Goal: Task Accomplishment & Management: Use online tool/utility

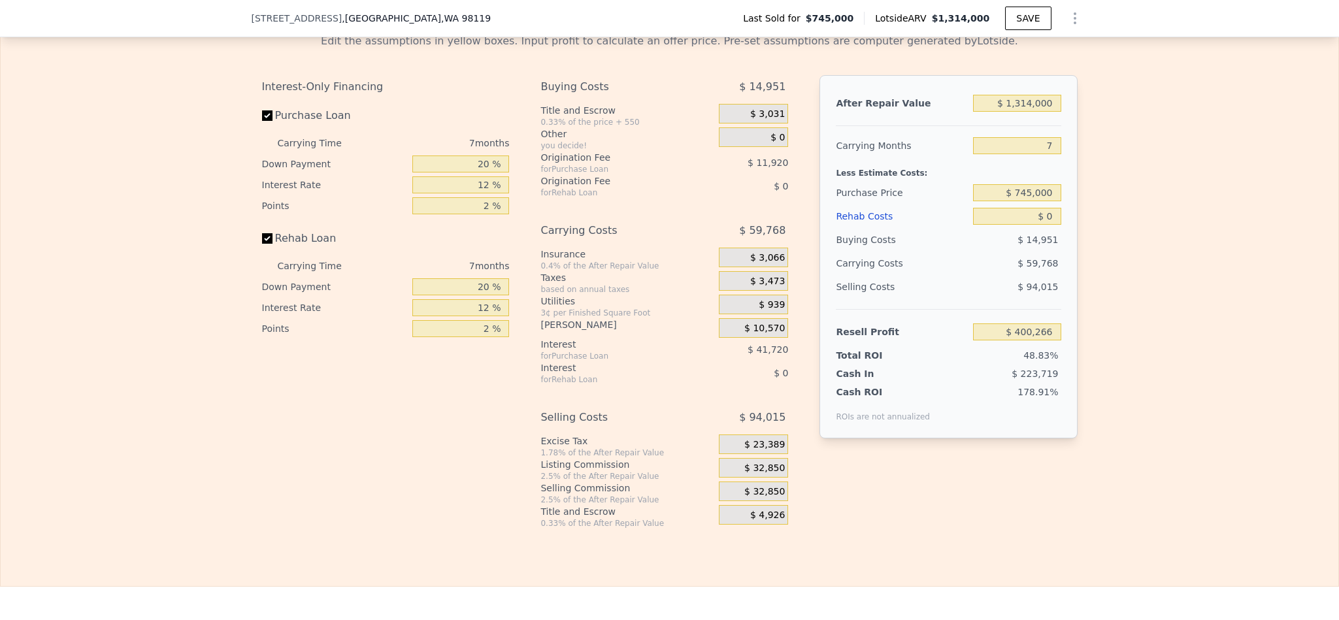
scroll to position [2152, 0]
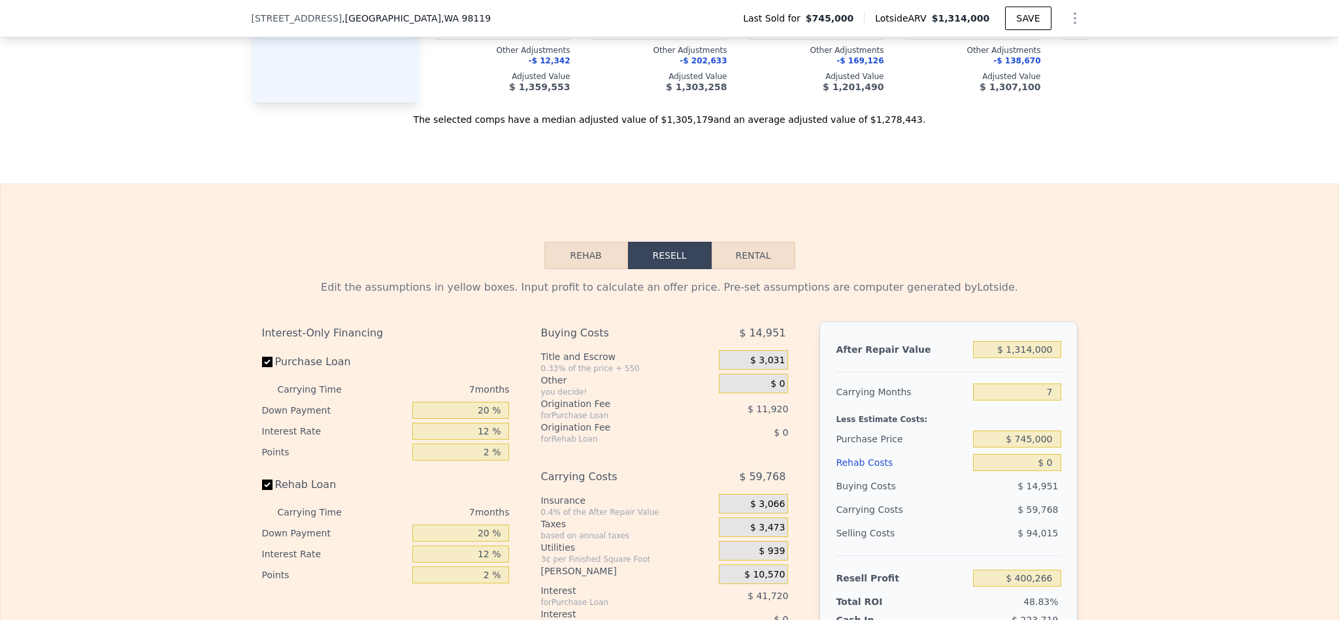
scroll to position [2152, 0]
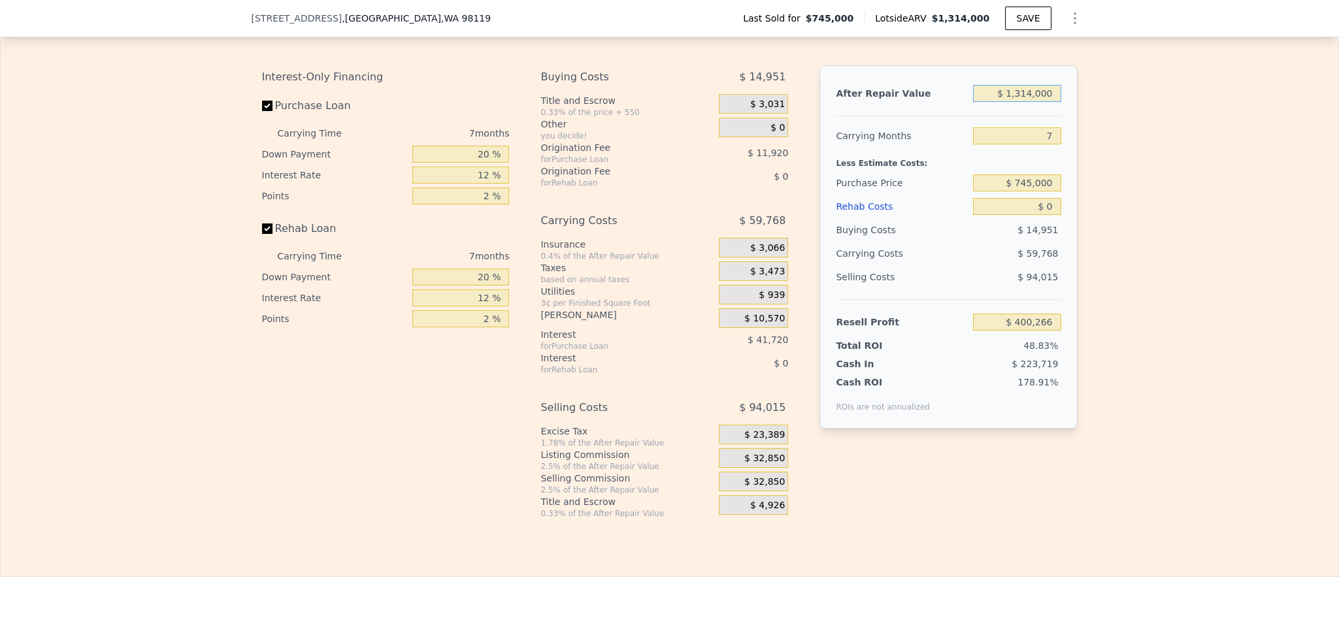
click at [1022, 102] on input "$ 1,314,000" at bounding box center [1017, 93] width 88 height 17
type input "$ 12"
type input "-$ 817,191"
type input "$ 120"
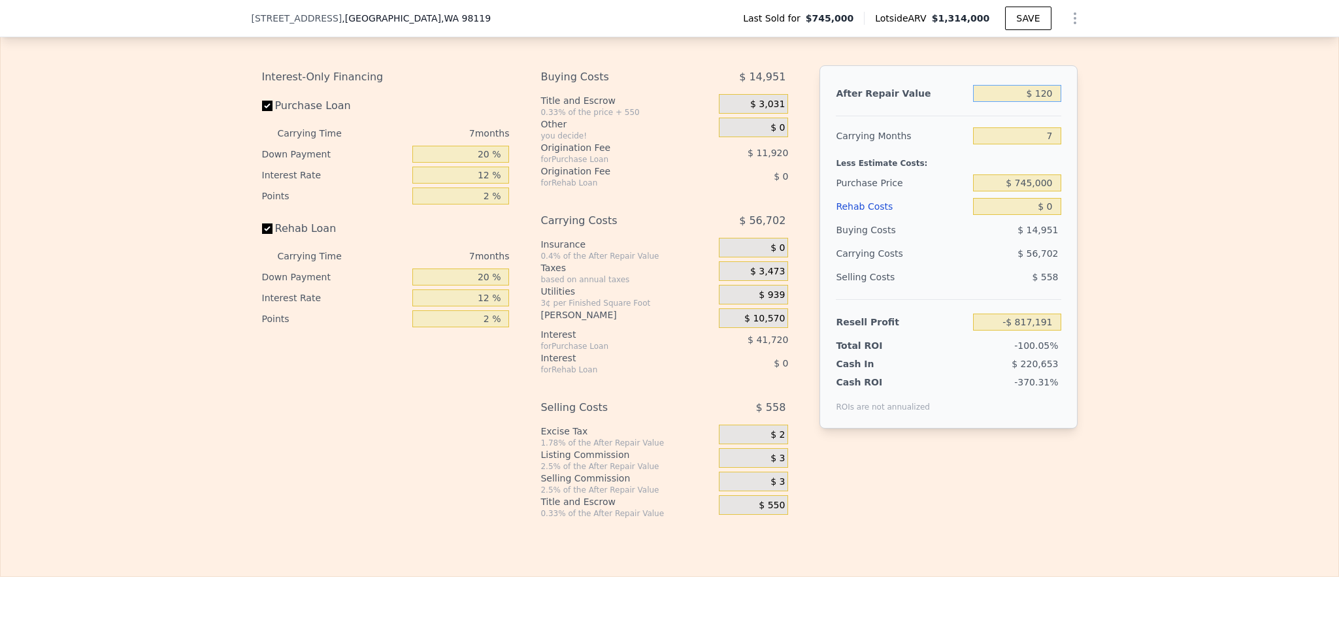
type input "-$ 817,091"
type input "$ 1,200"
type input "-$ 816,091"
type input "$ 12,000"
type input "-$ 806,085"
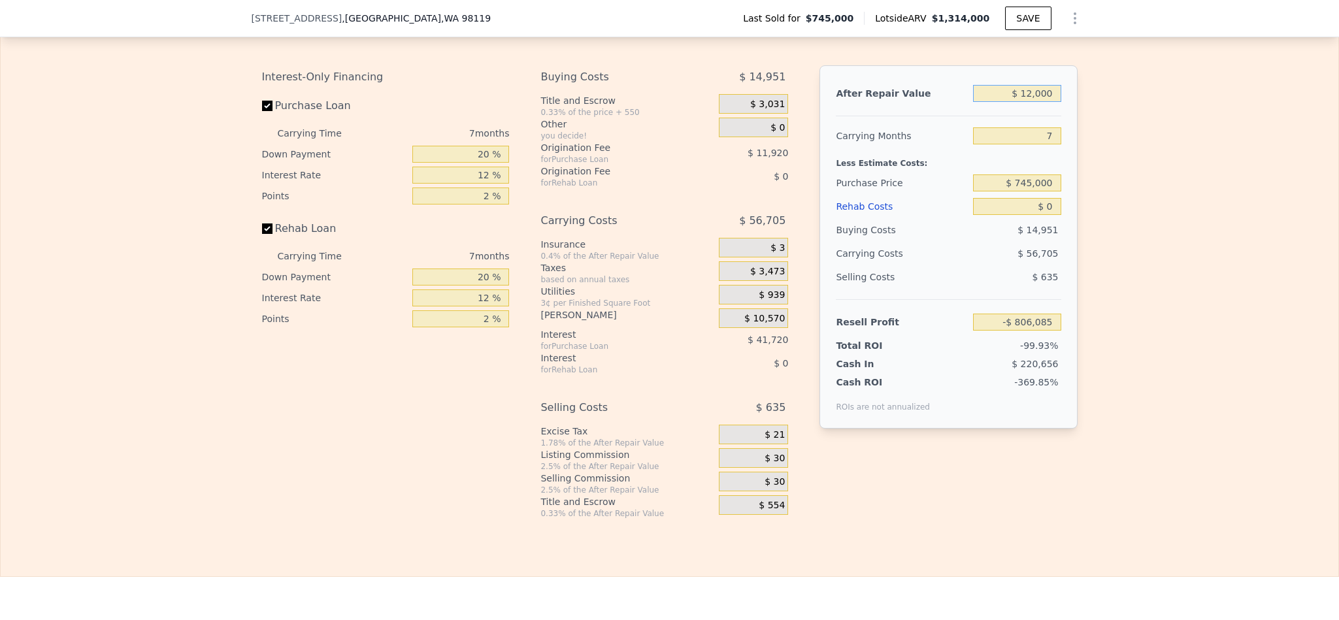
type input "$ 120,000"
type input "-$ 706,019"
type input "$ 1,200,000"
type input "$ 294,641"
type input "$ 1,200,000"
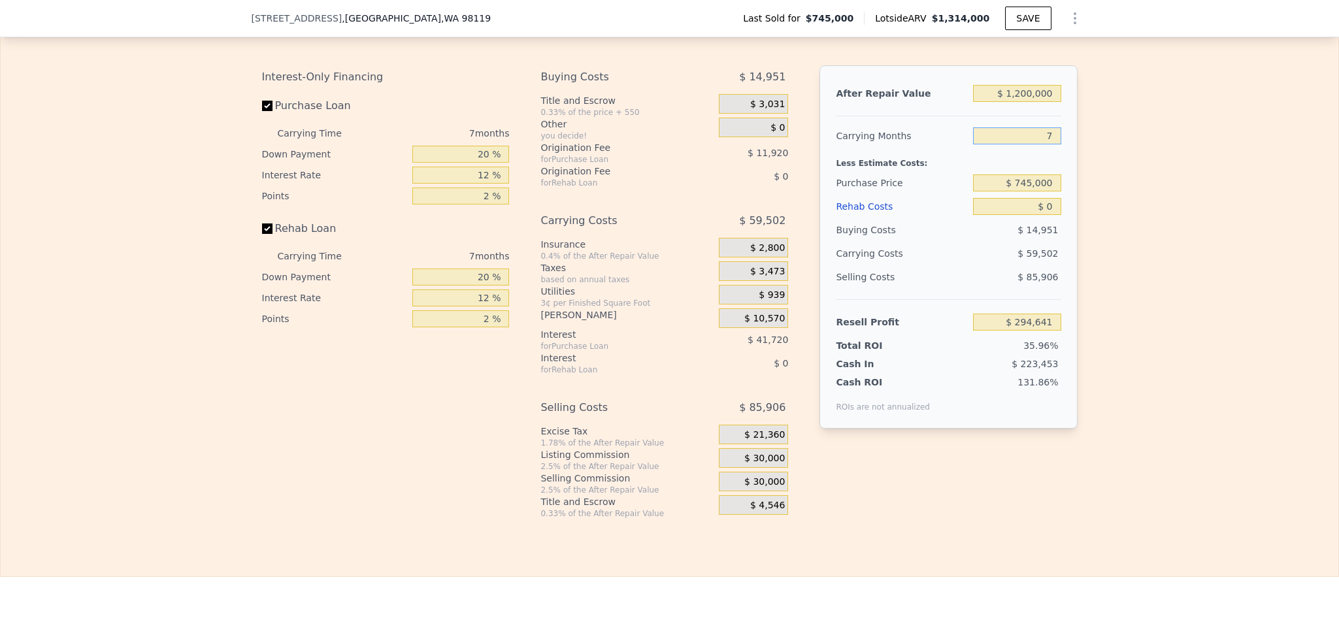
type input "6"
type input "$ 303,141"
type input "6"
type input "$ 700,000"
type input "$ 351,171"
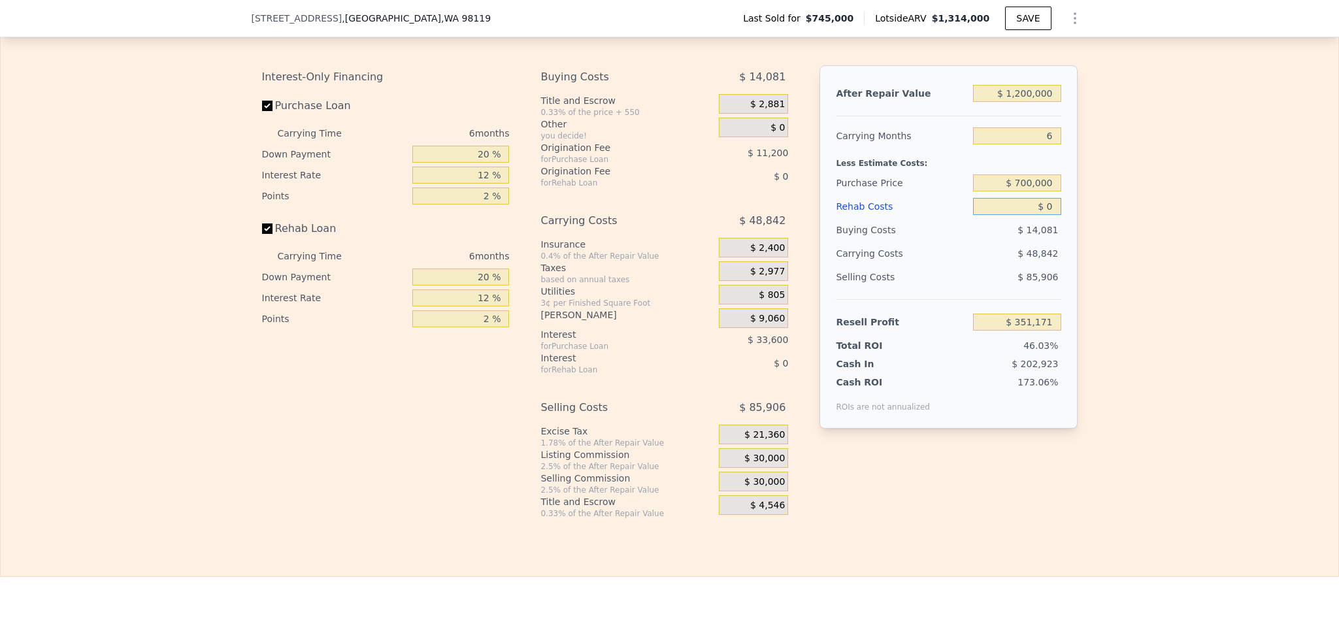
click at [1032, 215] on input "$ 0" at bounding box center [1017, 206] width 88 height 17
click at [1039, 215] on input "$ 0" at bounding box center [1017, 206] width 88 height 17
type input "$ 8"
type input "$ 1,314,000"
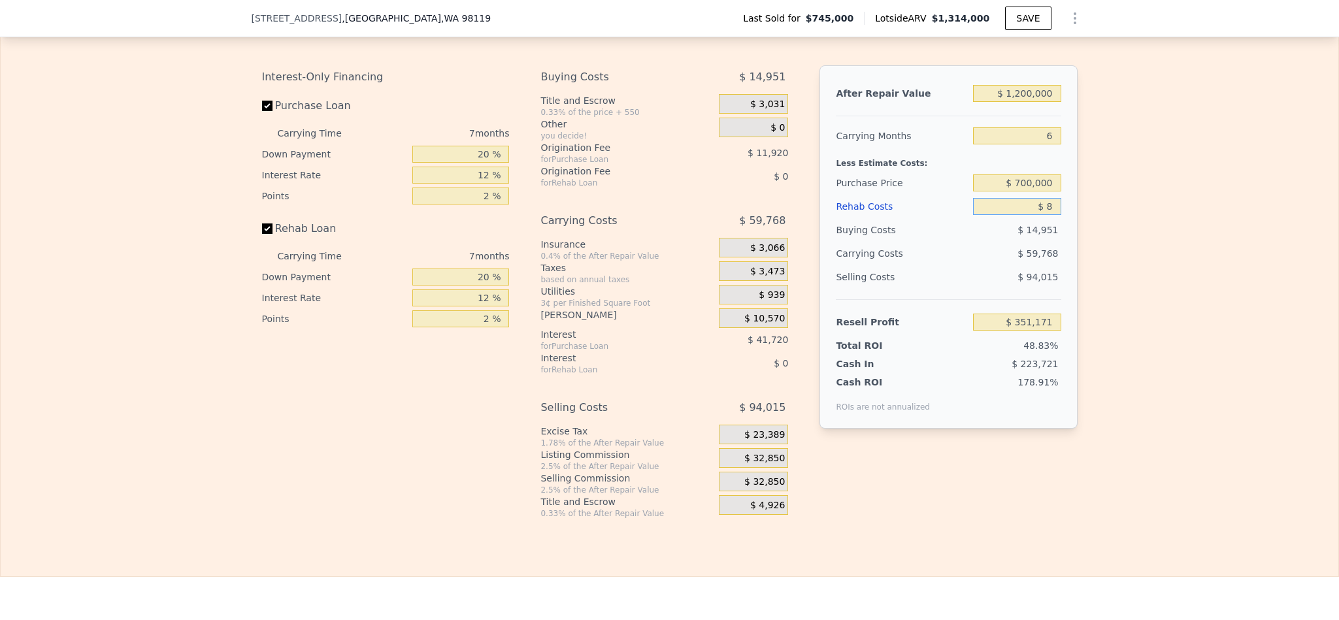
type input "7"
type input "$ 400,258"
type input "$ 80"
type input "$ 400,178"
type input "$ 800"
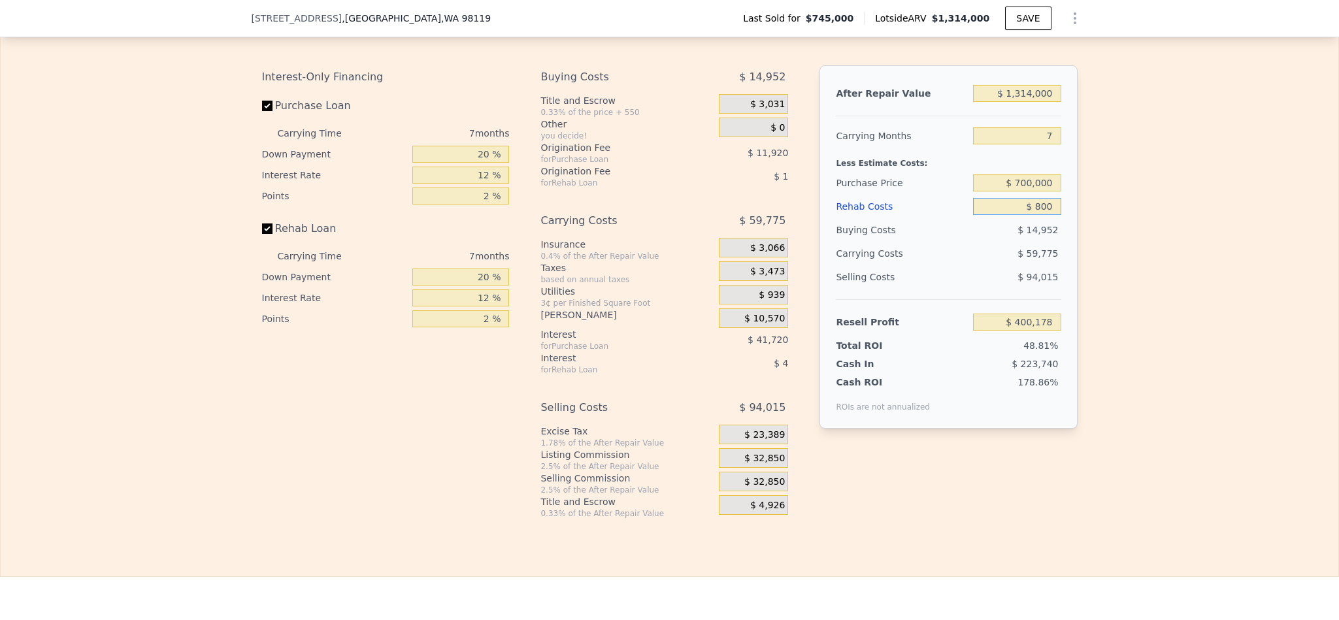
type input "$ 399,411"
type input "$ 8,000"
type input "$ 391,690"
type input "$ 80,000"
type input "$ 314,506"
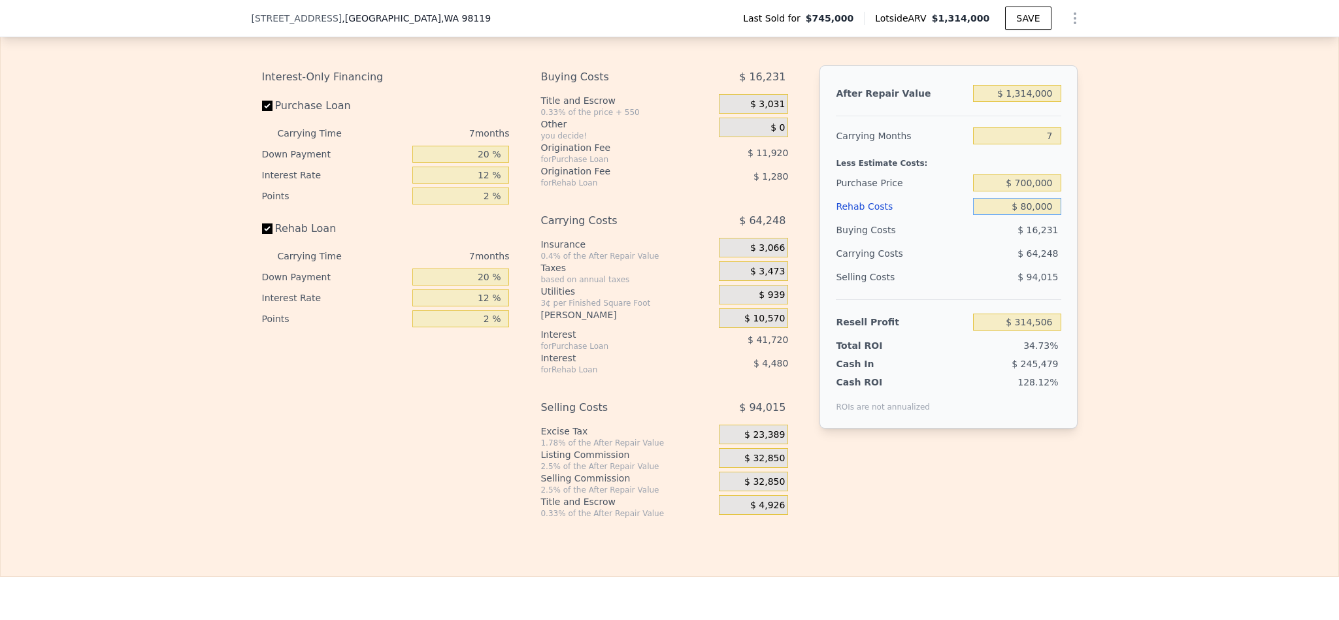
type input "$ 80,000"
click at [1175, 312] on div "Edit the assumptions in yellow boxes. Input profit to calculate an offer price.…" at bounding box center [669, 266] width 1337 height 506
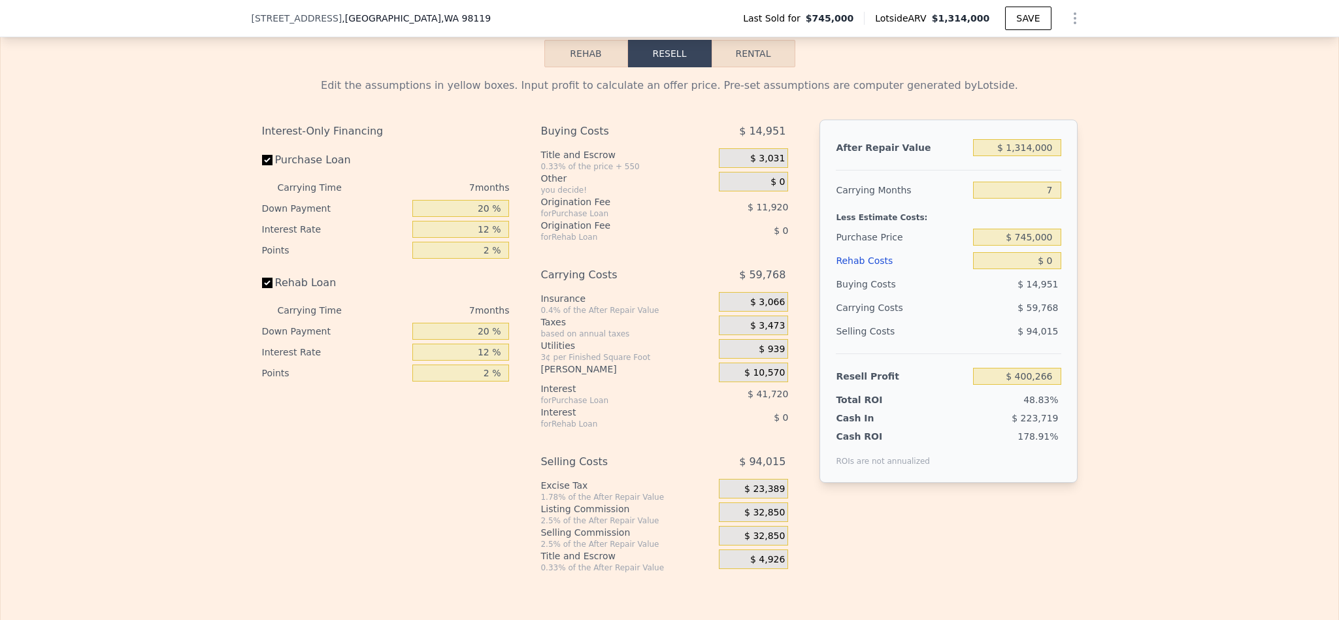
scroll to position [2152, 0]
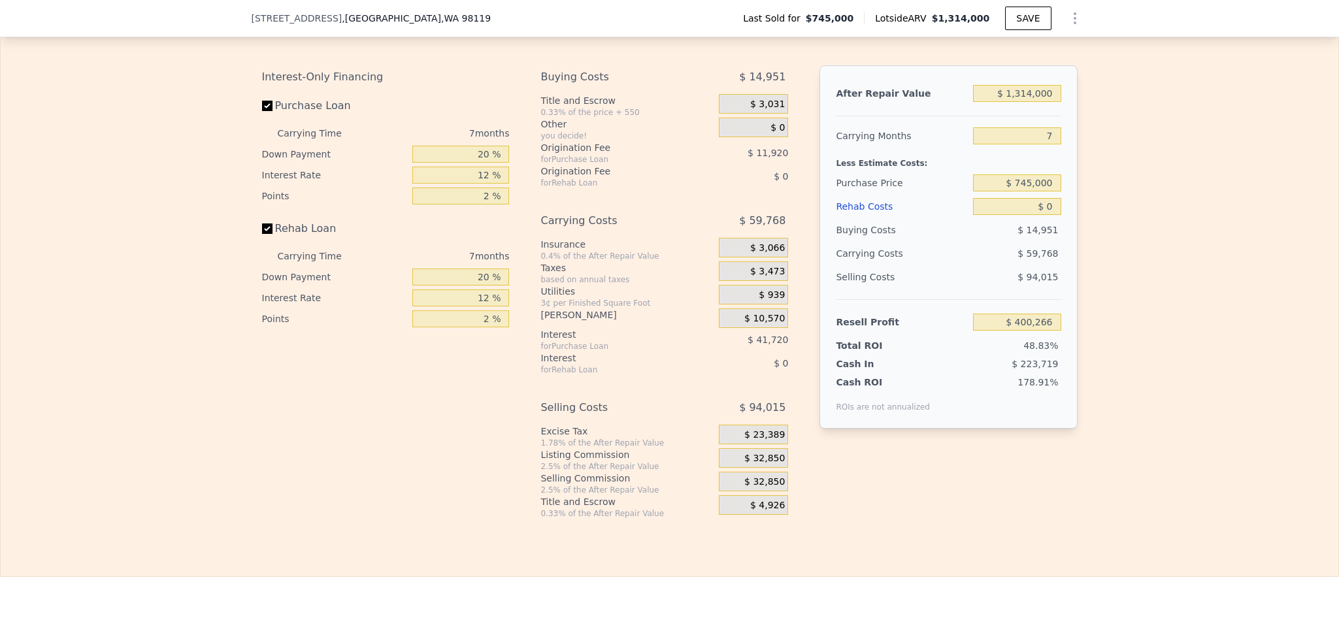
click at [1026, 105] on div "$ 1,314,000" at bounding box center [1017, 94] width 88 height 24
click at [1027, 102] on input "$ 1,314,000" at bounding box center [1017, 93] width 88 height 17
type input "$ 120"
type input "-$ 817,091"
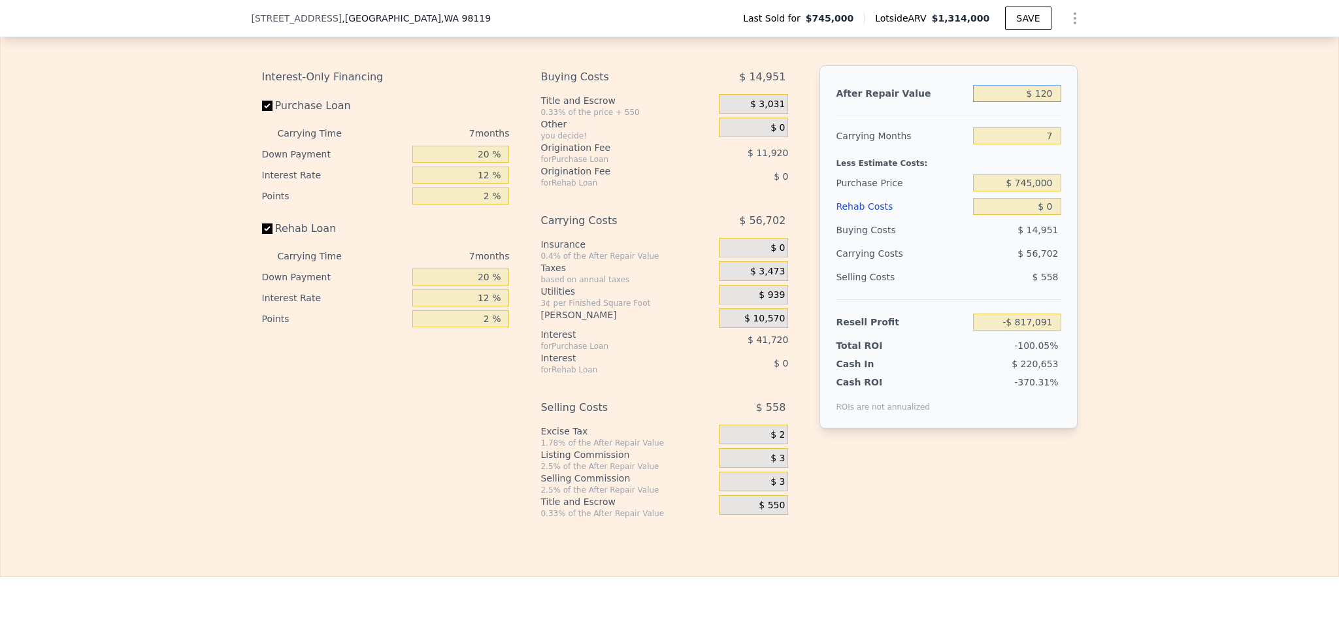
type input "$ 1,200"
type input "-$ 816,091"
type input "$ 12,000"
type input "-$ 806,085"
type input "$ 120,000"
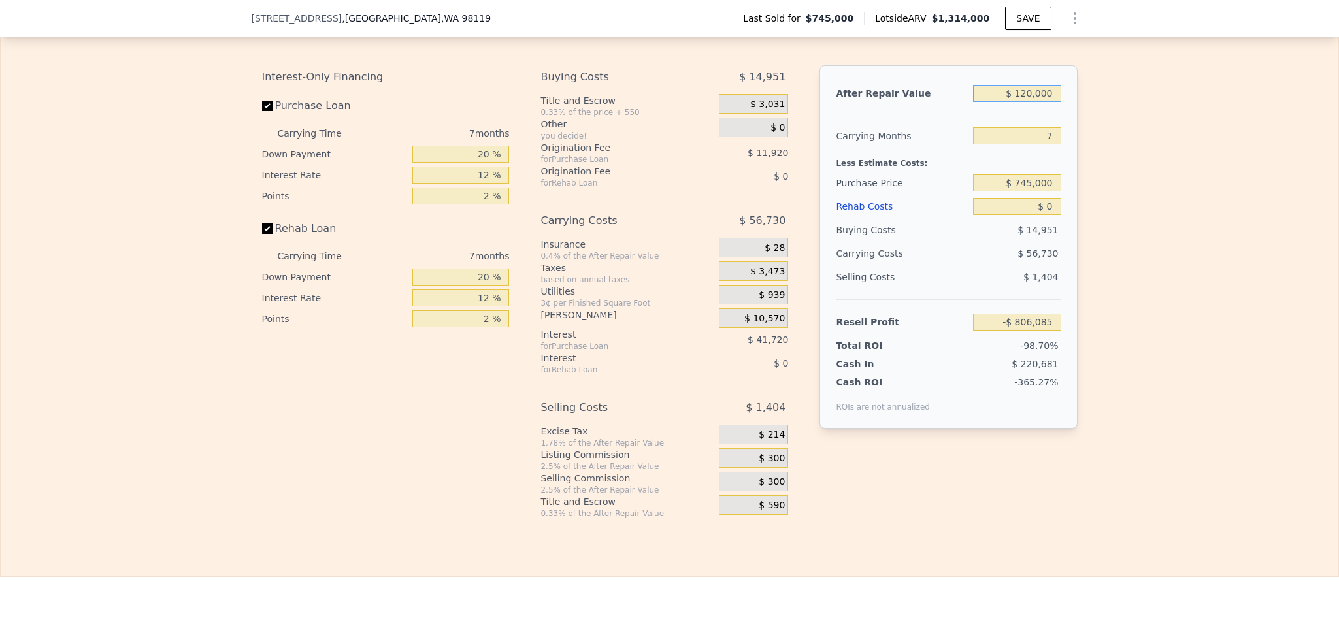
type input "-$ 706,019"
type input "$ 1,200,000"
type input "$ 294,641"
type input "$ 1,200,000"
drag, startPoint x: 1039, startPoint y: 179, endPoint x: 954, endPoint y: 179, distance: 84.9
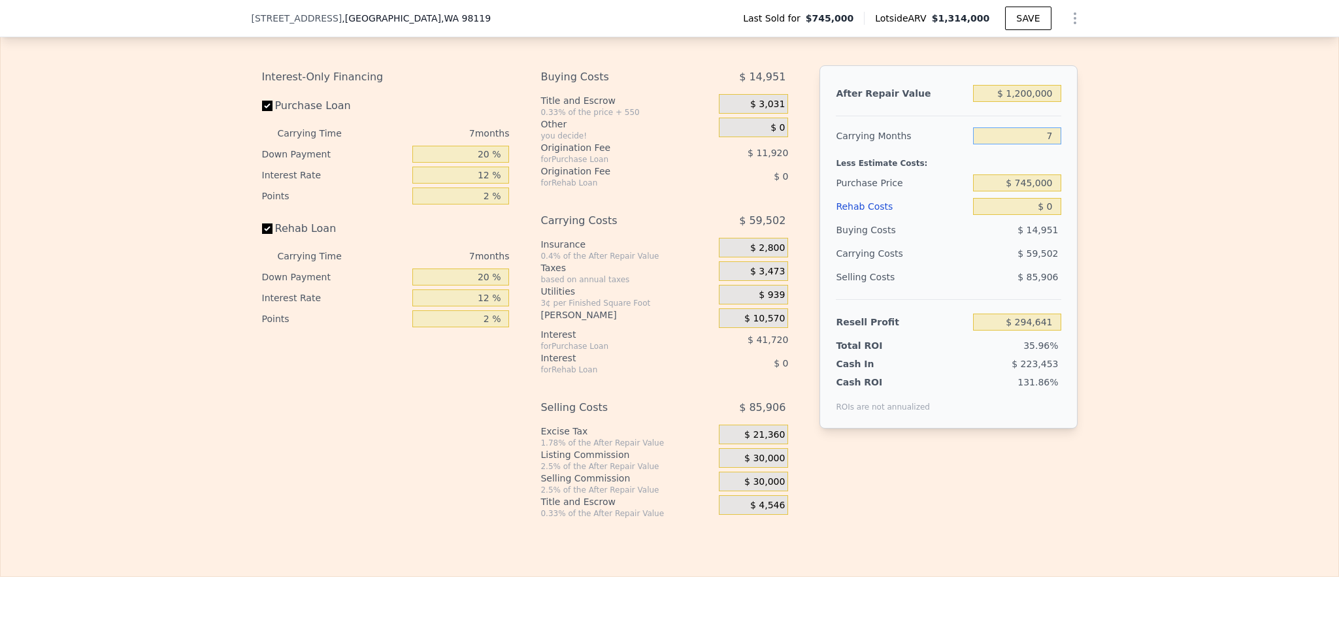
click at [962, 148] on div "Carrying Months 7" at bounding box center [948, 136] width 225 height 24
type input "6"
type input "$ 303,141"
type input "6"
click at [1026, 191] on input "$ 745,000" at bounding box center [1017, 182] width 88 height 17
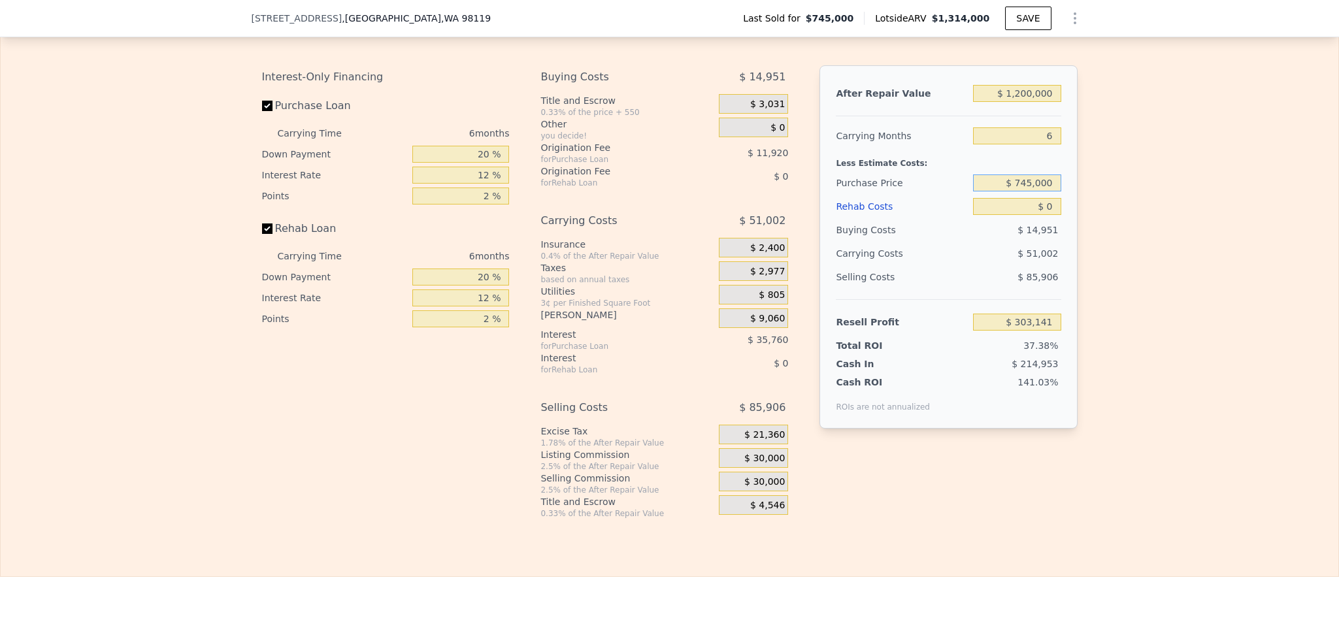
click at [1026, 191] on input "$ 745,000" at bounding box center [1017, 182] width 88 height 17
type input "$ 700,000"
click at [1041, 215] on input "$ 0" at bounding box center [1017, 206] width 88 height 17
type input "$ 351,171"
click at [1041, 215] on input "$ 0" at bounding box center [1017, 206] width 88 height 17
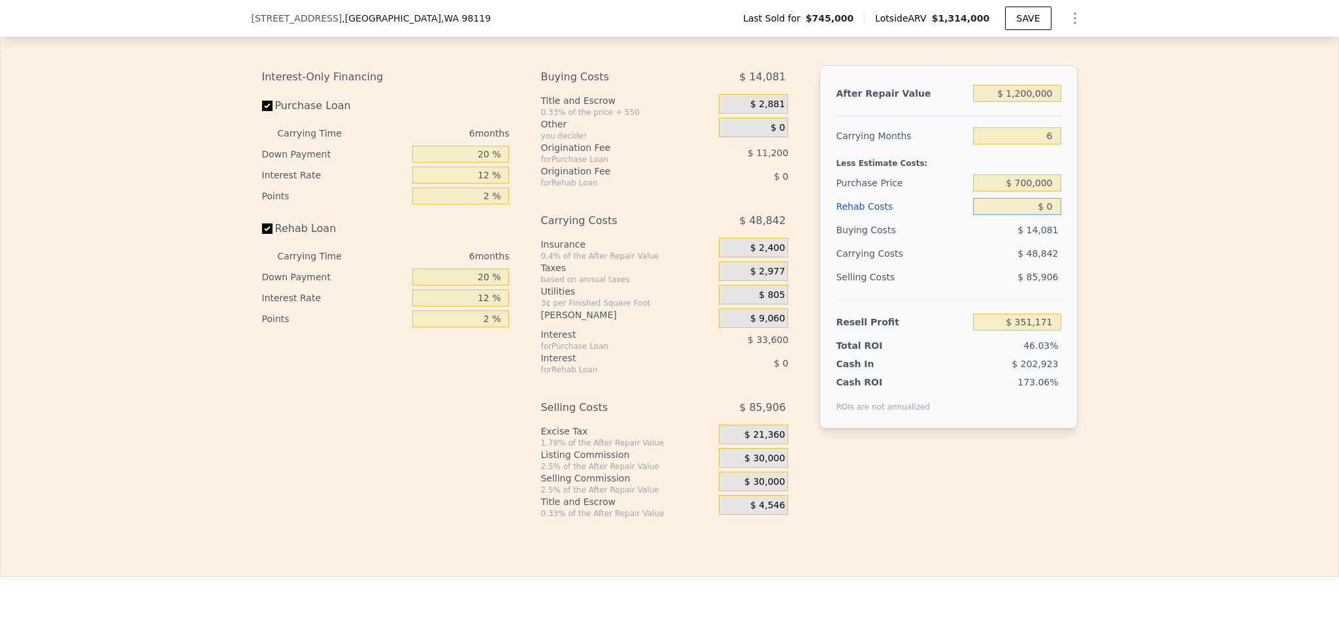
type input "$ 8"
type input "$ 351,163"
type input "$ 80"
type input "$ 351,084"
type input "$ 800"
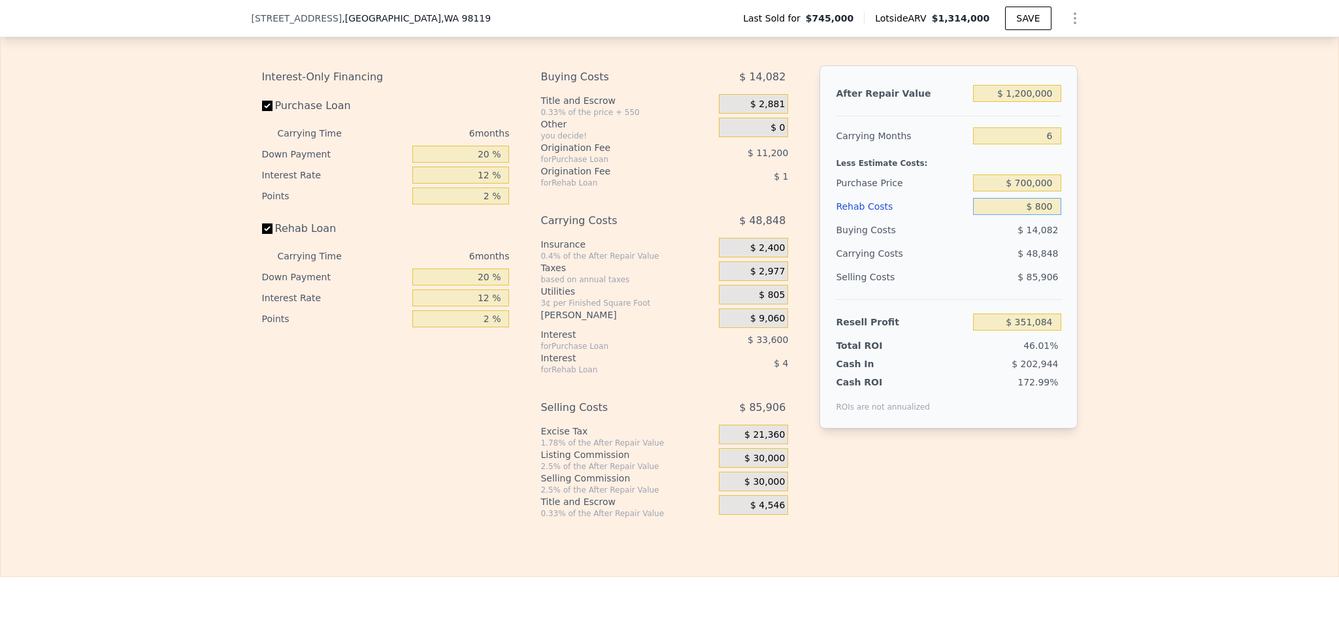
type input "$ 350,322"
type input "$ 8,000"
type input "$ 342,659"
type input "$ 80,000"
type input "$ 266,051"
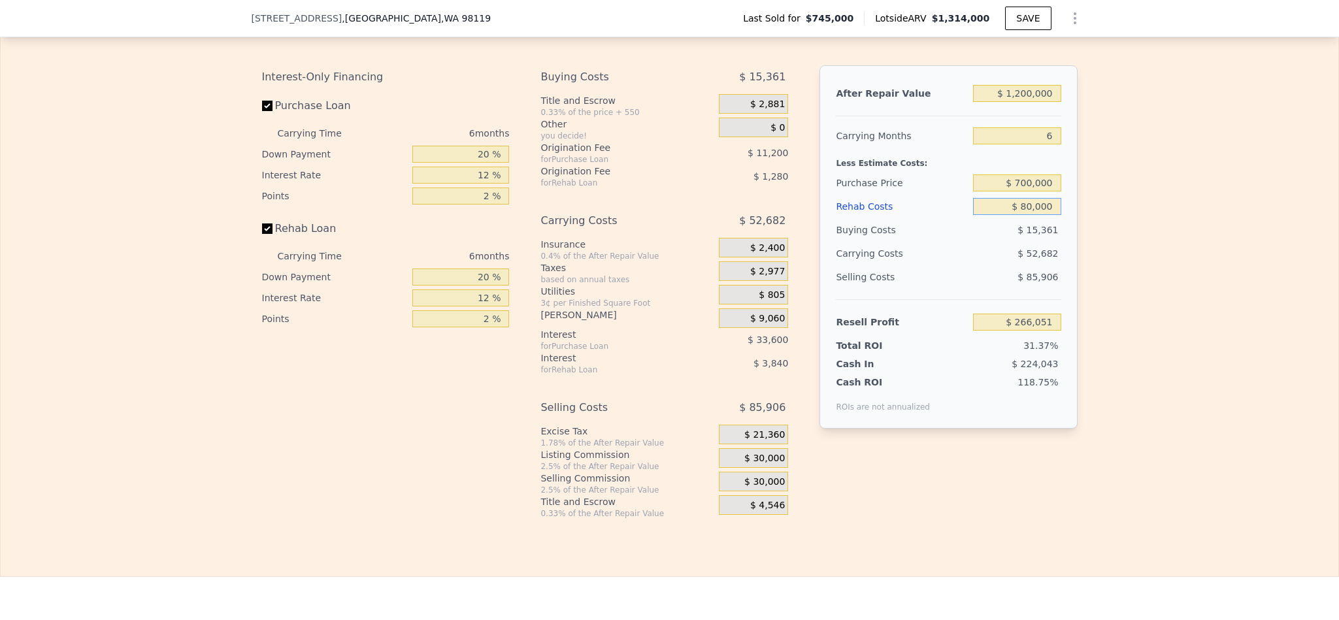
type input "$ 80,000"
click at [1179, 324] on div "Edit the assumptions in yellow boxes. Input profit to calculate an offer price.…" at bounding box center [669, 266] width 1337 height 506
drag, startPoint x: 484, startPoint y: 197, endPoint x: 451, endPoint y: 197, distance: 33.3
click at [451, 163] on input "20 %" at bounding box center [460, 154] width 97 height 17
type input "1 %"
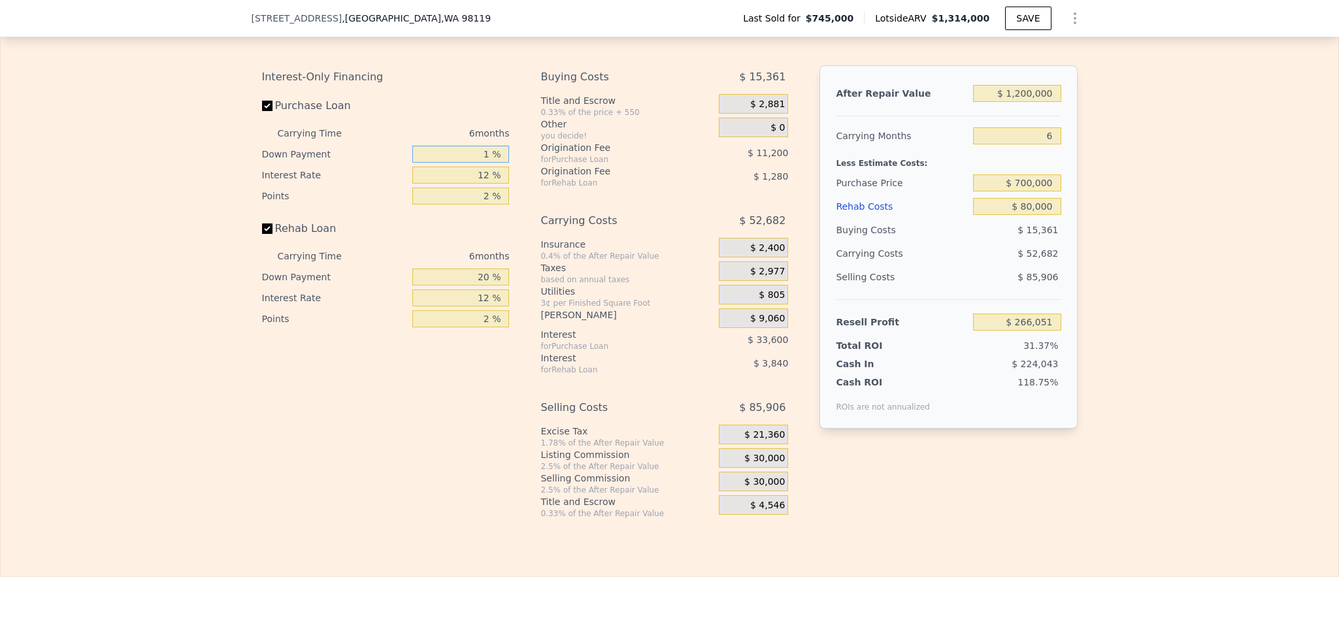
type input "$ 255,411"
type input "10 %"
type input "$ 260,451"
type input "10 %"
type input "1 %"
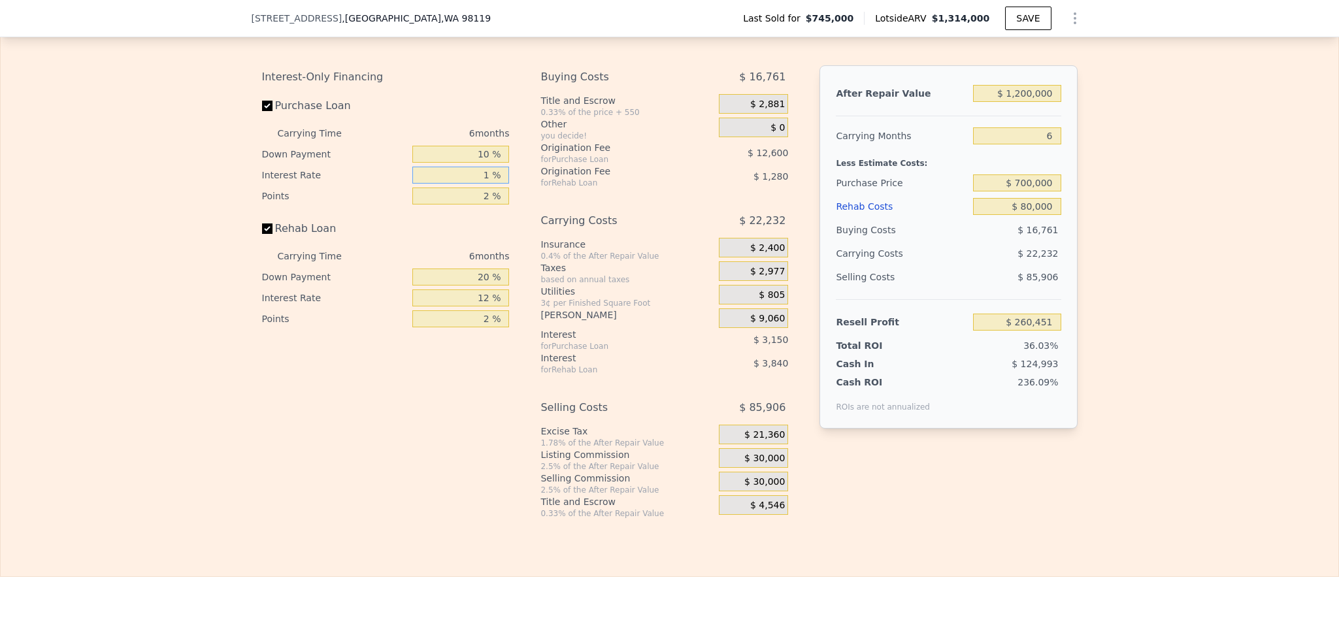
type input "$ 295,101"
type input "10 %"
type input "$ 266,751"
type input "10.5 %"
type input "$ 265,179"
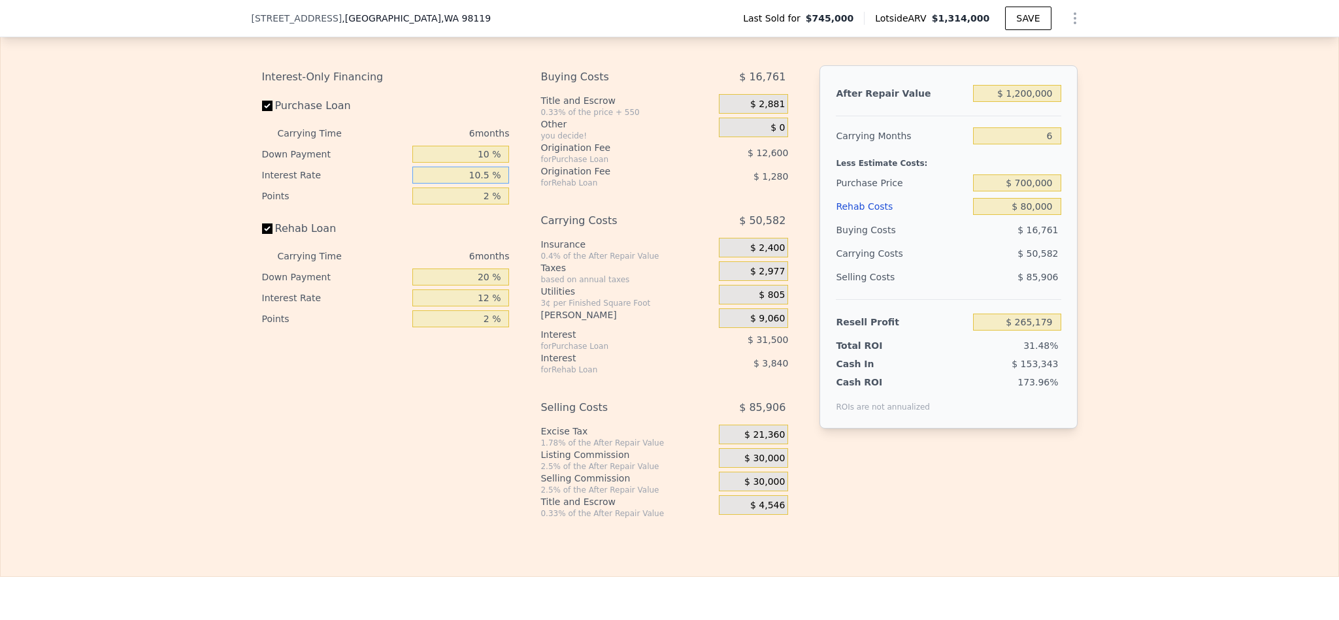
type input "10.5 %"
type input "1 %"
type input "$ 271,479"
type input "1.5 %"
type input "$ 268,329"
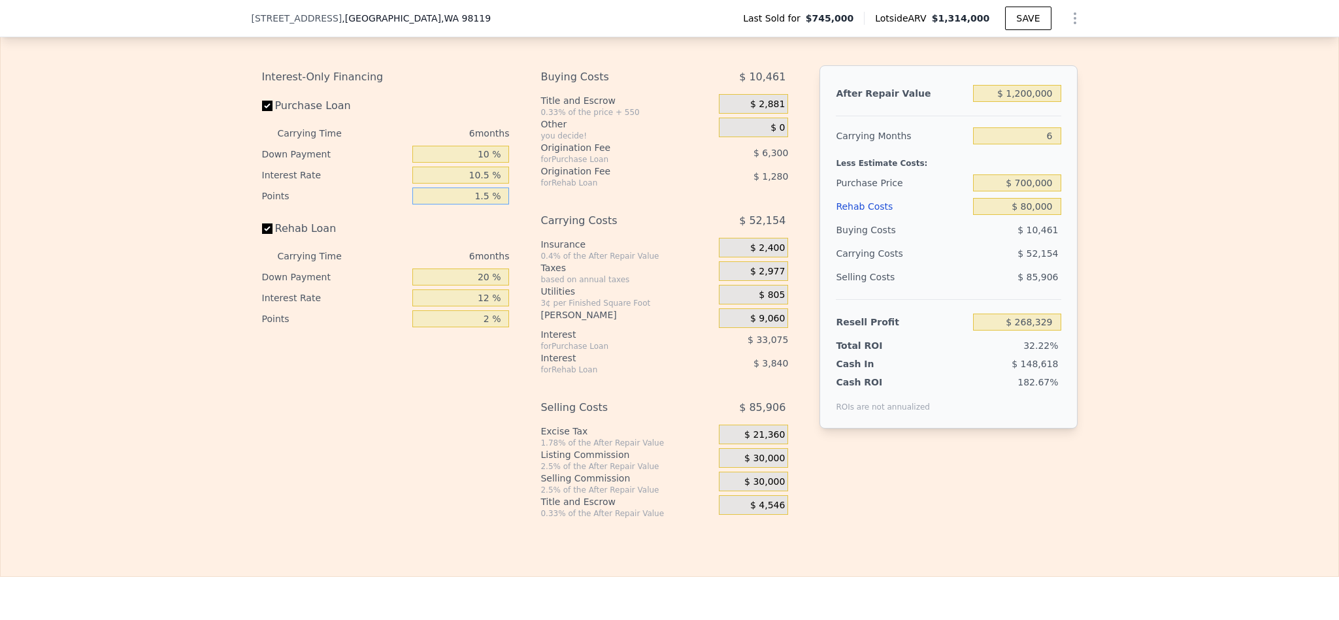
type input "1.5 %"
type input "1 %"
type input "$ 267,113"
type input "10 %"
type input "$ 267,689"
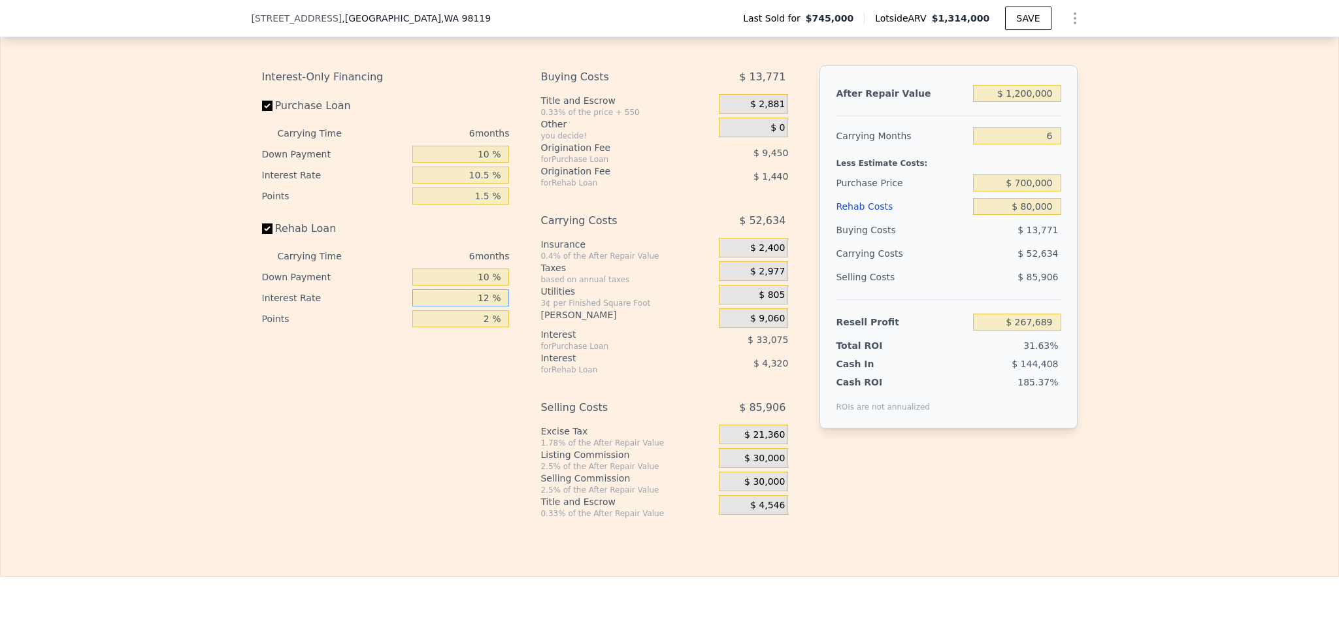
type input "1 %"
type input "$ 271,649"
type input "10 %"
type input "$ 268,409"
type input "10.5 %"
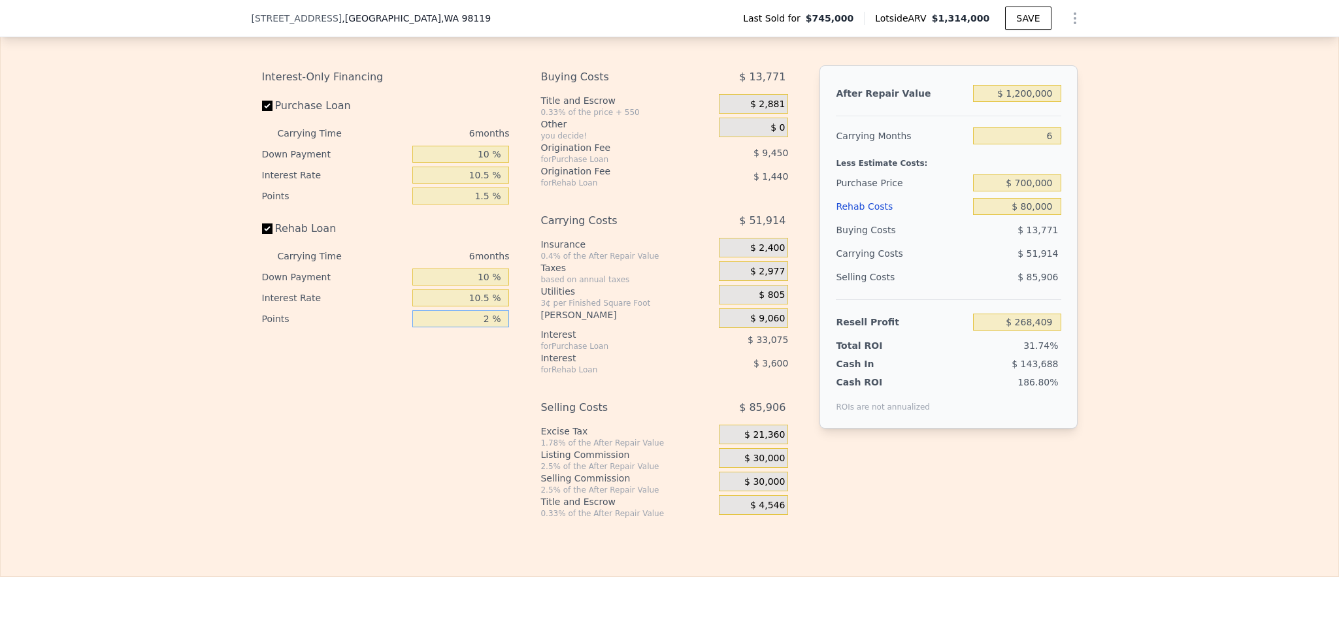
type input "$ 268,229"
type input "1 %"
type input "$ 268,949"
type input "1.5 %"
type input "$ 268,589"
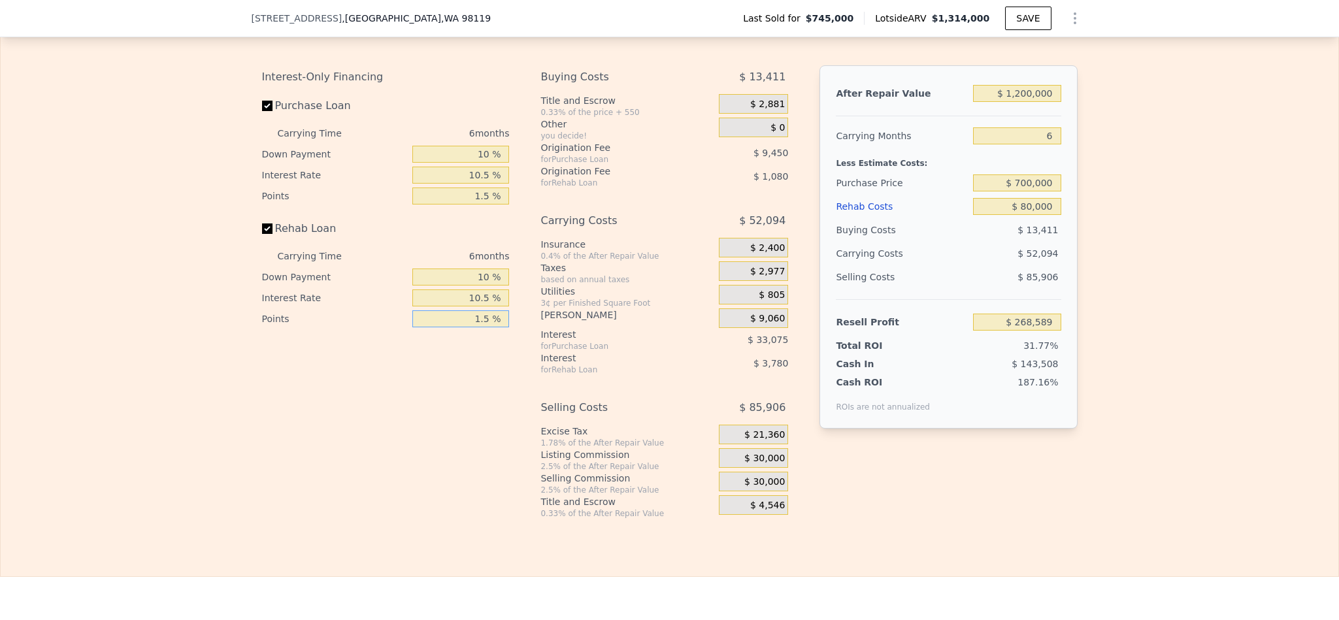
type input "1.5 %"
click at [745, 468] on div "$ 30,000" at bounding box center [753, 458] width 69 height 20
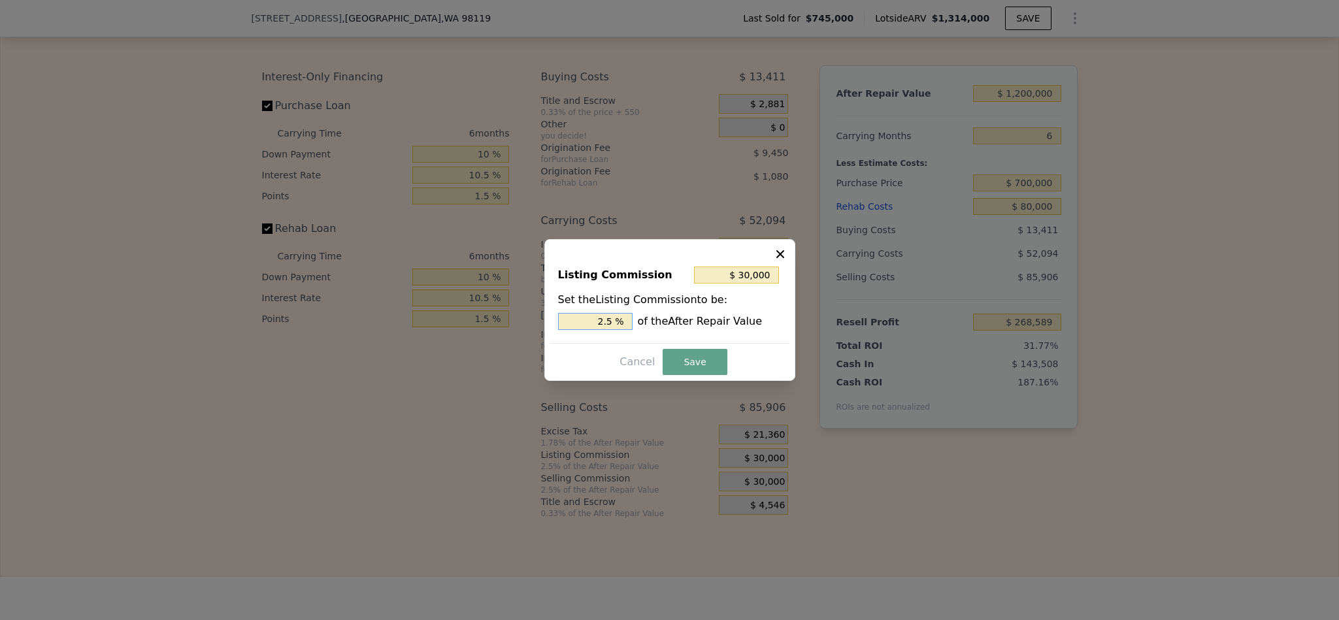
drag, startPoint x: 606, startPoint y: 319, endPoint x: 553, endPoint y: 319, distance: 53.6
click at [575, 319] on input "2.5 %" at bounding box center [595, 321] width 74 height 17
type input "$ 18,000"
type input "1.5 %"
click at [700, 365] on button "Save" at bounding box center [694, 362] width 64 height 26
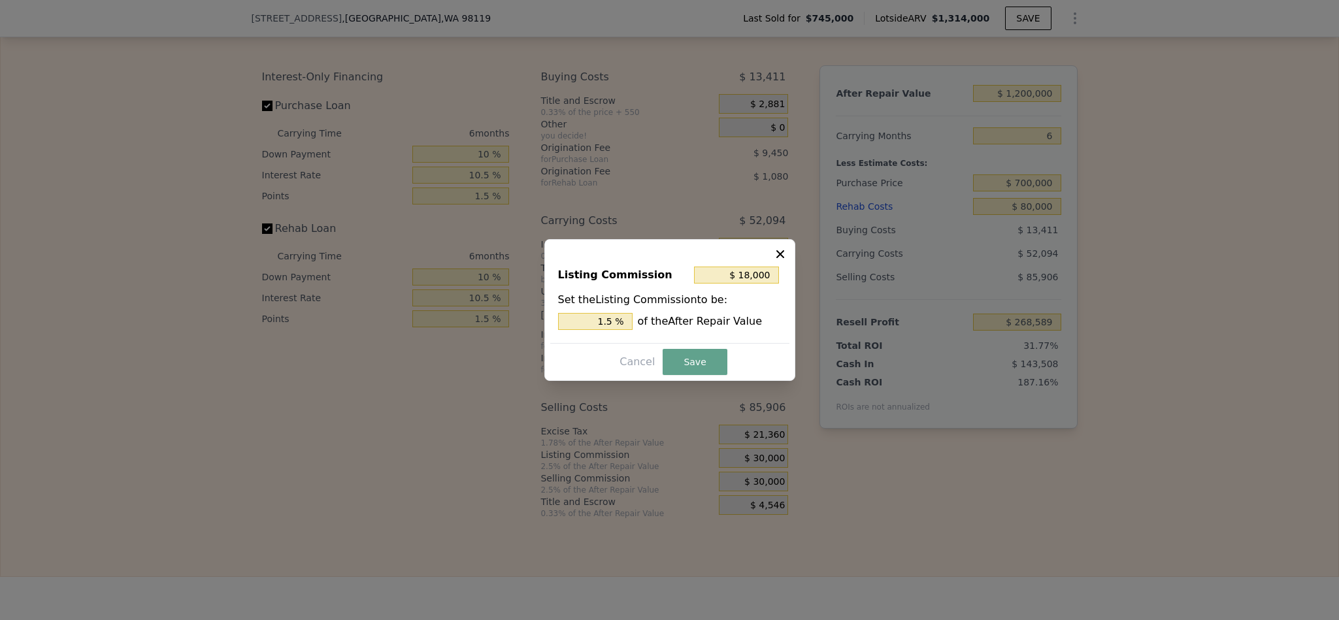
type input "$ 280,589"
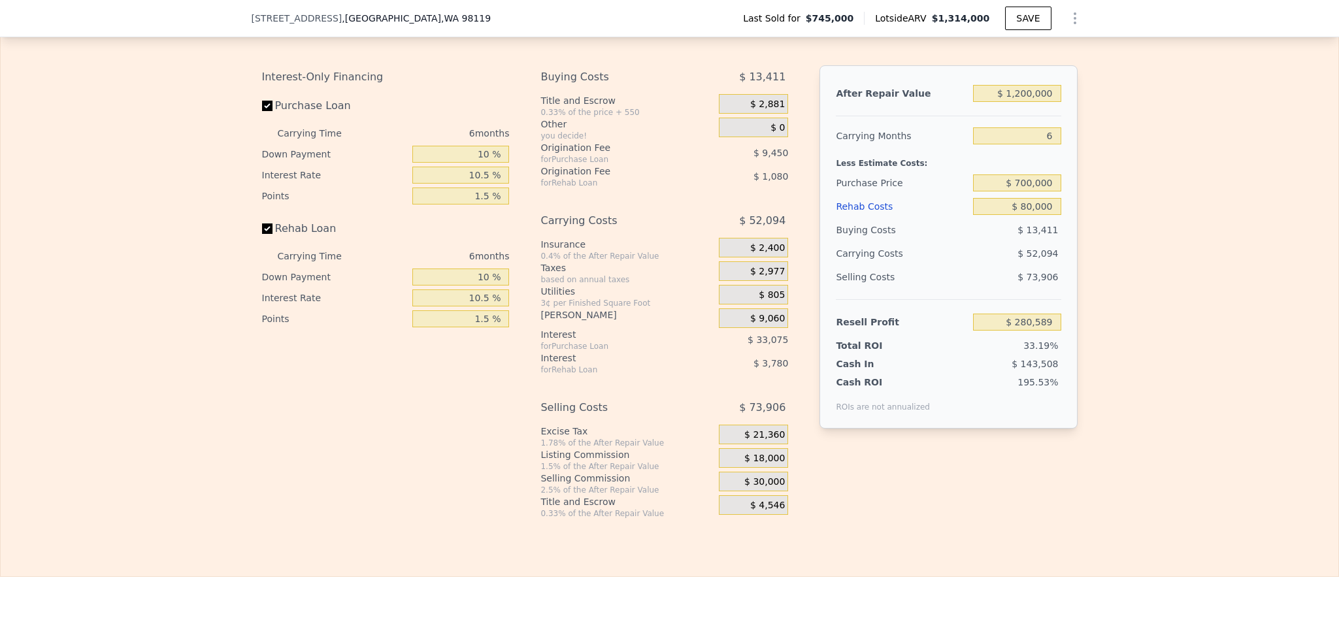
click at [981, 577] on div "Rehab Resell Rental Edit the assumptions in yellow boxes. Input profit to calcu…" at bounding box center [669, 251] width 1339 height 649
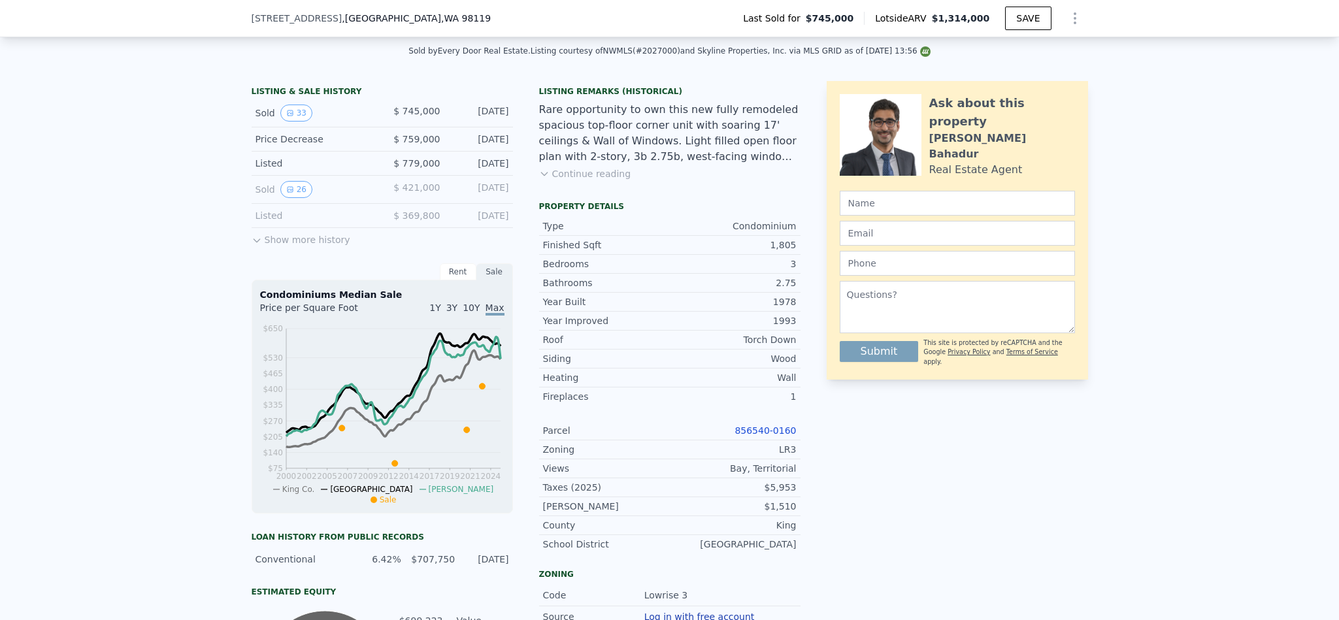
scroll to position [187, 0]
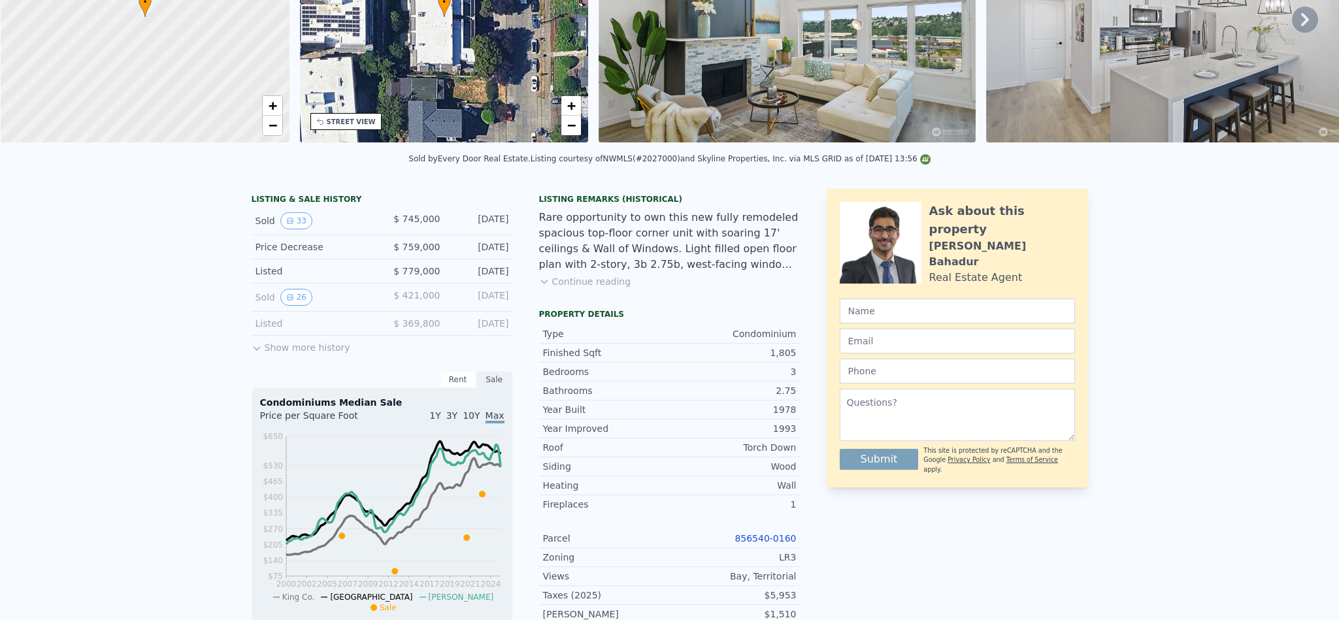
type input "$ 1,314,000"
type input "7"
type input "$ 0"
type input "$ 400,266"
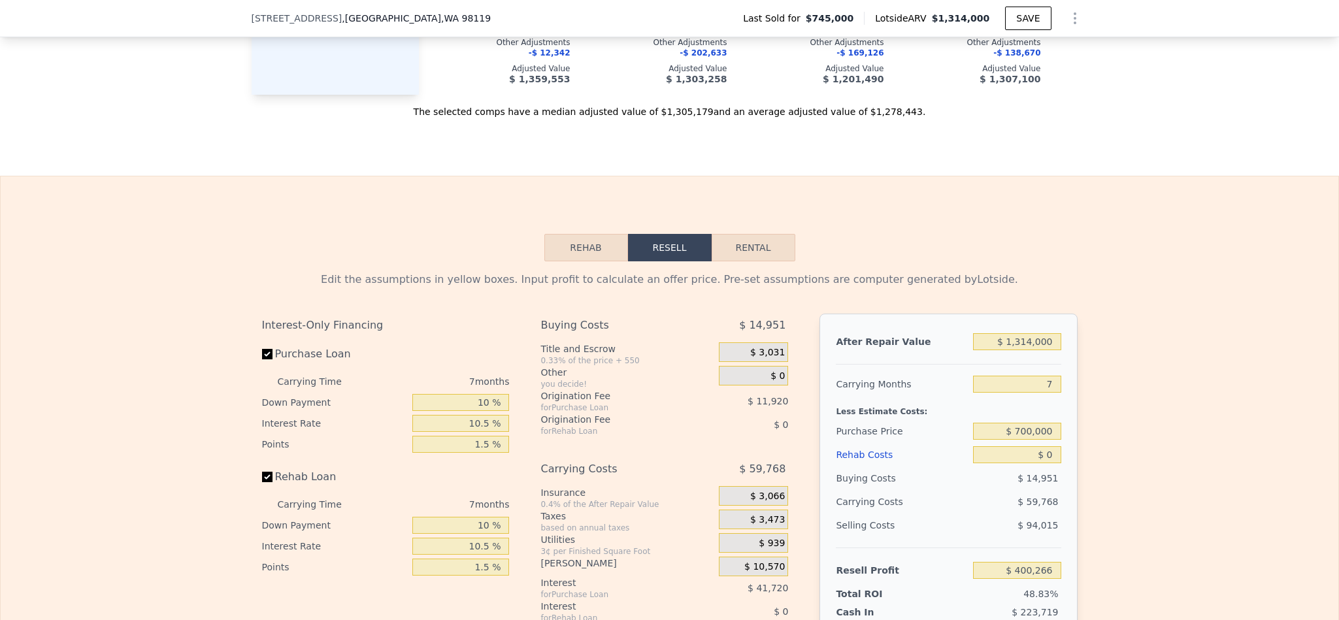
scroll to position [2152, 0]
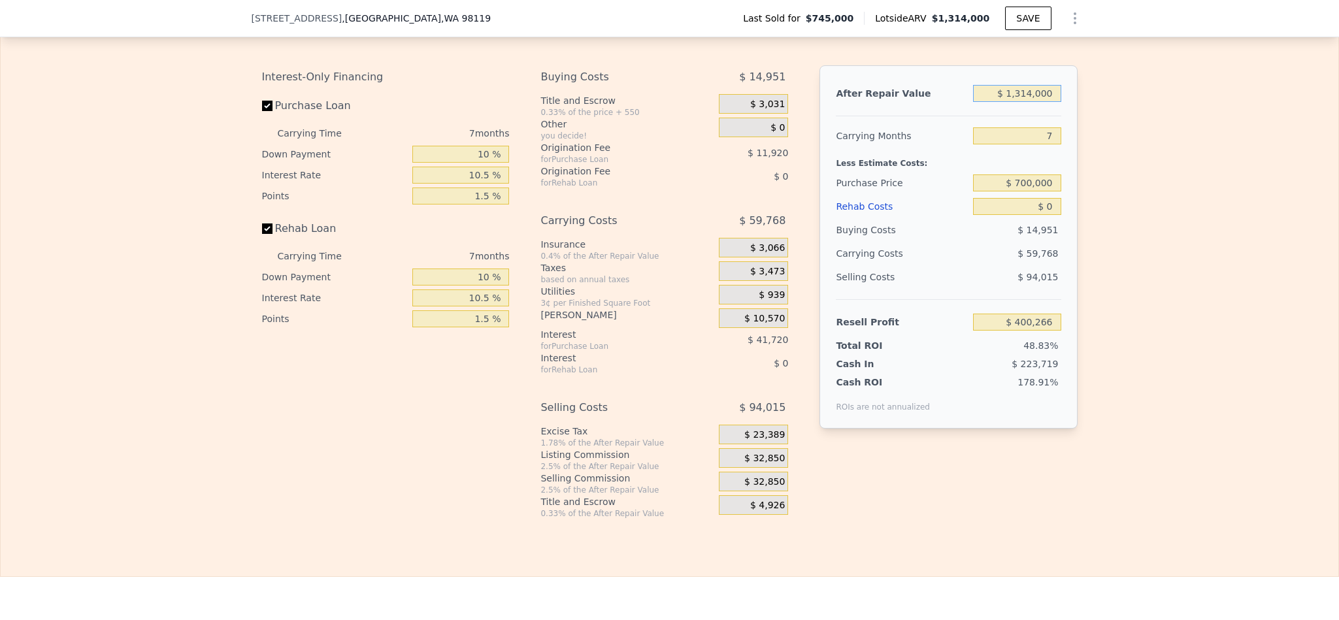
click at [1024, 102] on input "$ 1,314,000" at bounding box center [1017, 93] width 88 height 17
click at [1026, 102] on input "$ 1,314,000" at bounding box center [1017, 93] width 88 height 17
type input "$ 13"
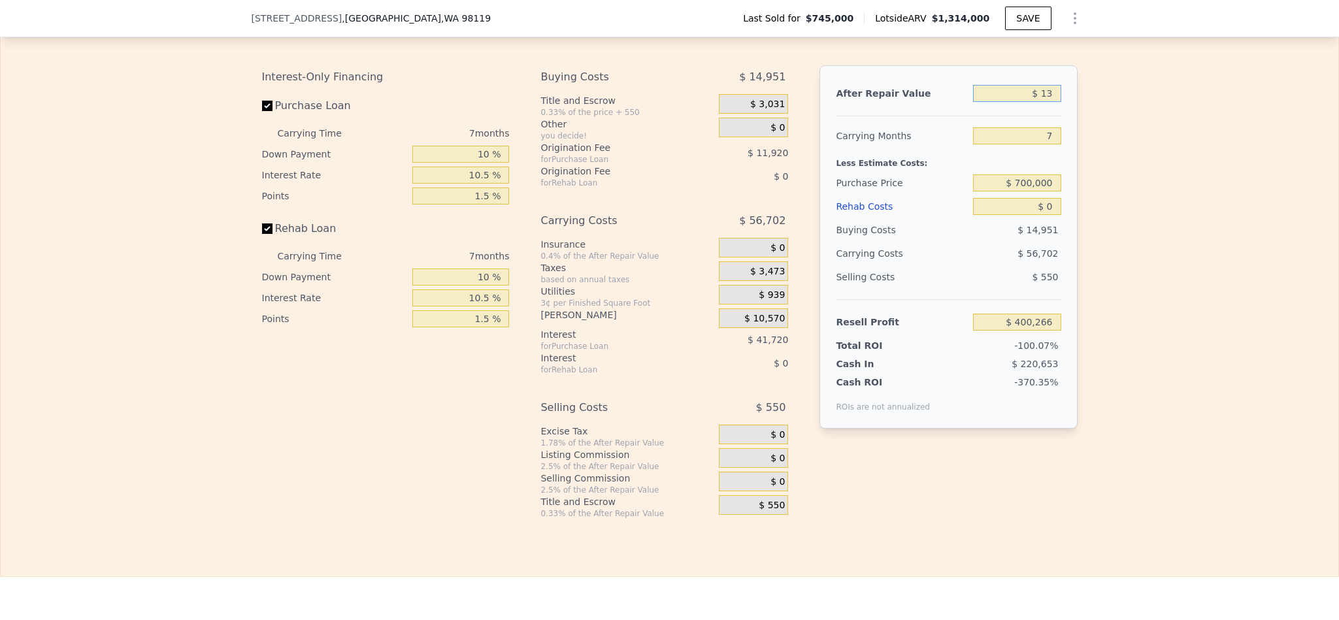
type input "-$ 817,190"
type input "$ 130"
type input "-$ 817,081"
type input "$ 1,300"
type input "-$ 815,999"
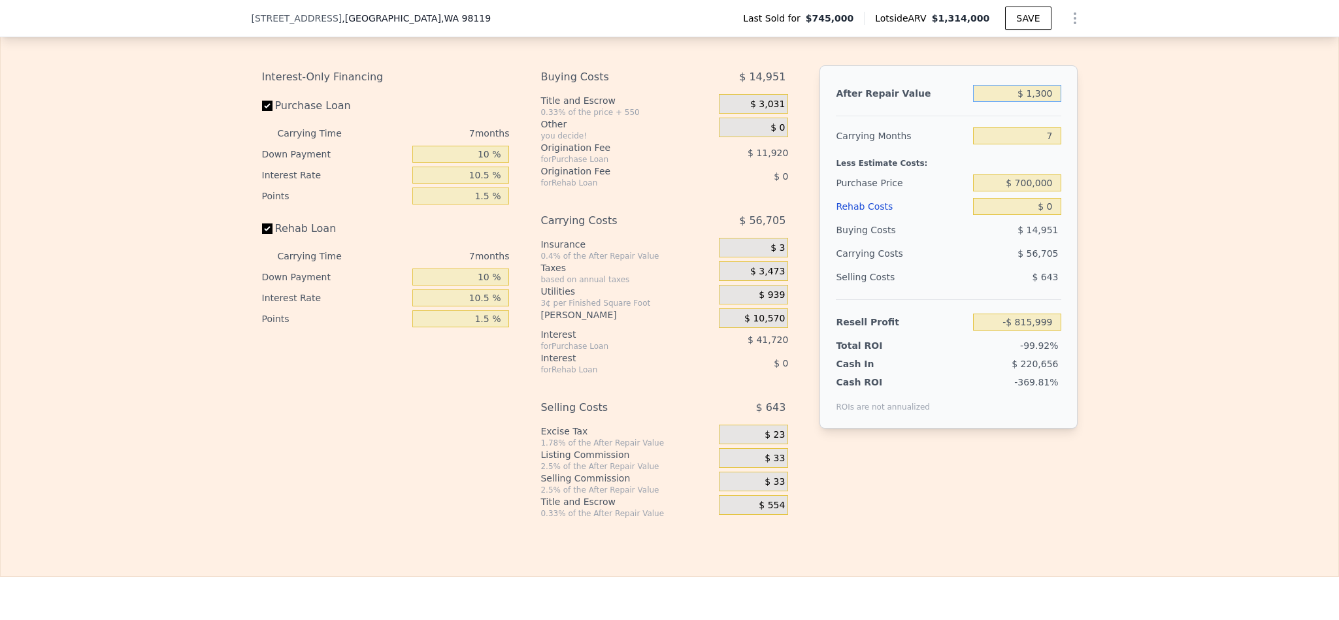
type input "$ 13,000"
type input "-$ 805,157"
type input "$ 130,000"
type input "-$ 696,753"
type input "$ 1,300,000"
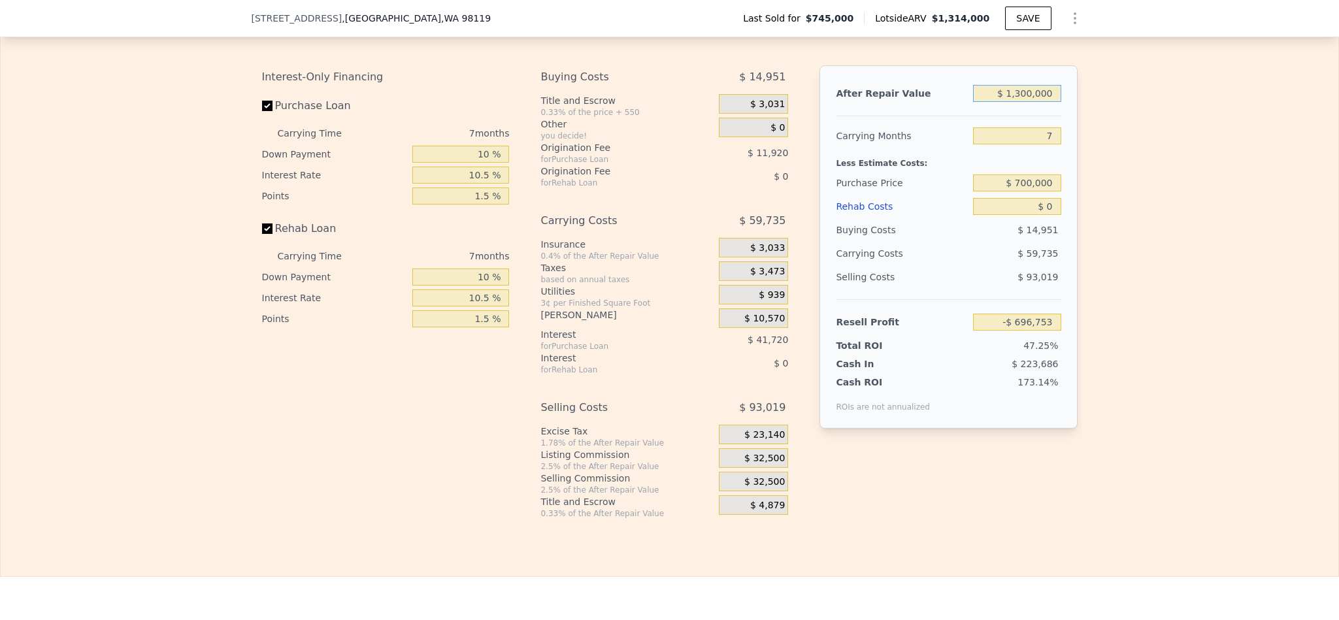
type input "$ 387,295"
type input "$ 1,300,000"
drag, startPoint x: 1103, startPoint y: 230, endPoint x: 1086, endPoint y: 203, distance: 32.6
click at [1103, 231] on div "Edit the assumptions in yellow boxes. Input profit to calculate an offer price.…" at bounding box center [669, 266] width 1337 height 506
drag, startPoint x: 1051, startPoint y: 176, endPoint x: 1007, endPoint y: 173, distance: 43.9
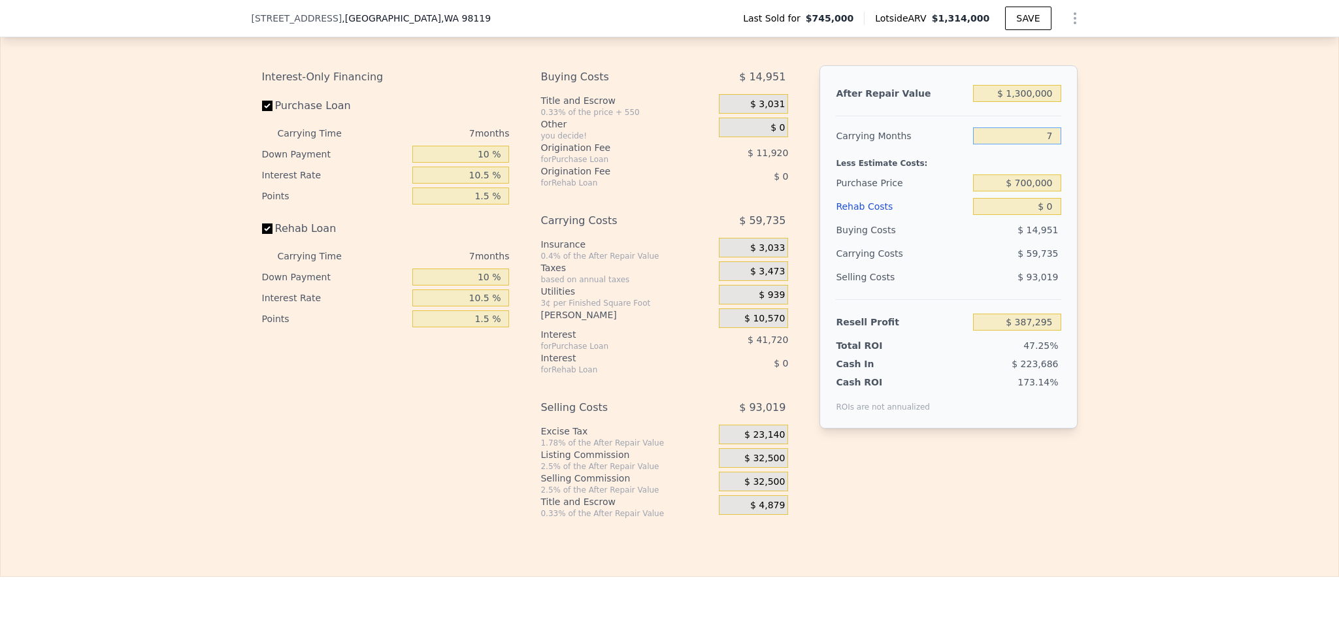
click at [1007, 144] on input "7" at bounding box center [1017, 135] width 88 height 17
type input "6"
type input "$ 395,828"
type input "6"
click at [1231, 308] on div "Edit the assumptions in yellow boxes. Input profit to calculate an offer price.…" at bounding box center [669, 266] width 1337 height 506
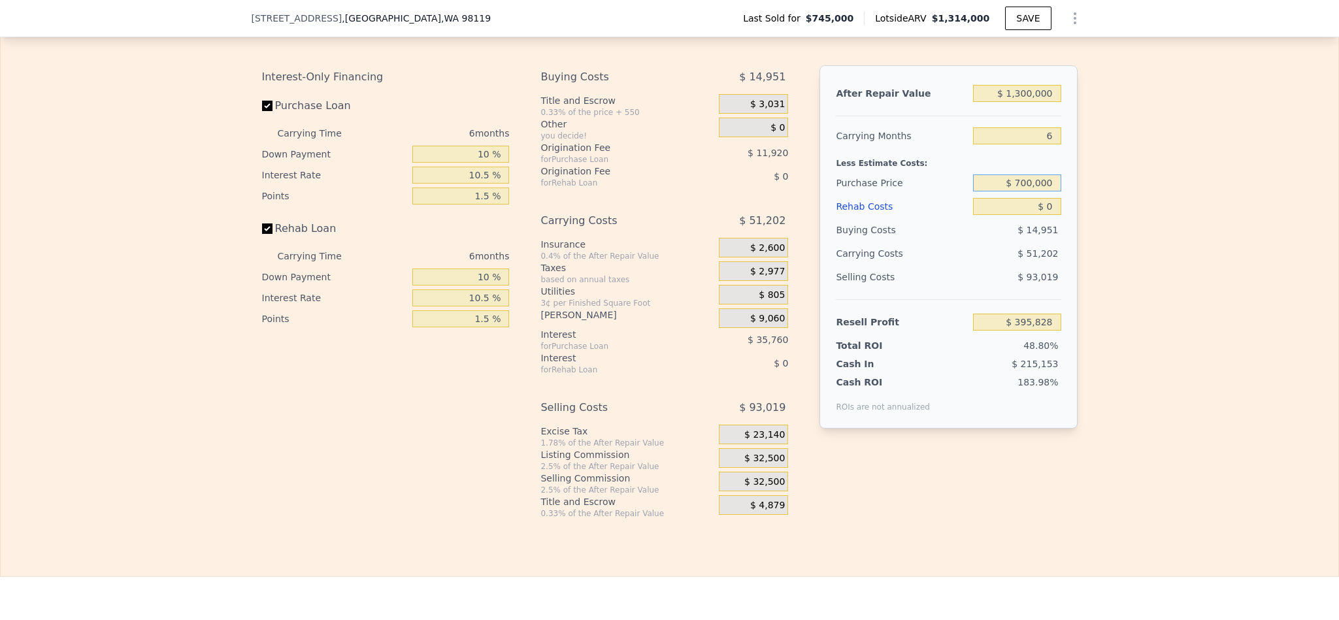
click at [1026, 191] on input "$ 700,000" at bounding box center [1017, 182] width 88 height 17
type input "$ 700,000"
type input "$ 443,858"
type input "$ 8"
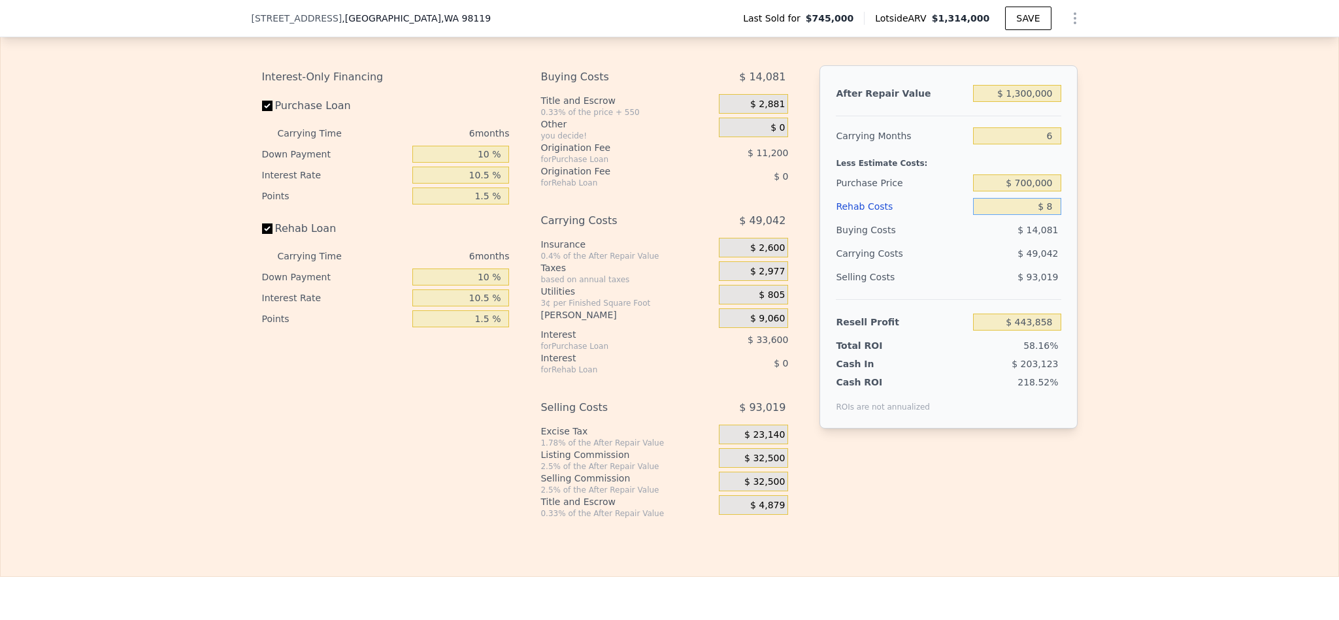
type input "$ 443,850"
type input "$ 80"
type input "$ 443,771"
type input "$ 8,000"
type input "$ 435,346"
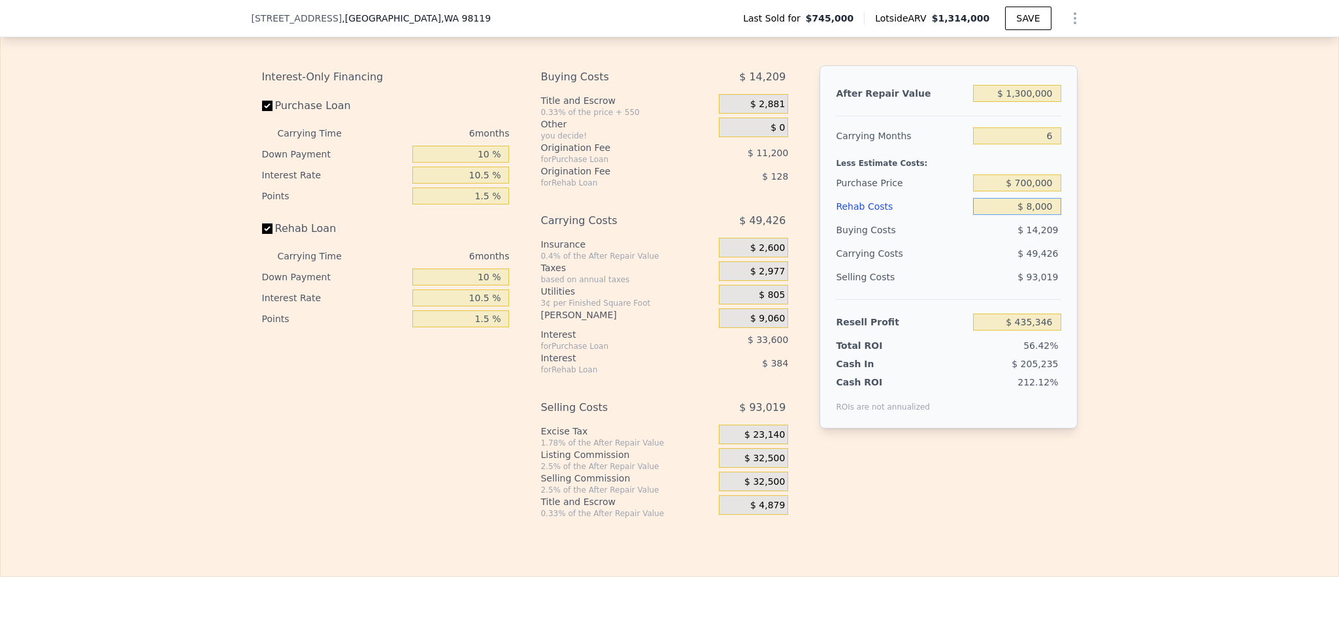
type input "$ 80,000"
type input "$ 358,738"
click at [1023, 102] on input "$ 1,314,000" at bounding box center [1017, 93] width 88 height 17
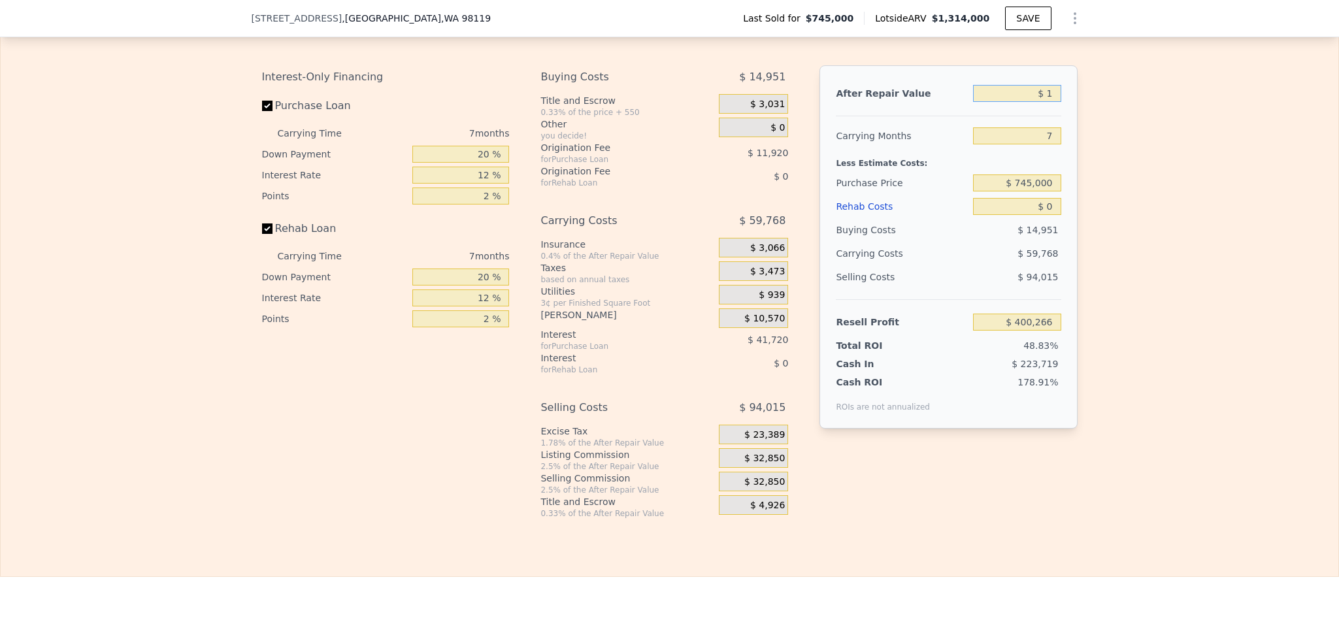
type input "$ 13"
type input "-$ 817,190"
type input "$ 130"
type input "-$ 817,081"
type input "$ 13,000"
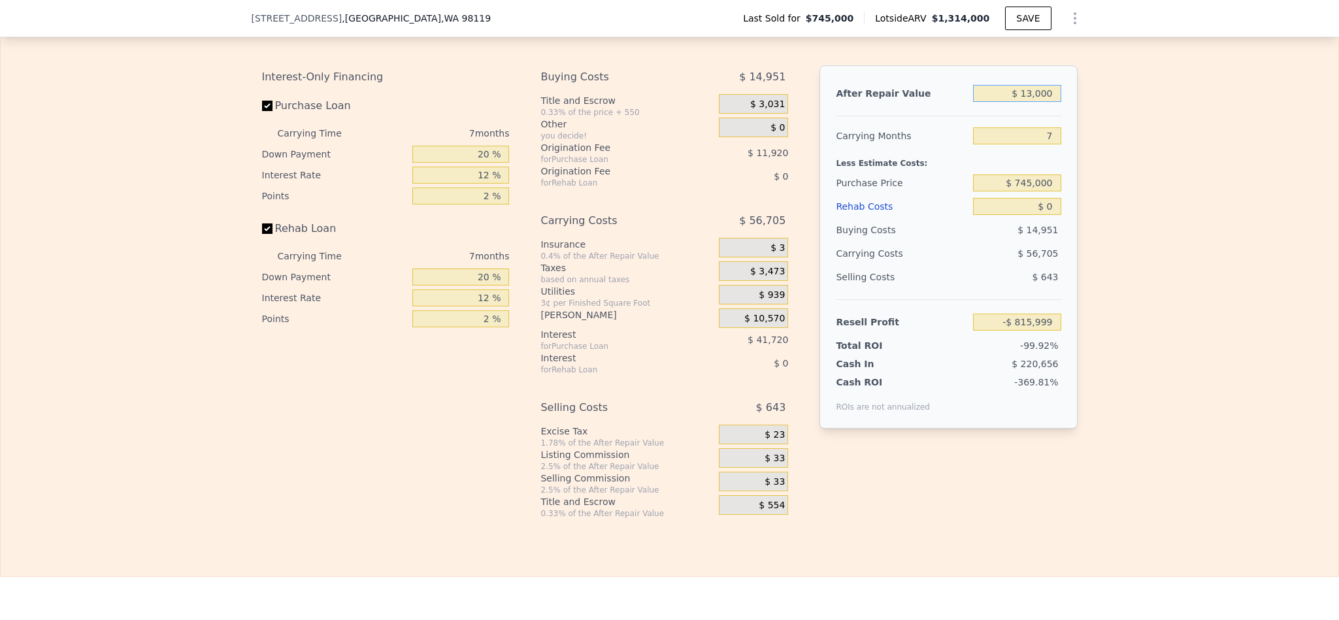
type input "-$ 805,157"
type input "$ 130,000"
type input "-$ 696,753"
type input "$ 1,300,000"
type input "$ 387,295"
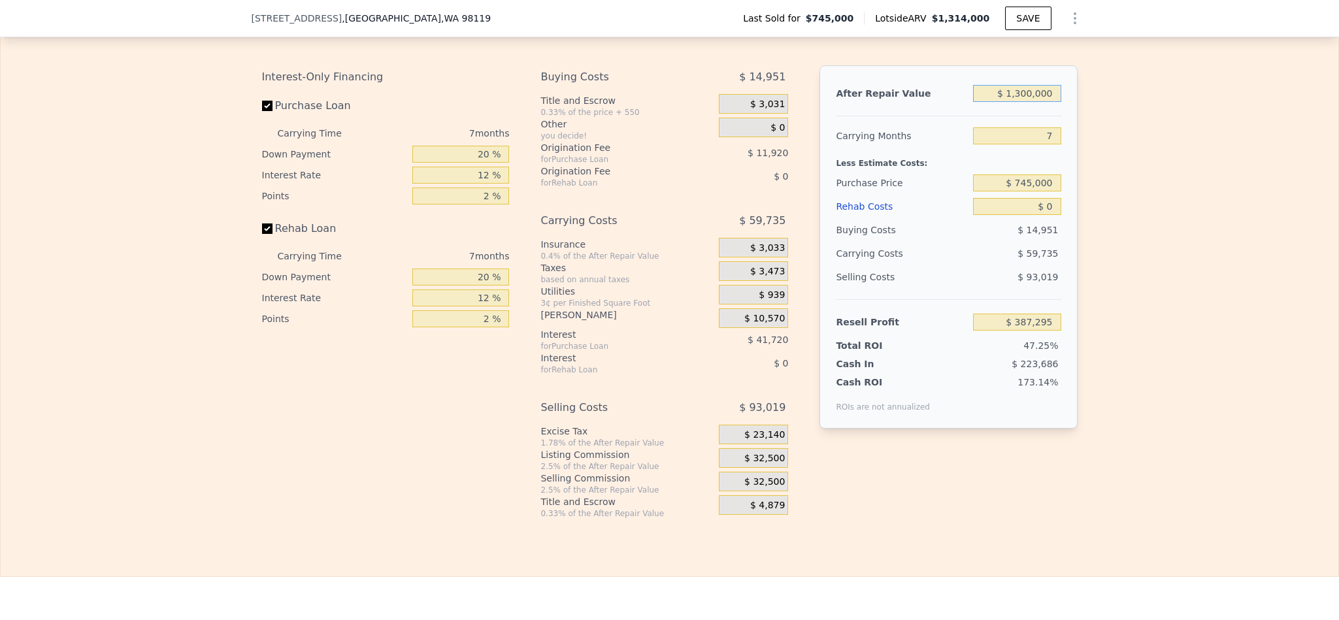
type input "$ 1,300,000"
type input "6"
type input "$ 395,828"
type input "6"
type input "$ 700,000"
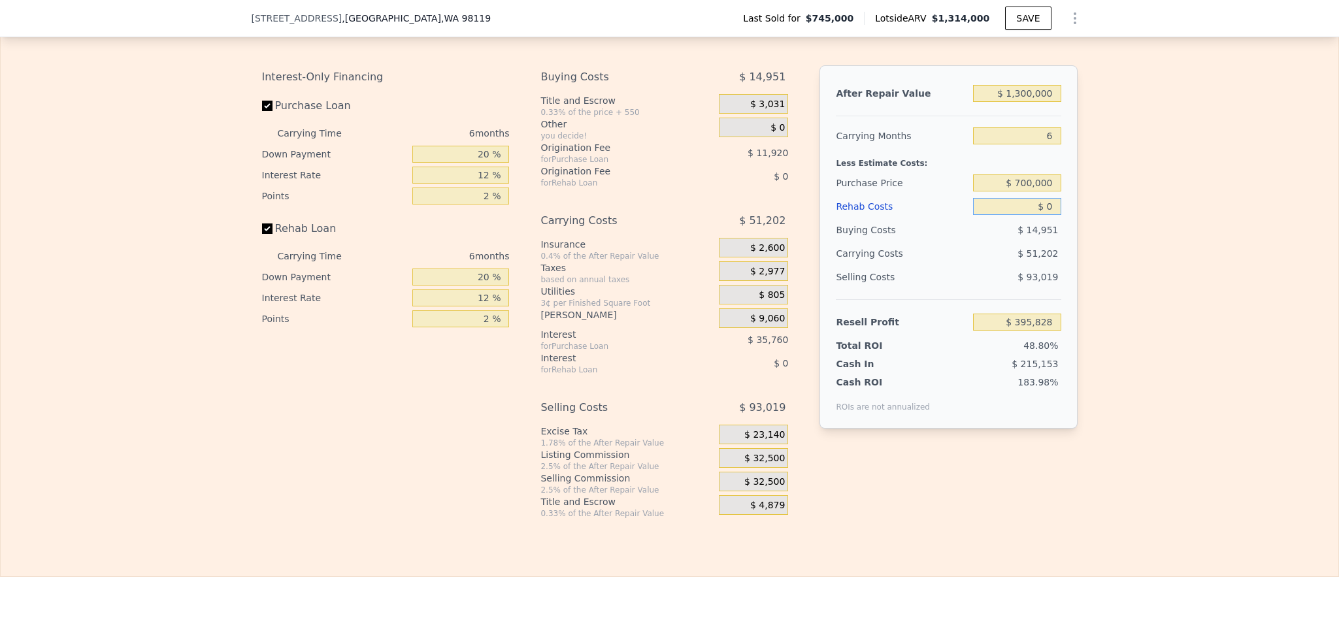
type input "$ 443,858"
type input "$ 8"
type input "$ 443,850"
type input "$ 80"
type input "$ 443,771"
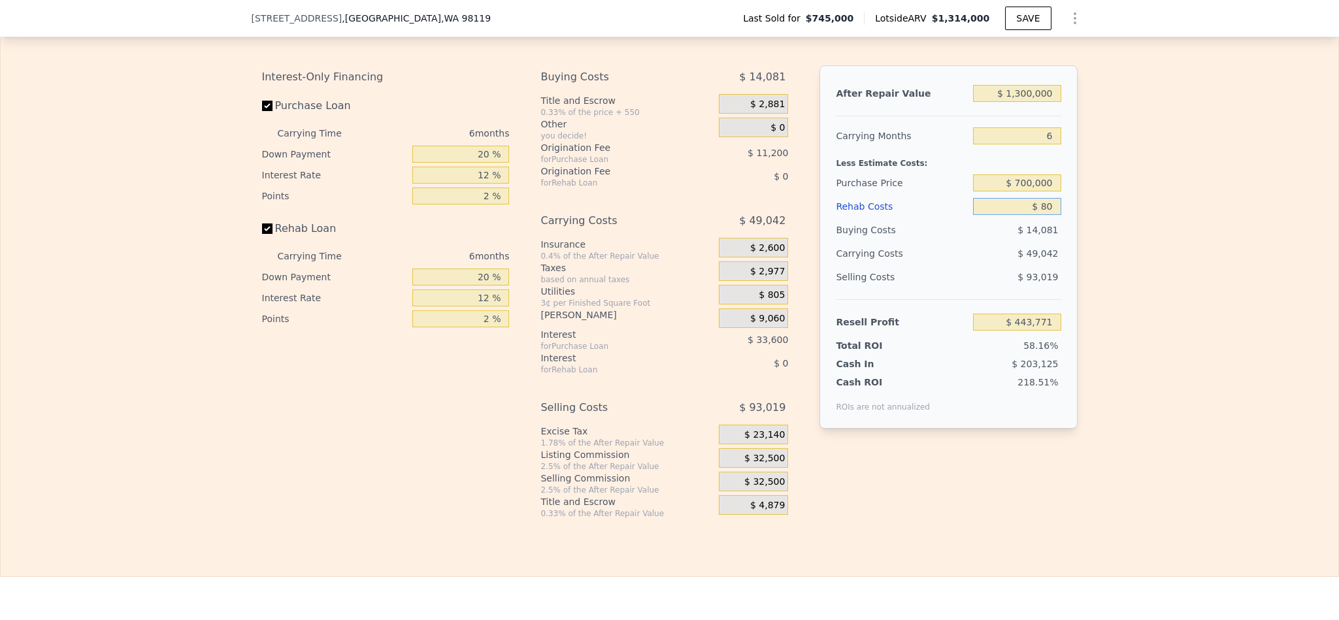
type input "$ 800"
type input "$ 443,009"
type input "$ 8,000"
type input "$ 435,346"
type input "$ 80,000"
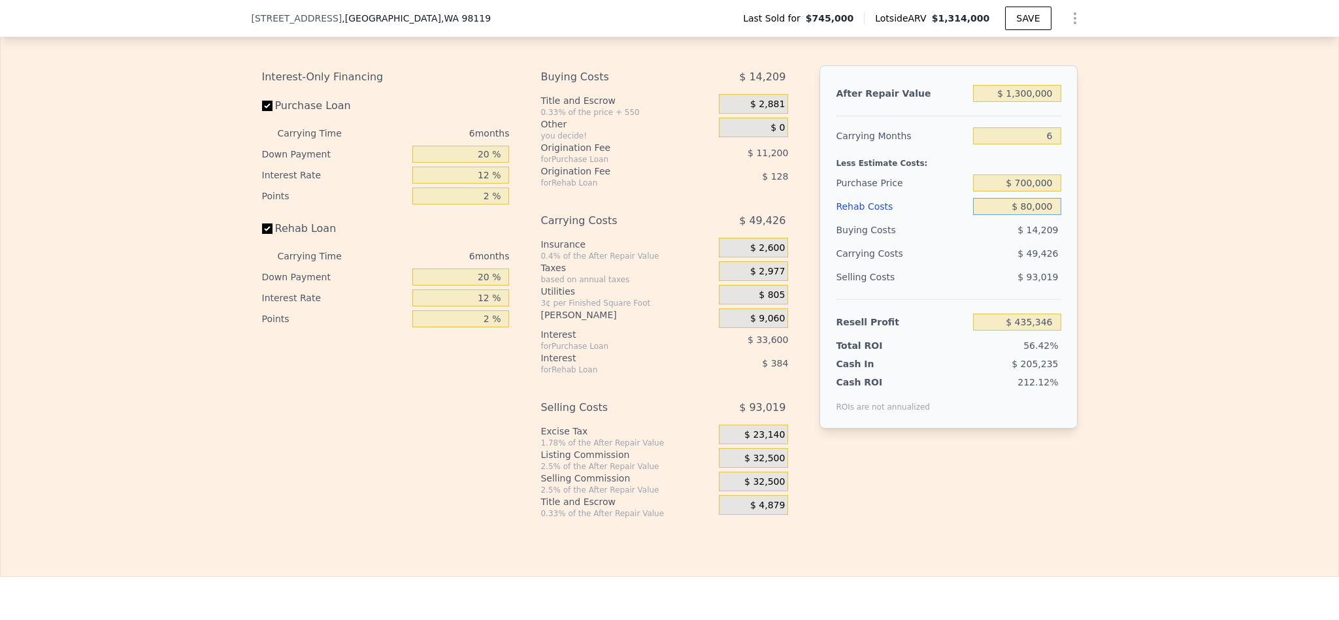
type input "$ 358,738"
type input "$ 80,000"
drag, startPoint x: 478, startPoint y: 195, endPoint x: 404, endPoint y: 195, distance: 73.8
click at [412, 163] on input "20 %" at bounding box center [460, 154] width 97 height 17
type input "10 %"
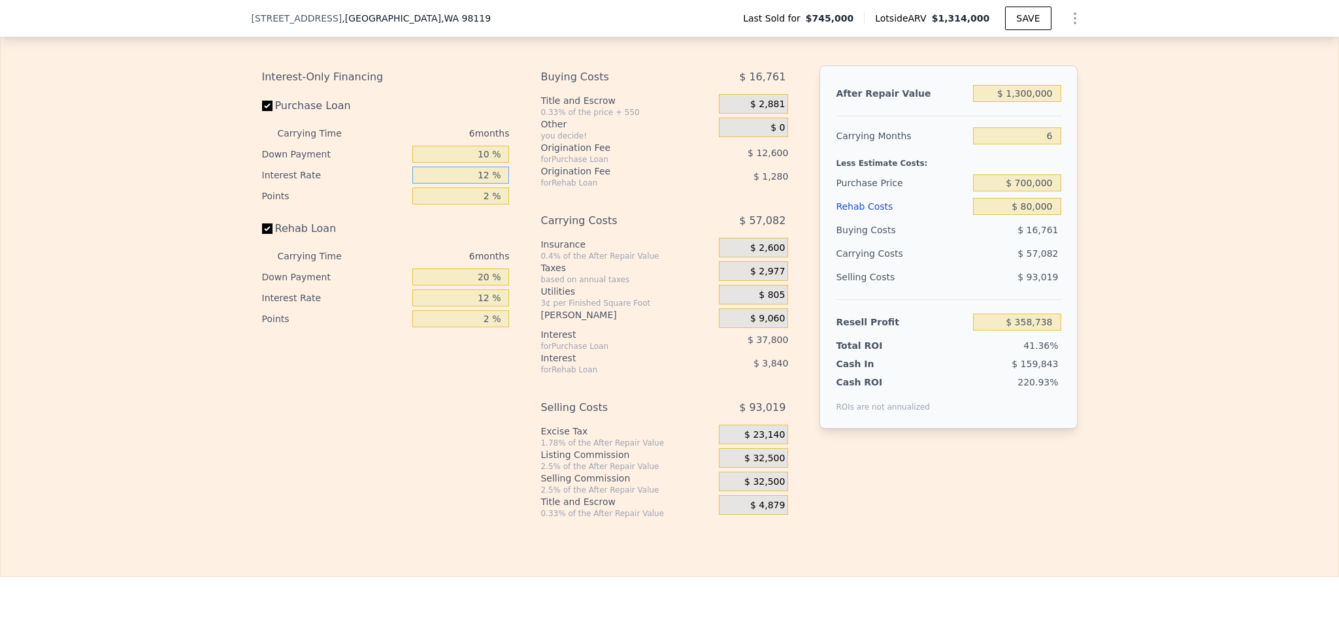
type input "$ 353,138"
type input "0 %"
type input "$ 390,938"
click at [1019, 102] on input "$ 1,300,000" at bounding box center [1017, 93] width 88 height 17
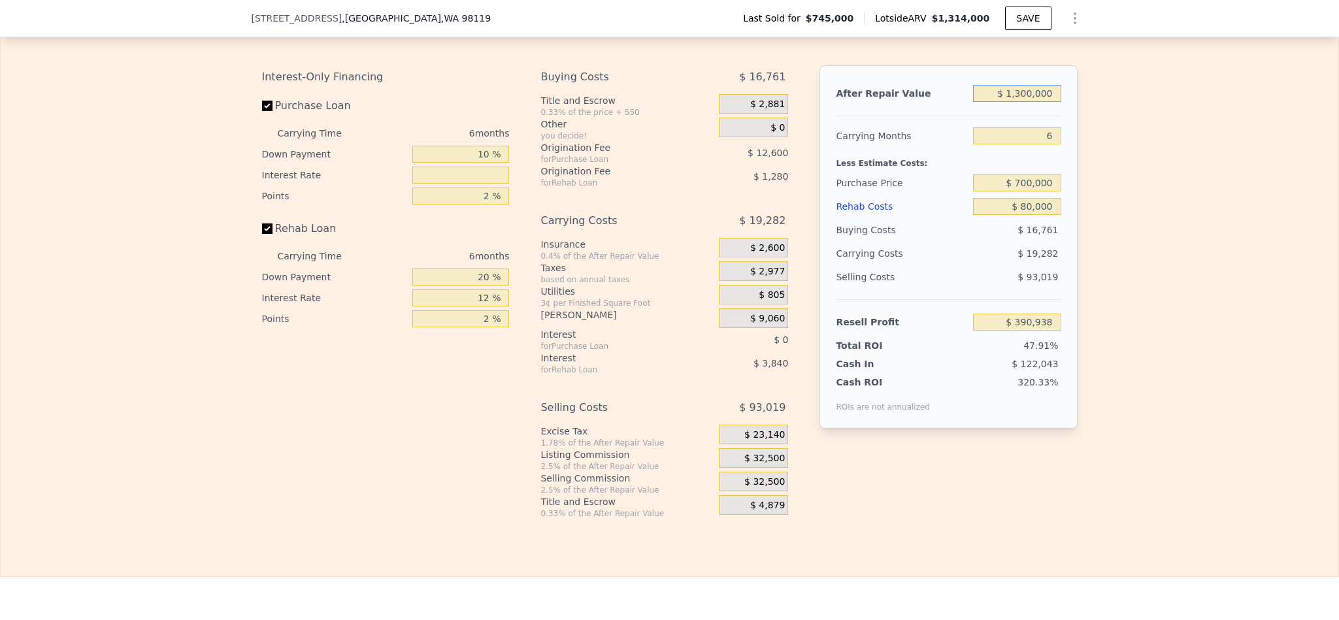
type input "$ 1"
type input "-$ 813,992"
type input "$ 12"
type input "-$ 813,981"
type input "$ 125"
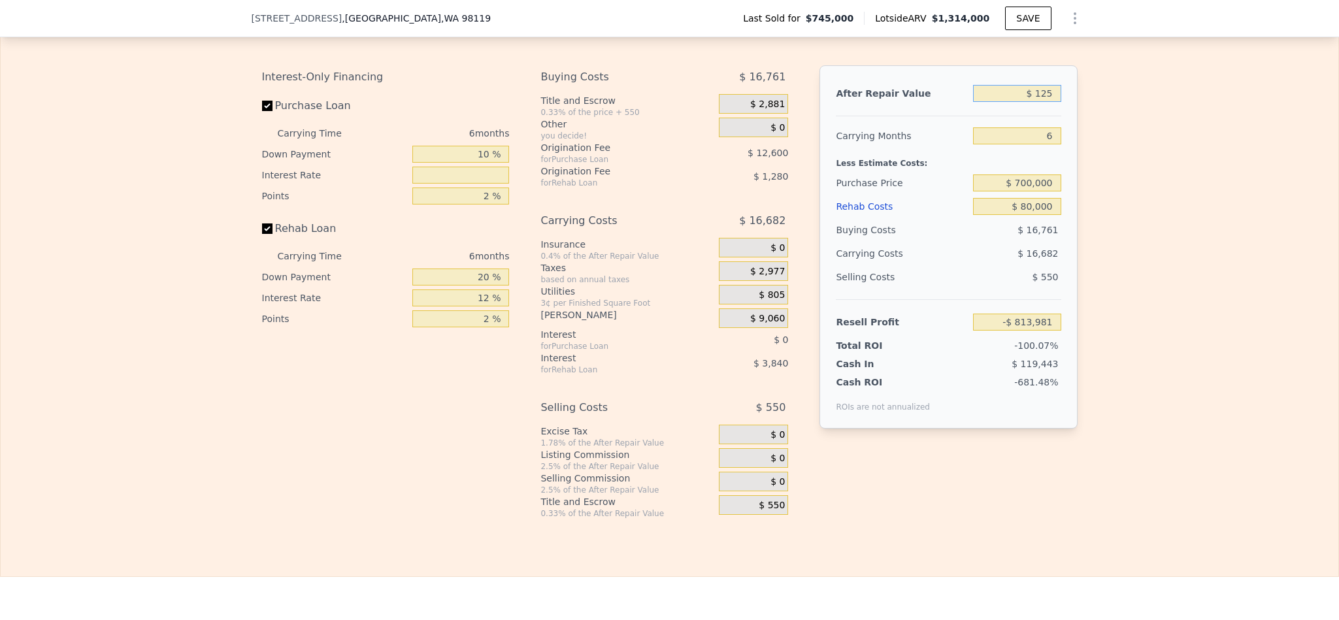
type input "-$ 813,876"
type input "$ 1,250"
type input "-$ 812,834"
type input "$ 125,000"
type input "-$ 698,134"
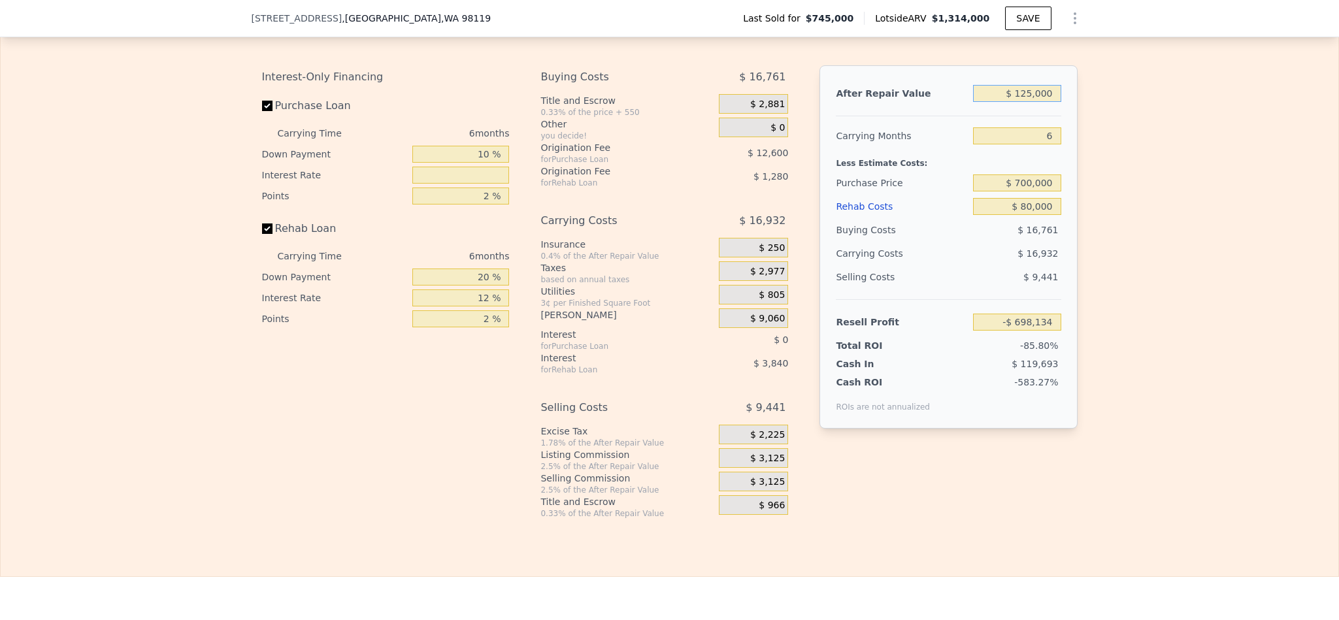
type input "$ 1,250,000"
type input "$ 344,594"
type input "$ 1,250,000"
click at [481, 163] on input "10 %" at bounding box center [460, 154] width 97 height 17
click at [483, 184] on input "text" at bounding box center [460, 175] width 97 height 17
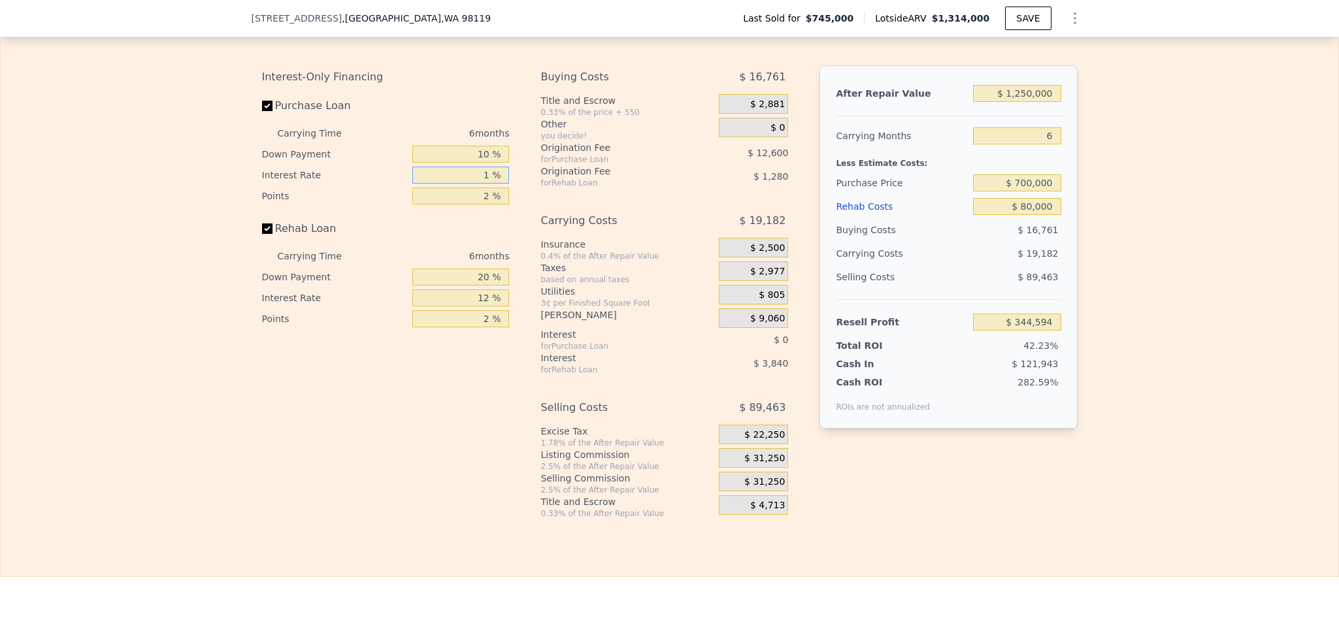
type input "10 %"
type input "$ 313,094"
type input "10.5 %"
type input "$ 311,522"
type input "10.5 %"
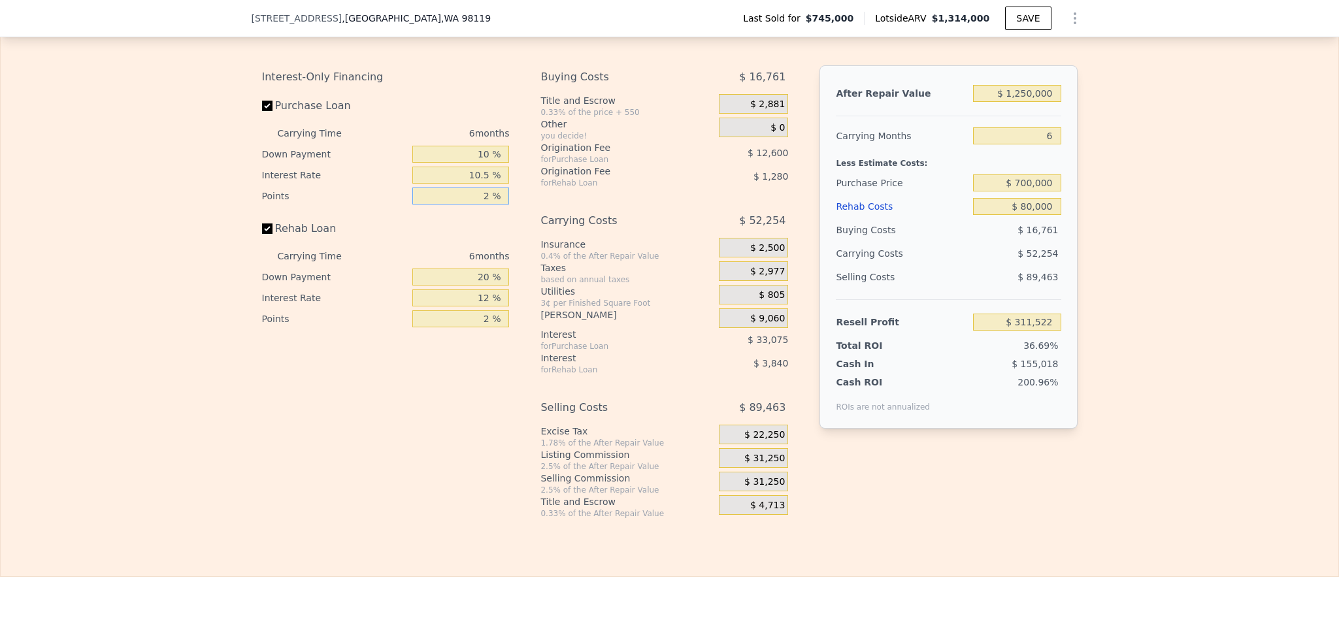
type input "1 %"
type input "$ 317,822"
type input "1.5 %"
type input "$ 314,672"
type input "1.5 %"
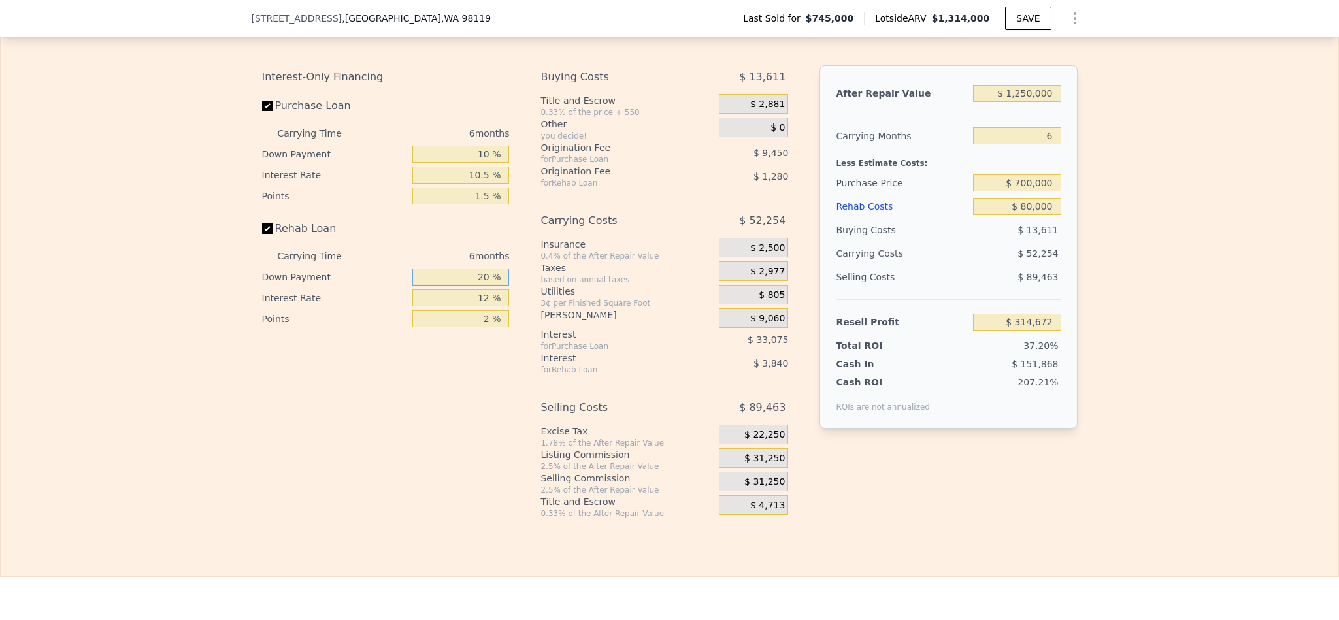
type input "1 %"
type input "$ 313,456"
type input "10 %"
type input "$ 314,032"
type input "1 %"
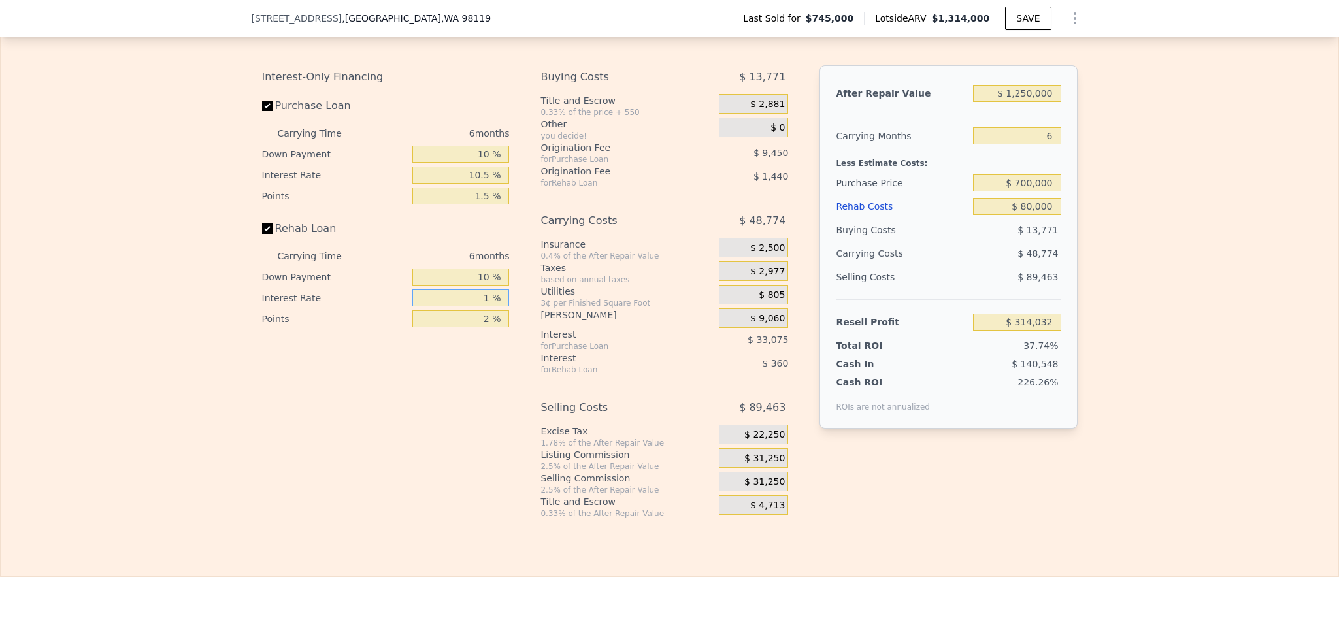
type input "$ 317,992"
type input "10 %"
type input "$ 314,752"
type input "100 %"
type input "$ 282,352"
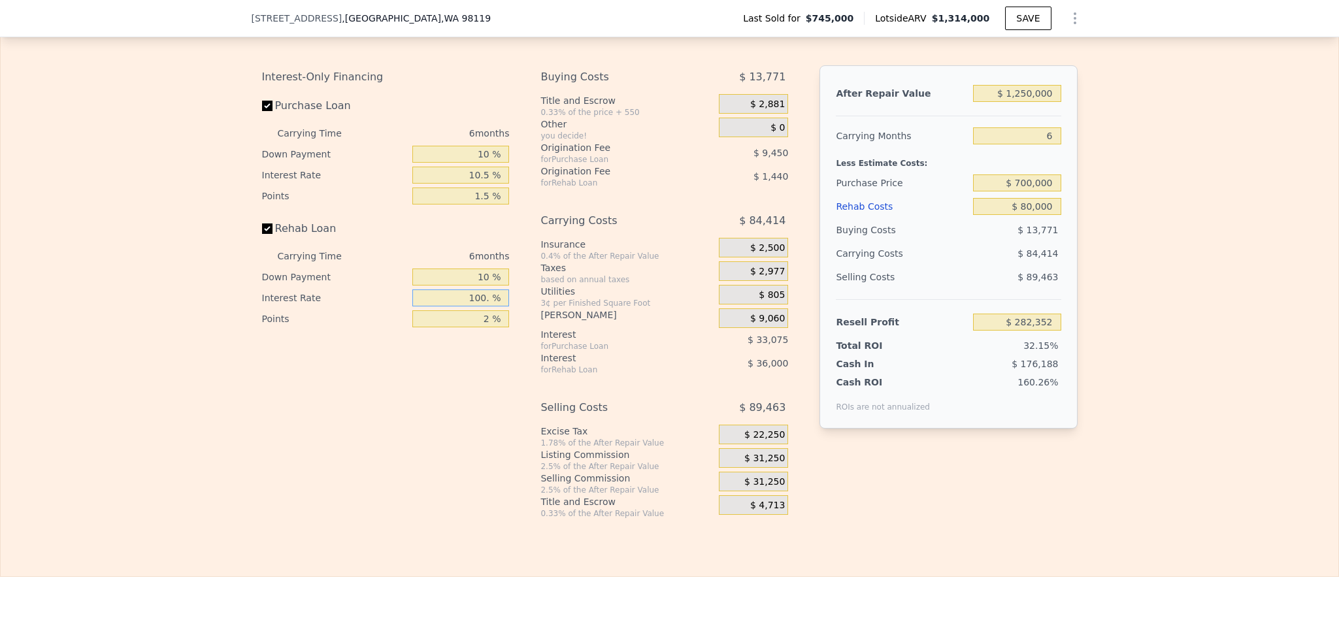
type input "100.5 %"
type input "$ 282,172"
type input "100. %"
type input "$ 282,352"
type input "10 %"
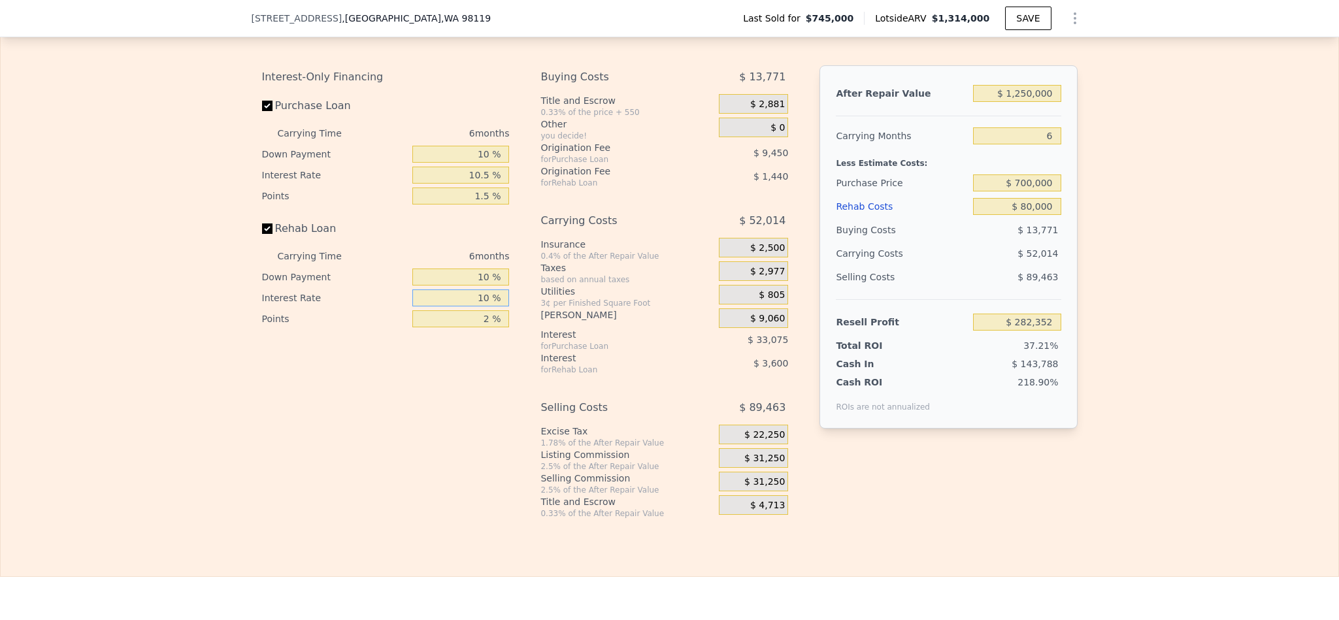
type input "$ 314,752"
type input "10.5 %"
type input "$ 314,572"
type input "10.5 %"
type input "1 %"
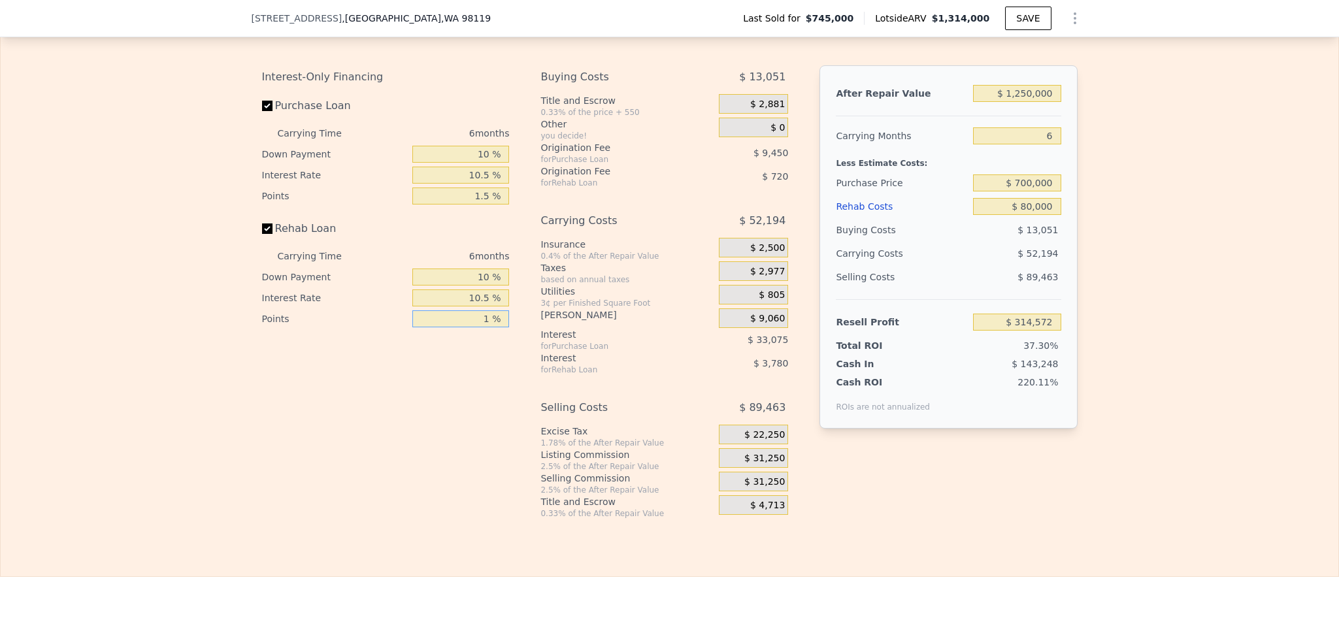
type input "$ 315,292"
type input "10 %"
type input "$ 308,812"
type input "1 %"
type input "$ 315,292"
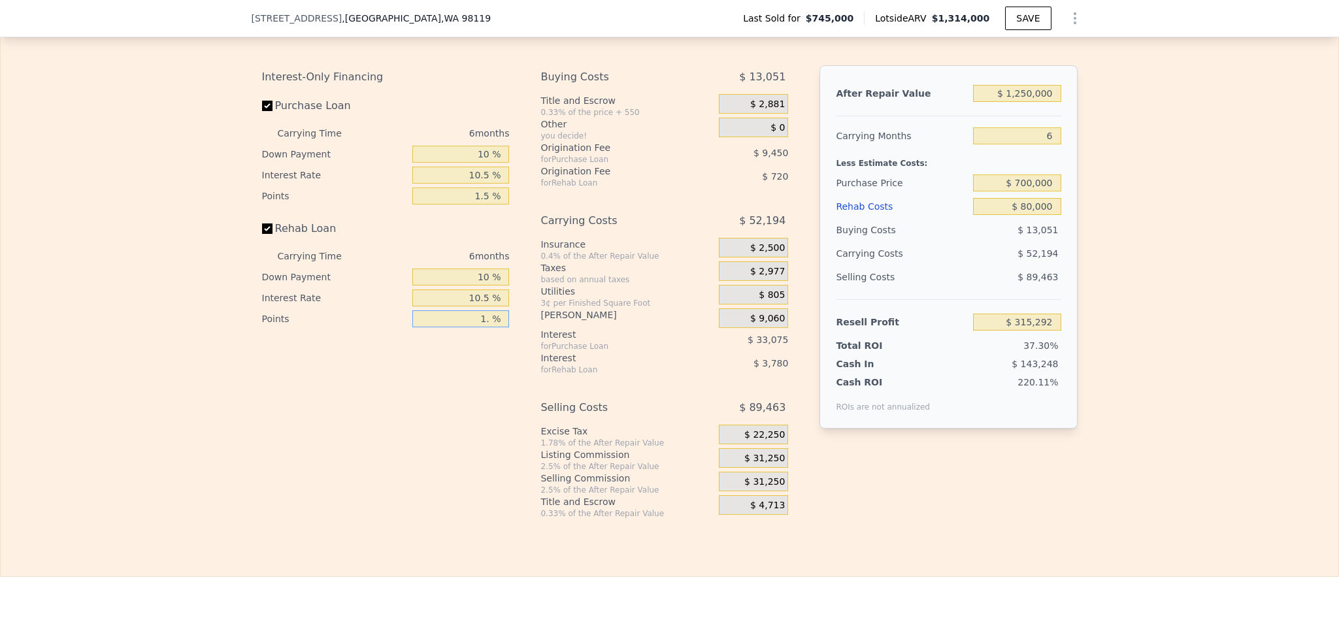
type input "1.5 %"
type input "$ 314,932"
type input "1.5 %"
click at [768, 464] on span "$ 31,250" at bounding box center [764, 459] width 41 height 12
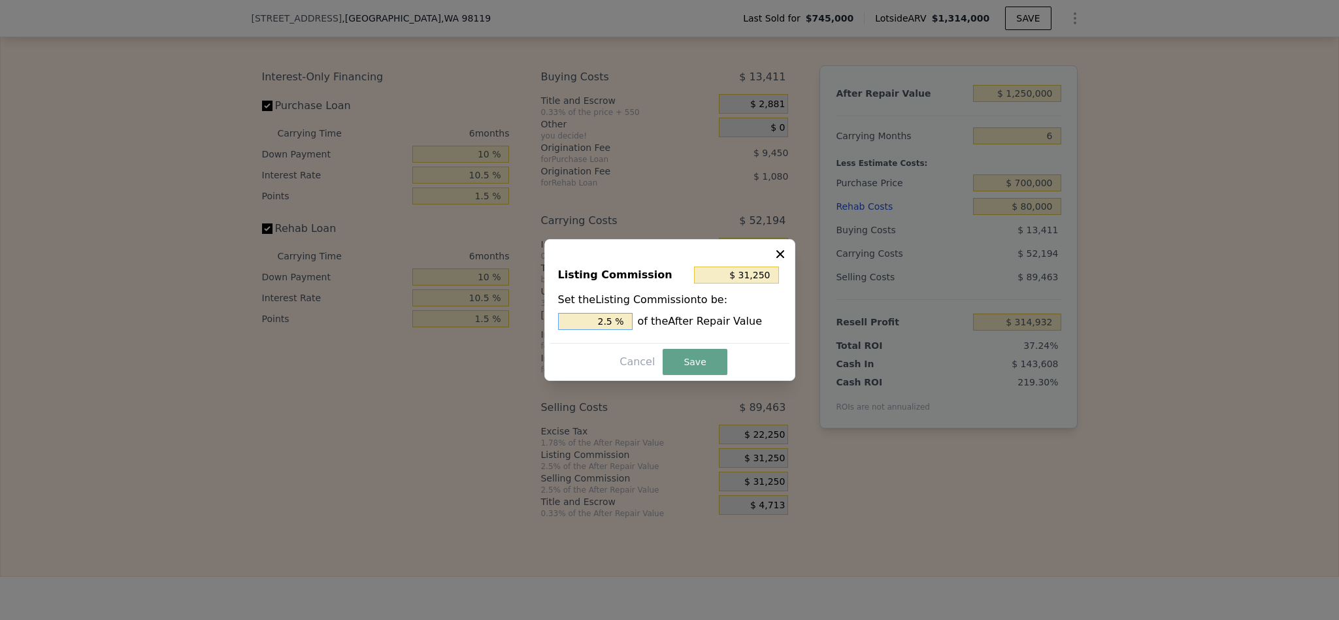
click at [604, 321] on input "2.5 %" at bounding box center [595, 321] width 74 height 17
drag, startPoint x: 604, startPoint y: 321, endPoint x: 571, endPoint y: 322, distance: 33.3
click at [571, 322] on input "2.5 %" at bounding box center [595, 321] width 74 height 17
type input "$ 18,750"
type input "1.5 %"
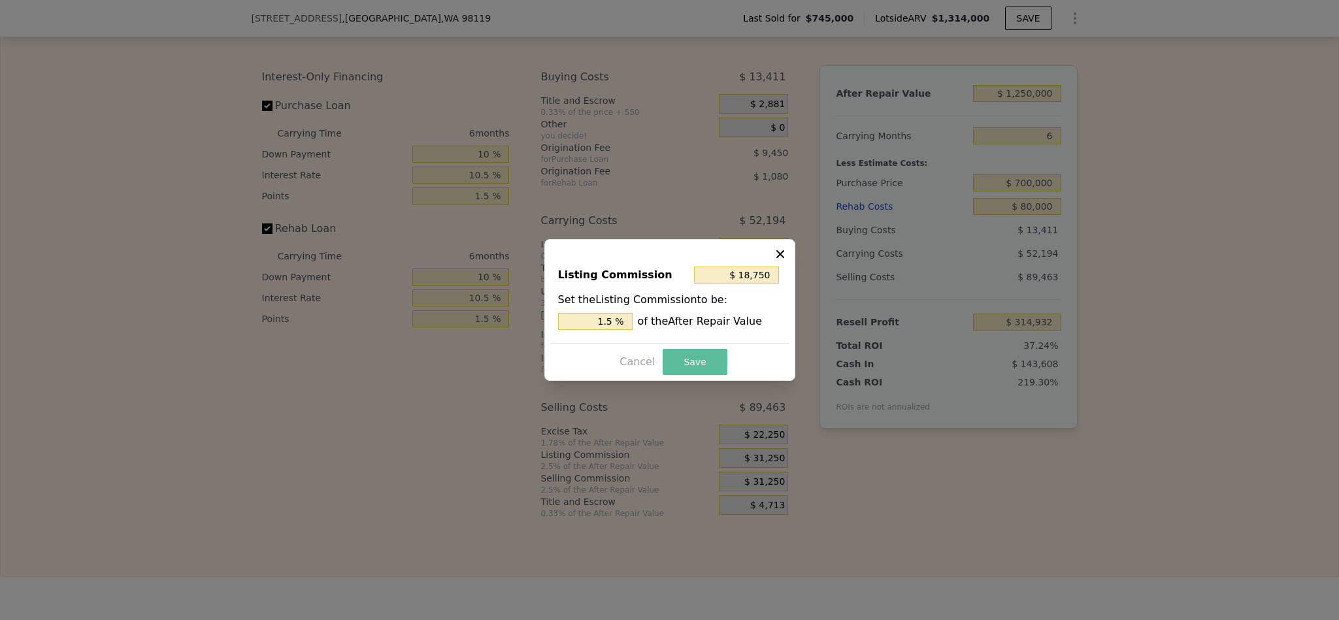
click at [689, 359] on button "Save" at bounding box center [694, 362] width 64 height 26
type input "$ 327,432"
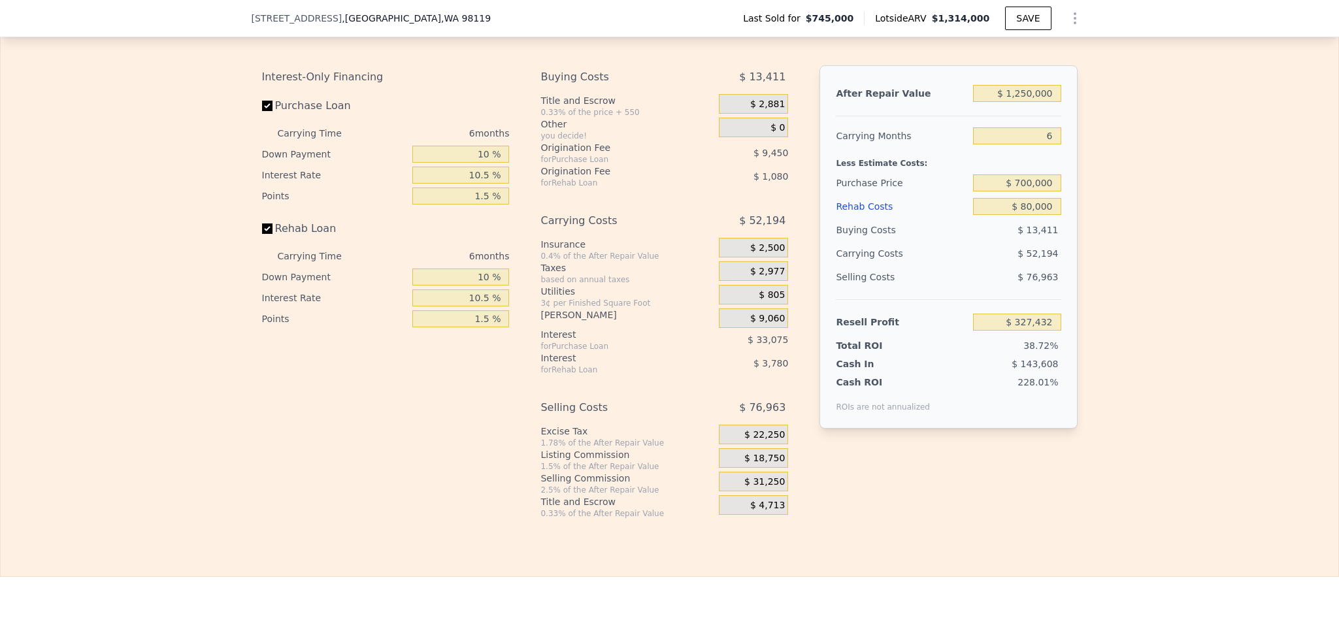
type input "$ 1,314,000"
type input "7"
type input "$ 0"
type input "$ 400,266"
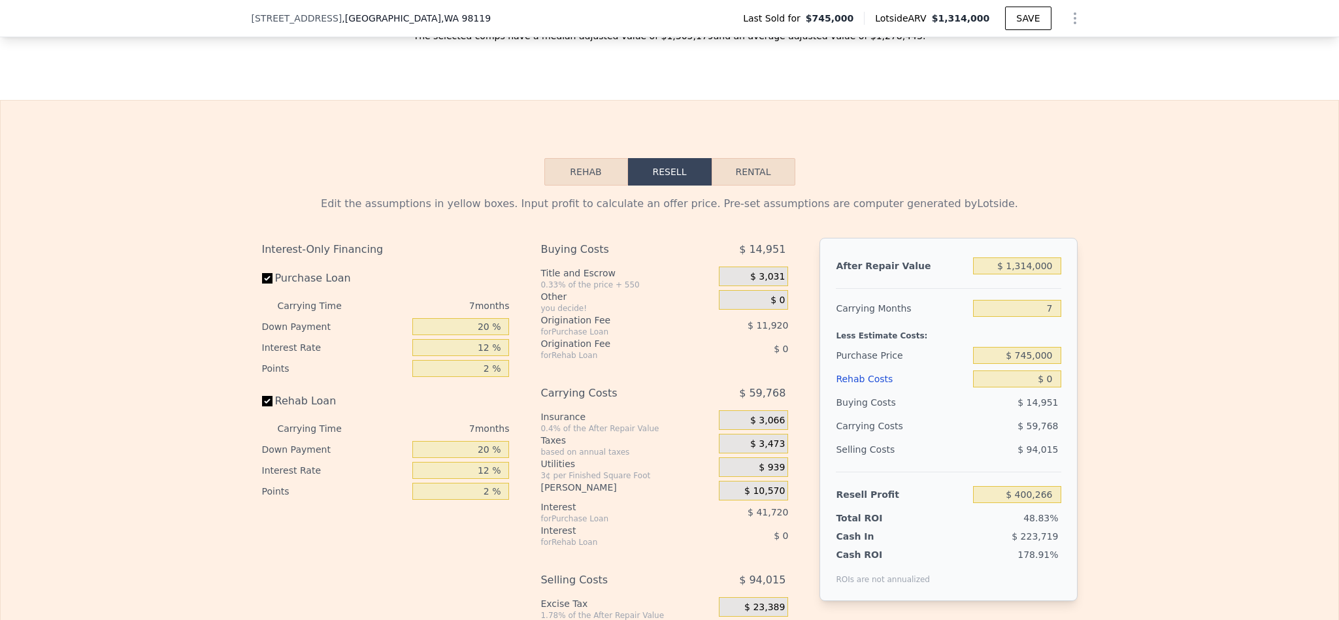
scroll to position [2152, 0]
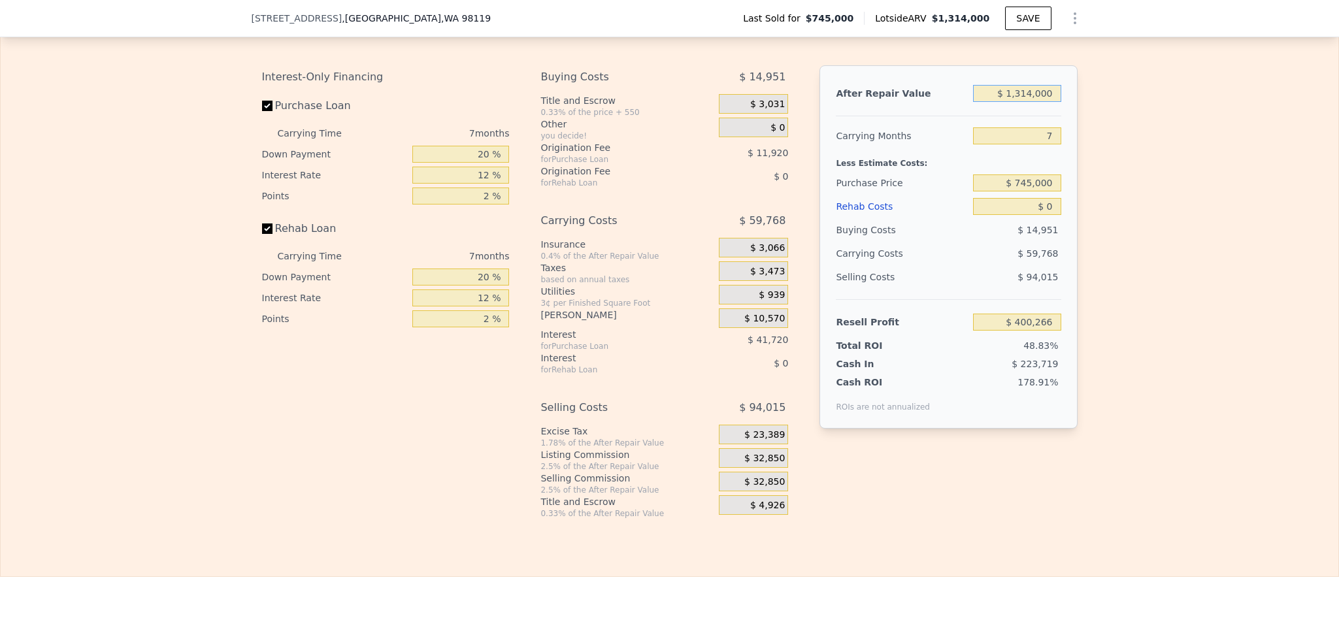
click at [1012, 102] on input "$ 1,314,000" at bounding box center [1017, 93] width 88 height 17
type input "$ 125"
type input "-$ 817,086"
type input "$ 1,250"
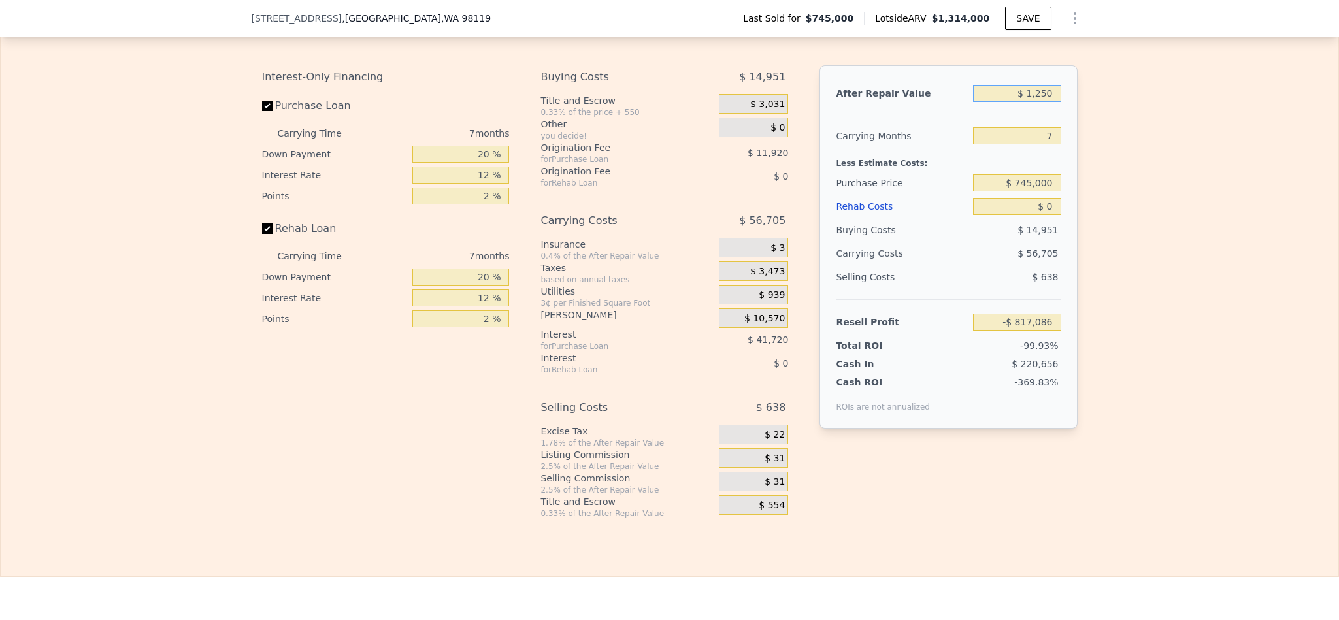
type input "-$ 816,044"
type input "$ 12,500"
type input "-$ 805,623"
type input "$ 125,000"
type input "-$ 701,386"
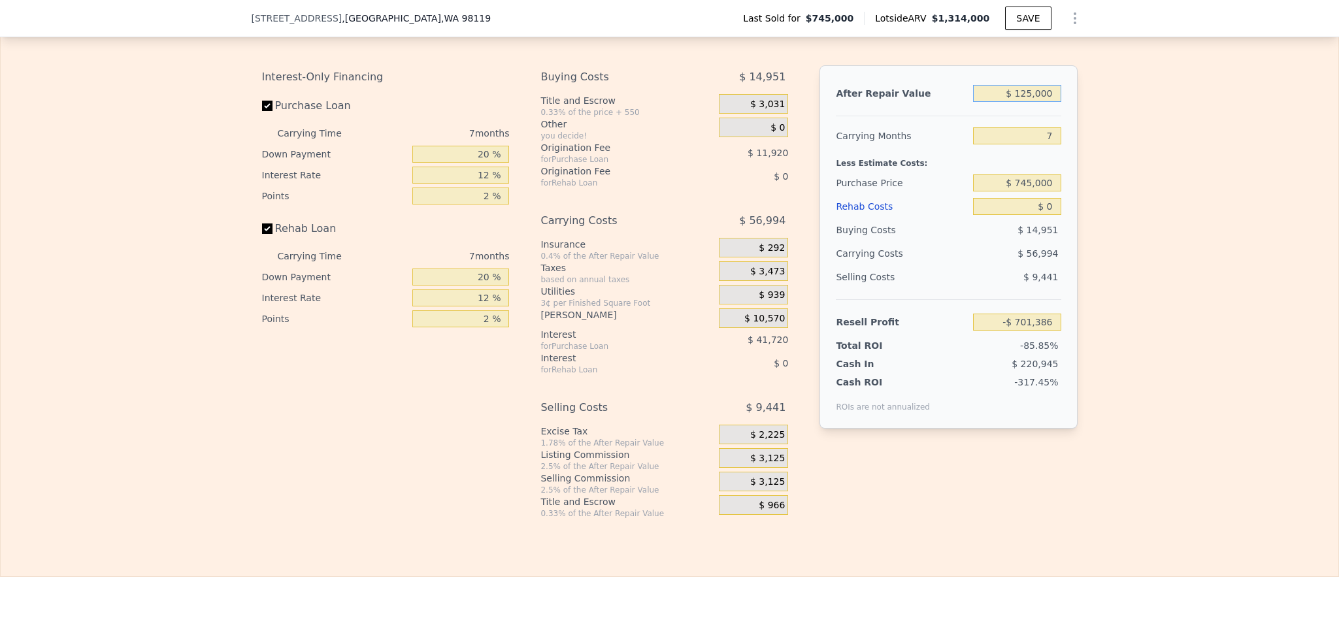
type input "$ 1,250,000"
type input "$ 340,967"
type input "$ 1,250,000"
type input "6"
type input "$ 349,484"
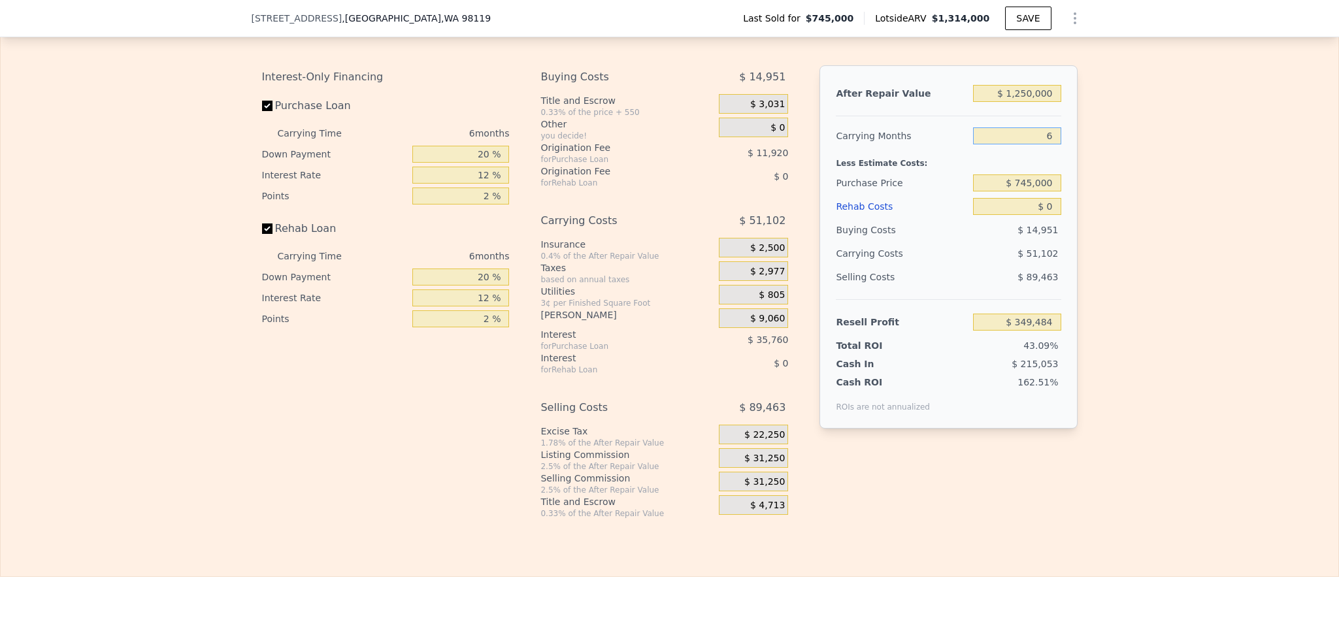
type input "6"
type input "$ 720,000"
type input "$ 376,167"
type input "$ 8"
type input "$ 376,159"
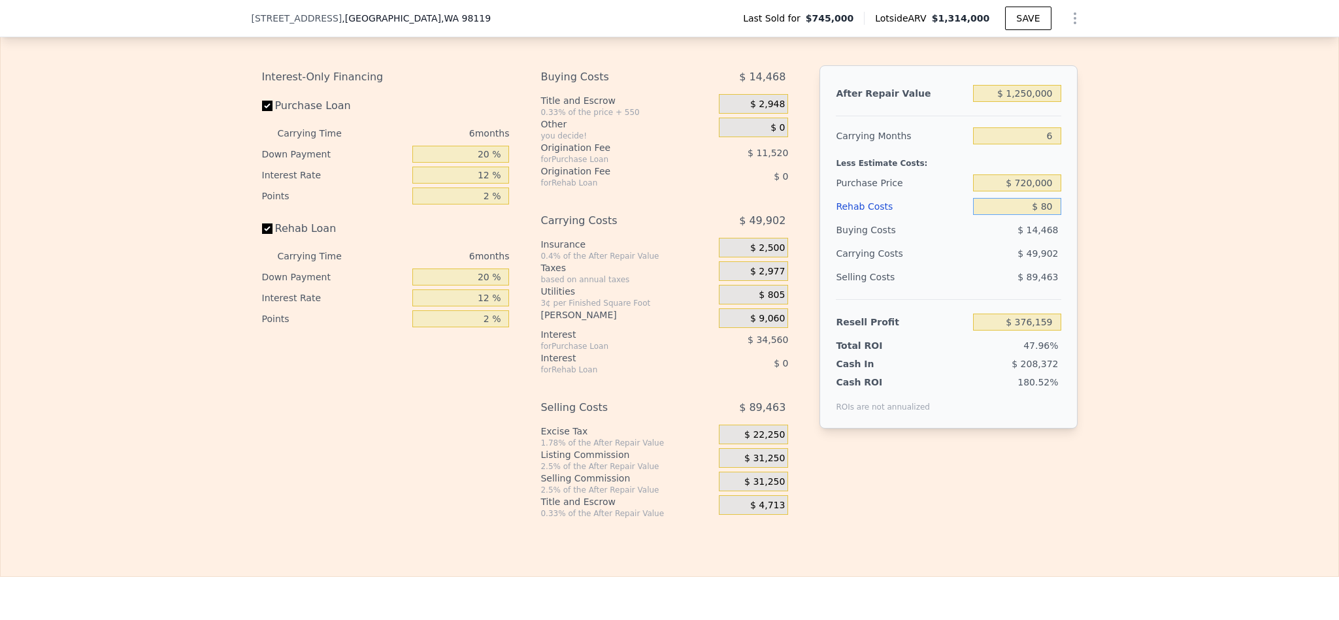
type input "$ 800"
type input "$ 375,318"
type input "$ 80,000"
type input "$ 291,047"
type input "$ 80,000"
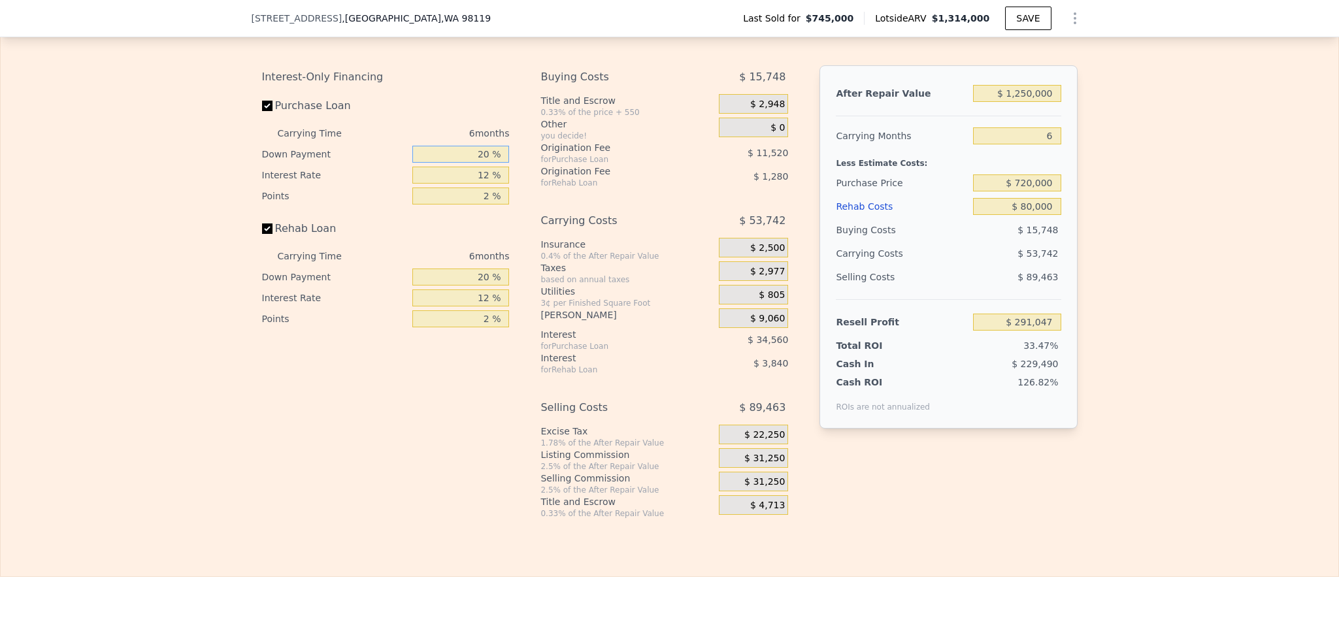
drag, startPoint x: 480, startPoint y: 192, endPoint x: 406, endPoint y: 185, distance: 74.8
click at [412, 163] on input "20 %" at bounding box center [460, 154] width 97 height 17
type input "10 %"
type input "$ 285,287"
type input "1 %"
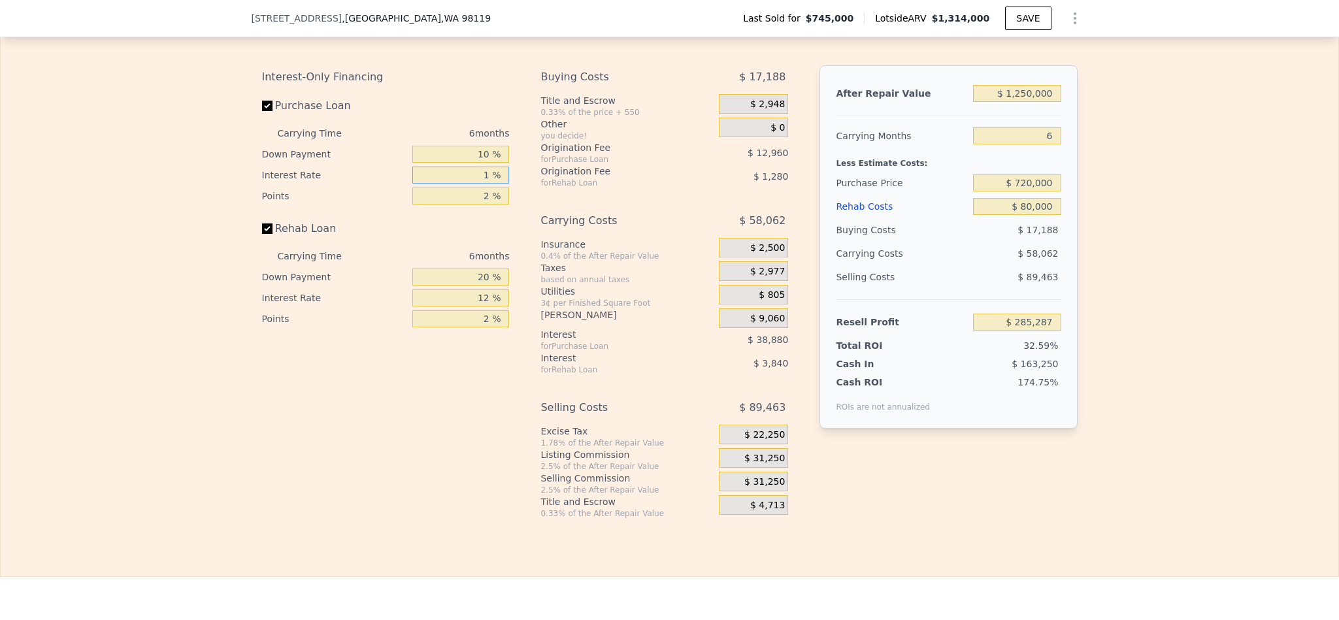
type input "$ 320,927"
type input "10 %"
type input "$ 291,767"
type input "10.5 %"
type input "$ 290,147"
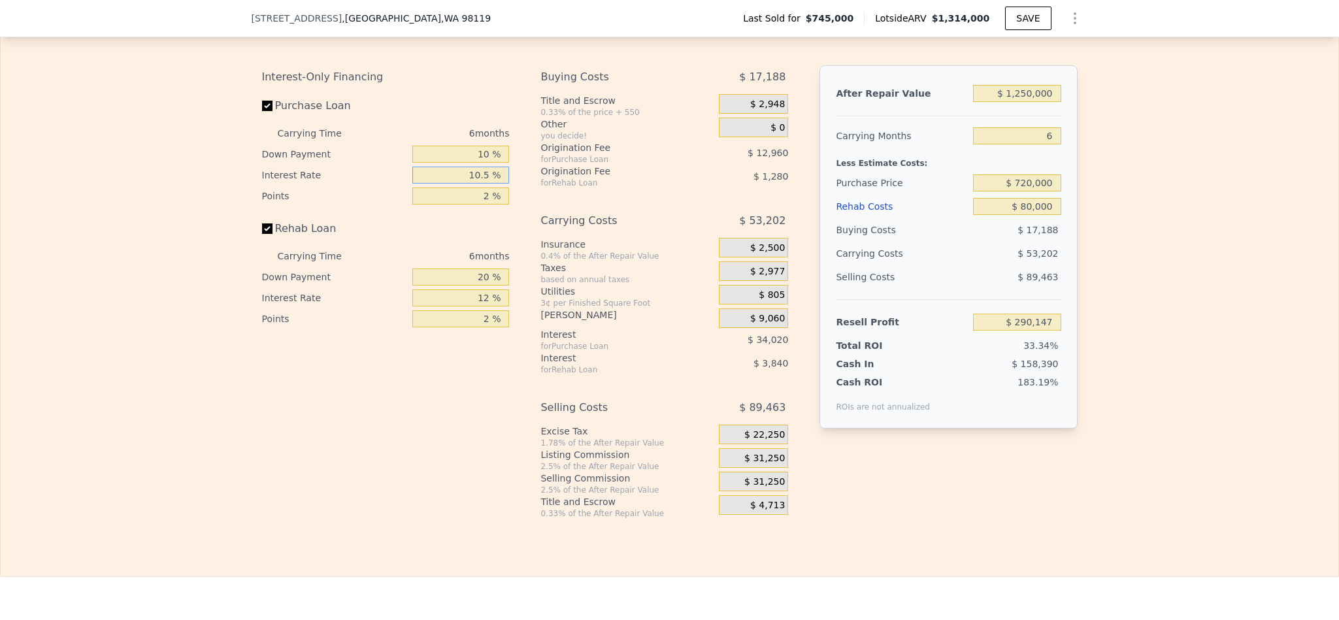
type input "10.5 %"
type input "1 %"
type input "$ 296,627"
type input "1.5 %"
type input "$ 293,387"
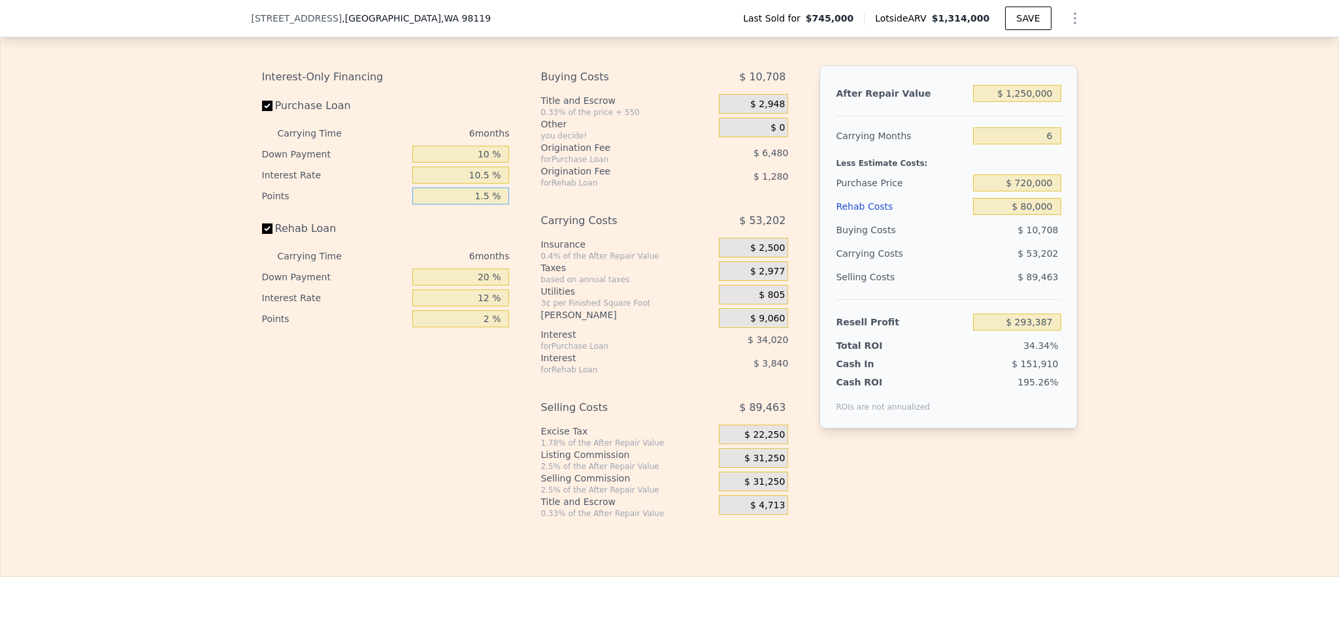
type input "1.5 %"
type input "1 %"
type input "$ 292,171"
type input "10 %"
type input "$ 292,747"
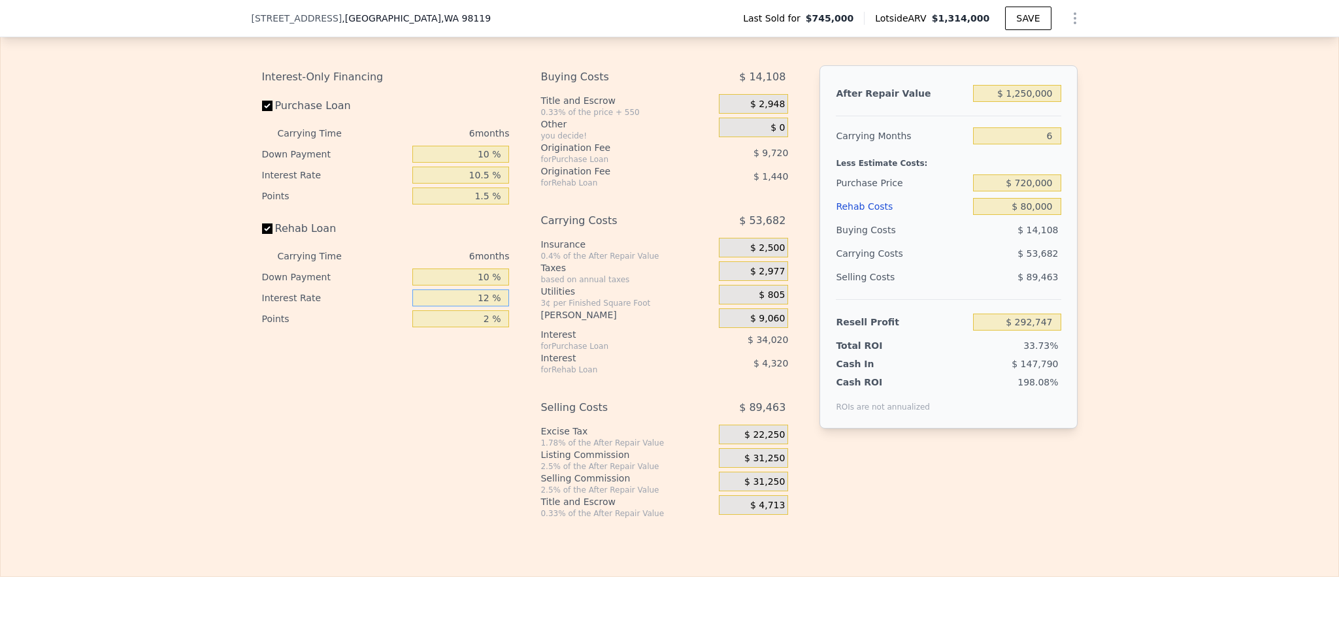
type input "1 %"
type input "$ 296,707"
type input "10 %"
type input "$ 293,467"
type input "10.5 %"
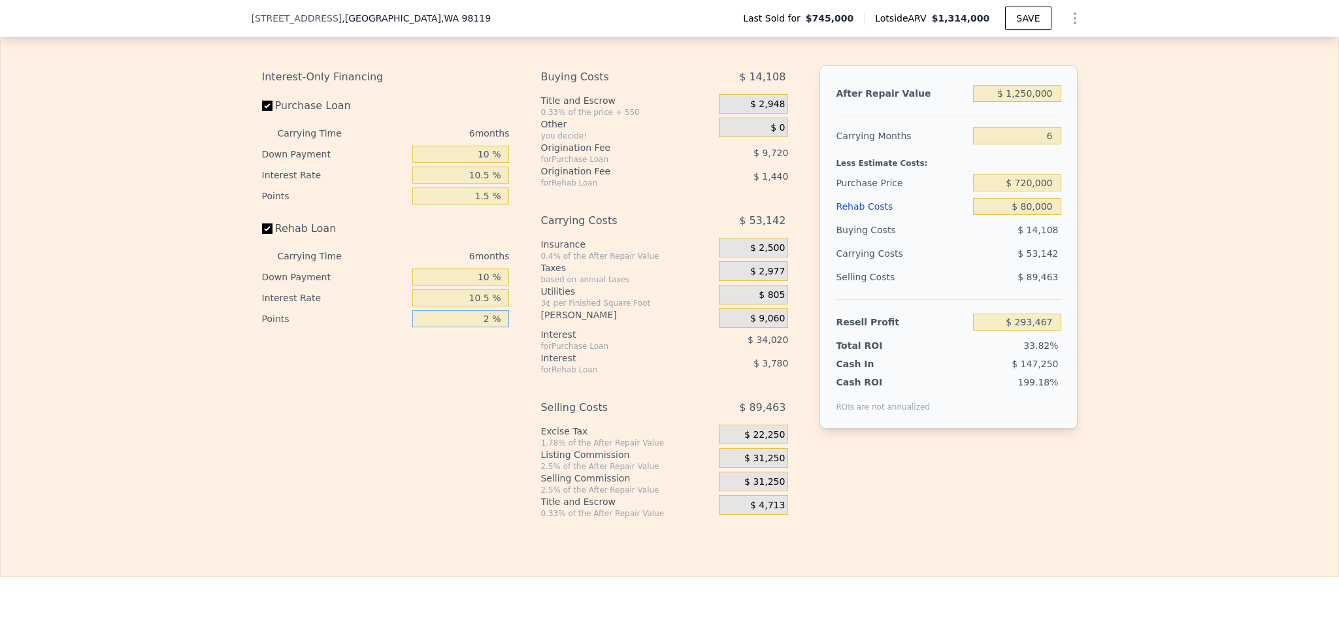
type input "$ 293,287"
type input "1 %"
type input "$ 294,007"
type input "1.5 %"
type input "$ 293,647"
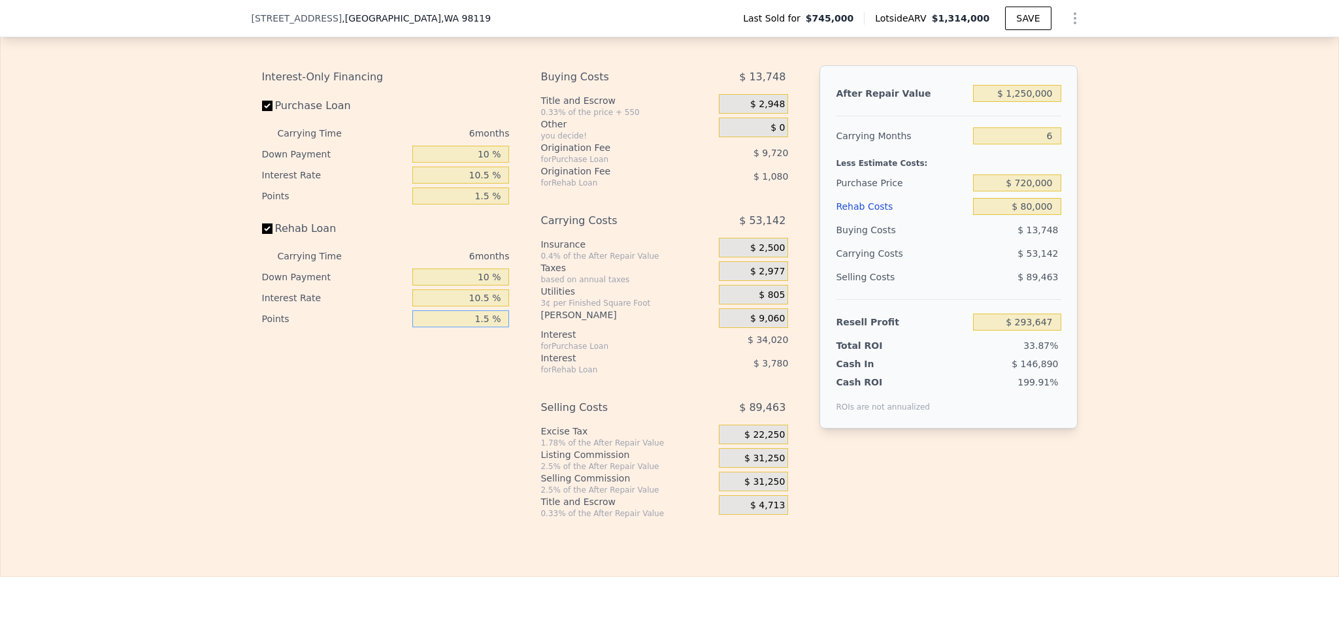
type input "1.5 %"
click at [766, 464] on span "$ 31,250" at bounding box center [764, 459] width 41 height 12
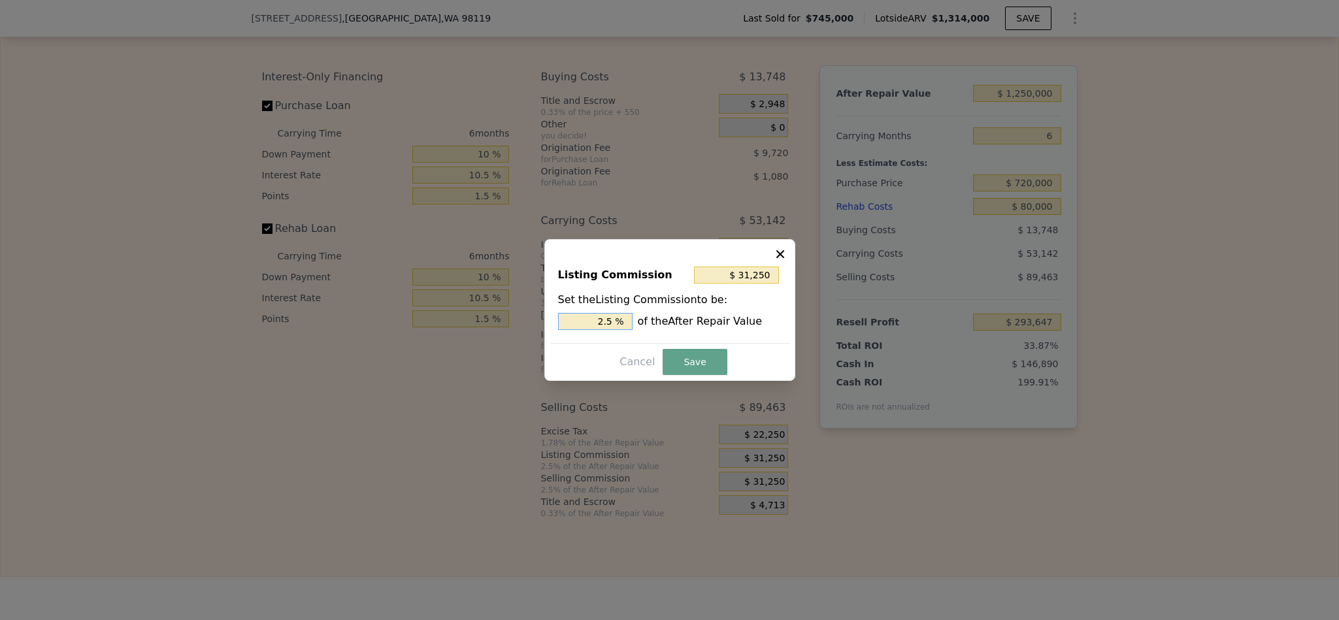
drag, startPoint x: 604, startPoint y: 319, endPoint x: 565, endPoint y: 319, distance: 39.2
click at [565, 319] on input "2.5 %" at bounding box center [595, 321] width 74 height 17
type input "$ 6,250"
type input ".5 %"
type input "$ 18,750"
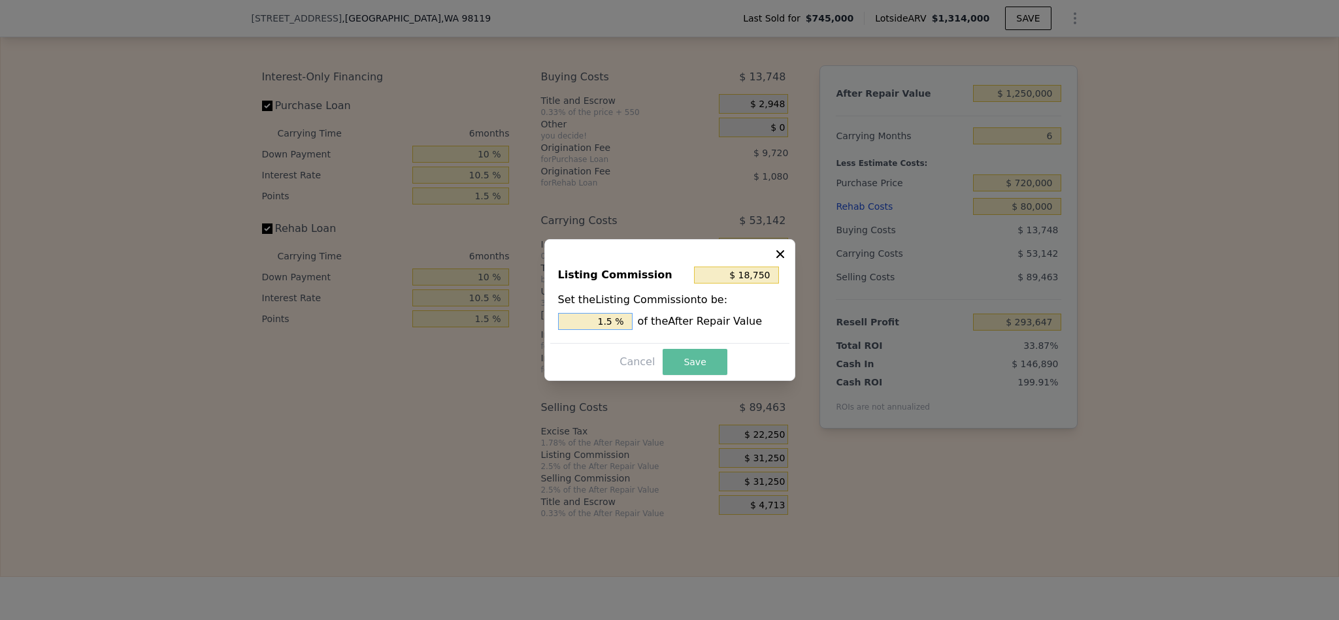
type input "1.5 %"
click at [688, 359] on button "Save" at bounding box center [694, 362] width 64 height 26
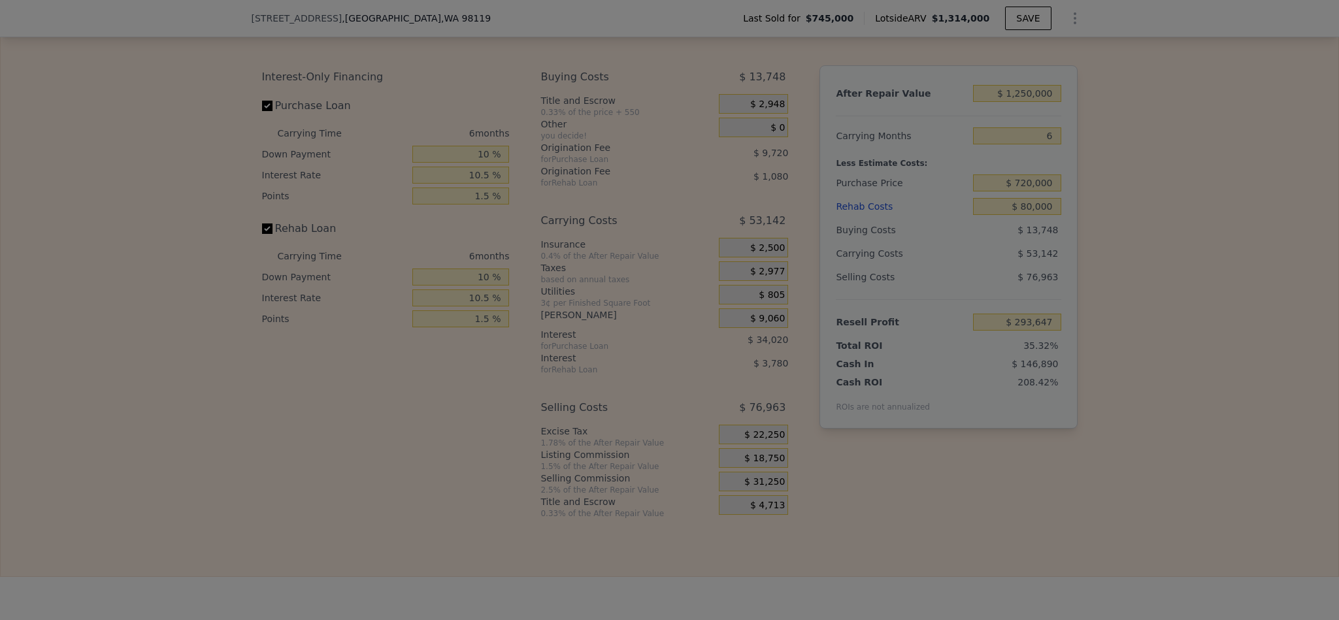
type input "$ 306,147"
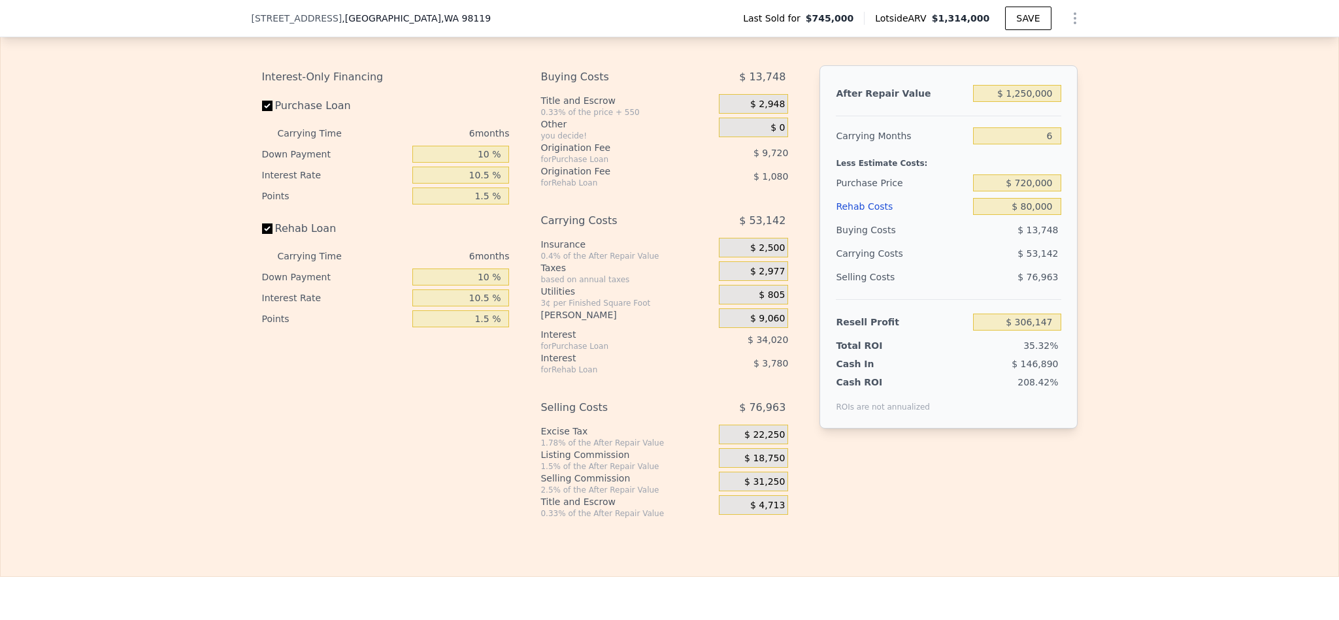
type input "$ 1,314,000"
type input "7"
type input "$ 0"
type input "$ 400,266"
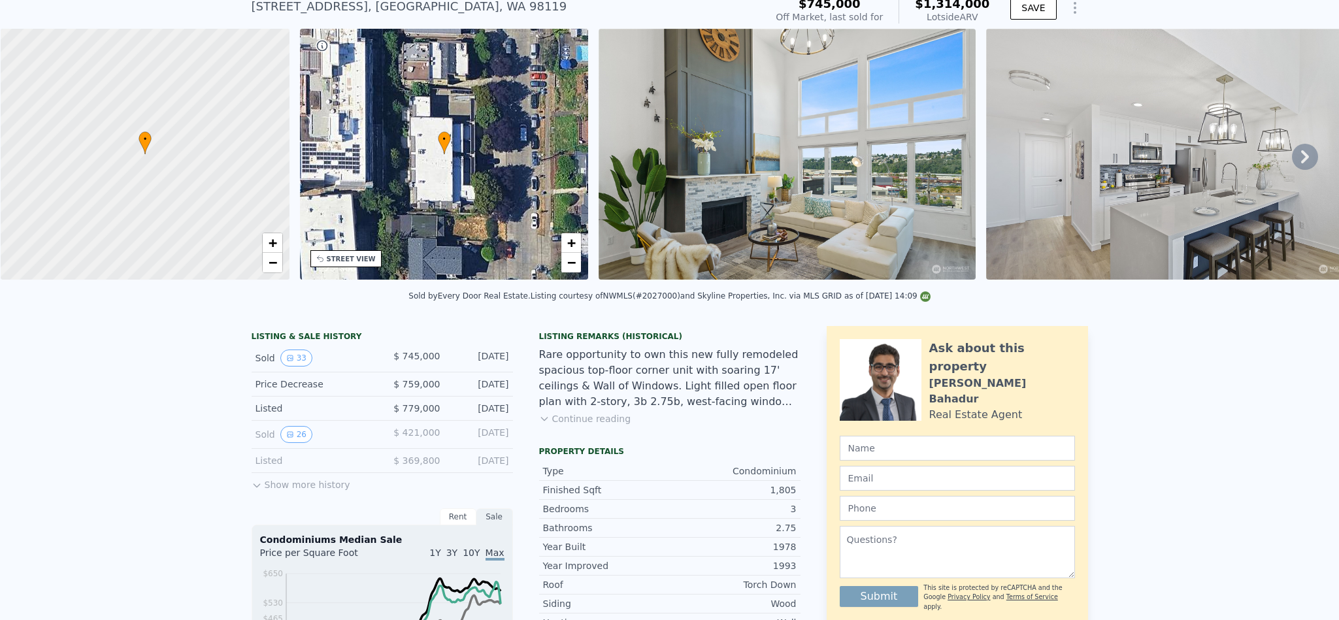
scroll to position [0, 0]
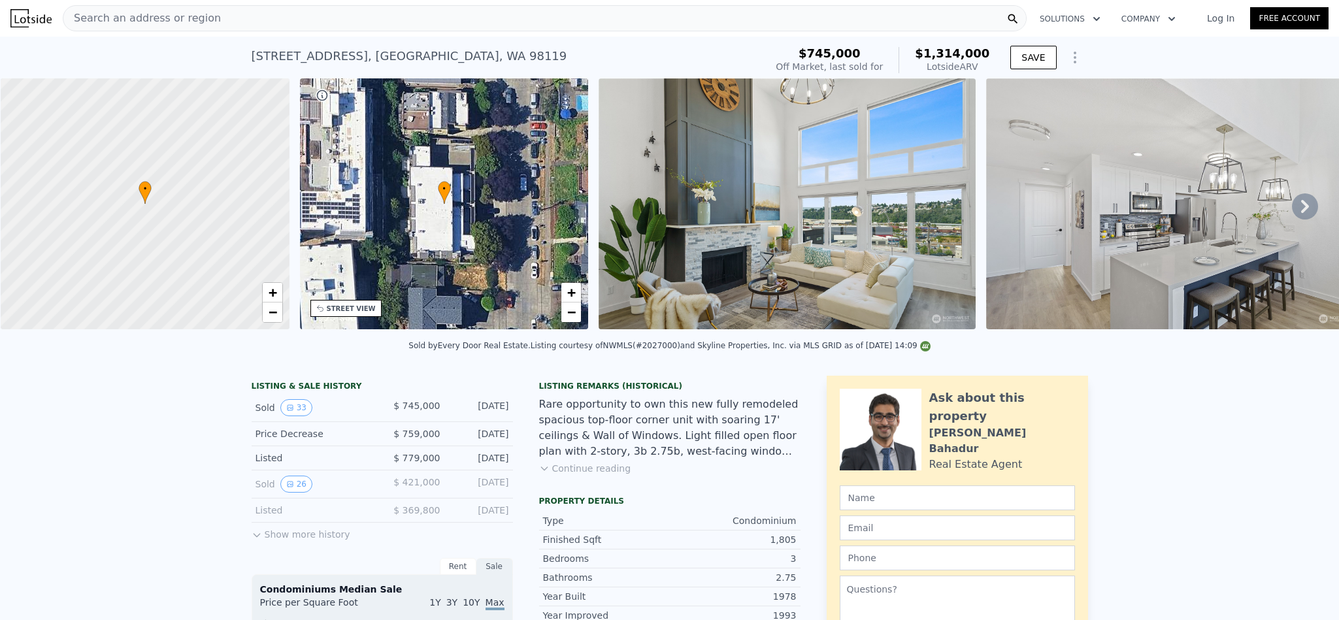
click at [155, 27] on div "Search an address or region" at bounding box center [141, 18] width 157 height 25
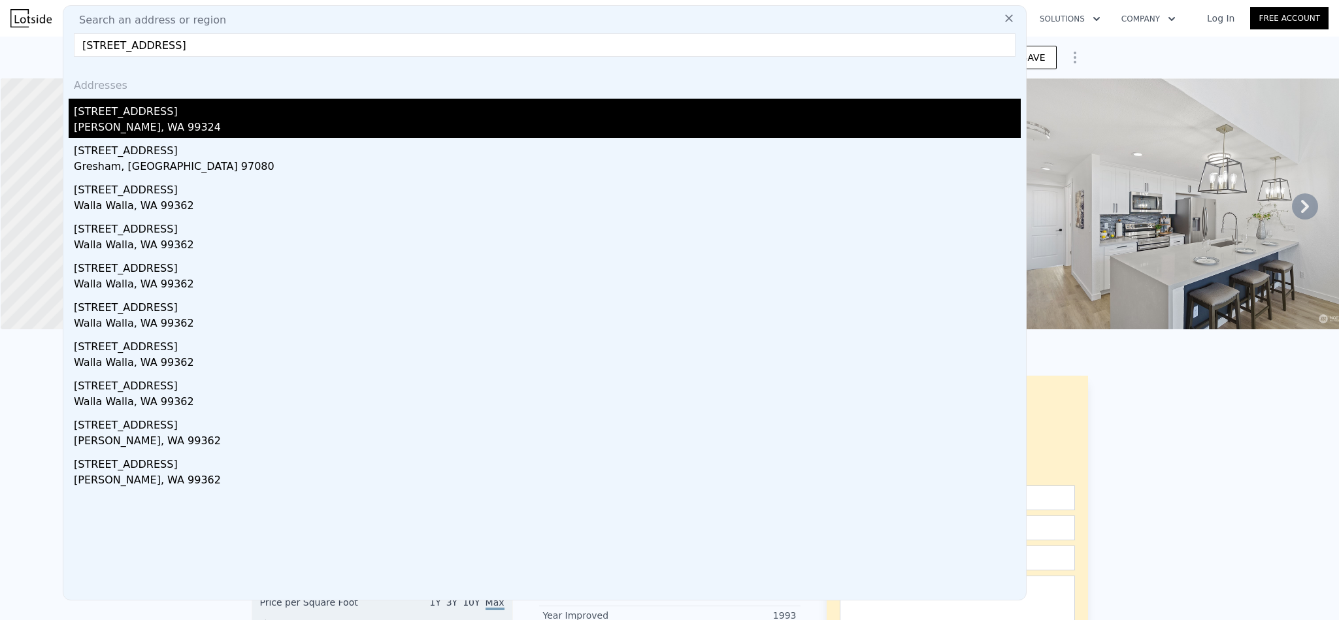
type input "[STREET_ADDRESS]"
click at [198, 122] on div "Garrett, WA 99324" at bounding box center [547, 129] width 947 height 18
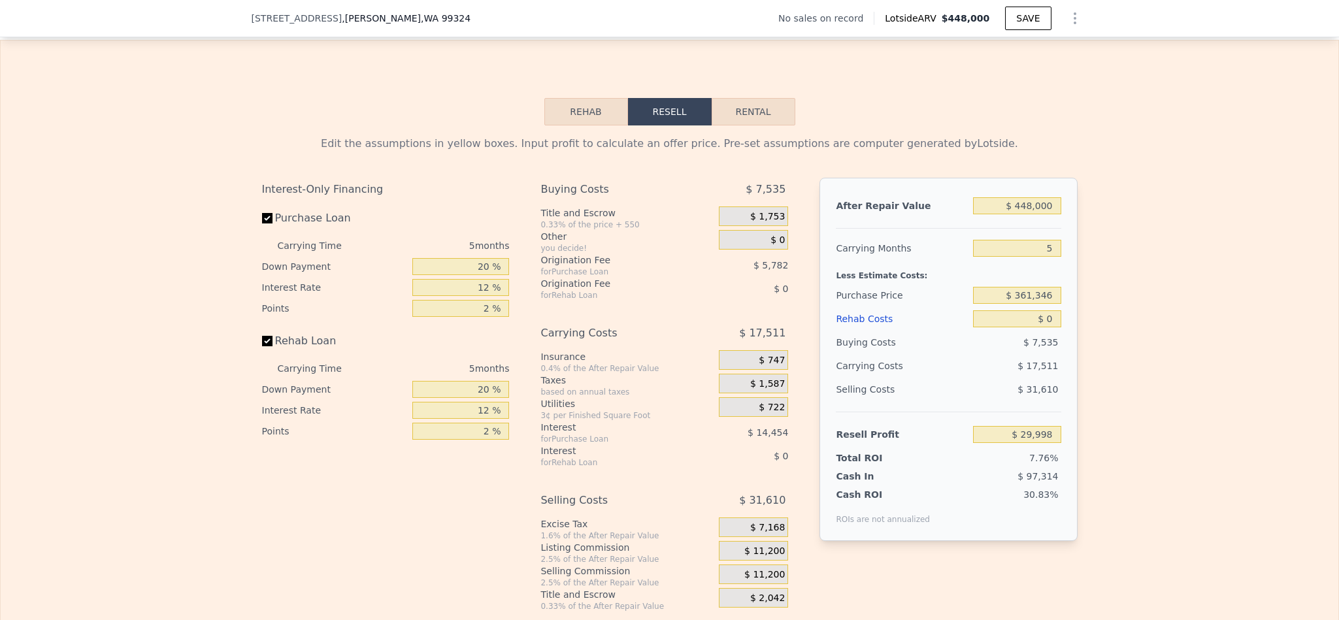
scroll to position [1760, 0]
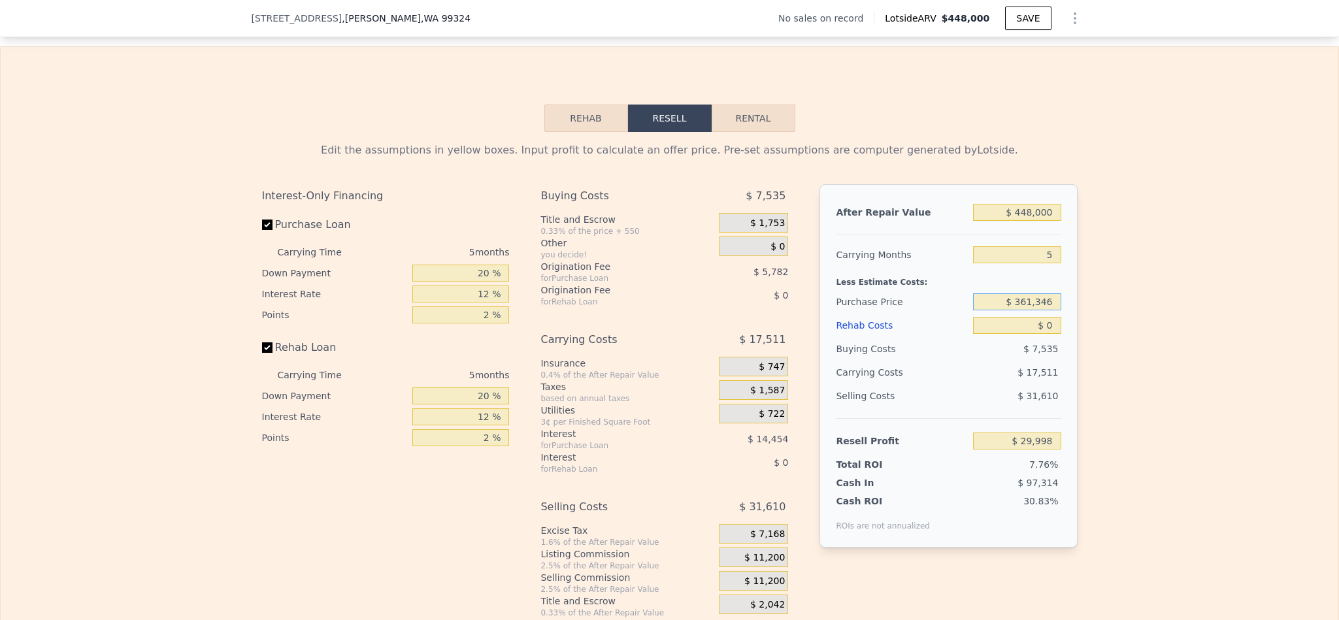
click at [1037, 310] on input "$ 361,346" at bounding box center [1017, 301] width 88 height 17
type input "$ 285,000"
click at [1086, 327] on div "Edit the assumptions in yellow boxes. Input profit to calculate an offer price.…" at bounding box center [669, 375] width 1337 height 486
type input "$ 29,998"
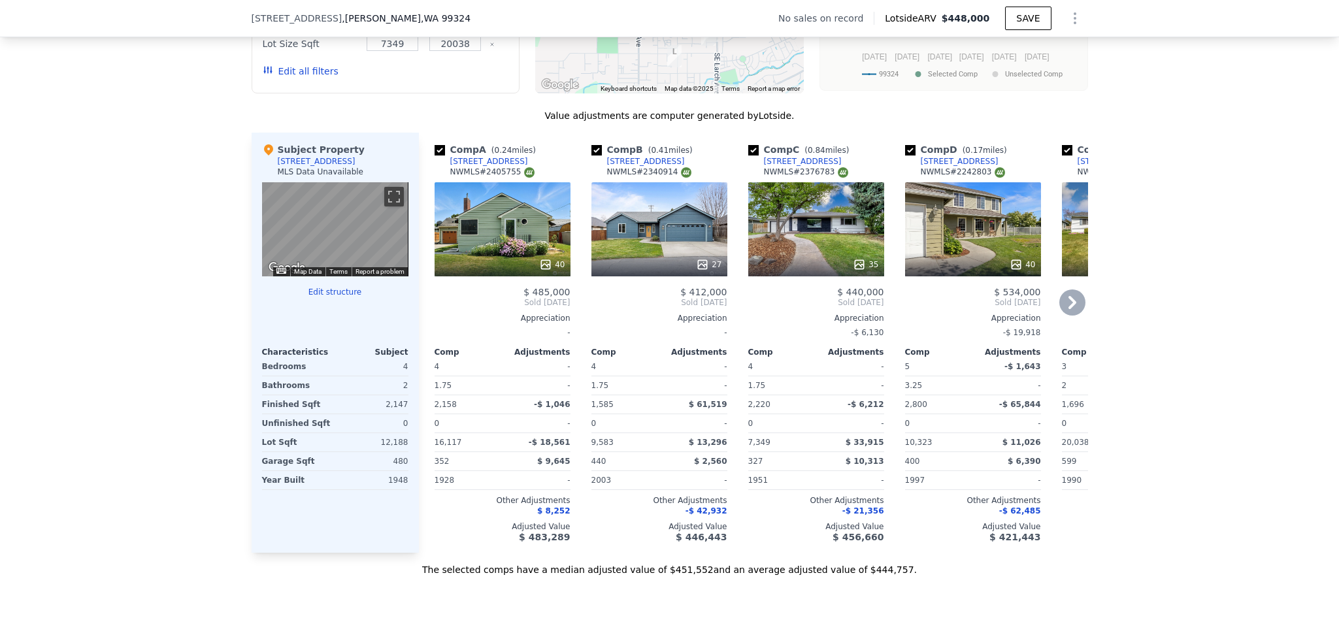
scroll to position [1172, 0]
click at [467, 234] on div "40" at bounding box center [502, 230] width 136 height 94
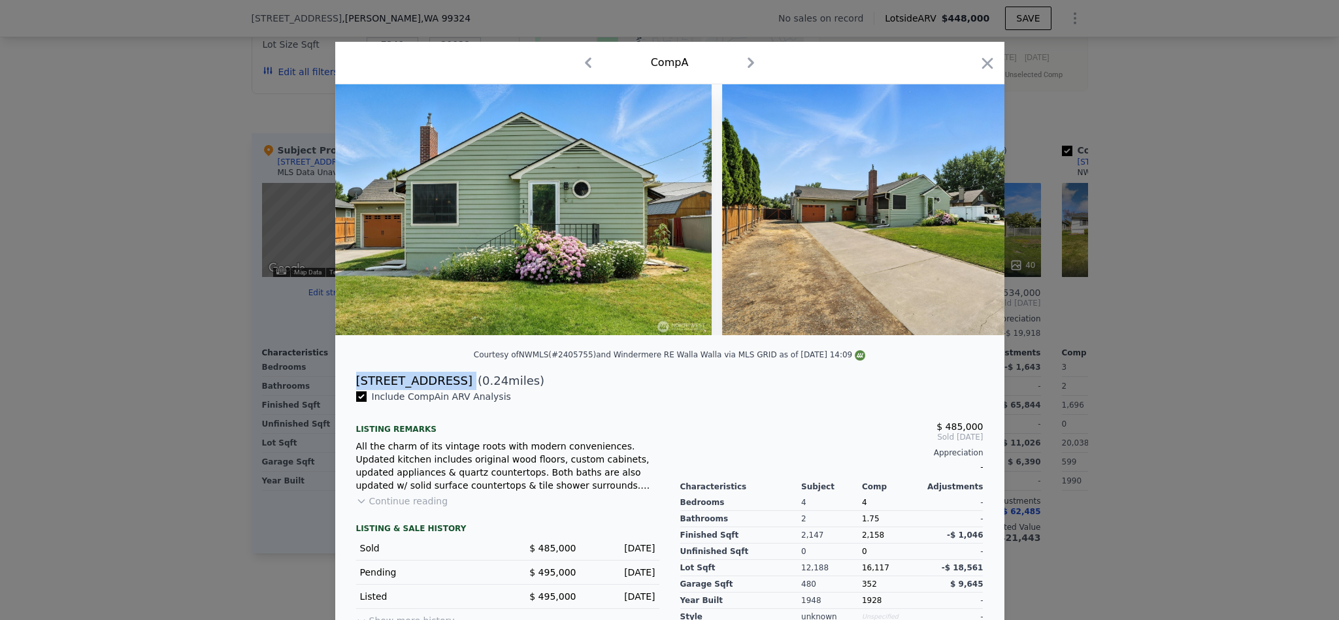
drag, startPoint x: 436, startPoint y: 389, endPoint x: 346, endPoint y: 392, distance: 90.2
click at [346, 390] on div "395 Wallula Ave ( 0.24 miles)" at bounding box center [670, 381] width 648 height 18
copy div "[STREET_ADDRESS]"
click at [981, 69] on icon "button" at bounding box center [986, 62] width 11 height 11
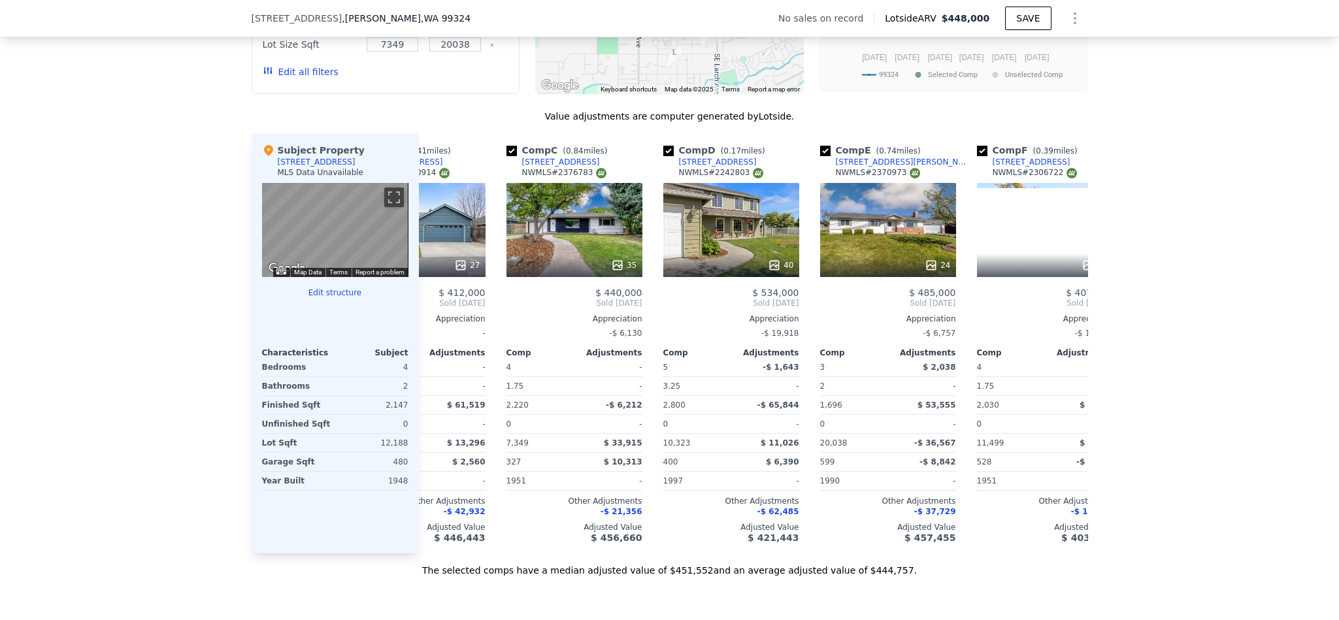
scroll to position [0, 404]
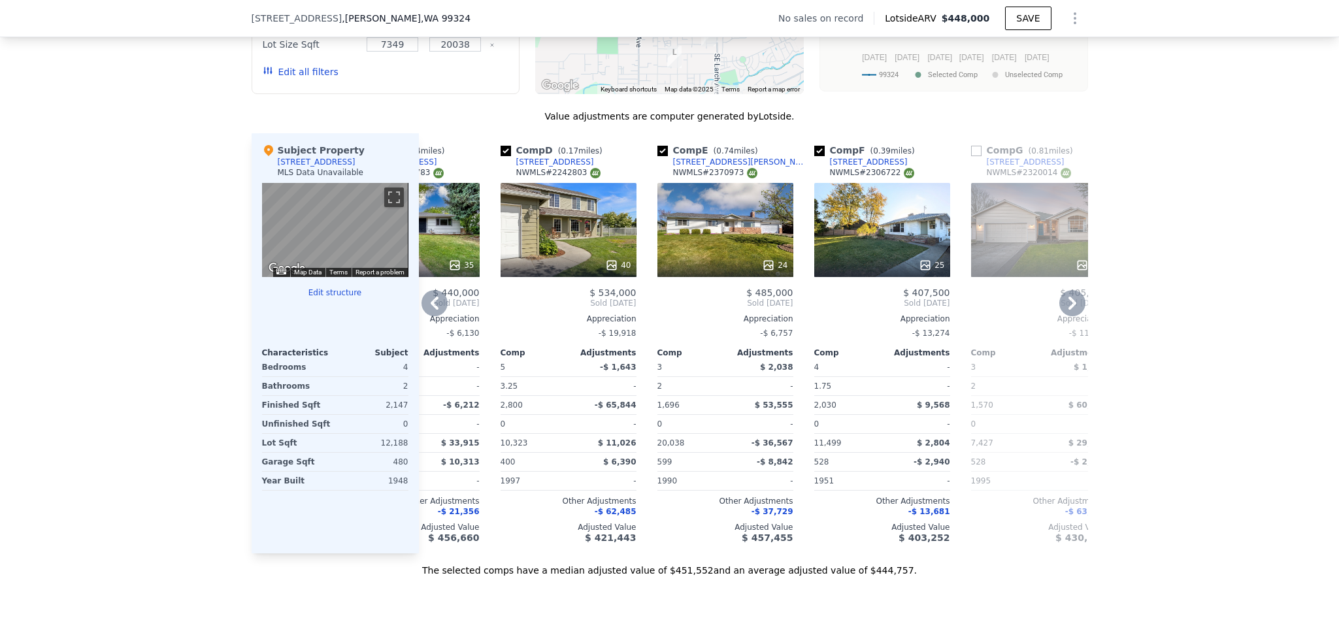
click at [694, 226] on div "24" at bounding box center [725, 230] width 136 height 94
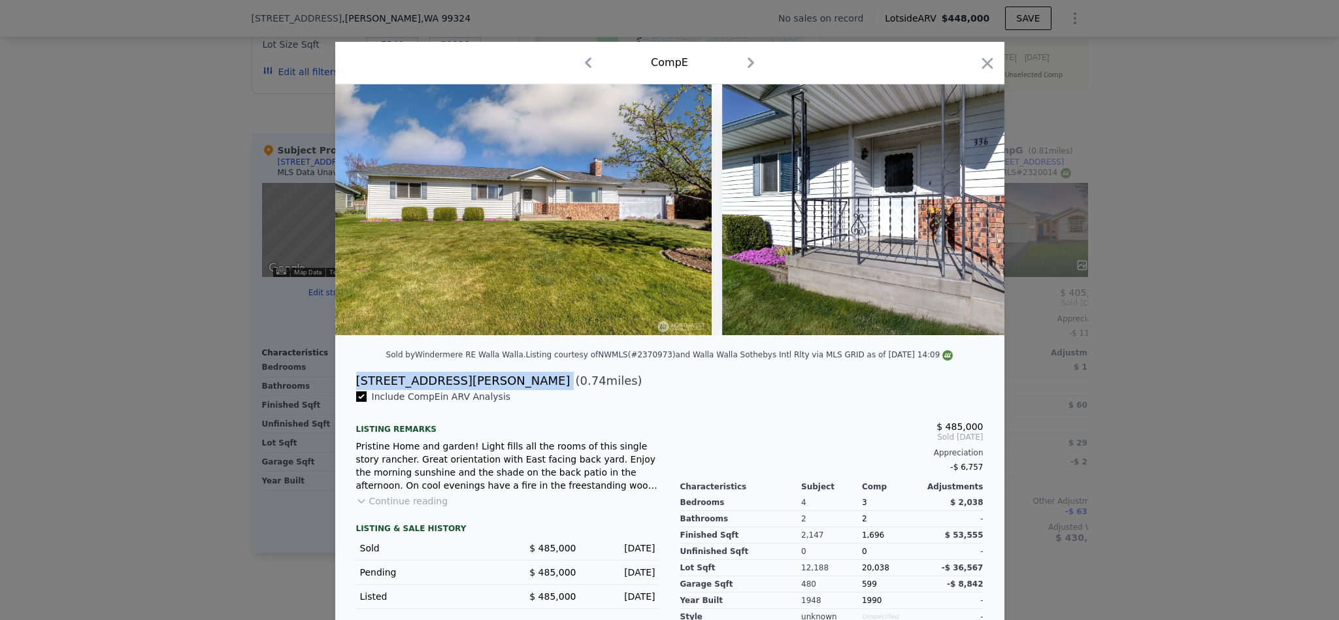
drag, startPoint x: 451, startPoint y: 398, endPoint x: 341, endPoint y: 400, distance: 109.8
click at [346, 390] on div "336 NW Evans Ave ( 0.74 miles)" at bounding box center [670, 381] width 648 height 18
copy div "[STREET_ADDRESS][PERSON_NAME]"
drag, startPoint x: 986, startPoint y: 59, endPoint x: 985, endPoint y: 14, distance: 45.1
click at [986, 59] on icon "button" at bounding box center [987, 63] width 18 height 18
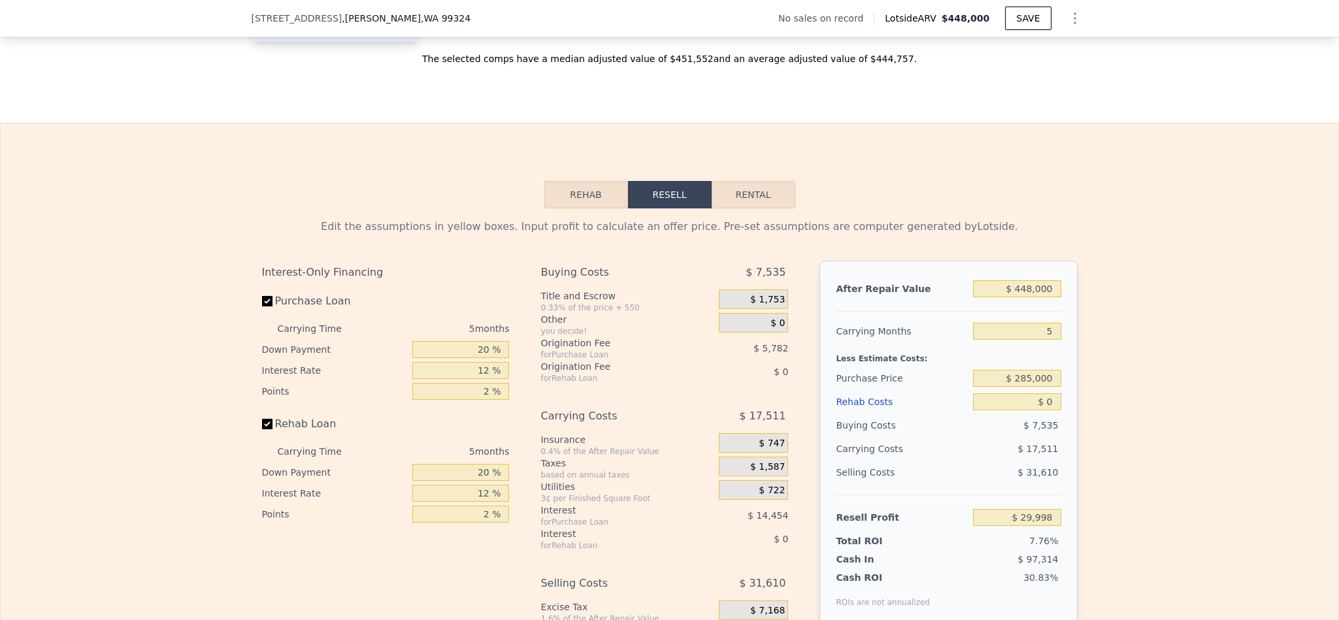
scroll to position [1858, 0]
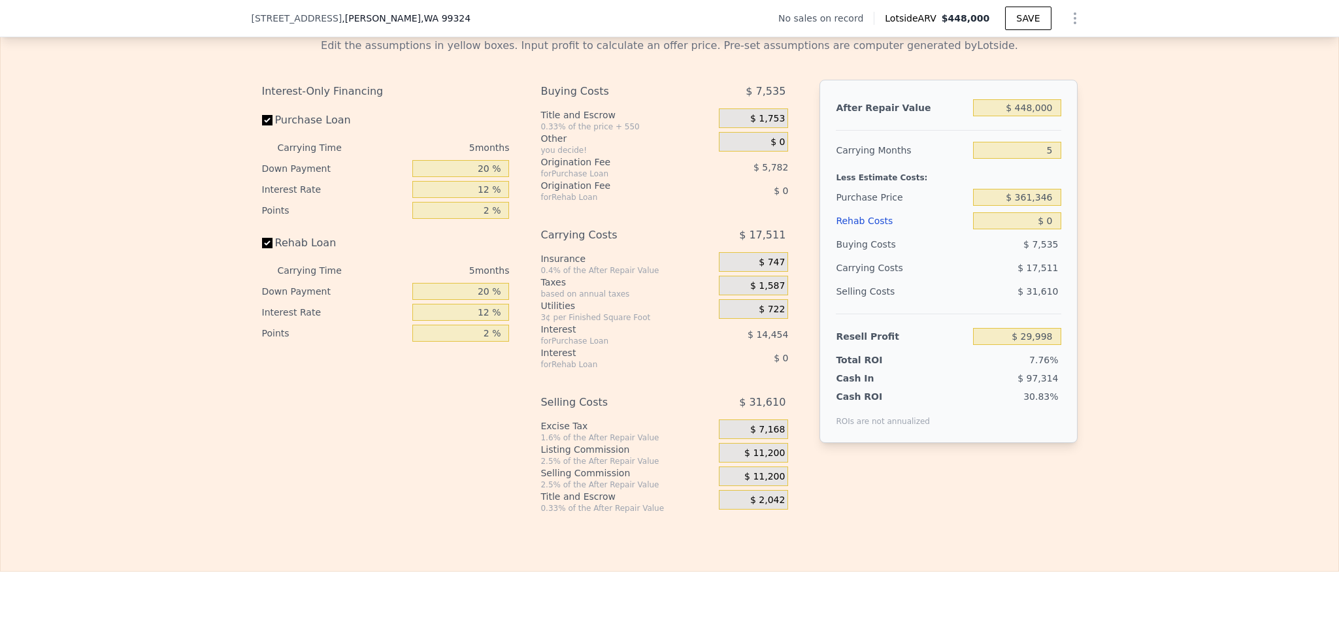
scroll to position [1858, 0]
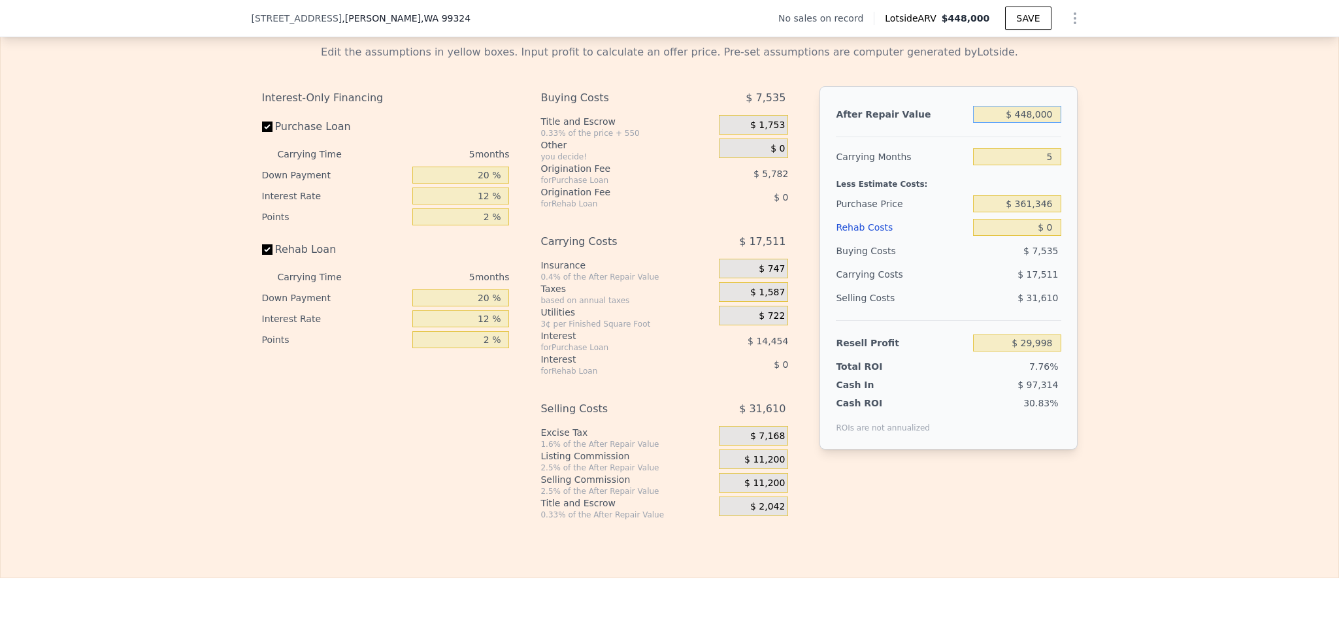
click at [1026, 123] on input "$ 448,000" at bounding box center [1017, 114] width 88 height 17
type input "$ 45"
type input "-$ 386,153"
type input "$ 450"
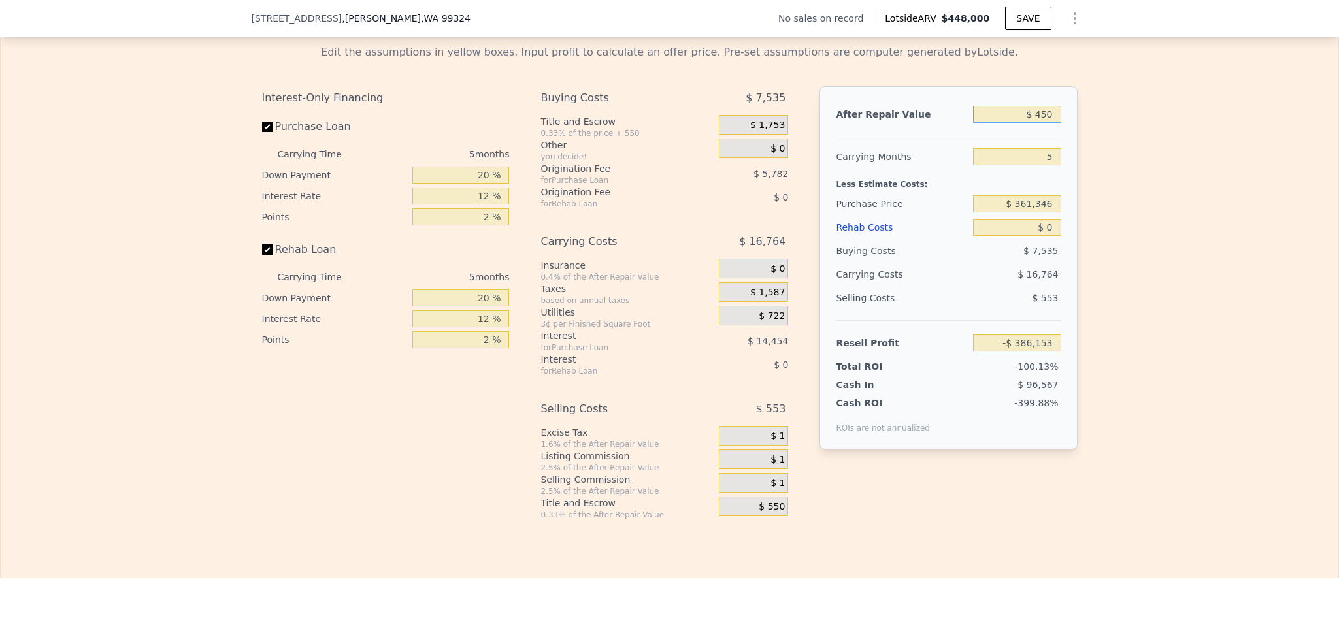
type input "-$ 385,776"
type input "$ 4,500"
type input "-$ 382,016"
type input "$ 450,000"
type input "$ 31,856"
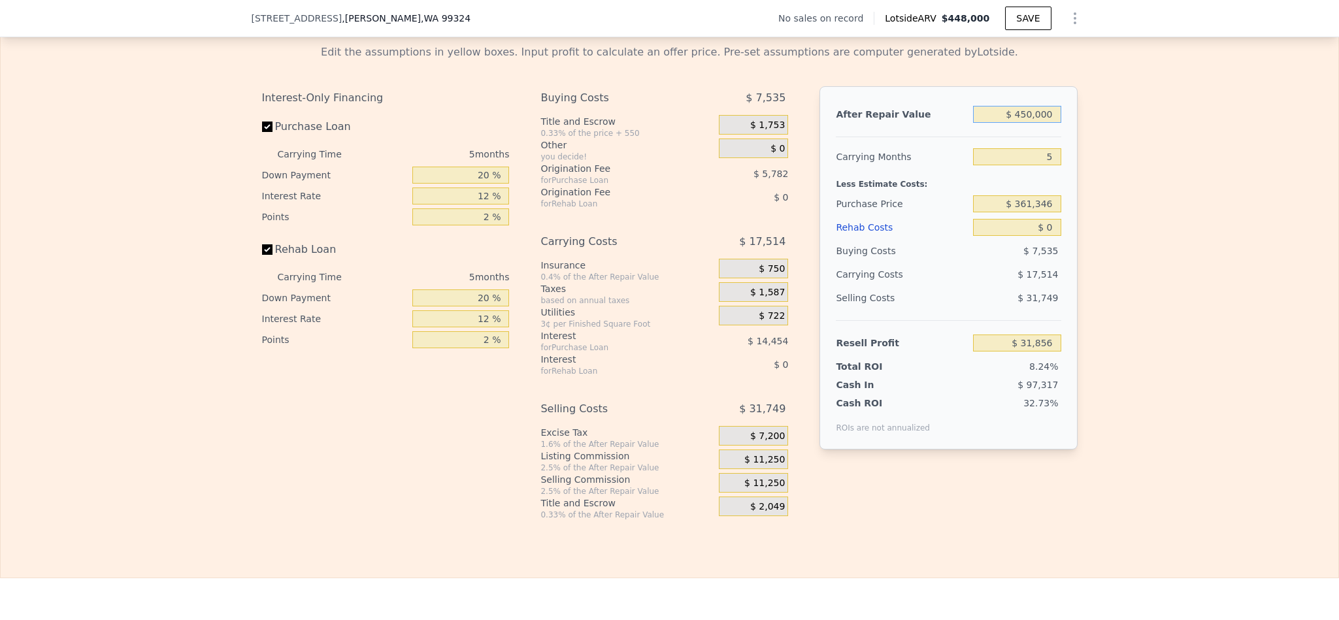
type input "$ 4,500,000"
type input "$ 3,794,320"
type input "$ 450,000"
type input "$ 31,856"
type input "$ 450,000"
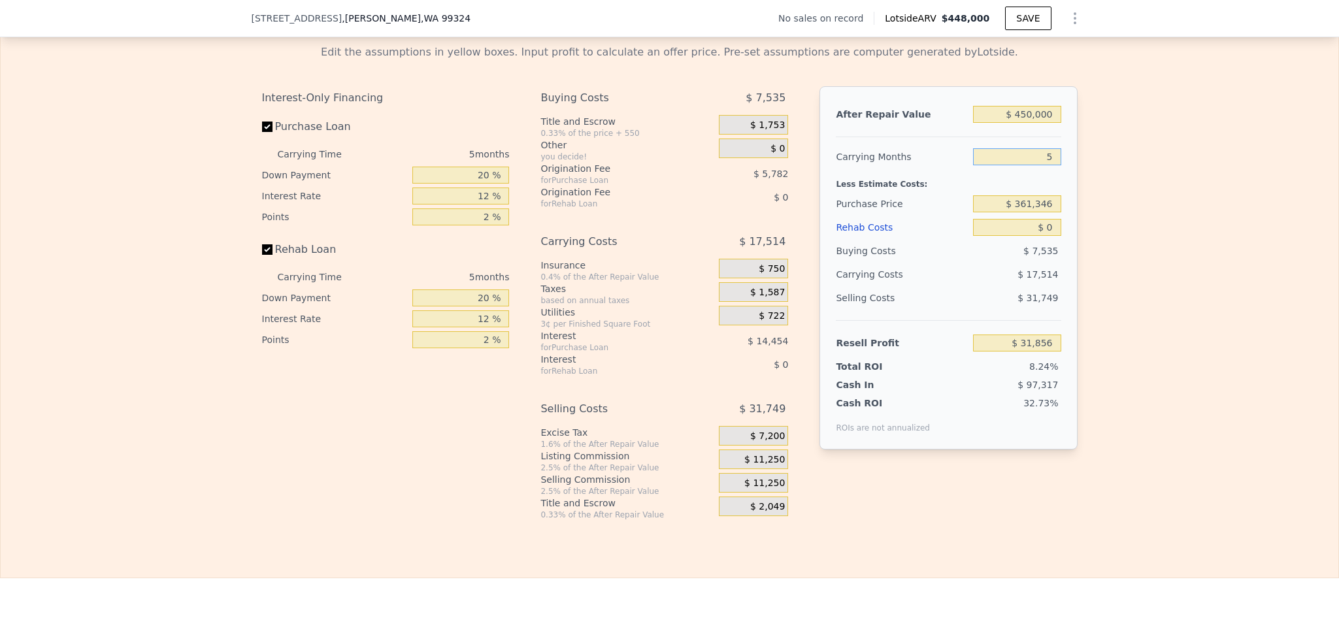
type input "4"
type input "$ 35,359"
type input "4"
click at [1035, 212] on input "$ 361,346" at bounding box center [1017, 203] width 88 height 17
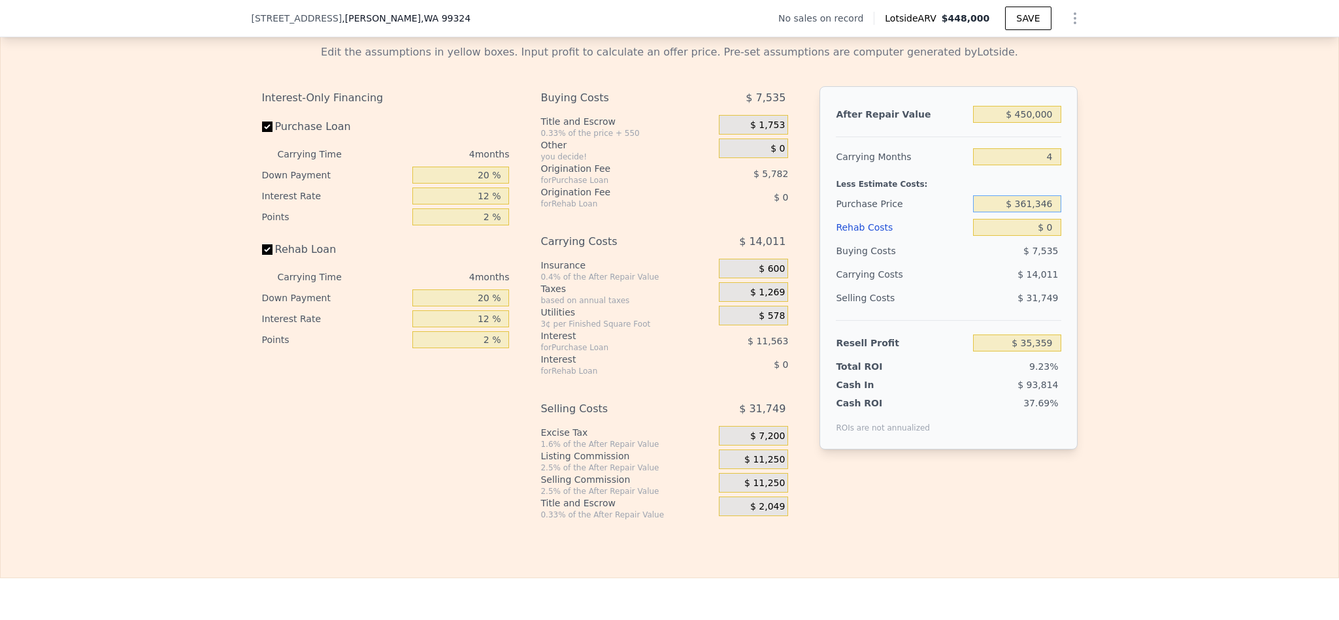
click at [1027, 212] on input "$ 361,346" at bounding box center [1017, 203] width 88 height 17
type input "$ 285,000"
type input "$ 115,625"
click at [1182, 263] on div "Edit the assumptions in yellow boxes. Input profit to calculate an offer price.…" at bounding box center [669, 277] width 1337 height 486
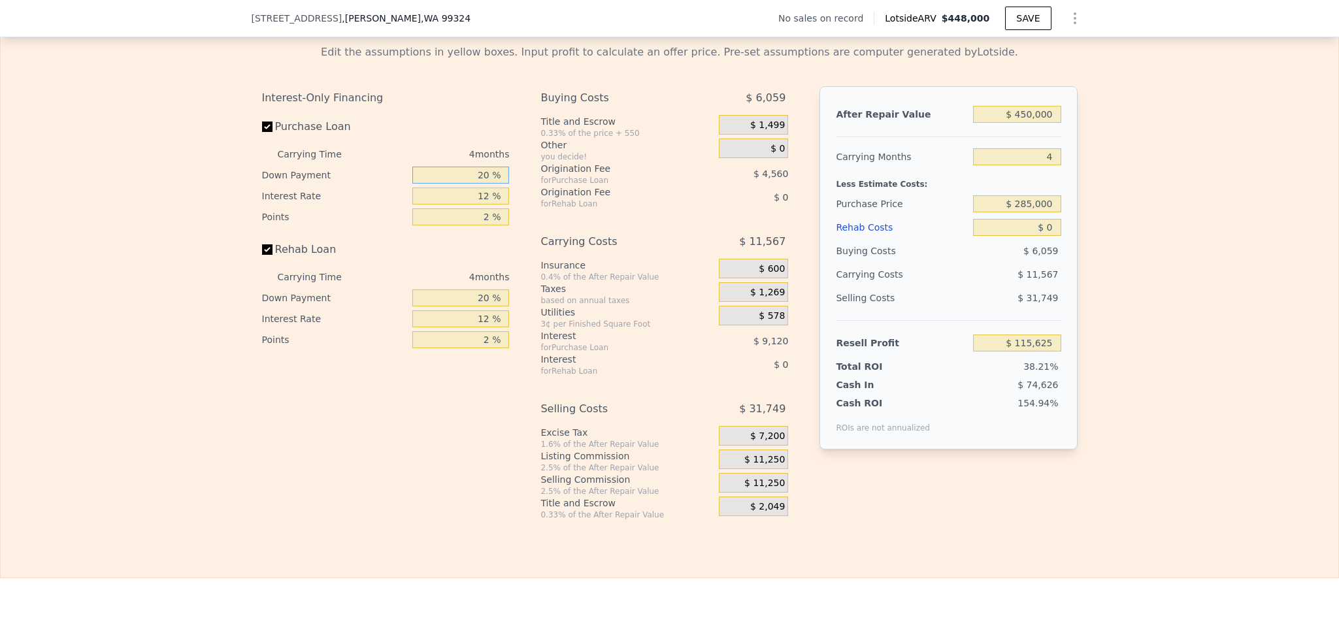
drag, startPoint x: 479, startPoint y: 210, endPoint x: 431, endPoint y: 210, distance: 47.7
click at [431, 184] on input "20 %" at bounding box center [460, 175] width 97 height 17
type input "10 %"
type input "$ 113,915"
type input "10 %"
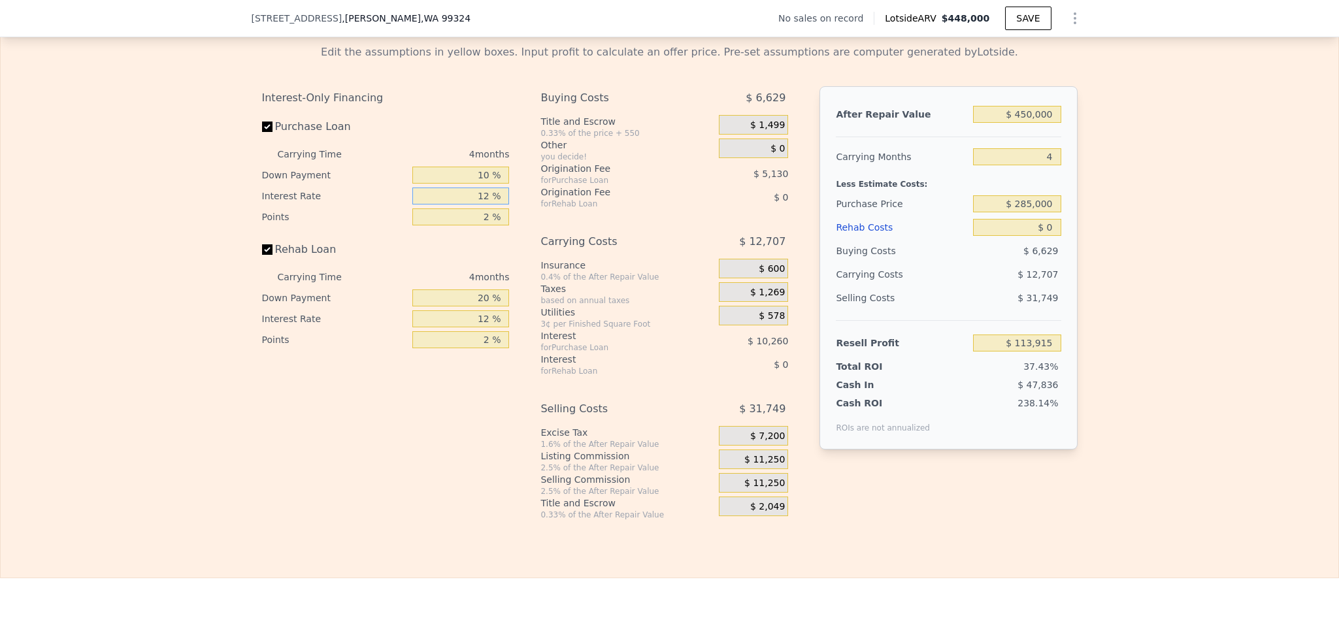
type input "1 %"
type input "$ 123,319"
type input "10 %"
type input "$ 115,623"
type input "10.5 %"
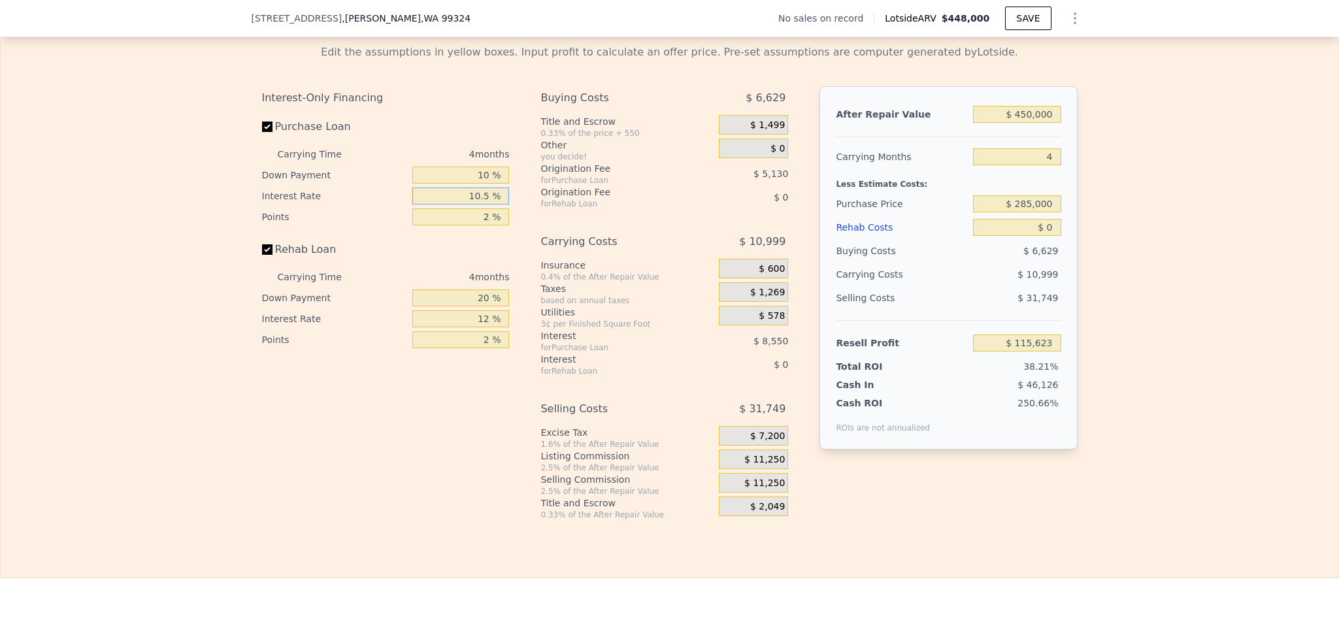
type input "$ 115,199"
type input "10.5 %"
type input "1 %"
type input "$ 117,764"
type input "1.5 %"
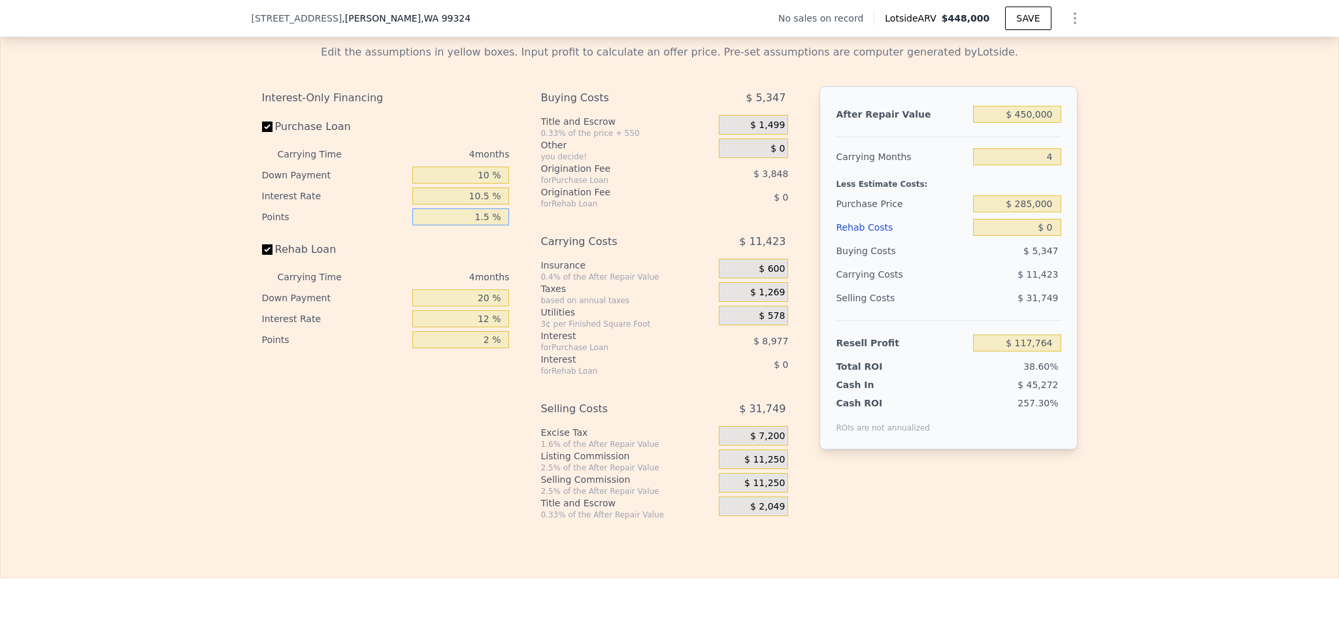
type input "$ 116,481"
type input "1.5 %"
type input "10 %"
type input "10.5 %"
type input "1.5 %"
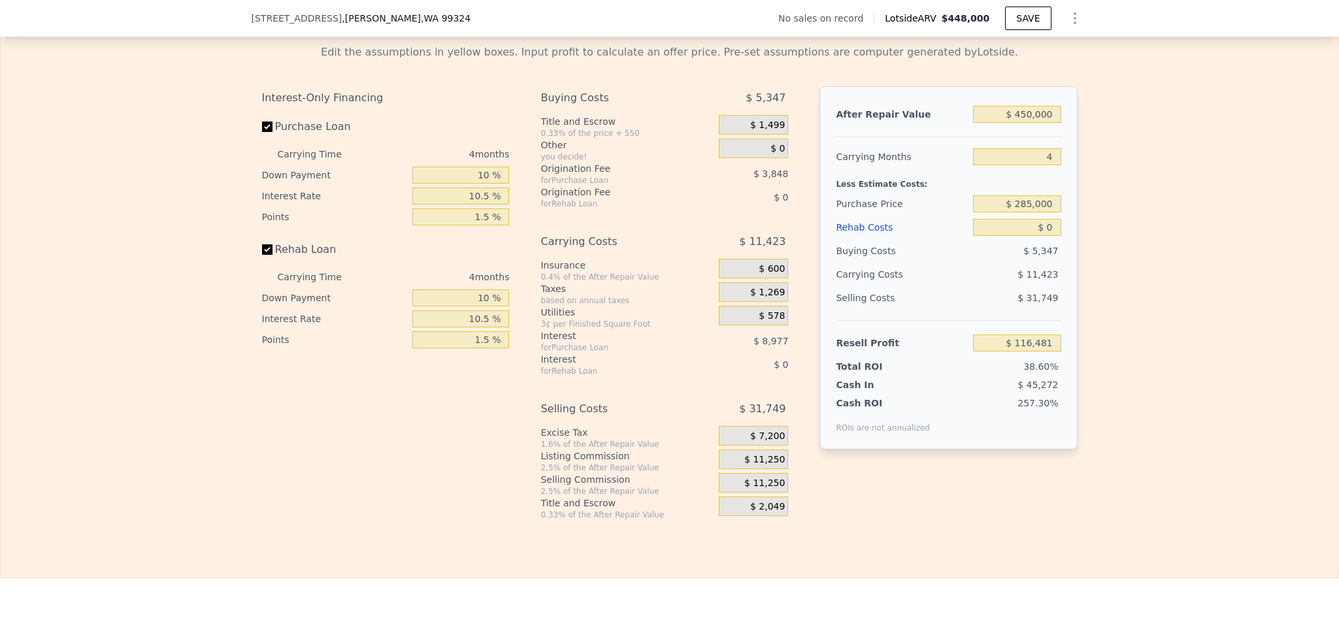
click at [766, 466] on span "$ 11,250" at bounding box center [764, 460] width 41 height 12
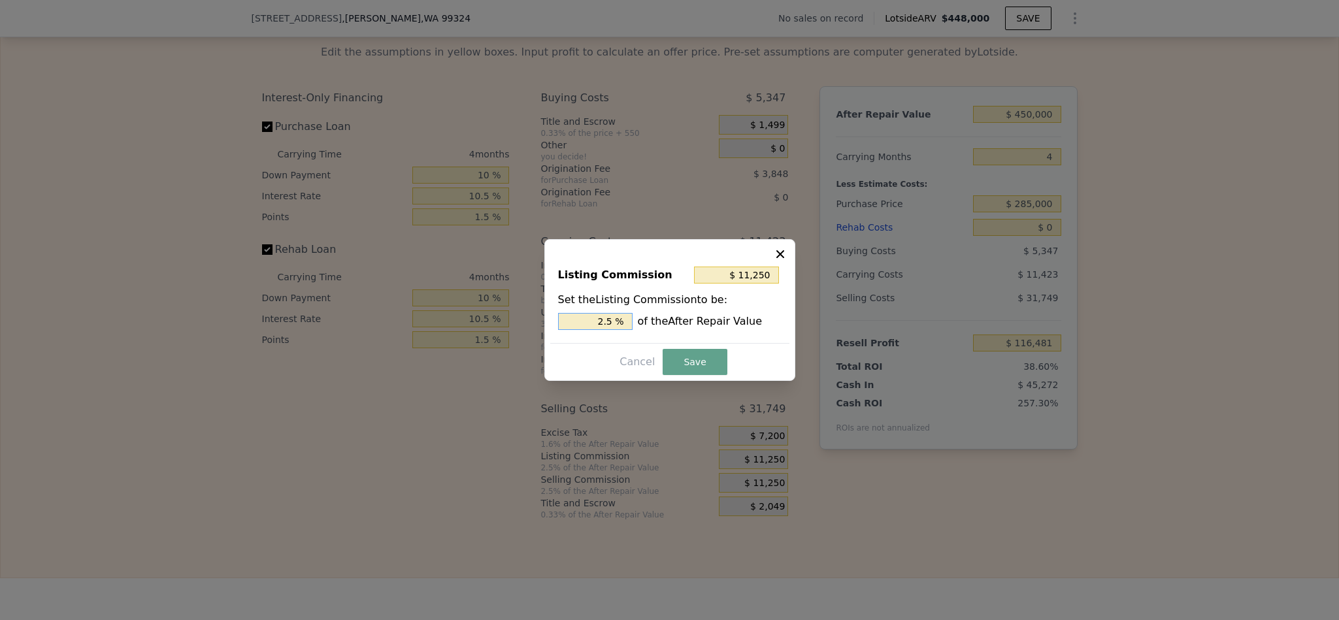
drag, startPoint x: 604, startPoint y: 321, endPoint x: 577, endPoint y: 321, distance: 27.4
click at [581, 321] on input "2.5 %" at bounding box center [595, 321] width 74 height 17
type input "$ 6,750"
type input "1.5 %"
click at [696, 355] on button "Save" at bounding box center [694, 362] width 64 height 26
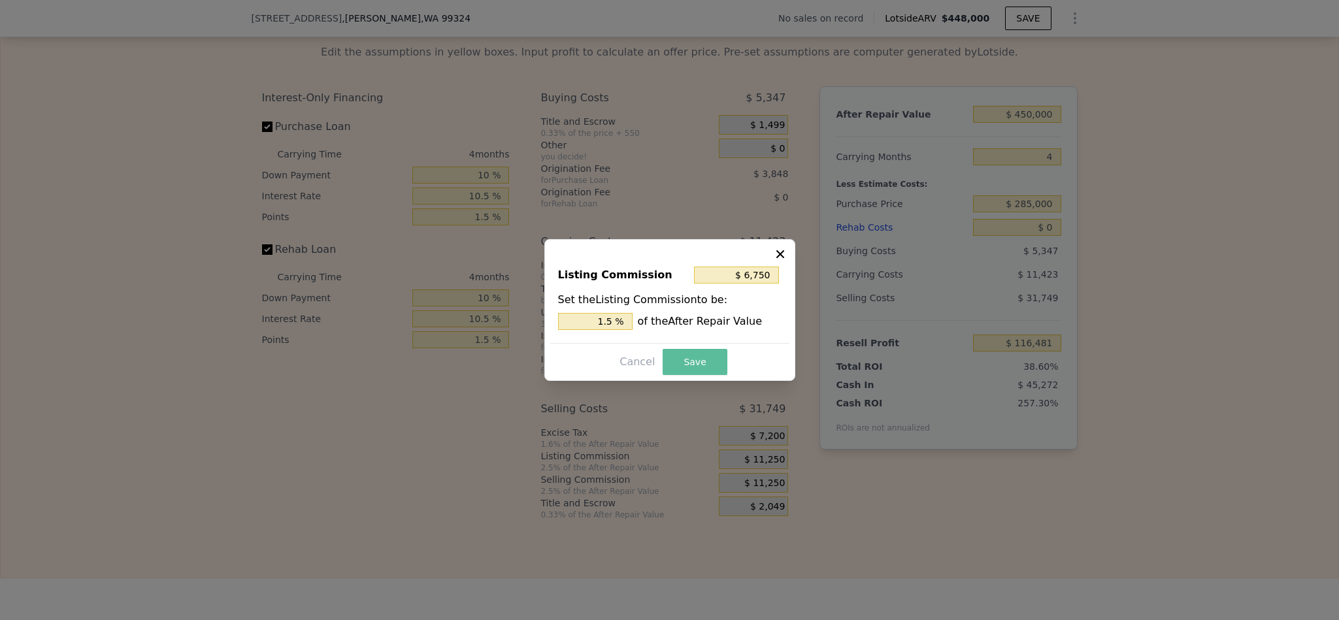
type input "$ 120,981"
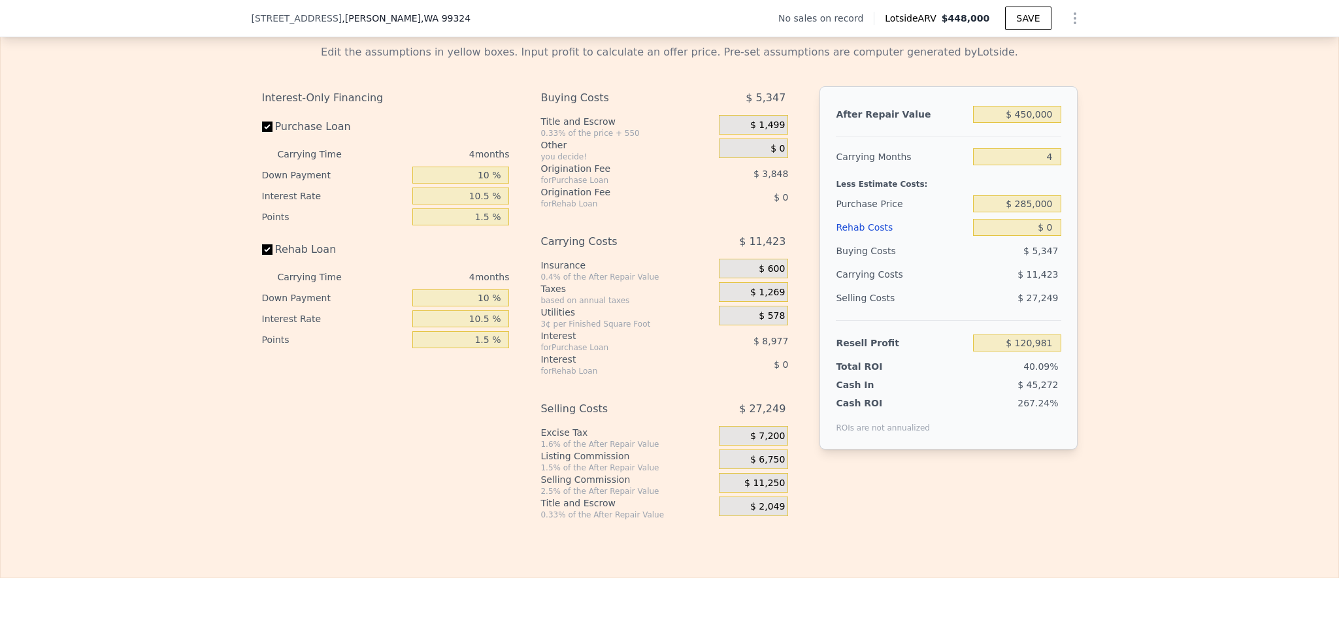
click at [1032, 520] on div "Interest-Only Financing Purchase Loan Carrying Time 4 months Down Payment 10 % …" at bounding box center [669, 303] width 815 height 434
click at [1039, 236] on input "$ 0" at bounding box center [1017, 227] width 88 height 17
type input "$ 448,000"
type input "5"
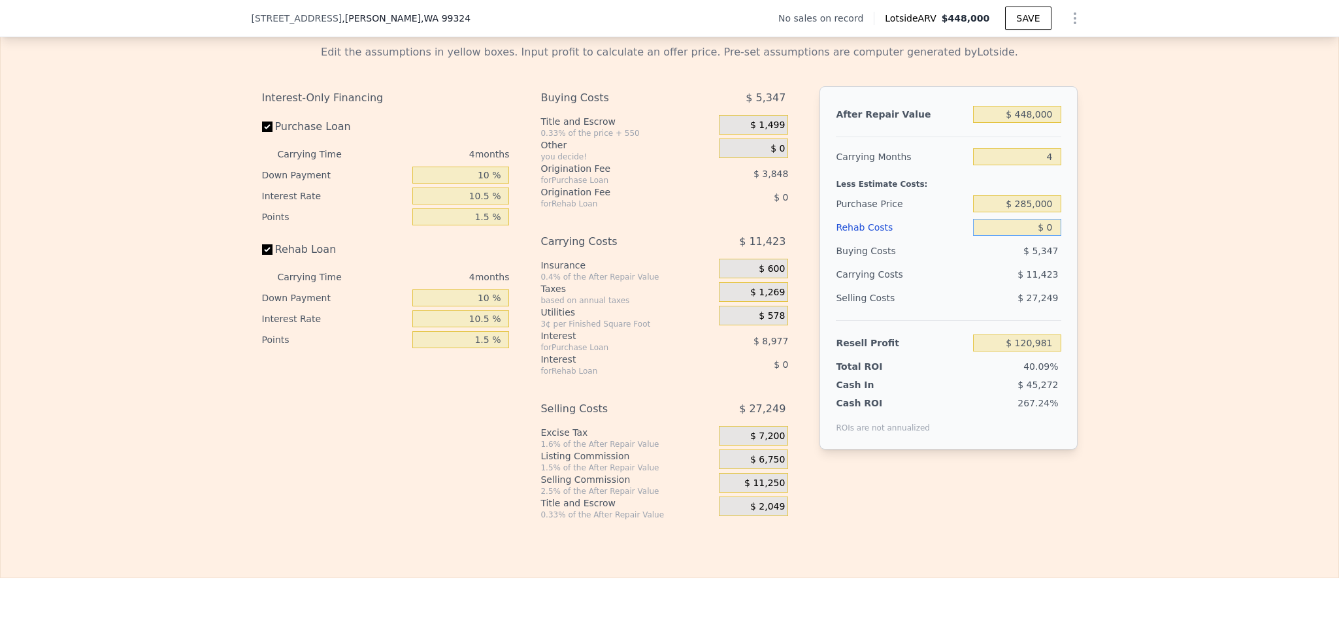
type input "$ 29,998"
type input "$ 9"
type input "$ 29,989"
type input "$ 95"
type input "$ 29,896"
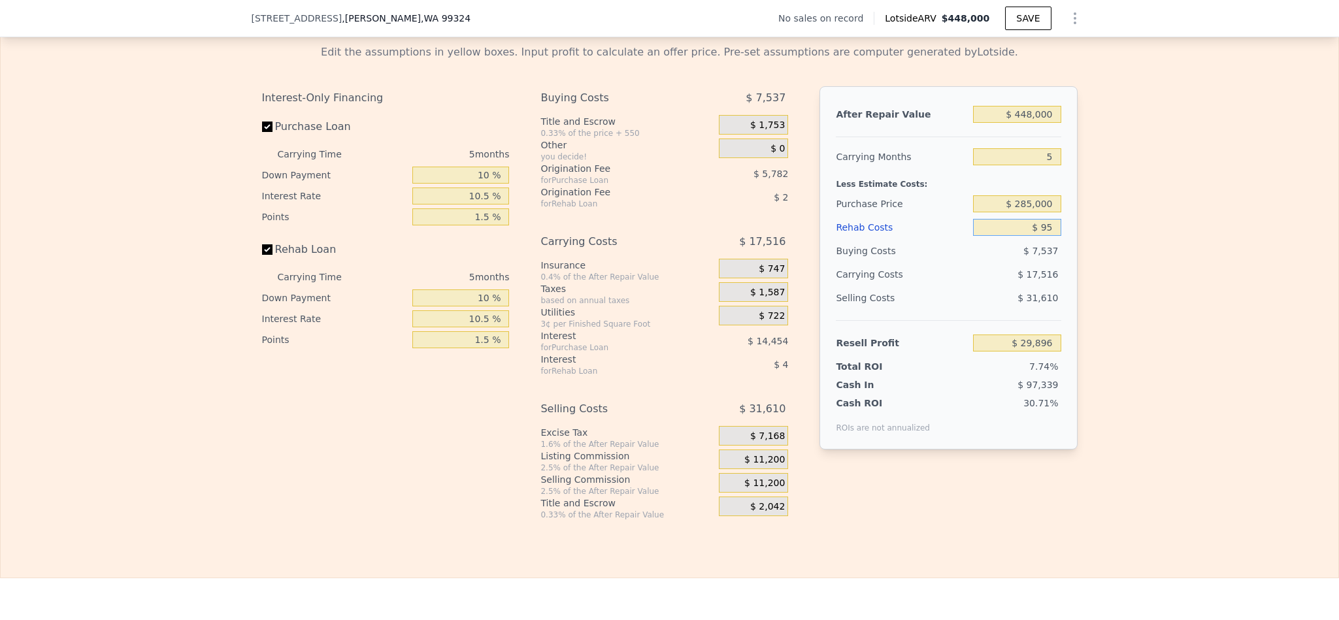
type input "$ 950"
type input "$ 28,993"
type input "$ 9,500"
type input "$ 19,966"
type input "$ 95,000"
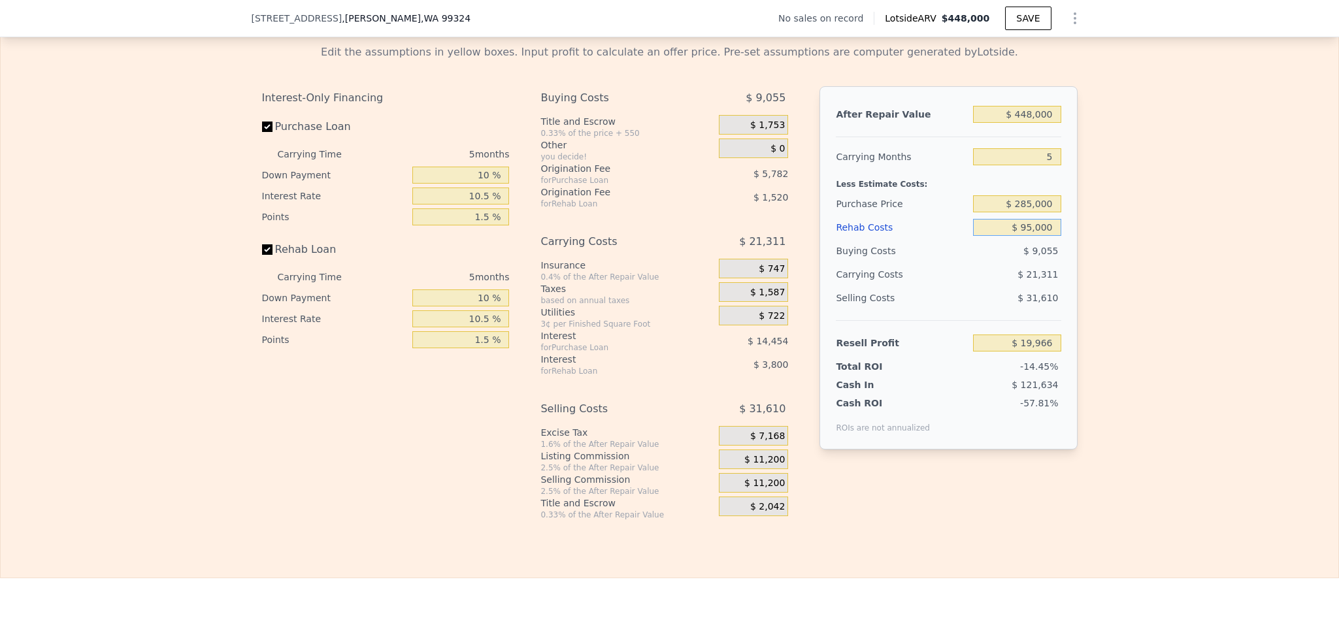
type input "-$ 70,322"
click at [1028, 236] on input "$ 95,000" at bounding box center [1017, 227] width 88 height 17
type input "$ 5"
type input "$ 29,993"
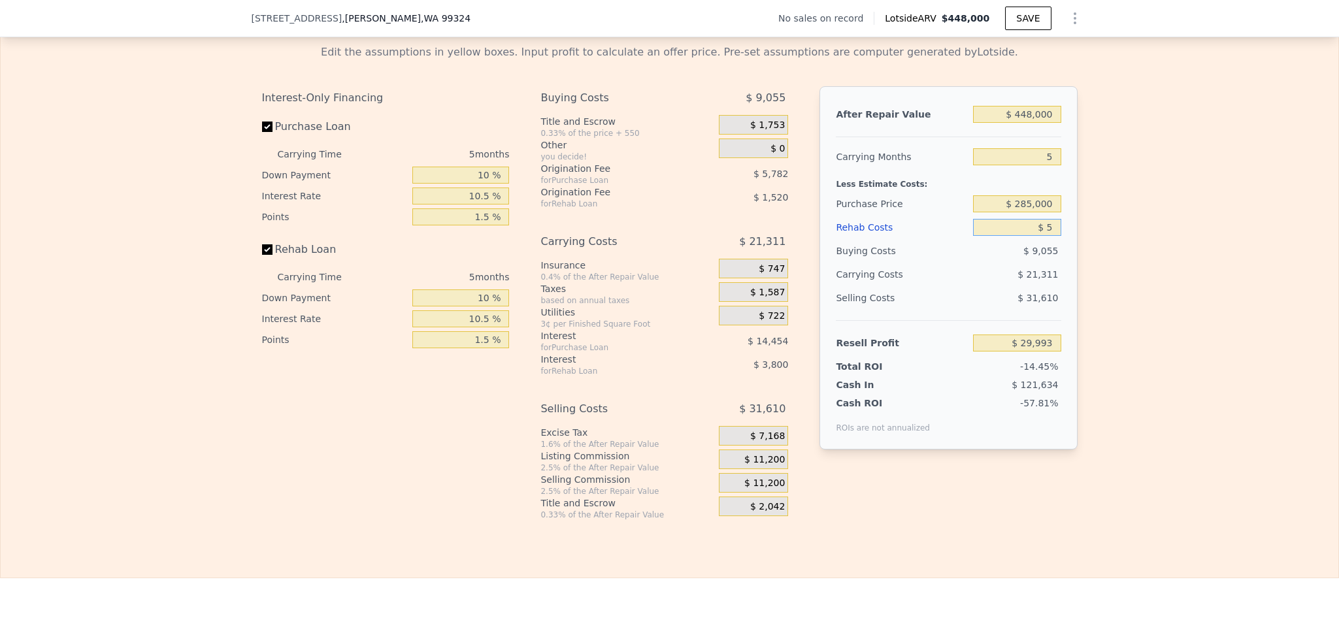
type input "$ 50"
type input "$ 29,947"
type input "$ 500"
type input "$ 29,470"
type input "$ 5,000"
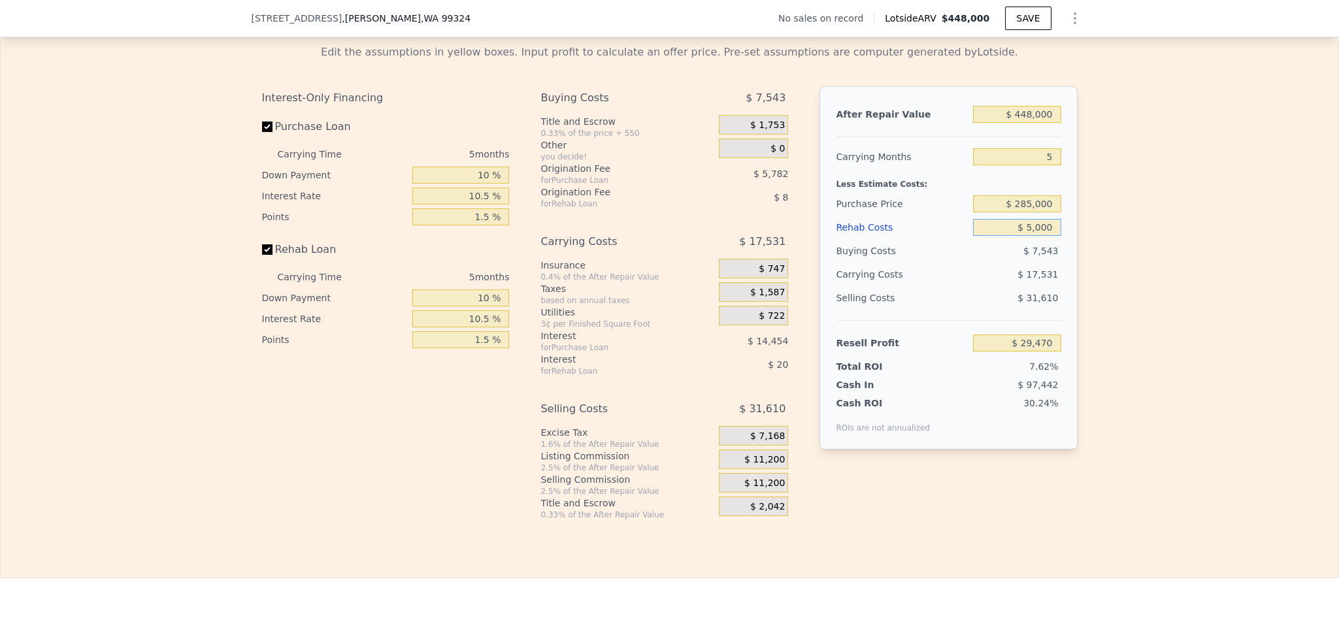
type input "$ 24,718"
type input "$ 50,000"
type input "-$ 22,802"
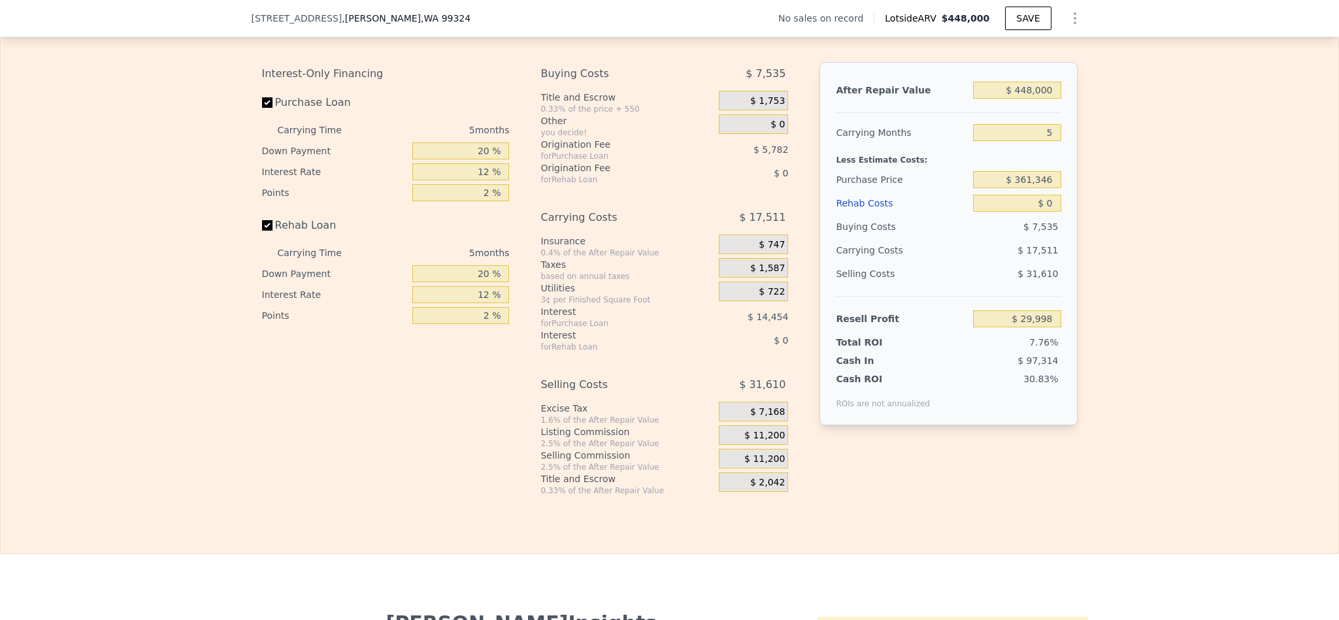
scroll to position [1858, 0]
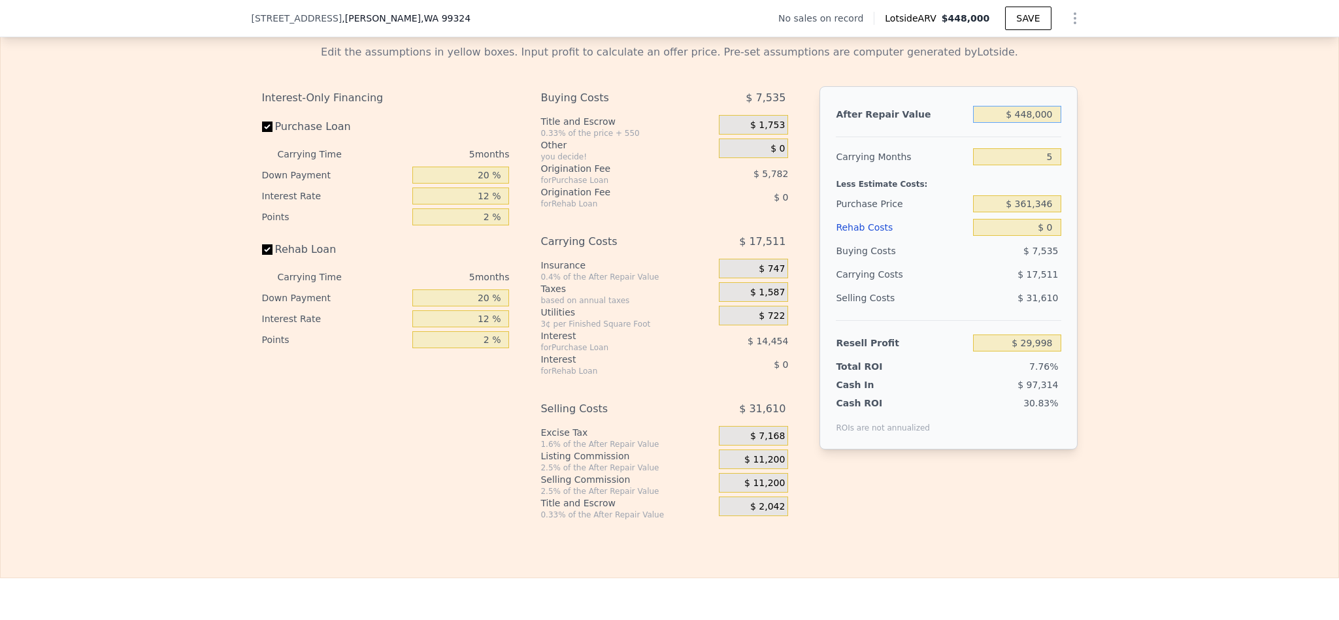
click at [1025, 123] on input "$ 448,000" at bounding box center [1017, 114] width 88 height 17
type input "$ 45"
type input "-$ 386,153"
type input "$ 450"
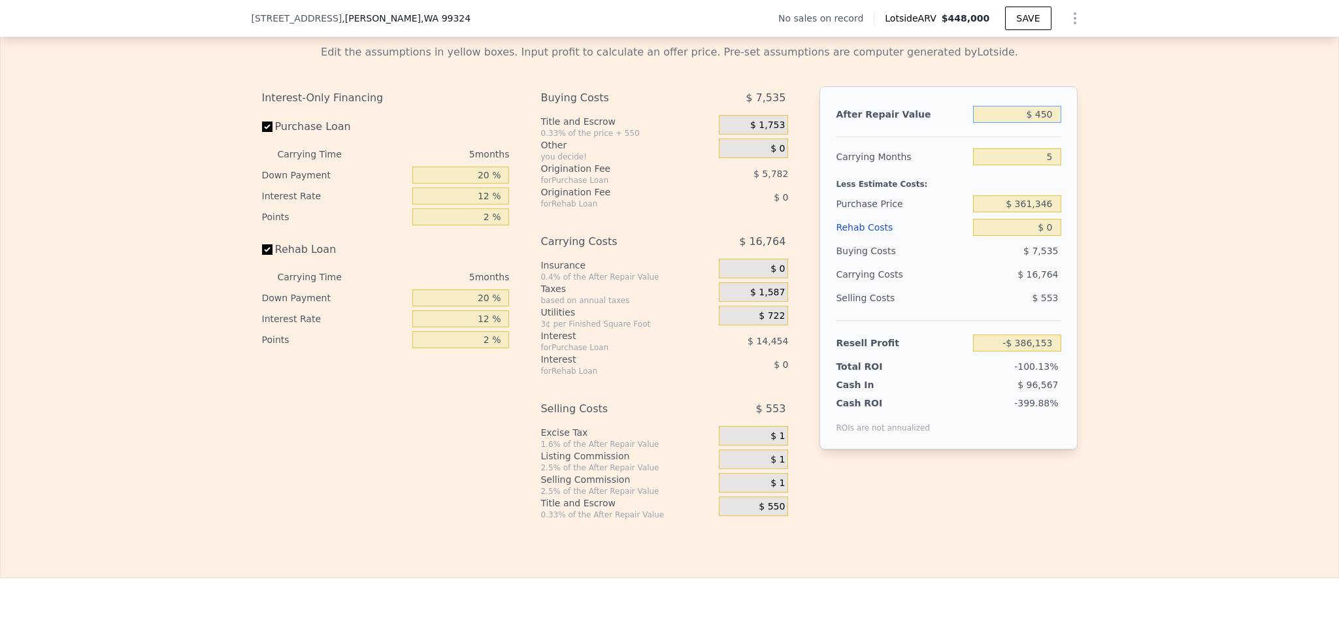
type input "-$ 385,776"
type input "$ 4,500"
type input "-$ 382,016"
type input "$ 45,000"
type input "-$ 344,390"
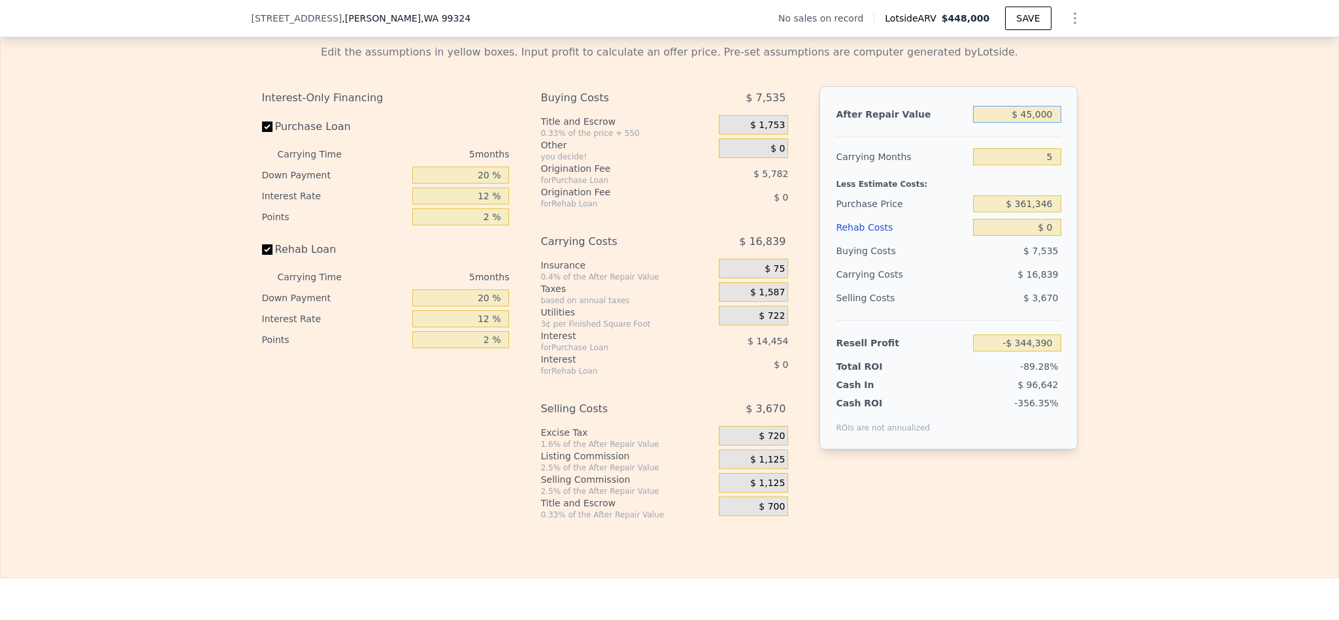
type input "$ 450,000"
type input "$ 31,856"
type input "$ 450,000"
type input "4"
type input "$ 35,359"
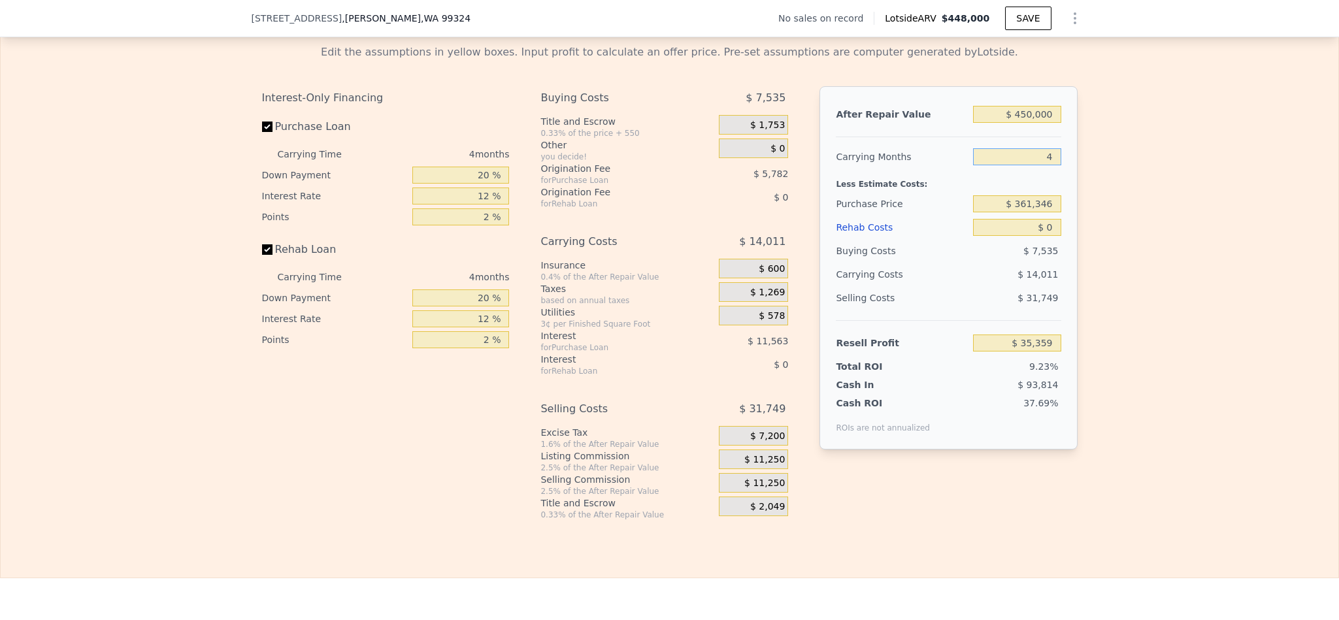
type input "4"
type input "$ 250,000"
type input "$ 152,421"
click at [1028, 212] on input "$ 250,000" at bounding box center [1017, 203] width 88 height 17
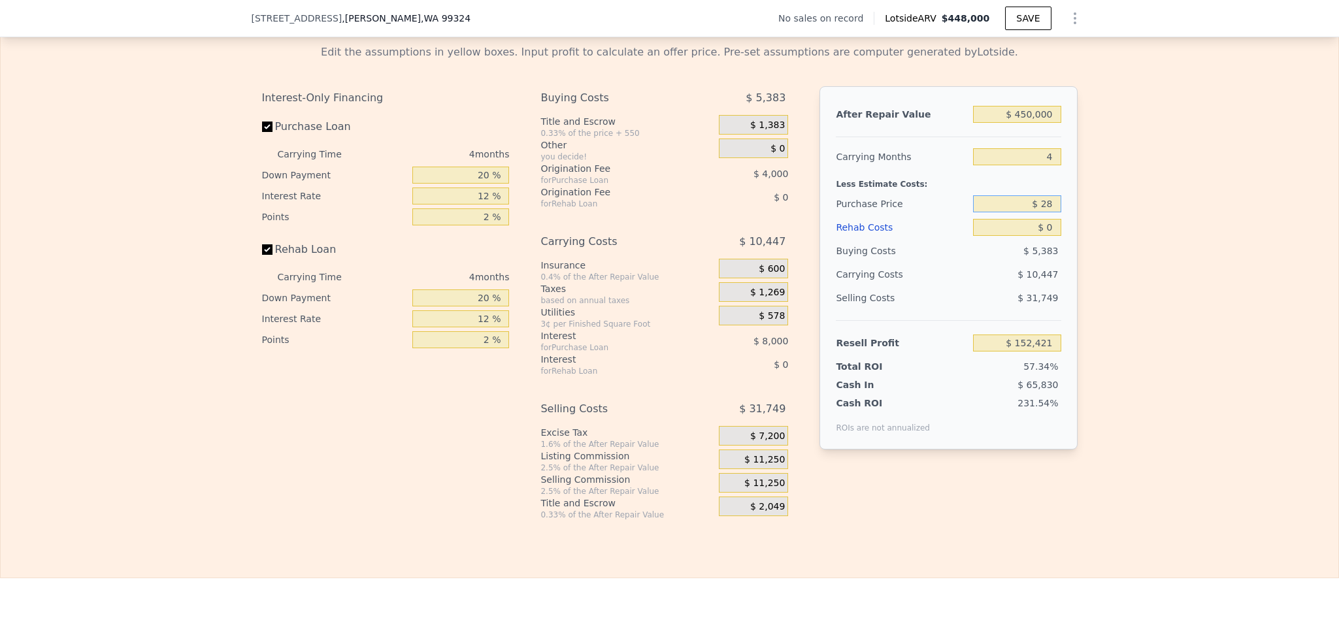
type input "$ 250,000"
type input "$ 448,000"
type input "5"
type input "$ 250,000"
type input "$ 29,998"
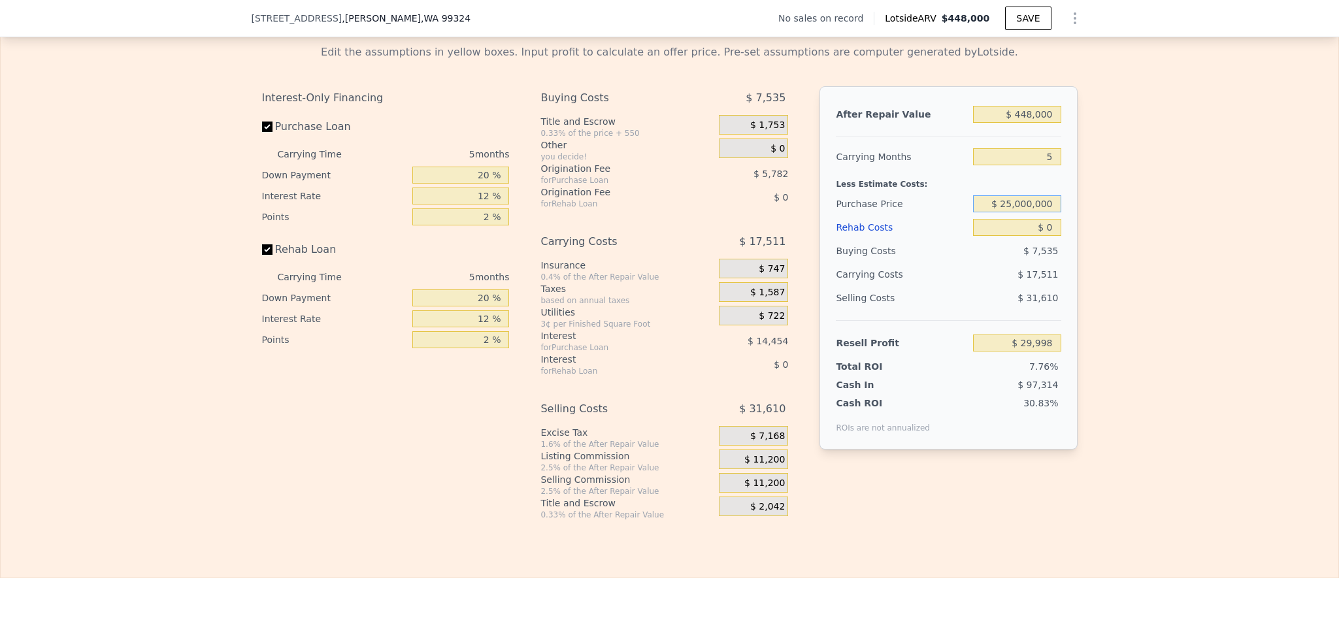
type input "$ 250,000,000"
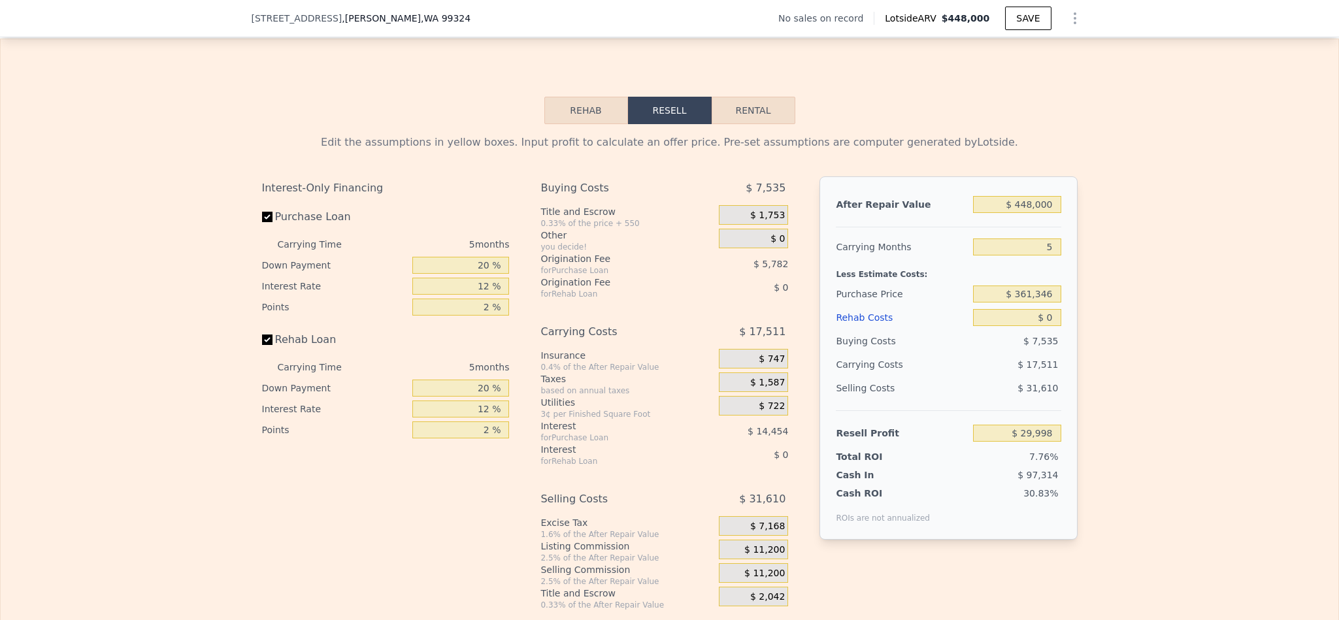
scroll to position [1859, 0]
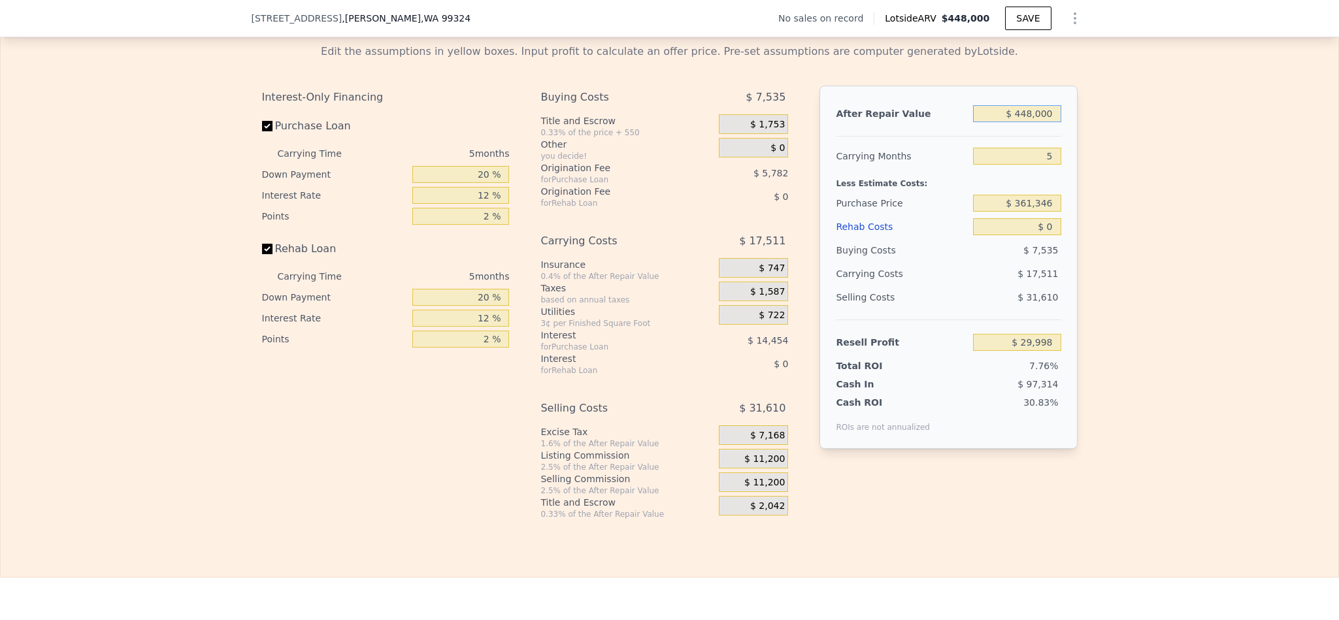
click at [1035, 122] on input "$ 448,000" at bounding box center [1017, 113] width 88 height 17
type input "$ 45"
type input "-$ 386,153"
type input "$ 450"
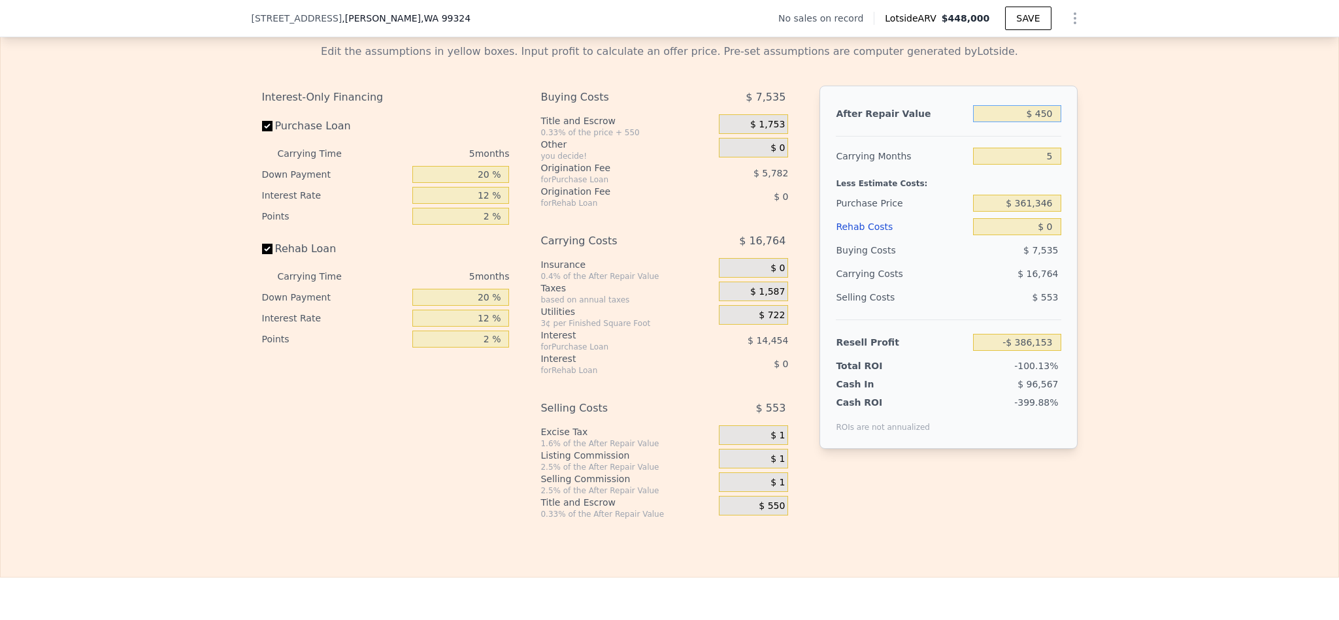
type input "-$ 385,776"
type input "$ 4,500"
type input "-$ 382,016"
type input "$ 45,000"
type input "-$ 344,390"
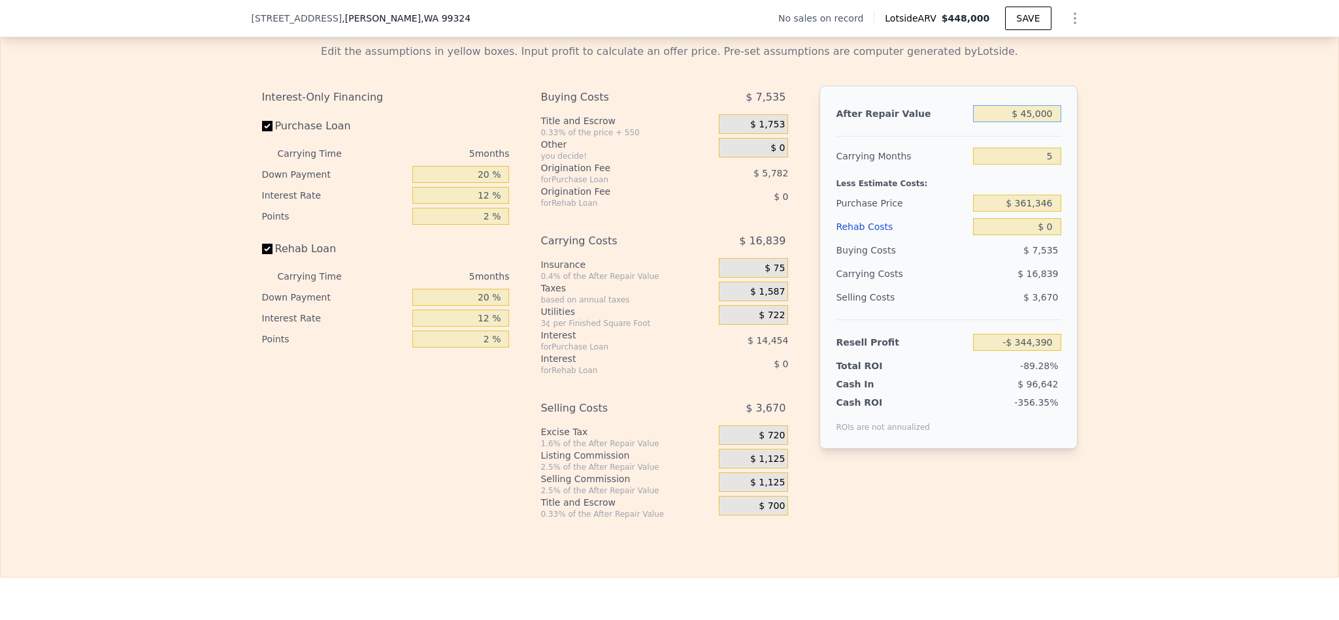
type input "$ 450,000"
type input "$ 31,856"
type input "$ 450,000"
type input "4"
type input "$ 35,359"
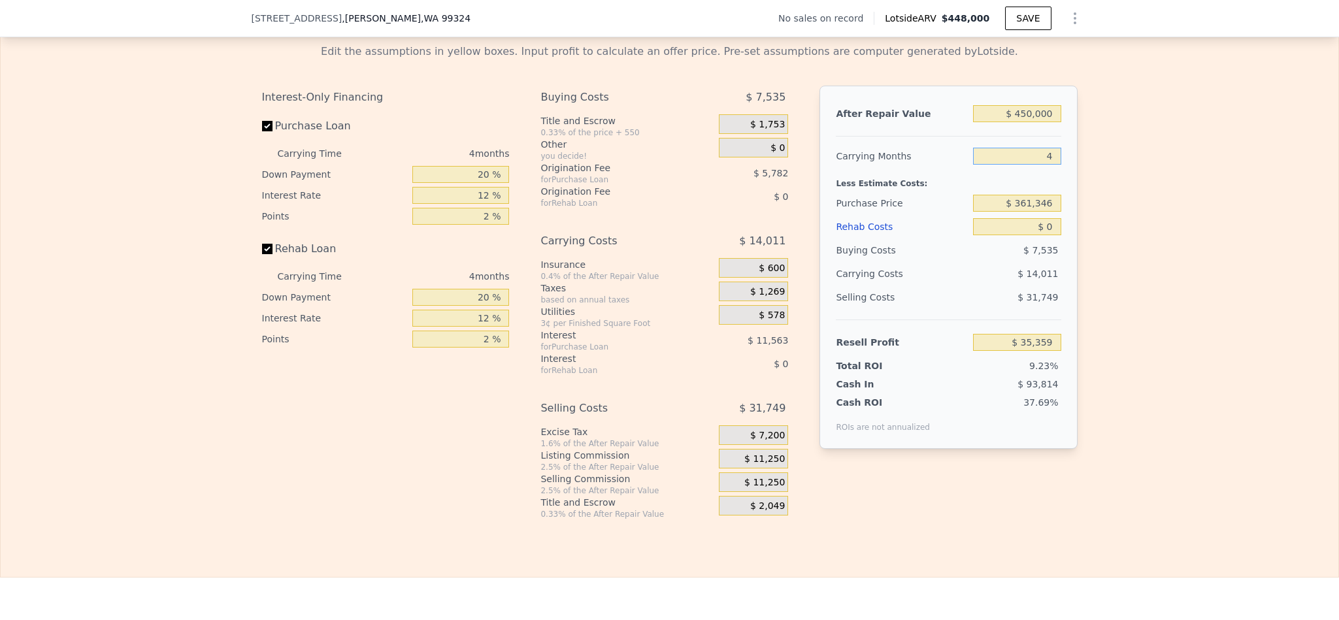
type input "4"
type input "$ 285,000"
type input "$ 115,625"
type input "$ 5"
type input "$ 115,620"
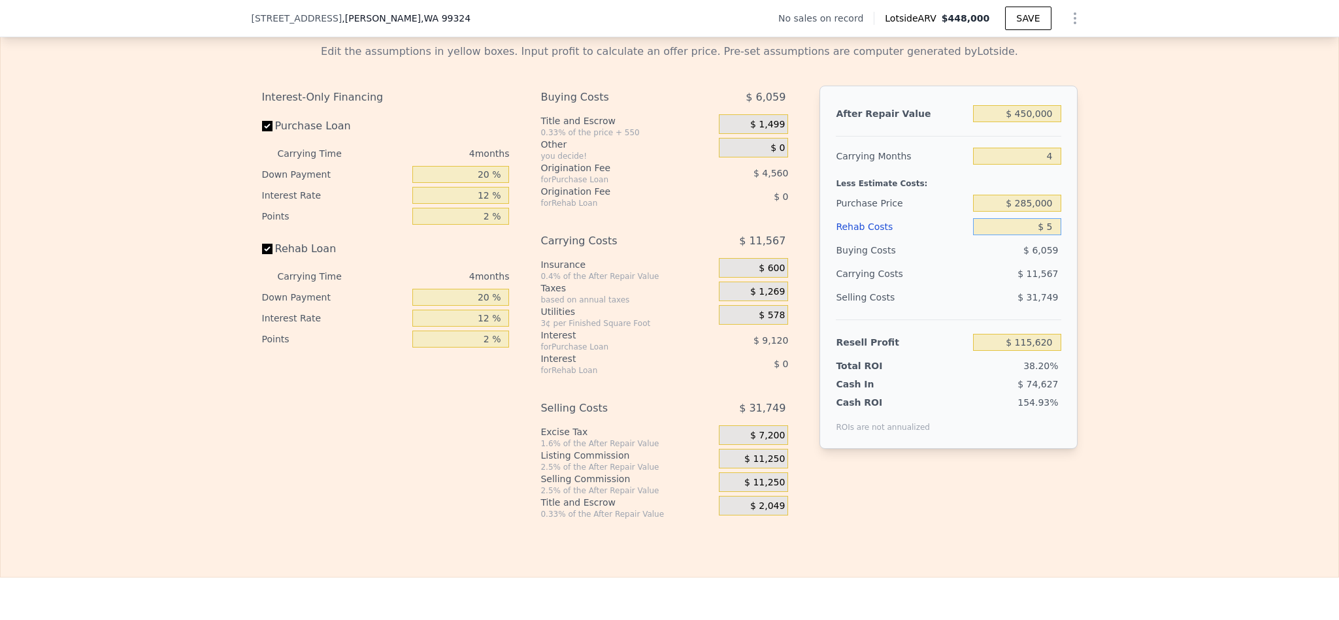
type input "$ 50"
type input "$ 115,574"
type input "$ 500"
type input "$ 115,101"
type input "$ 5,000"
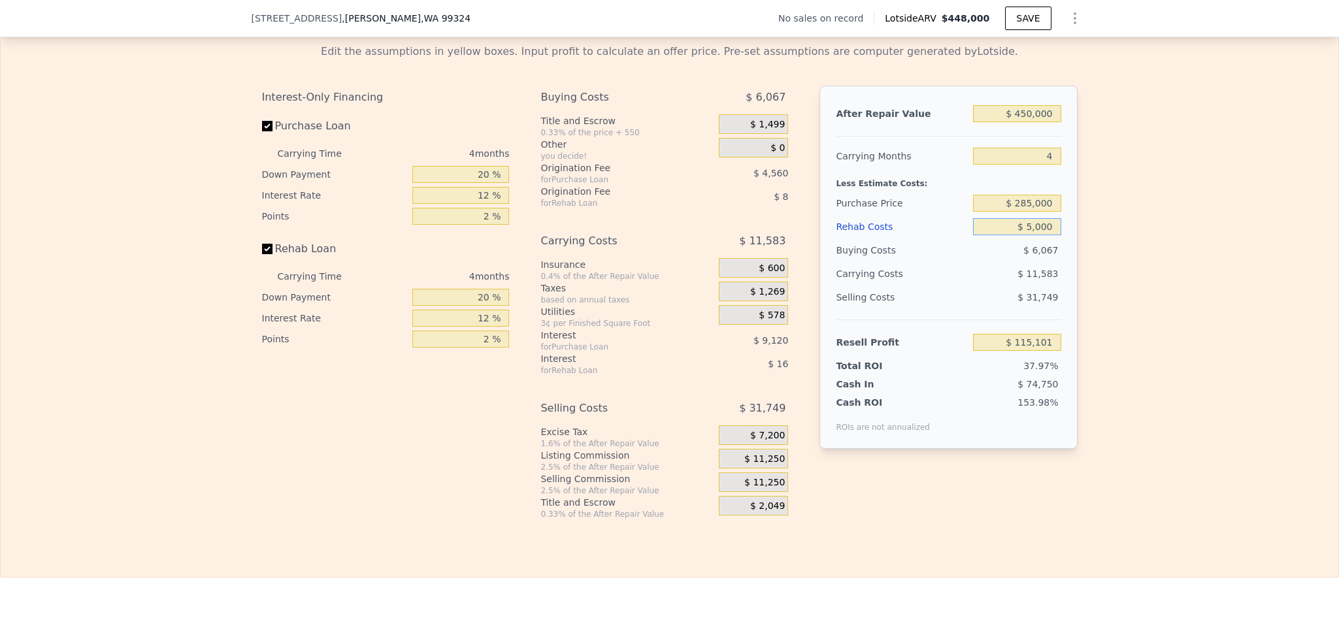
type input "$ 110,385"
type input "$ 50,000"
type input "$ 63,225"
type input "$ 50,000"
drag, startPoint x: 481, startPoint y: 208, endPoint x: 428, endPoint y: 206, distance: 53.0
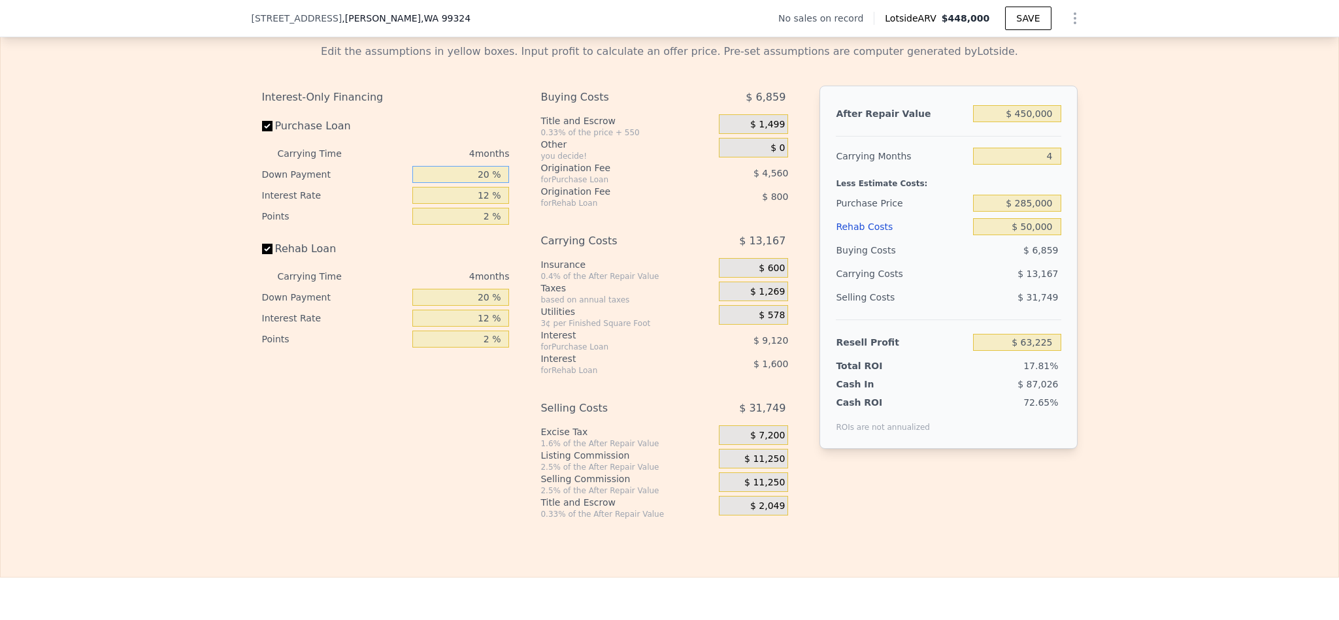
click at [428, 183] on input "20 %" at bounding box center [460, 174] width 97 height 17
type input "1 %"
type input "$ 59,974"
type input "10 %"
type input "$ 61,515"
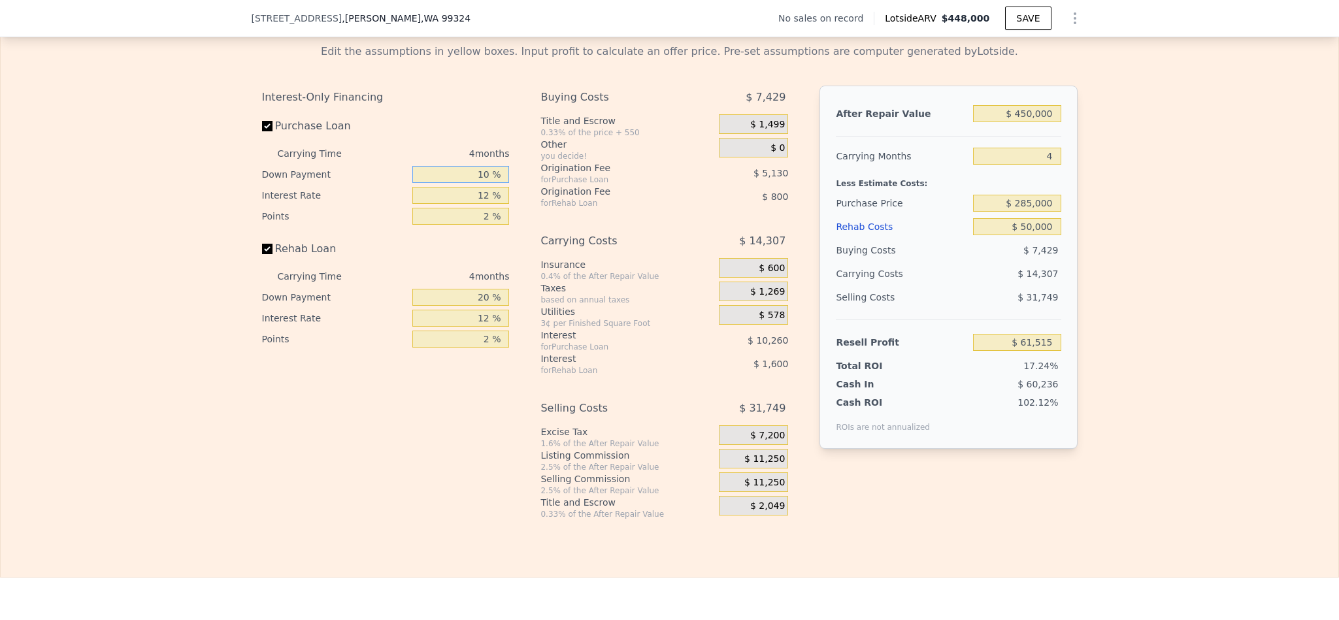
type input "10 %"
type input "1 %"
type input "$ 70,919"
type input "10 %"
type input "$ 63,223"
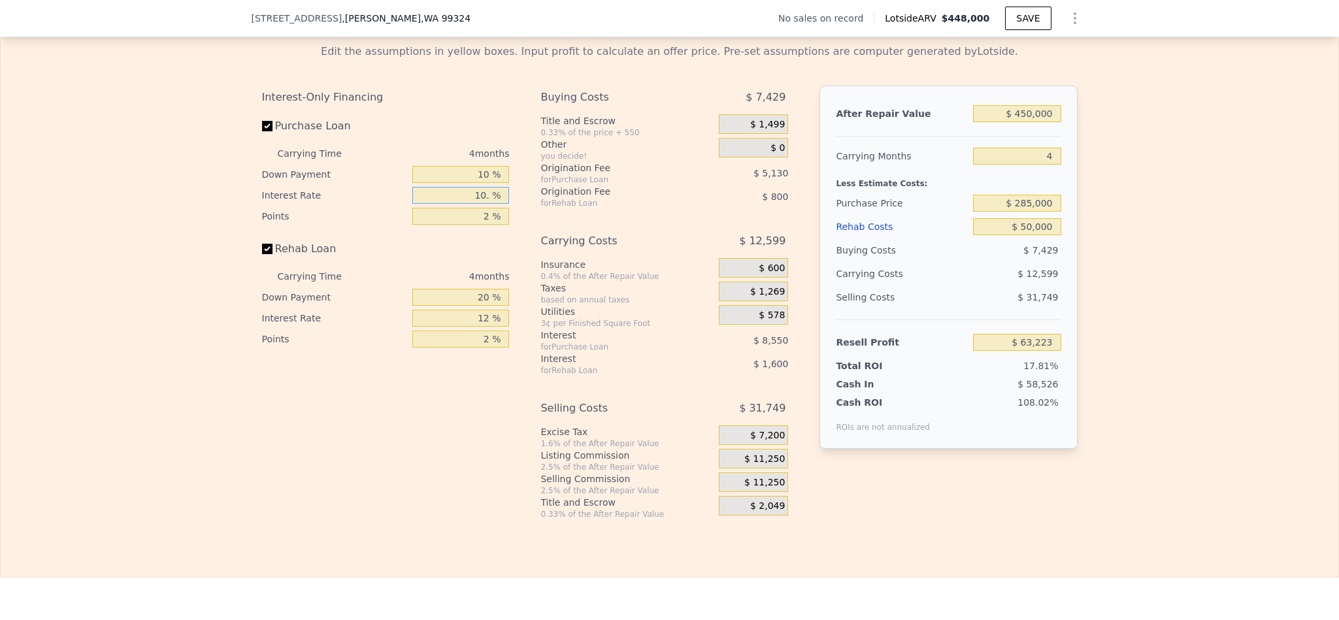
type input "10.5 %"
type input "$ 62,799"
type input "10.5 %"
type input "1 %"
type input "$ 65,364"
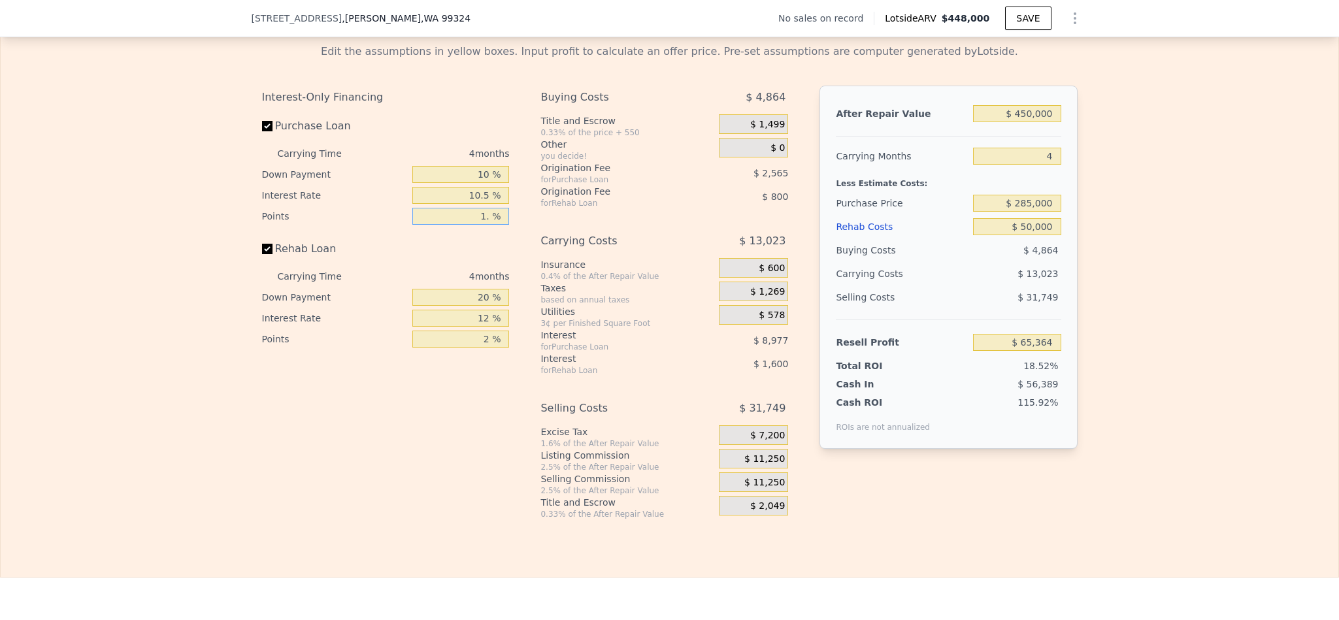
type input "1.5 %"
type input "$ 64,081"
type input "1.5 %"
type input "1 %"
type input "$ 63,511"
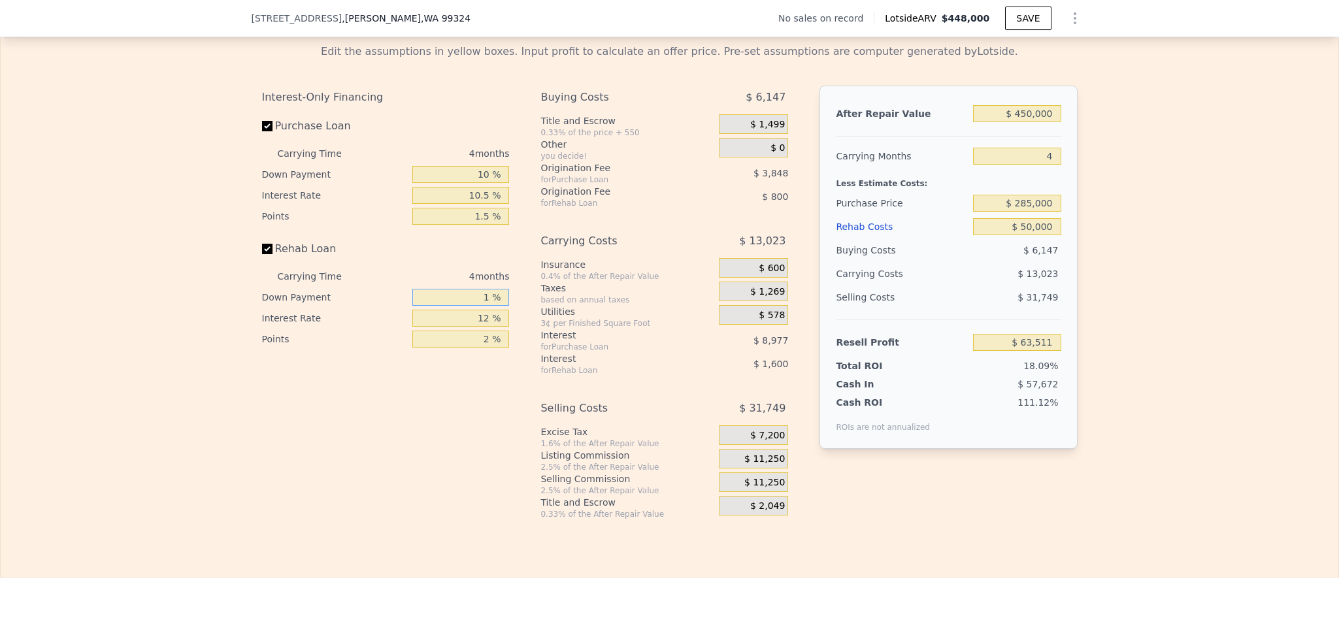
type input "10 %"
type input "$ 63,781"
type input "10 %"
type input "1 %"
type input "$ 65,429"
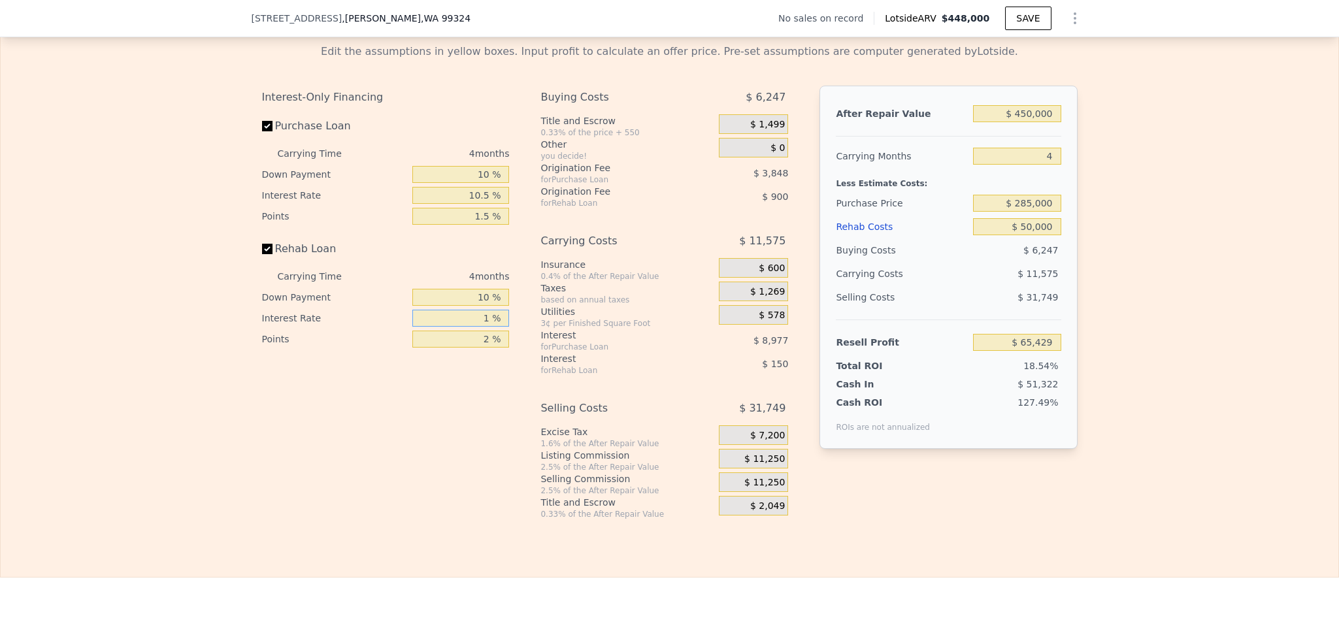
type input "10 %"
type input "$ 64,081"
type input "10.5 %"
type input "$ 64,005"
type input "10.5 %"
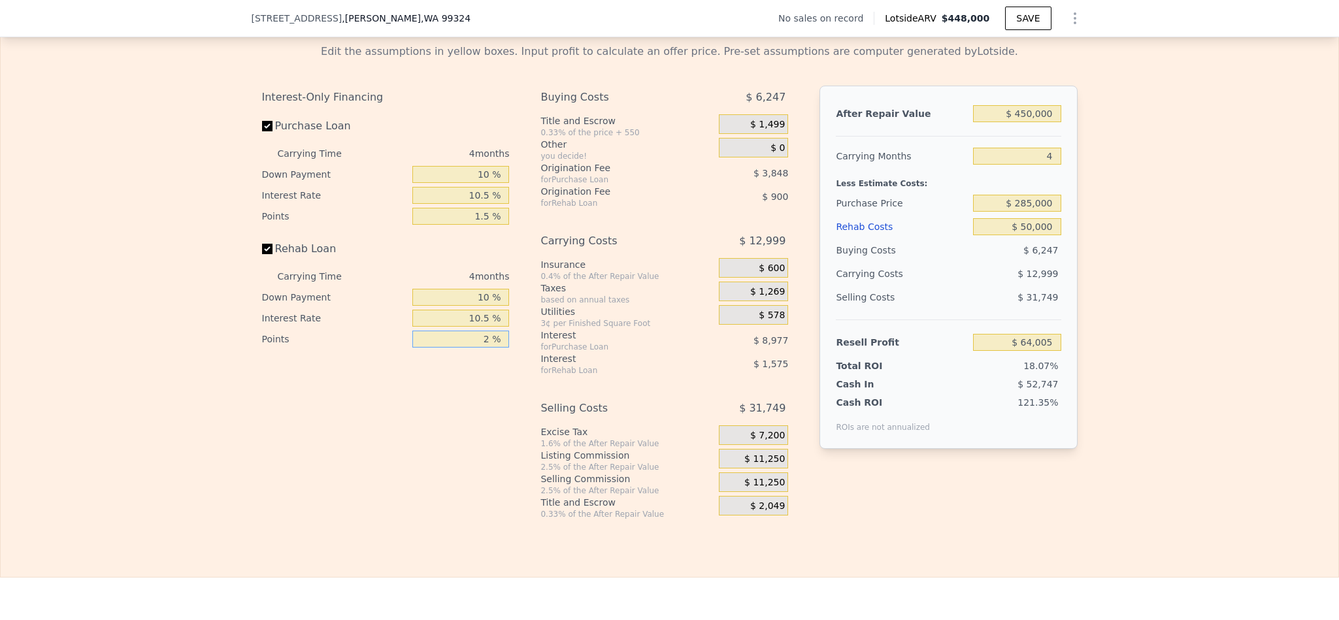
type input "1 %"
type input "$ 64,455"
type input "1.5 %"
type input "$ 64,230"
type input "1.5 %"
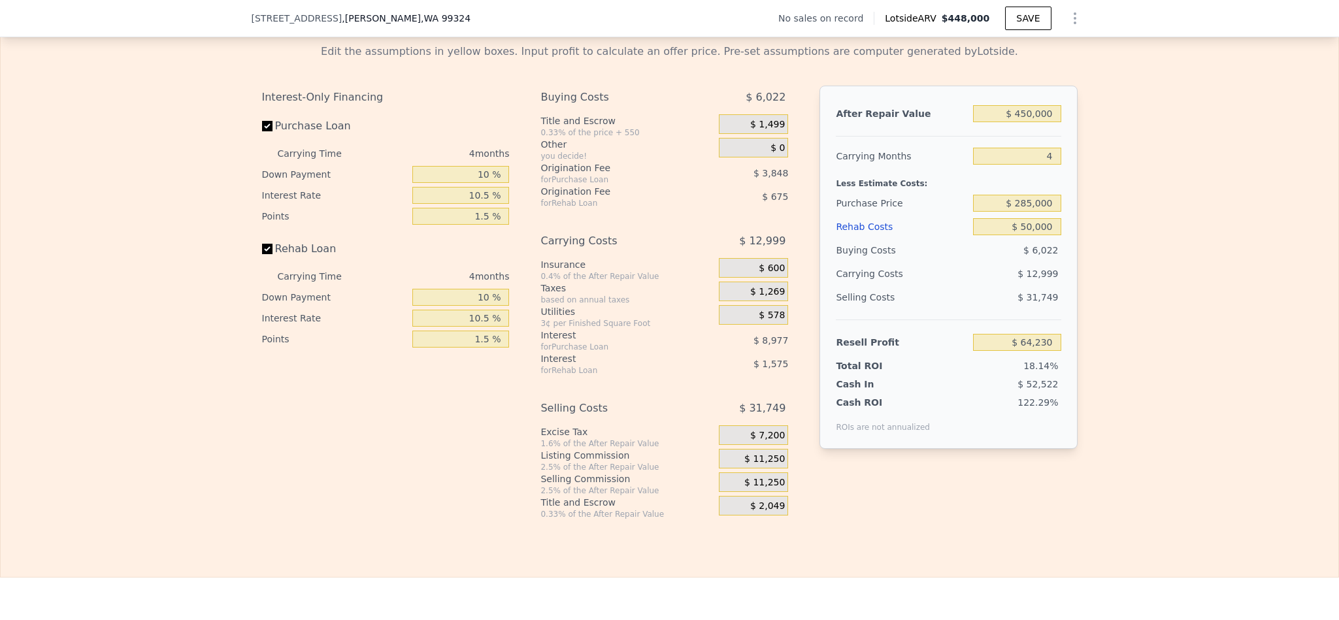
click at [758, 465] on span "$ 11,250" at bounding box center [764, 459] width 41 height 12
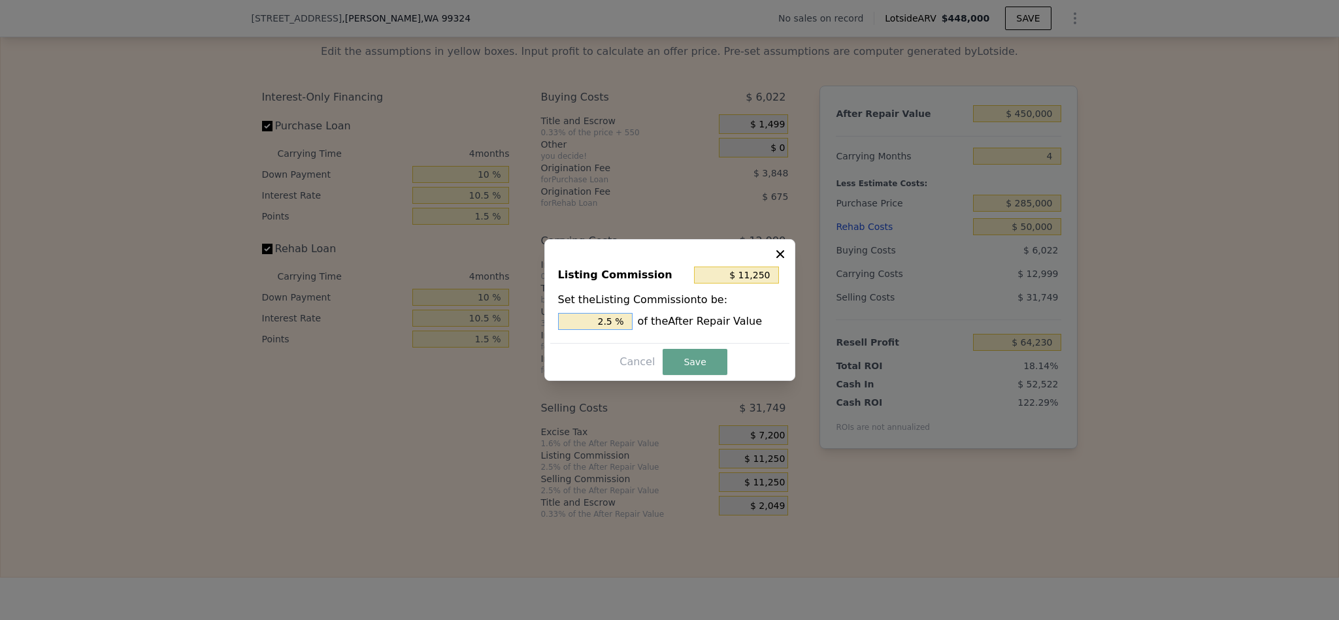
drag, startPoint x: 606, startPoint y: 318, endPoint x: 561, endPoint y: 322, distance: 45.9
click at [561, 322] on input "2.5 %" at bounding box center [595, 321] width 74 height 17
type input "1.5 %"
type input "$ 6,750"
type input "1.5 %"
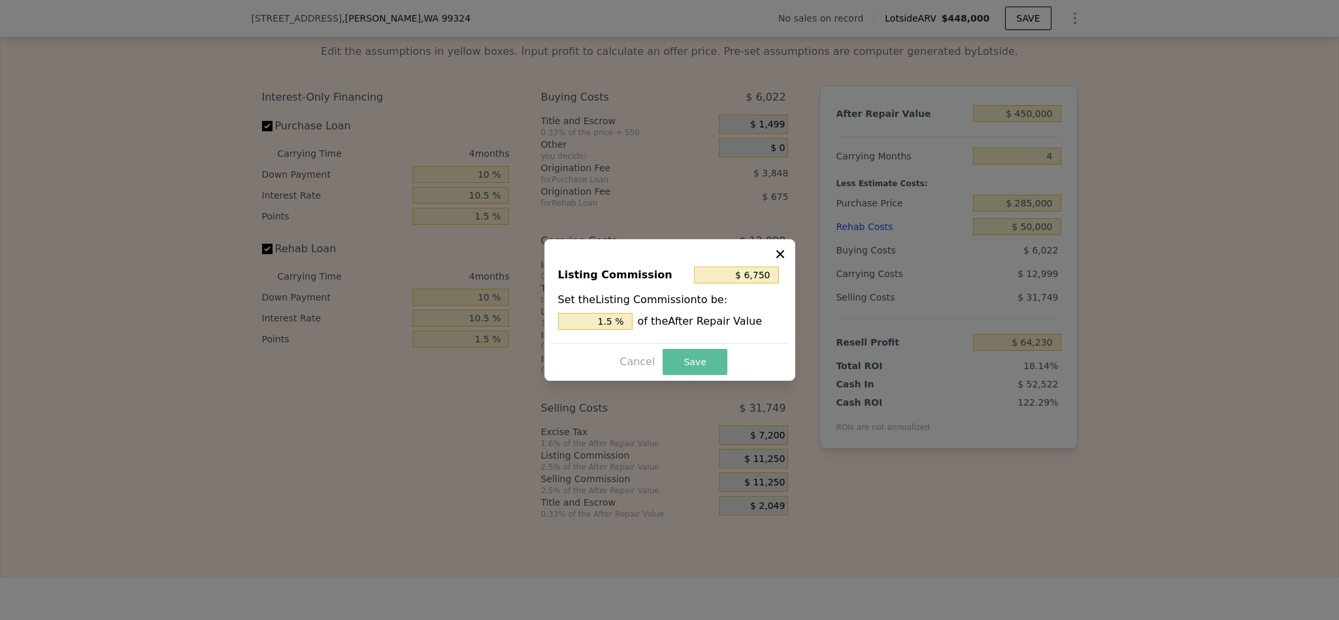
click at [700, 363] on button "Save" at bounding box center [694, 362] width 64 height 26
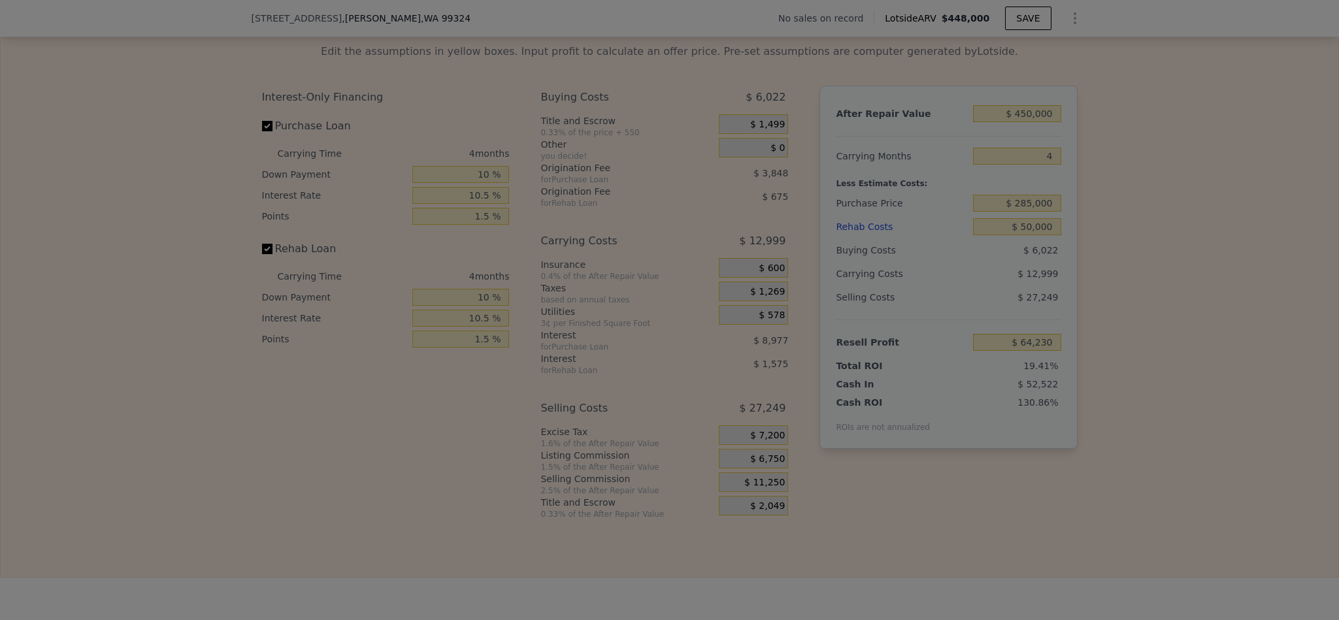
type input "$ 68,730"
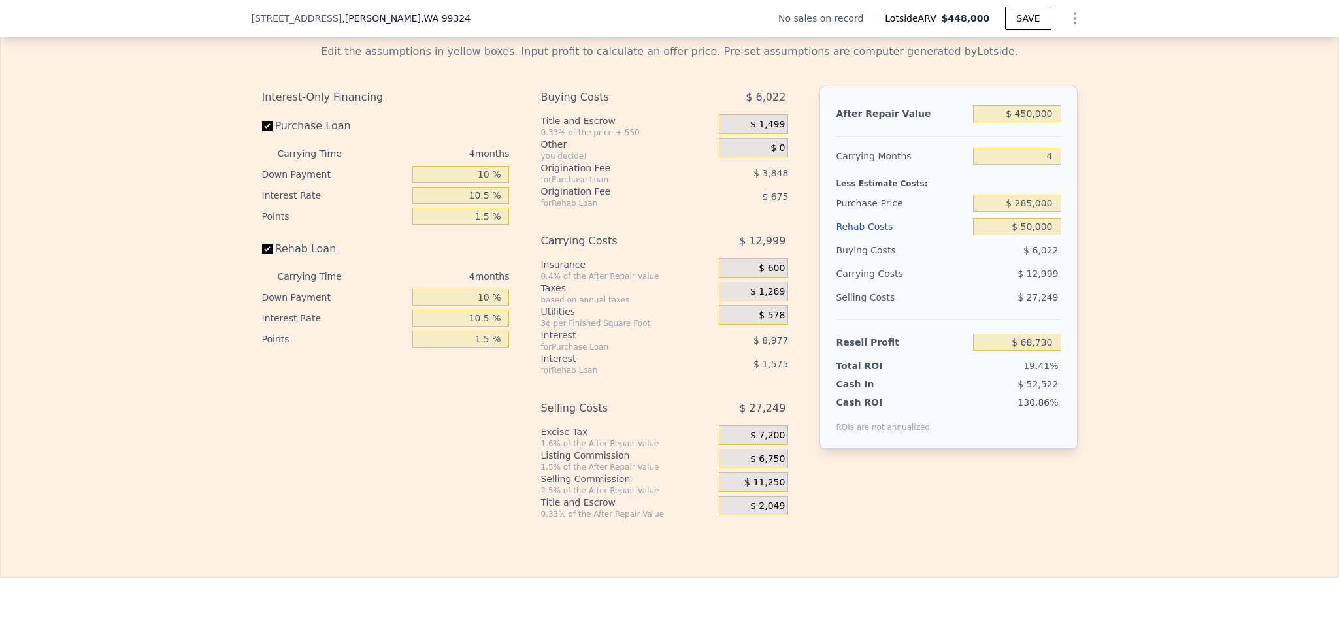
click at [1105, 553] on div "Rehab Resell Rental Edit the assumptions in yellow boxes. Input profit to calcu…" at bounding box center [669, 263] width 1339 height 630
drag, startPoint x: 1024, startPoint y: 259, endPoint x: 1014, endPoint y: 259, distance: 9.8
click at [1014, 235] on input "$ 50,000" at bounding box center [1017, 226] width 88 height 17
click at [1015, 235] on input "$ 50,000" at bounding box center [1017, 226] width 88 height 17
click at [1018, 235] on input "$ 50,000" at bounding box center [1017, 226] width 88 height 17
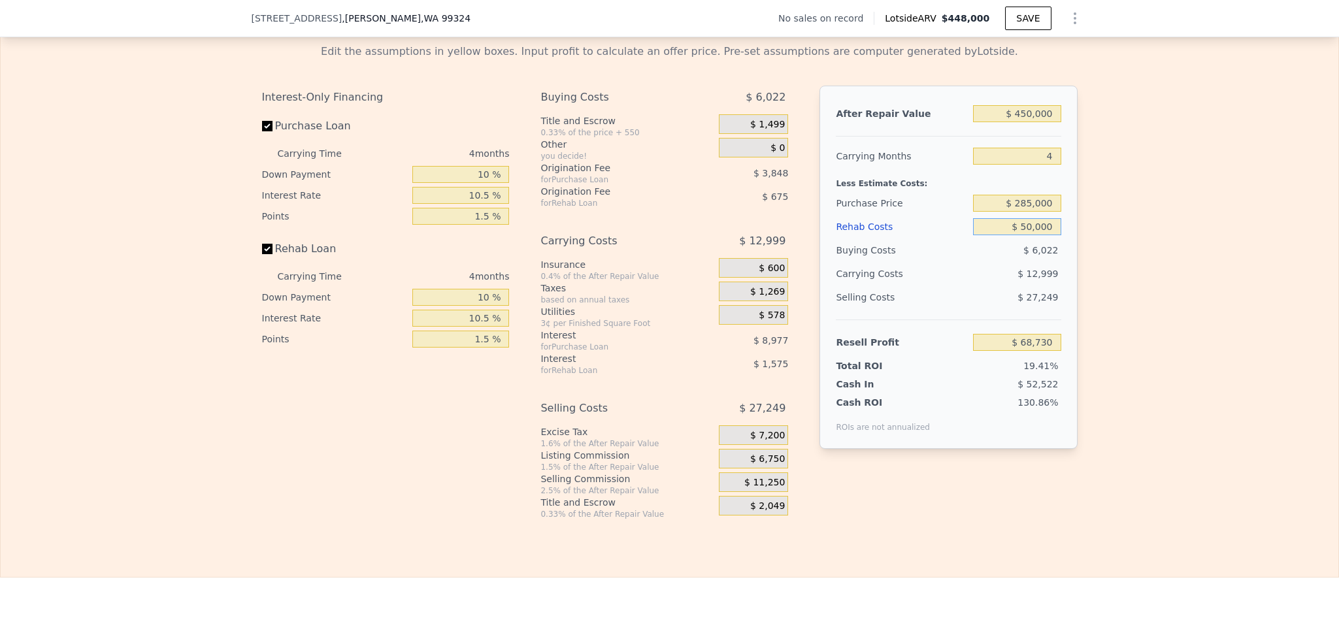
click at [1018, 235] on input "$ 50,000" at bounding box center [1017, 226] width 88 height 17
type input "$ 6"
type input "$ 120,975"
type input "$ 60"
type input "$ 120,920"
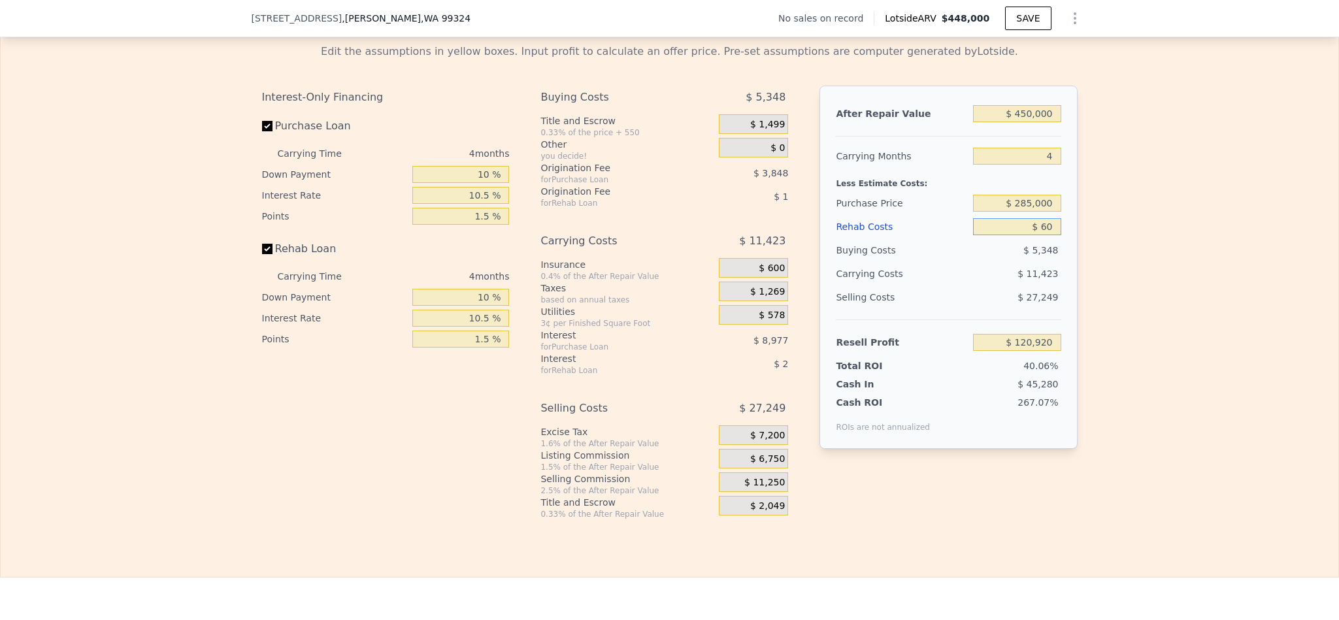
type input "$ 600"
type input "$ 120,353"
type input "$ 6,000"
type input "$ 114,712"
type input "$ 60,000"
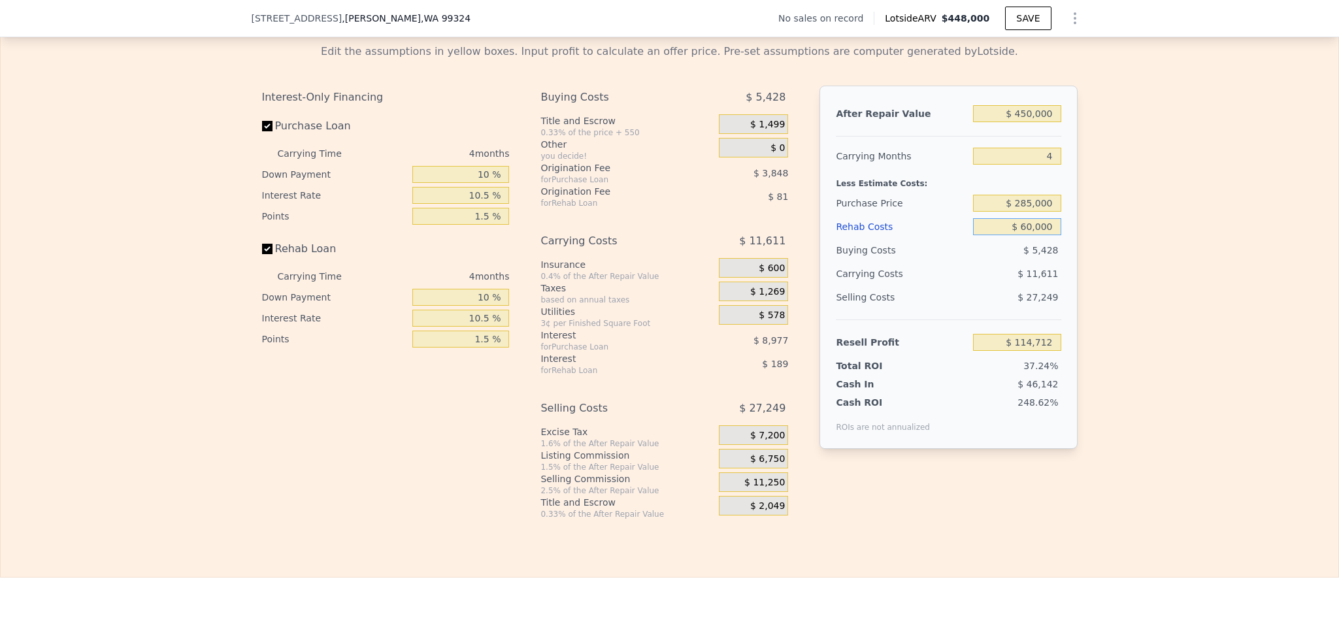
type input "$ 58,283"
type input "$ 60,000"
click at [1104, 337] on div "Edit the assumptions in yellow boxes. Input profit to calculate an offer price.…" at bounding box center [669, 276] width 1337 height 486
type input "$ 448,000"
type input "5"
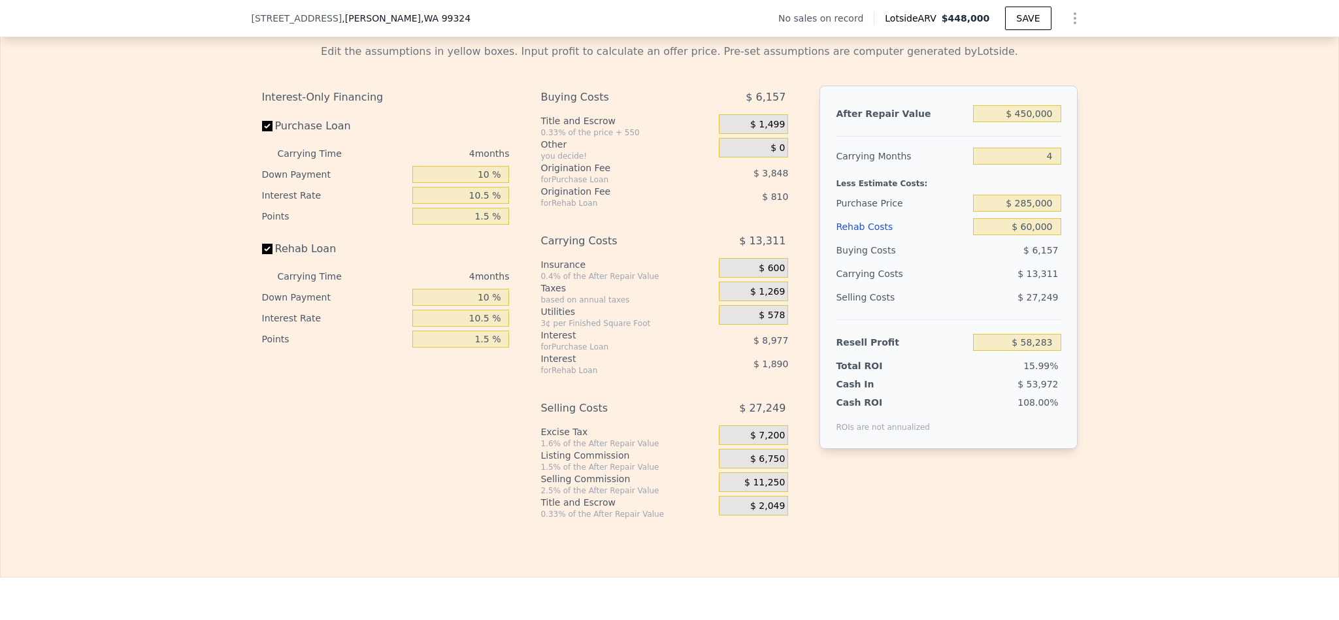
type input "$ 0"
type input "$ 29,998"
click at [1202, 284] on div "Edit the assumptions in yellow boxes. Input profit to calculate an offer price.…" at bounding box center [669, 276] width 1337 height 486
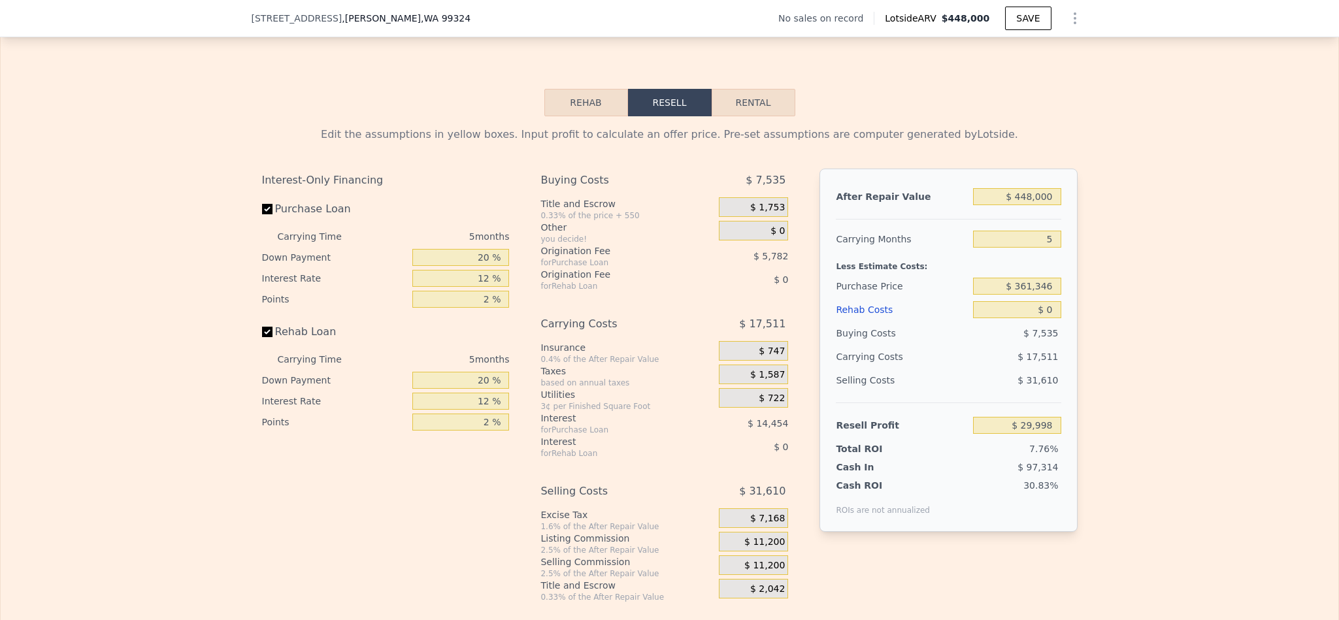
scroll to position [1858, 0]
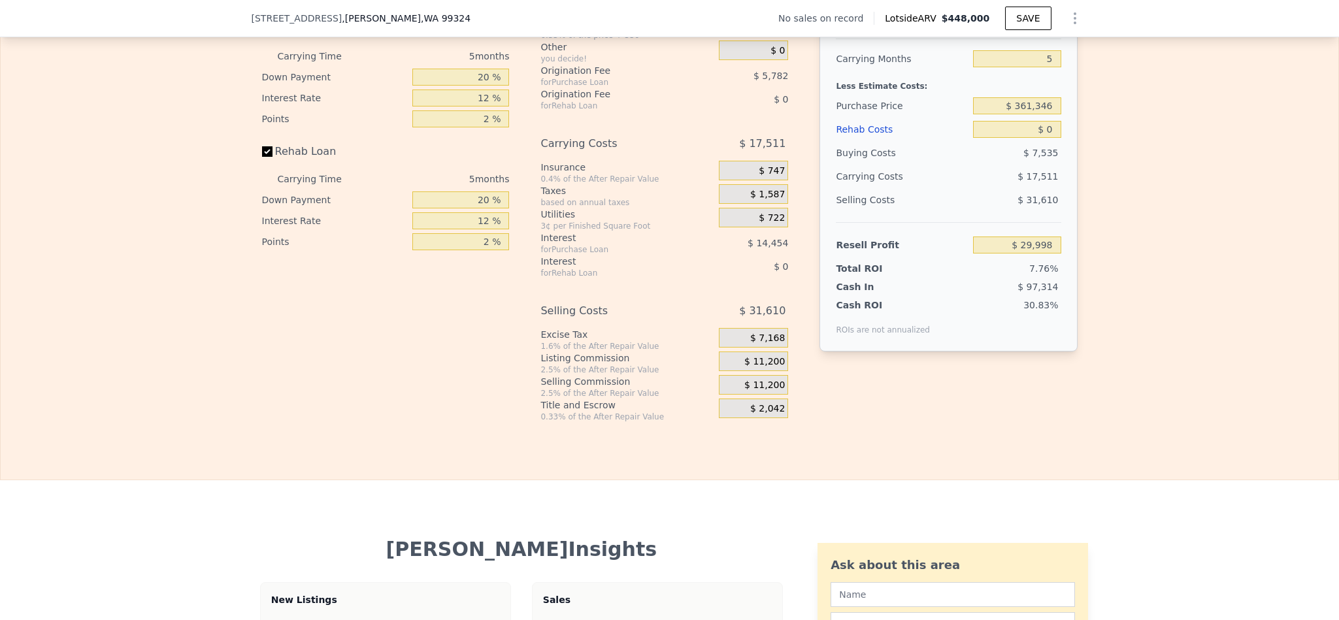
scroll to position [1858, 0]
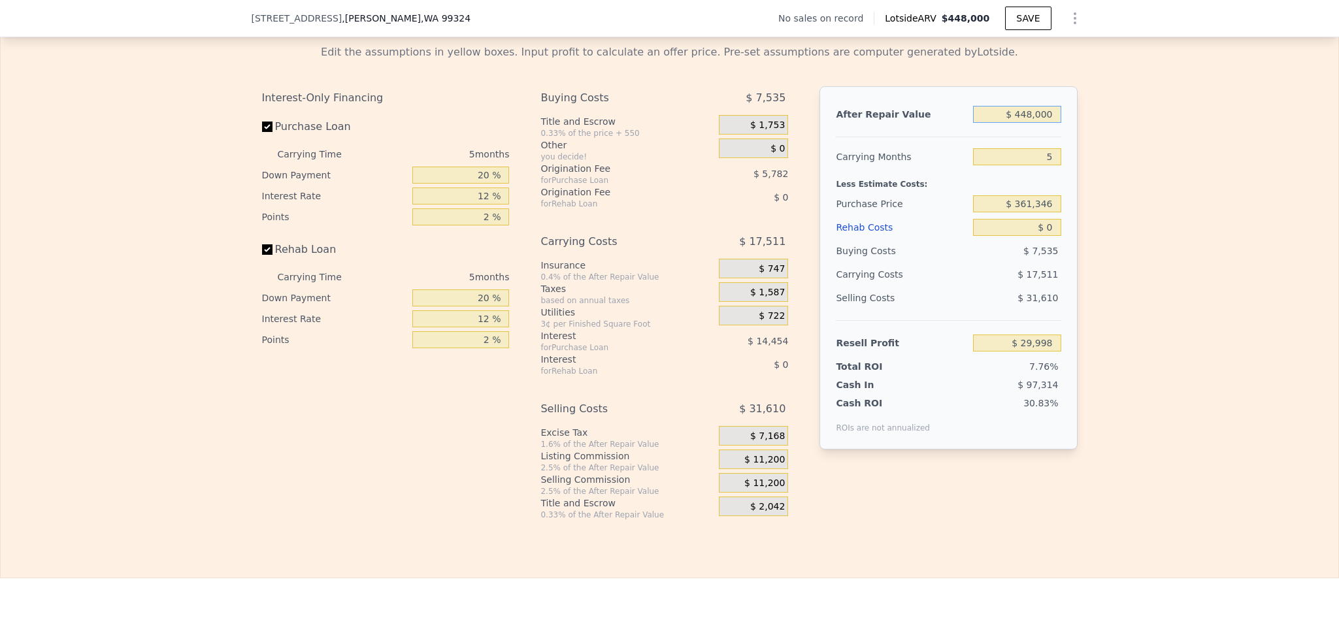
click at [1022, 123] on input "$ 448,000" at bounding box center [1017, 114] width 88 height 17
type input "$ 45"
type input "-$ 386,153"
type input "$ 450"
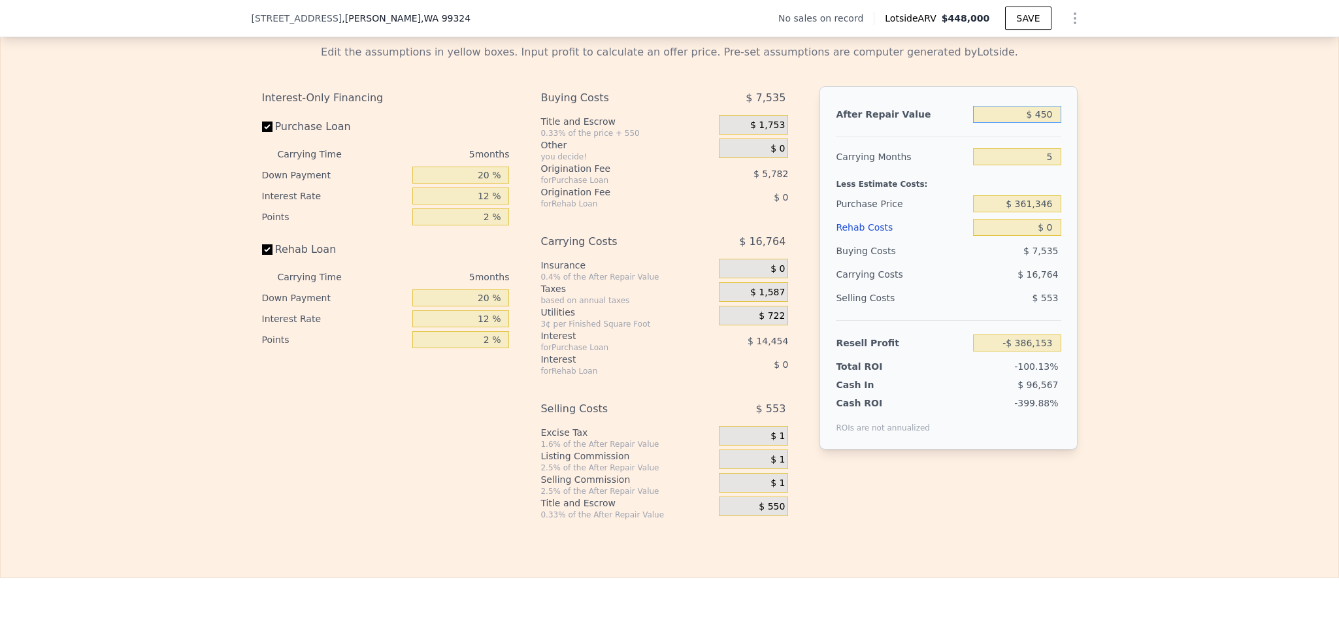
type input "-$ 385,776"
type input "$ 4,500"
type input "-$ 382,016"
type input "$ 45,000"
type input "-$ 344,390"
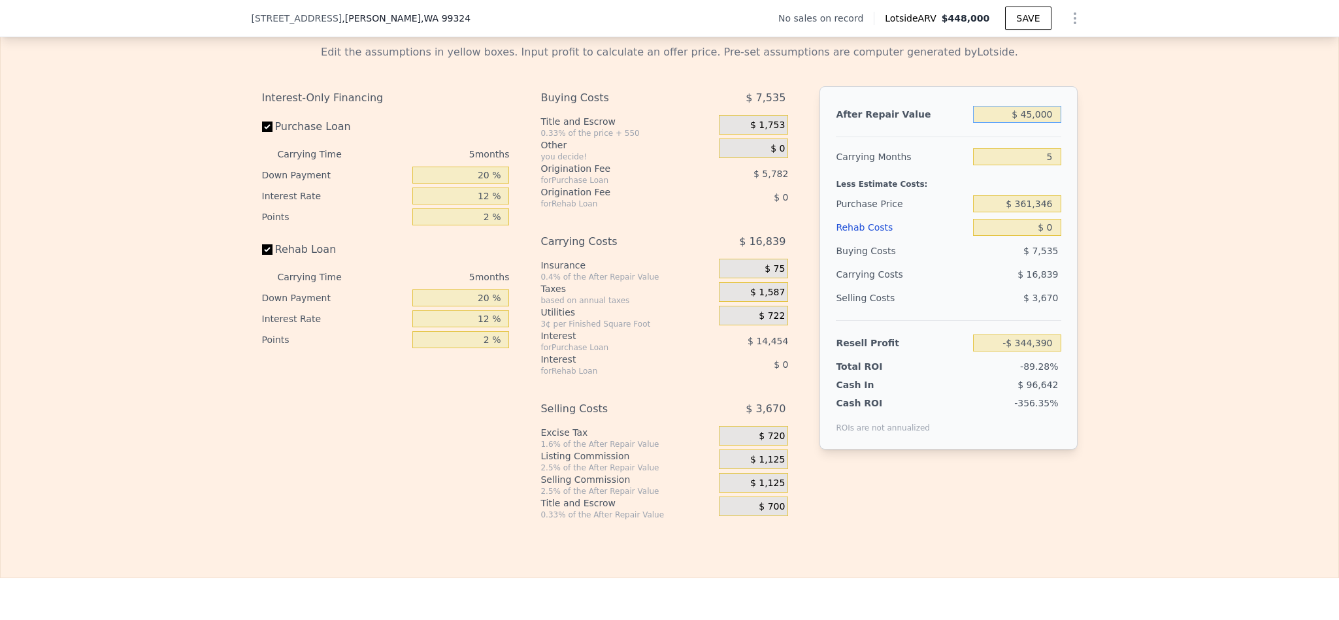
type input "$ 450,000"
type input "$ 31,856"
type input "$ 450,000"
type input "6"
type input "$ 28,354"
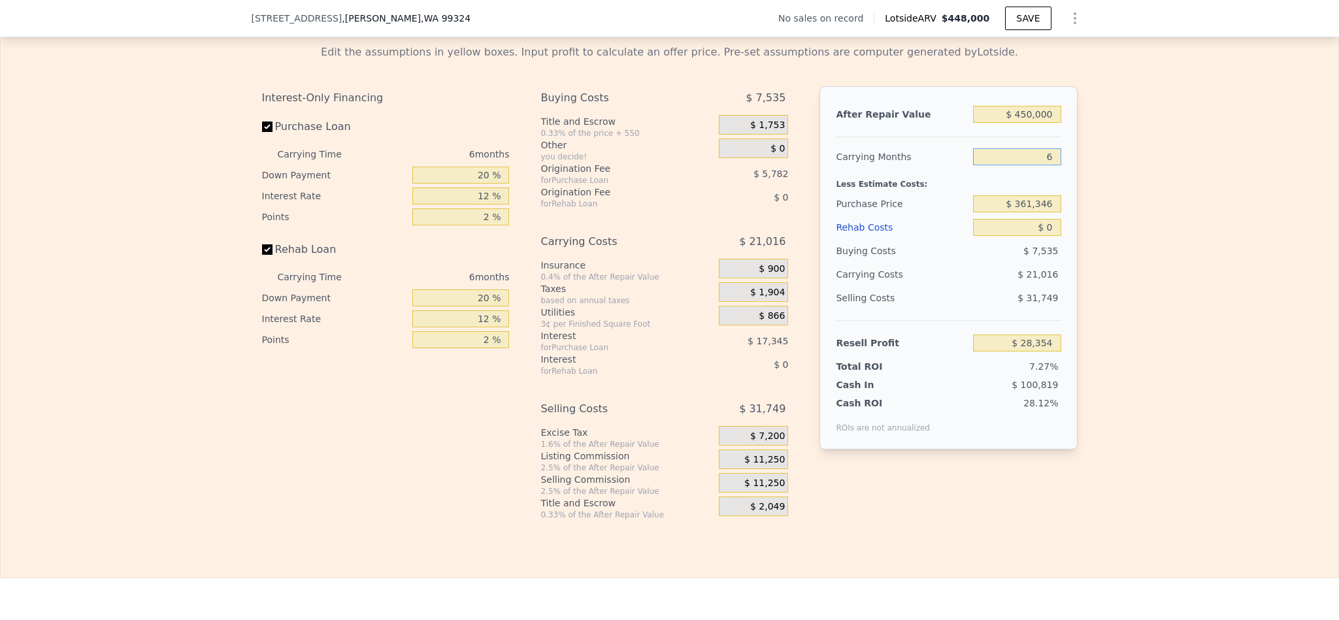
drag, startPoint x: 1041, startPoint y: 189, endPoint x: 967, endPoint y: 191, distance: 74.5
click at [973, 165] on input "6" at bounding box center [1017, 156] width 88 height 17
type input "4"
type input "$ 35,359"
type input "4"
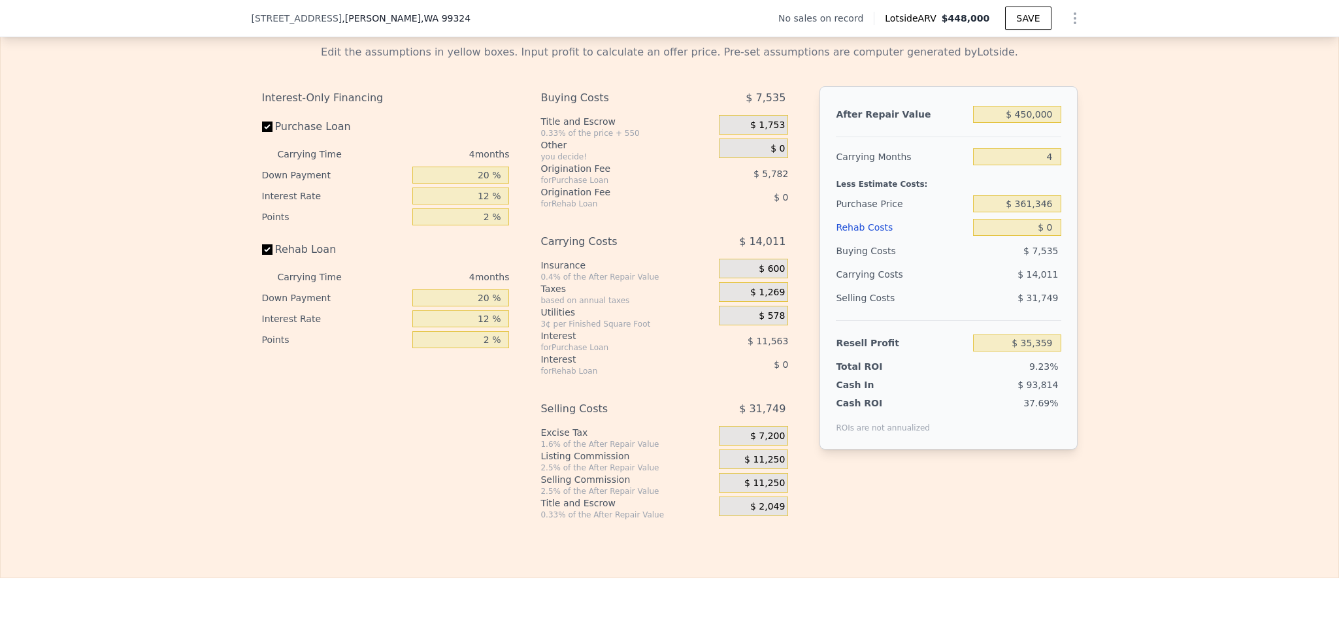
type input "$ 448,000"
type input "5"
type input "$ 29,998"
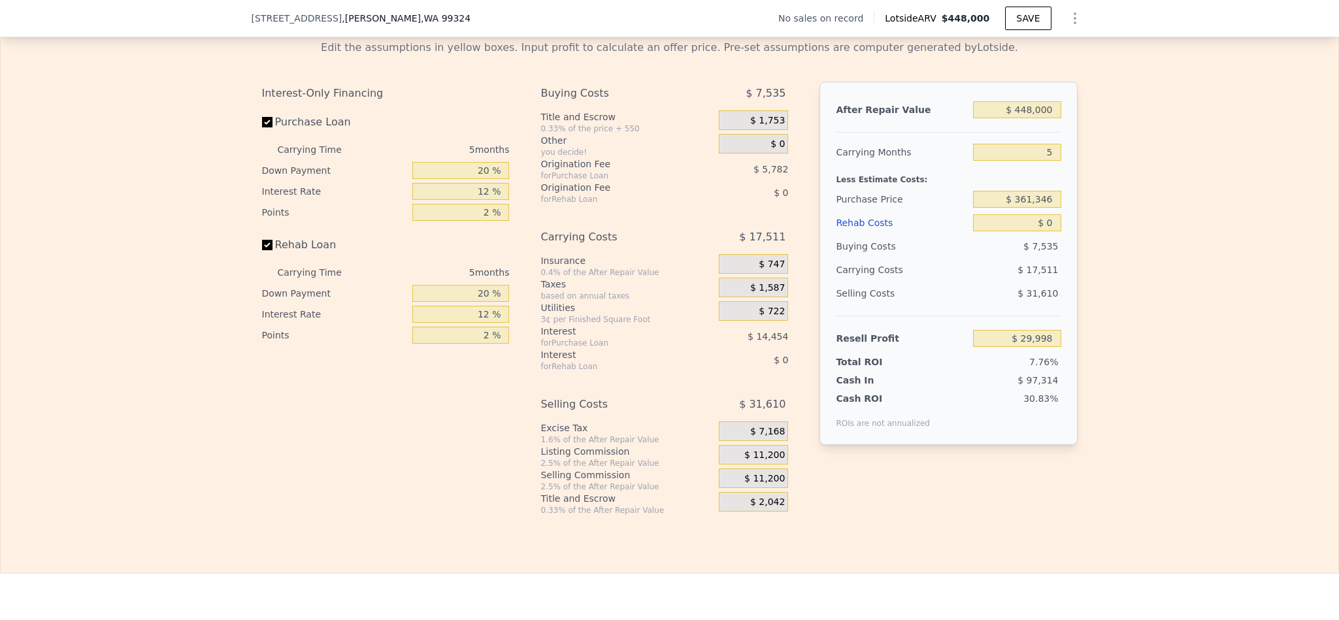
scroll to position [1858, 0]
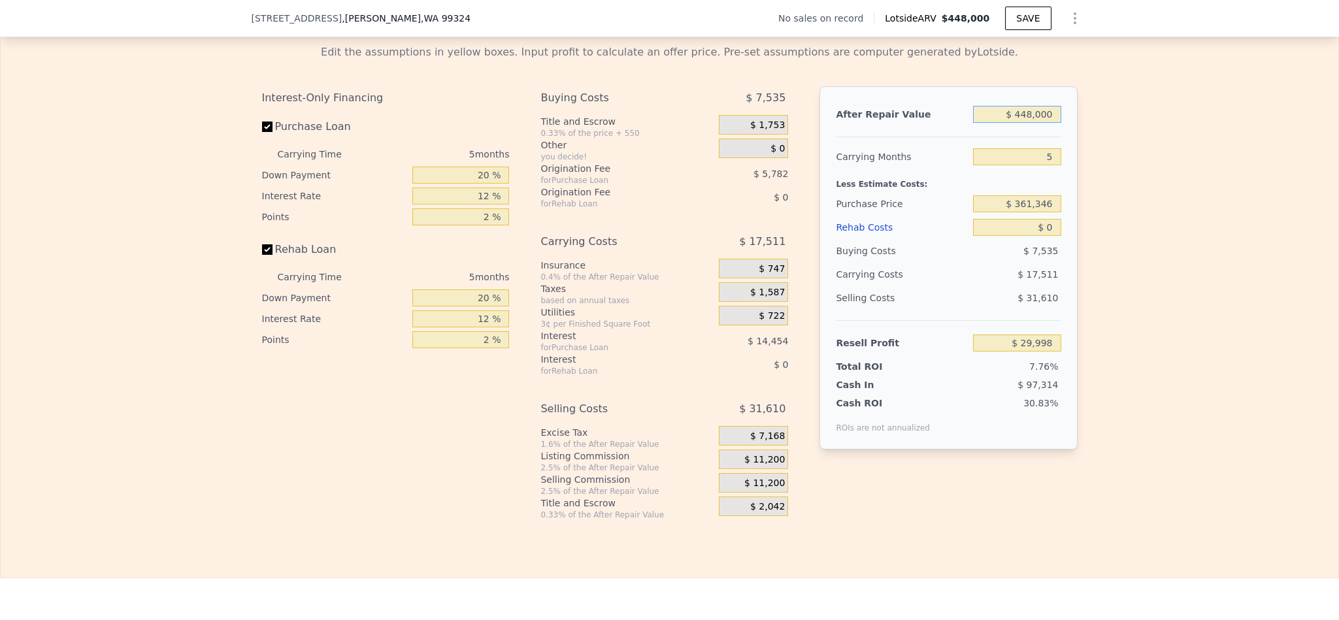
click at [1041, 123] on input "$ 448,000" at bounding box center [1017, 114] width 88 height 17
type input "$ 45"
type input "-$ 386,153"
type input "$ 450"
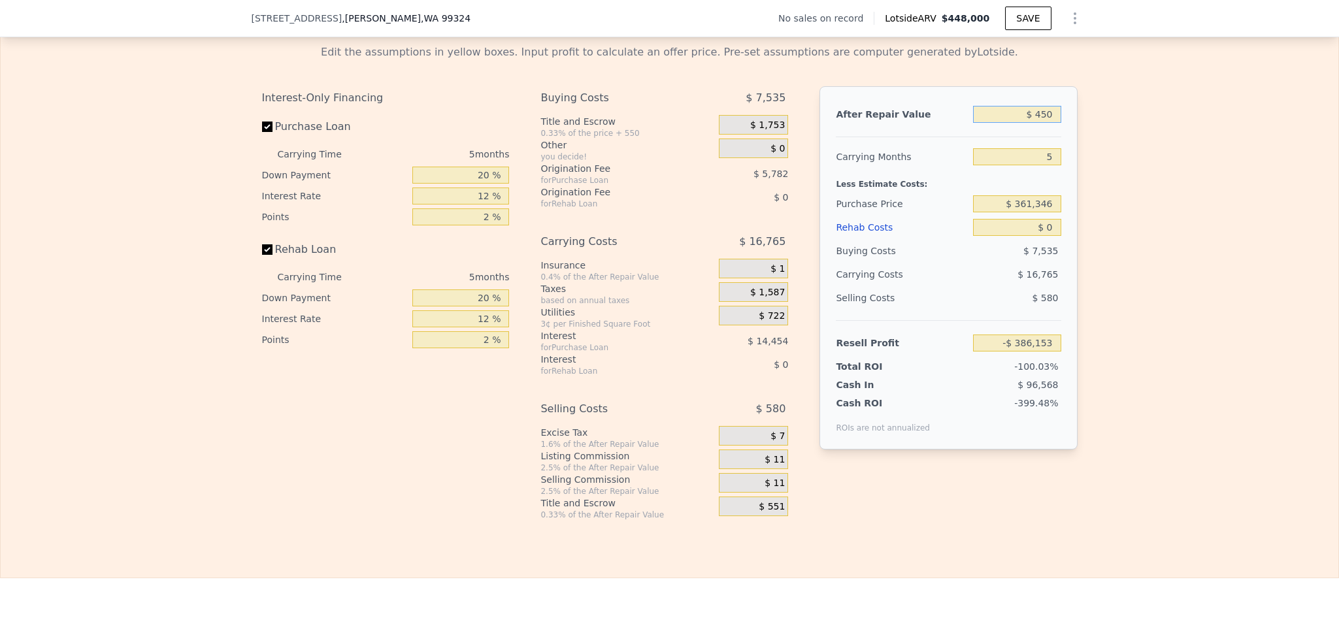
type input "-$ 385,776"
type input "$ 4,500"
type input "-$ 382,016"
type input "$ 45,000"
type input "-$ 344,390"
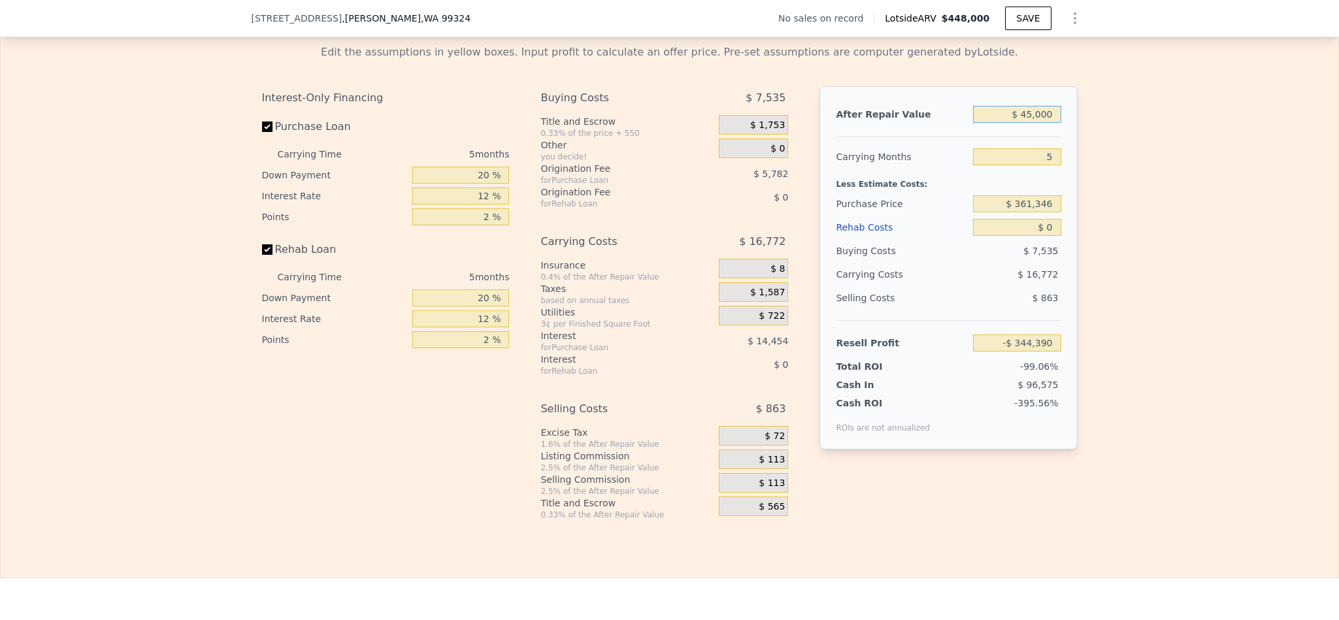
type input "$ 450,000"
type input "$ 31,856"
type input "$ 450,000"
type input "4"
type input "$ 35,359"
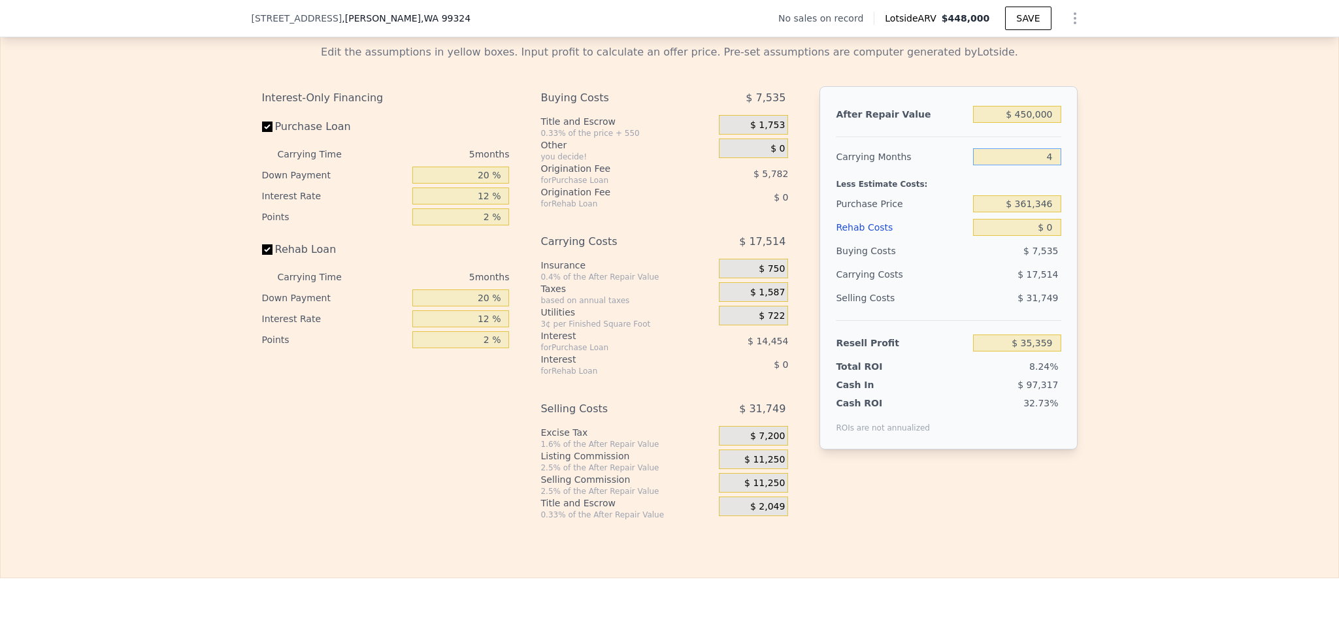
type input "4"
type input "$ 285,000"
type input "$ 115,625"
type input "$ 6"
type input "$ 115,619"
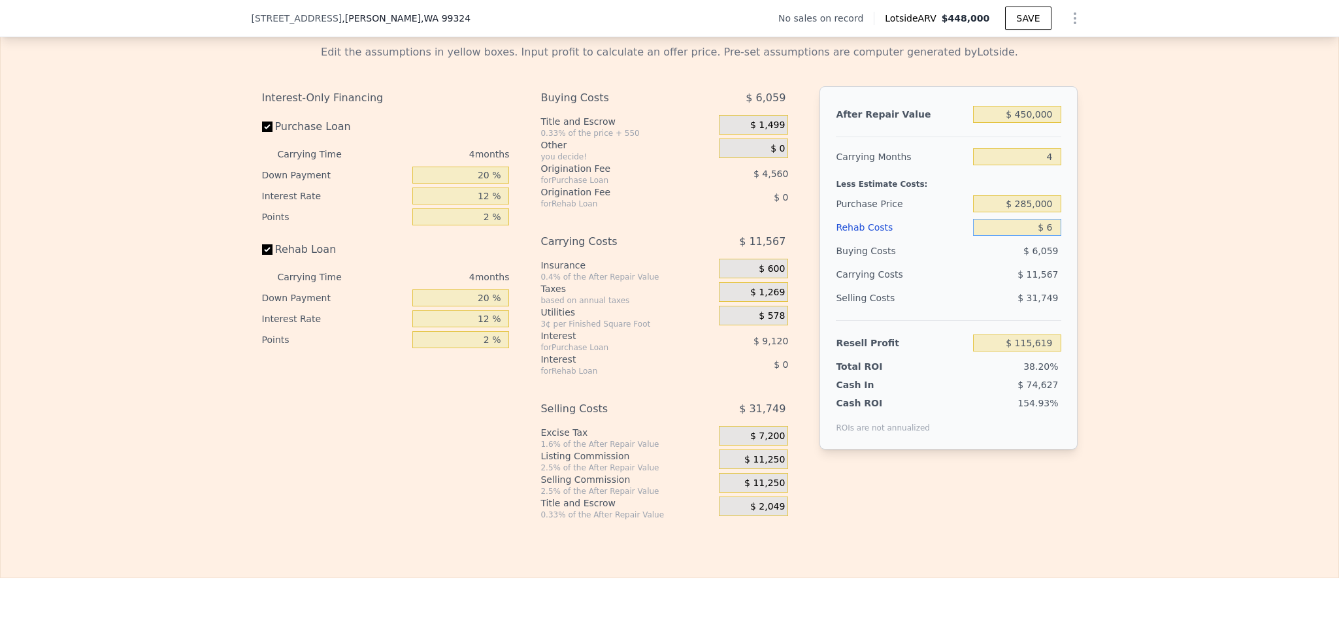
type input "$ 60"
type input "$ 115,564"
type input "$ 600"
type input "$ 114,995"
type input "$ 6,000"
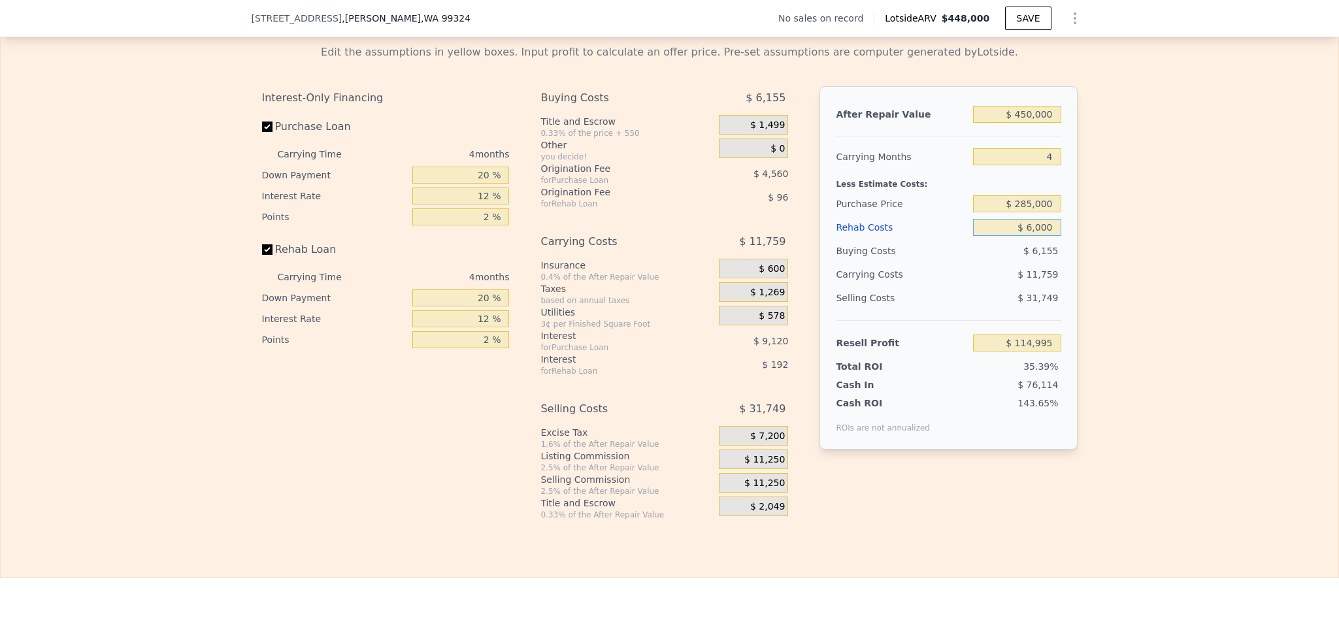
type input "$ 109,337"
type input "$ 60,000"
type input "$ 52,745"
type input "$ 60,000"
drag, startPoint x: 480, startPoint y: 204, endPoint x: 432, endPoint y: 204, distance: 48.3
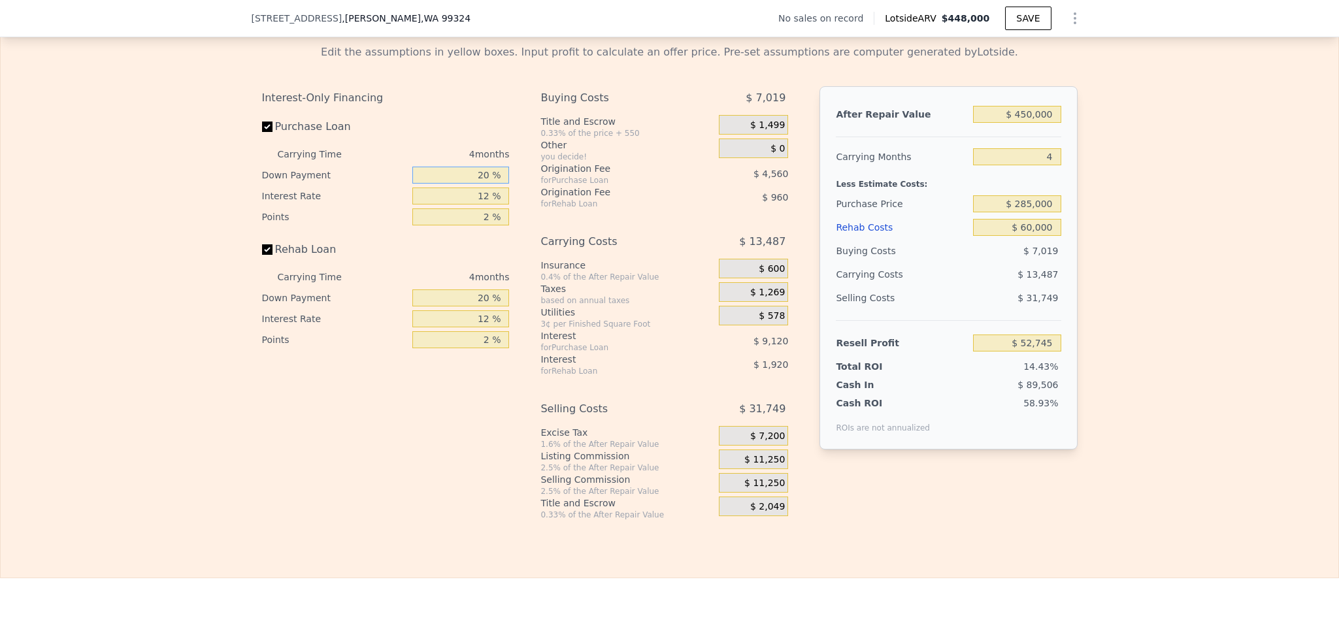
click at [432, 184] on input "20 %" at bounding box center [460, 175] width 97 height 17
type input "10 %"
type input "$ 51,035"
type input "1 %"
type input "$ 60,439"
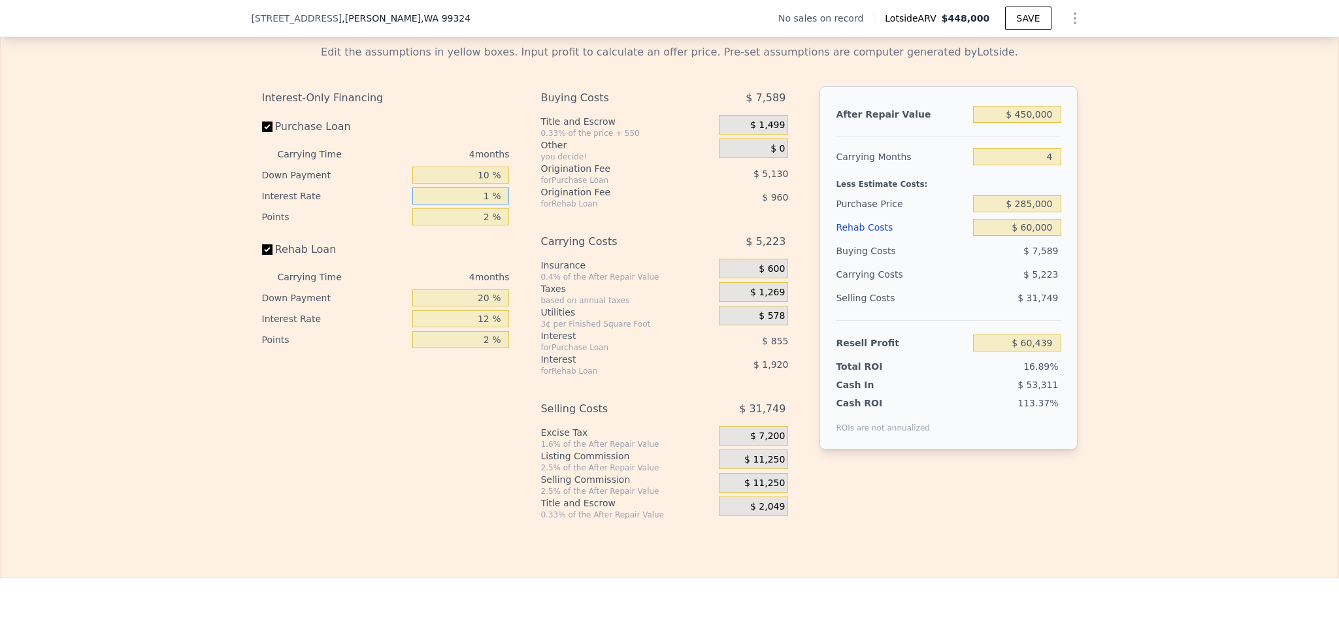
type input "10 %"
type input "$ 52,743"
type input "10.5 %"
type input "$ 52,319"
type input "10.5 %"
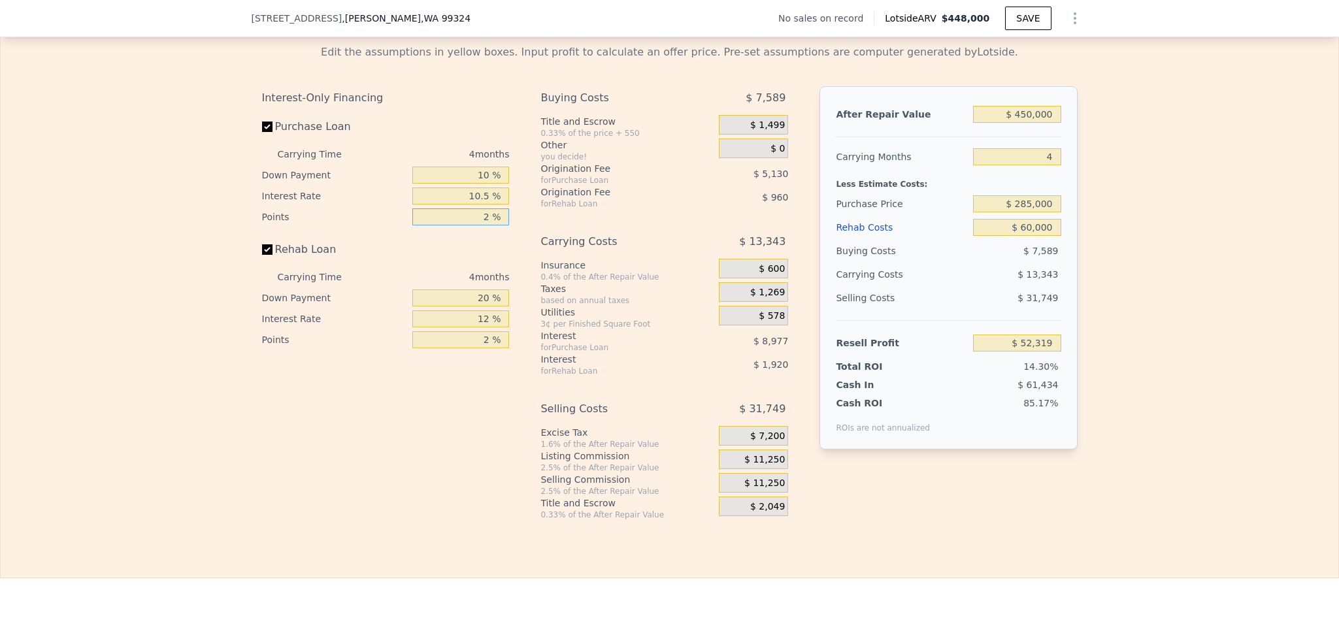
type input "1 %"
type input "$ 54,884"
type input "1.5 %"
type input "$ 53,601"
type input "1.5 %"
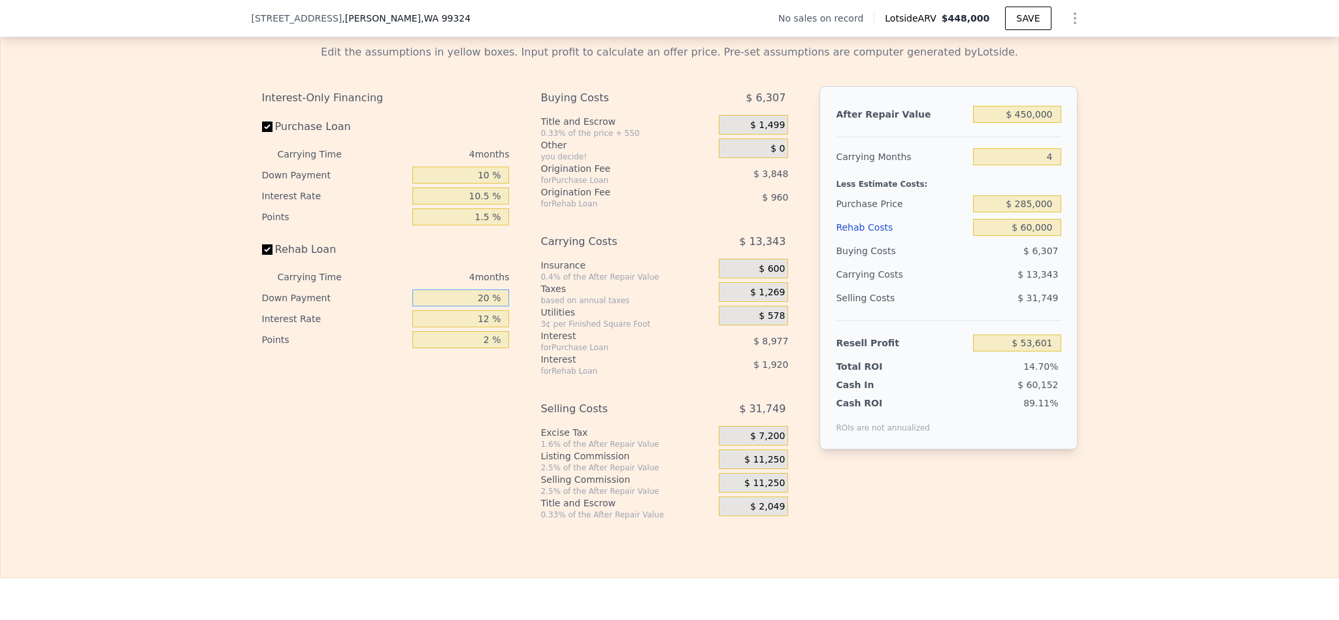
type input "1 %"
type input "$ 52,917"
type input "10 %"
type input "$ 53,241"
type input "10 %"
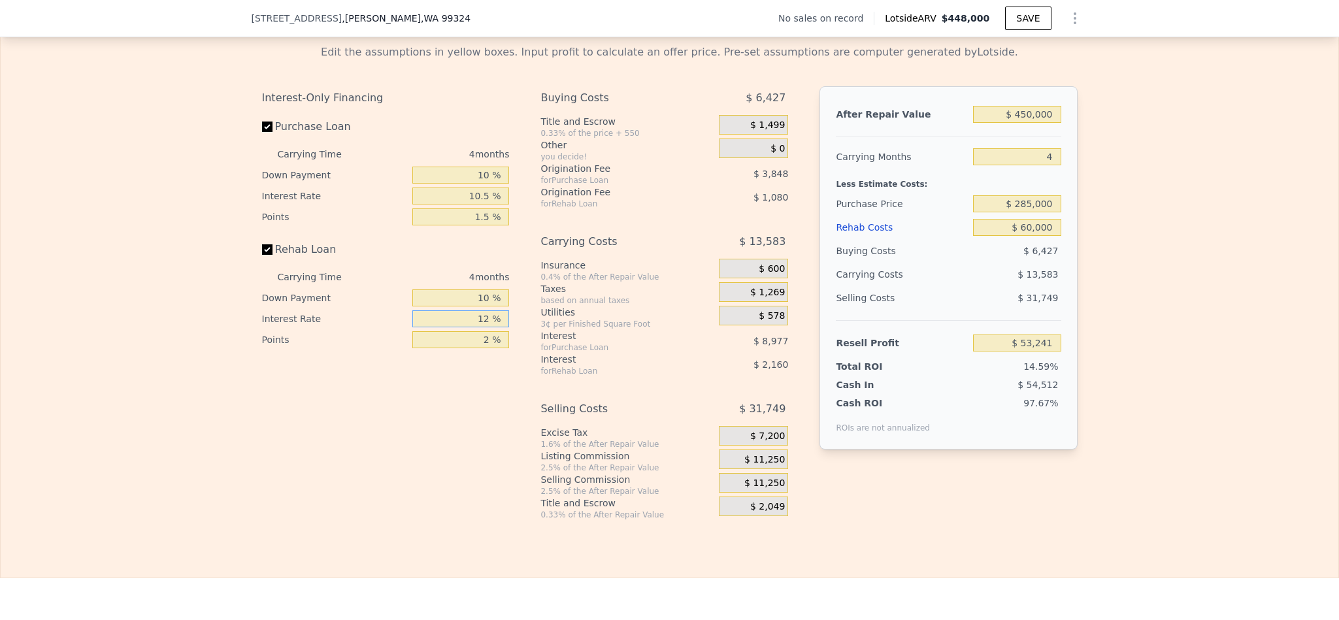
type input "1 %"
type input "$ 55,221"
type input "10 %"
type input "$ 53,601"
type input "10.5 %"
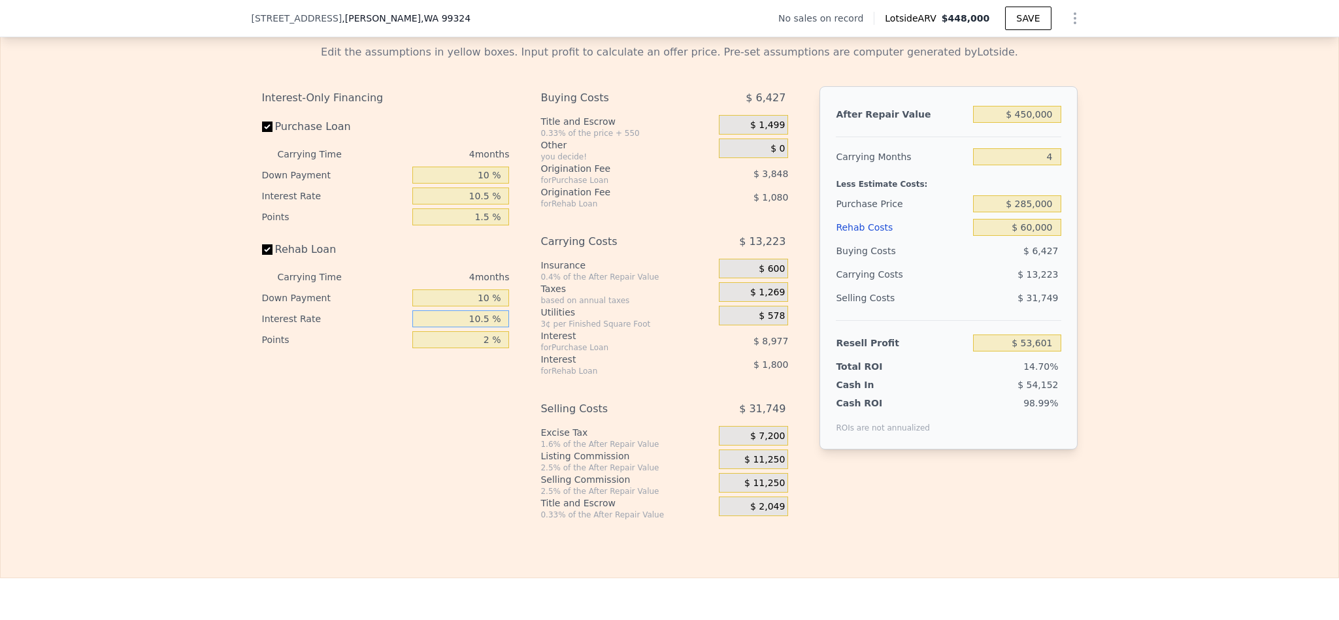
type input "$ 53,513"
type input "10.5 %"
type input "1 %"
type input "$ 54,053"
type input "1.5 %"
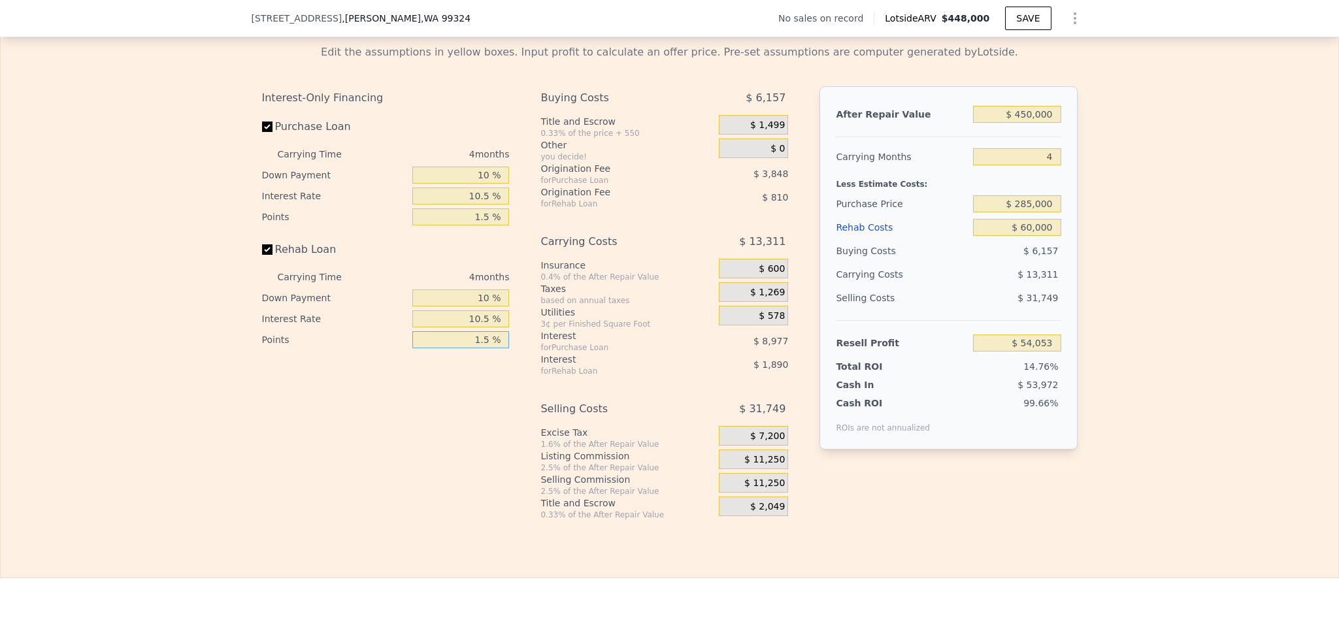
type input "$ 53,783"
type input "1.5 %"
click at [747, 466] on span "$ 11,250" at bounding box center [764, 460] width 41 height 12
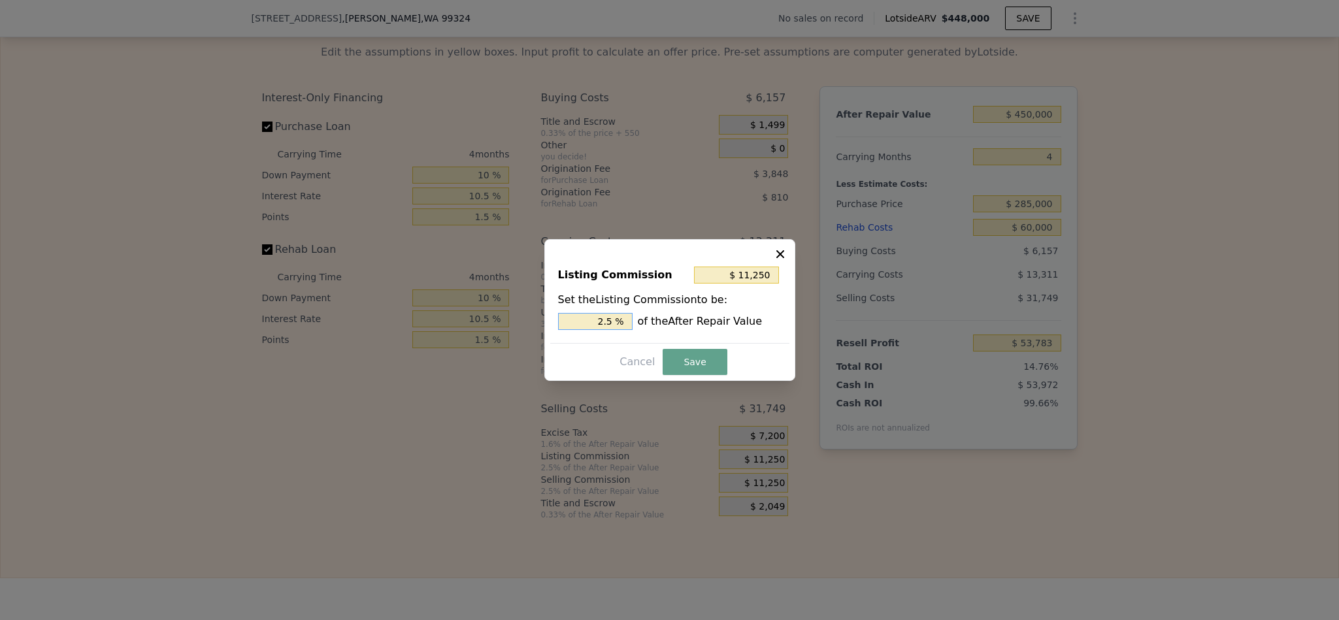
drag, startPoint x: 608, startPoint y: 320, endPoint x: 573, endPoint y: 329, distance: 35.8
click at [578, 326] on input "2.5 %" at bounding box center [595, 321] width 74 height 17
type input "$ 22,500"
type input "5 %"
type input "$ 67,500"
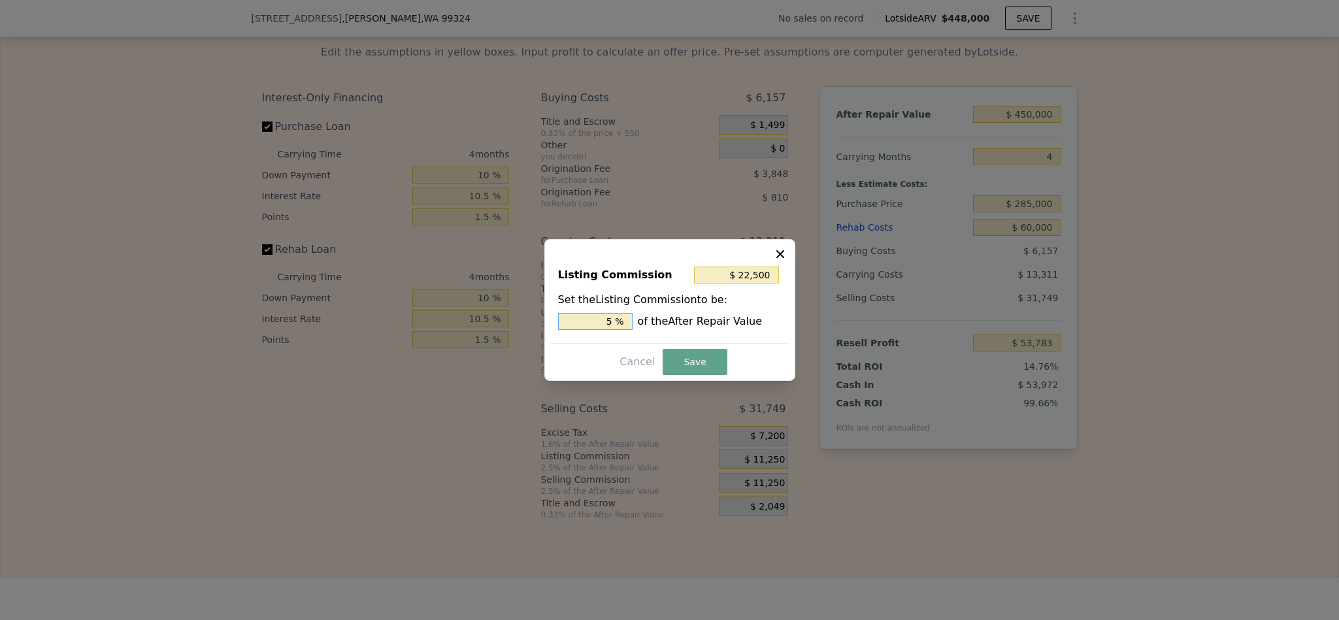
type input "15 %"
type input "$ 6,750"
type input "1.5 %"
click at [692, 359] on button "Save" at bounding box center [694, 362] width 64 height 26
type input "$ 58,283"
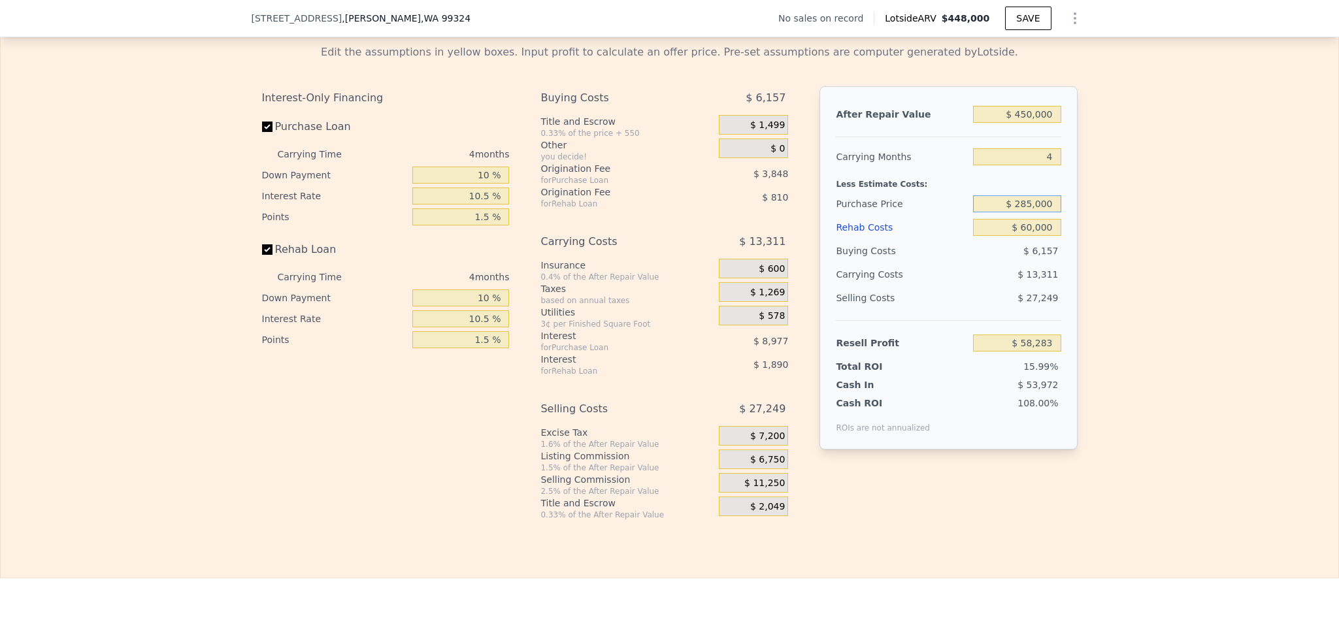
click at [1020, 212] on input "$ 285,000" at bounding box center [1017, 203] width 88 height 17
type input "$ 448,000"
type input "5"
type input "$ 0"
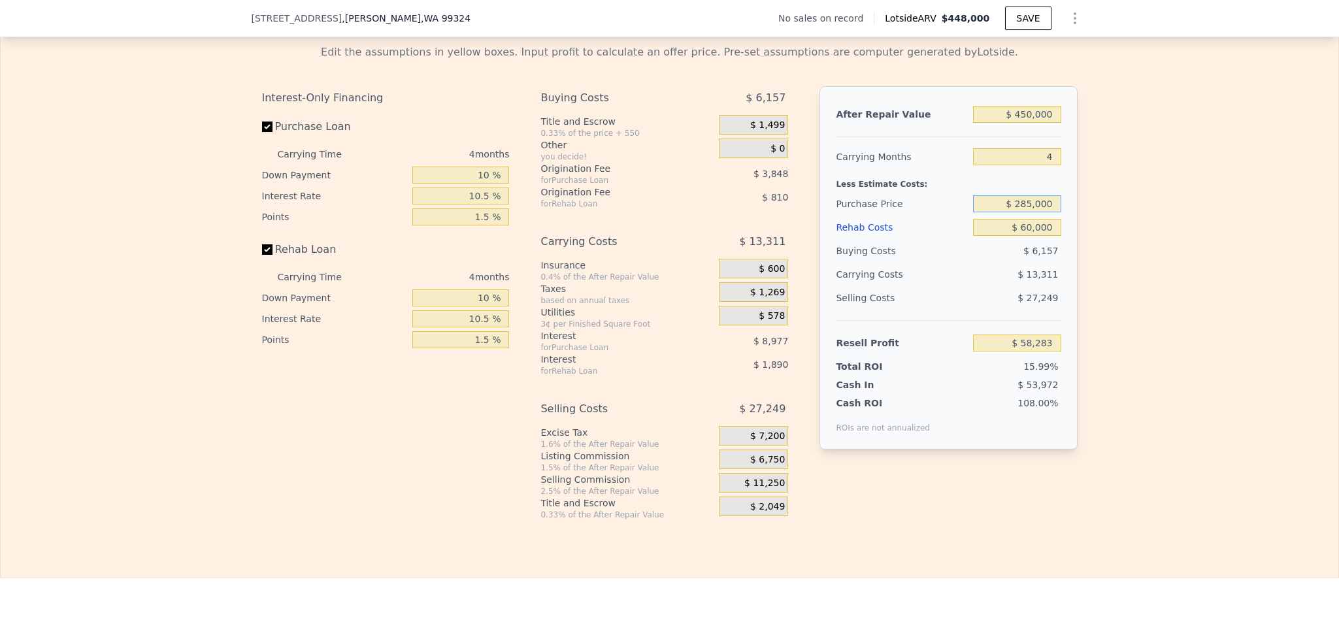
type input "$ 29,998"
click at [1023, 212] on input "$ 285,000" at bounding box center [1017, 203] width 88 height 17
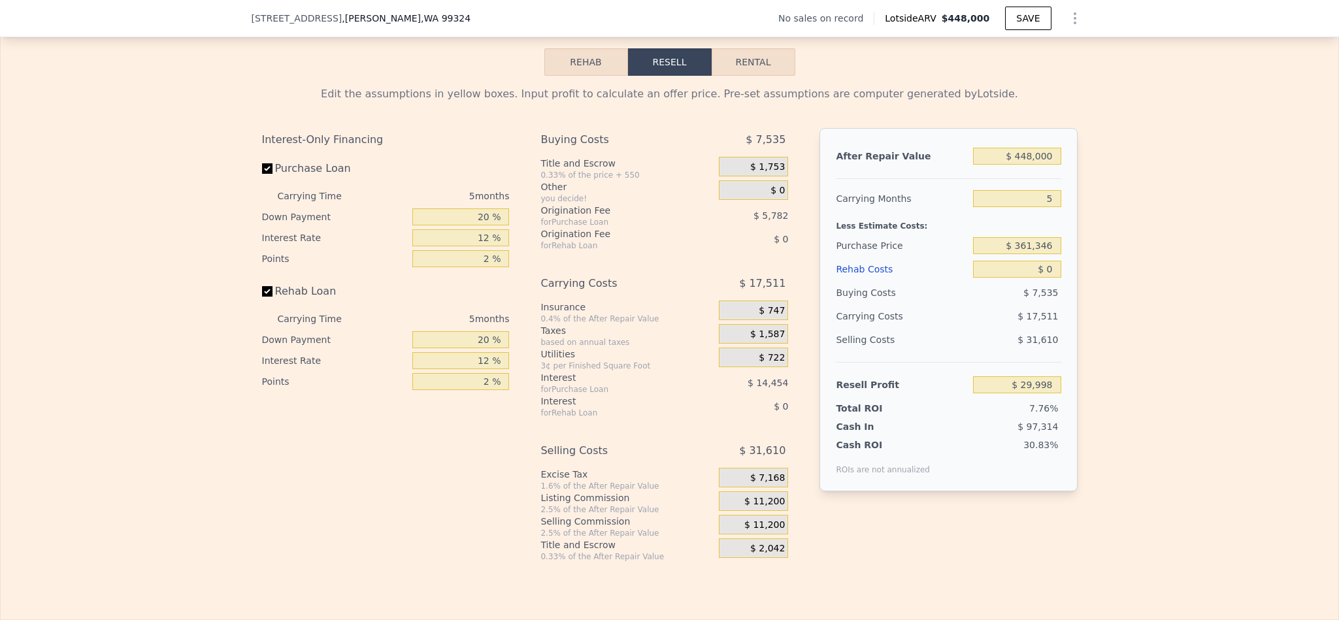
scroll to position [1760, 0]
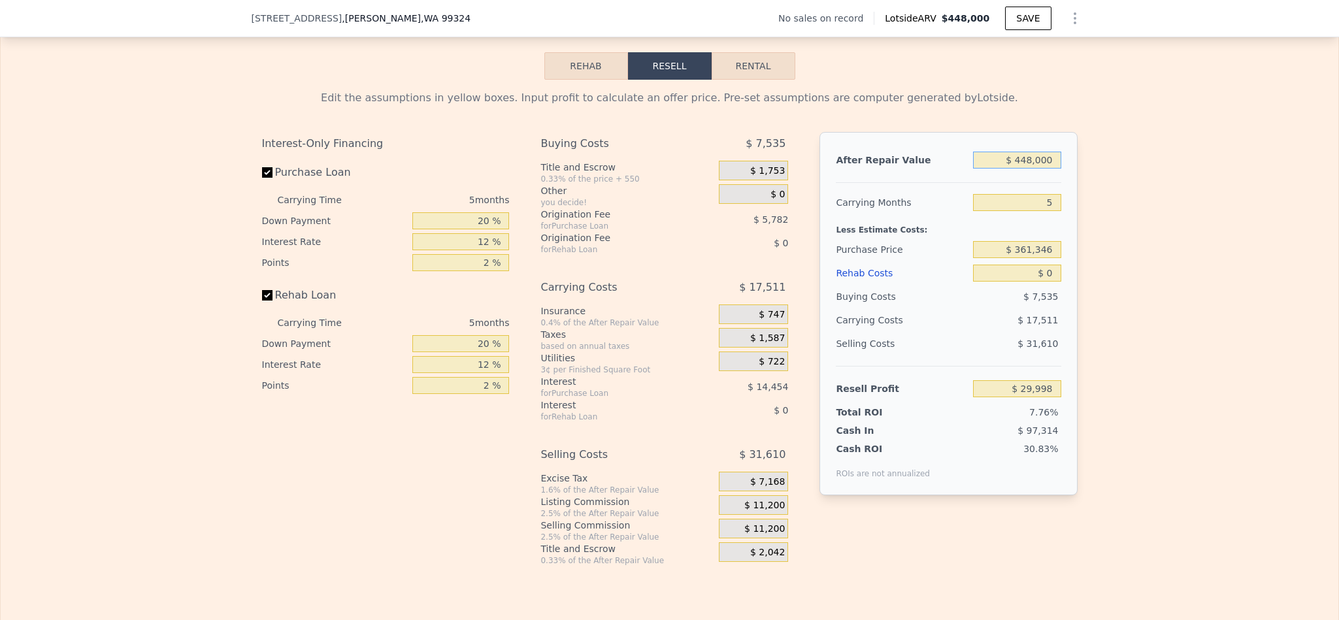
click at [1029, 169] on input "$ 448,000" at bounding box center [1017, 160] width 88 height 17
type input "$ 45"
type input "-$ 386,153"
type input "$ 450"
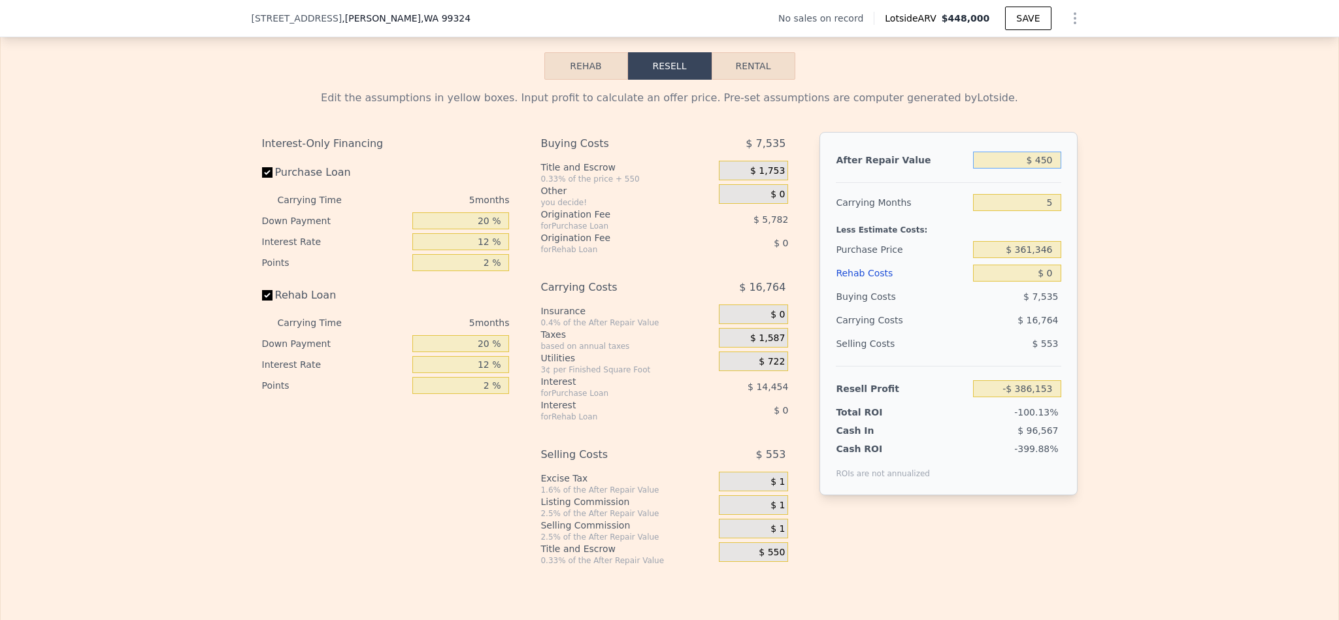
type input "-$ 385,776"
type input "$ 4,500"
type input "-$ 382,016"
type input "$ 45,000"
type input "-$ 344,390"
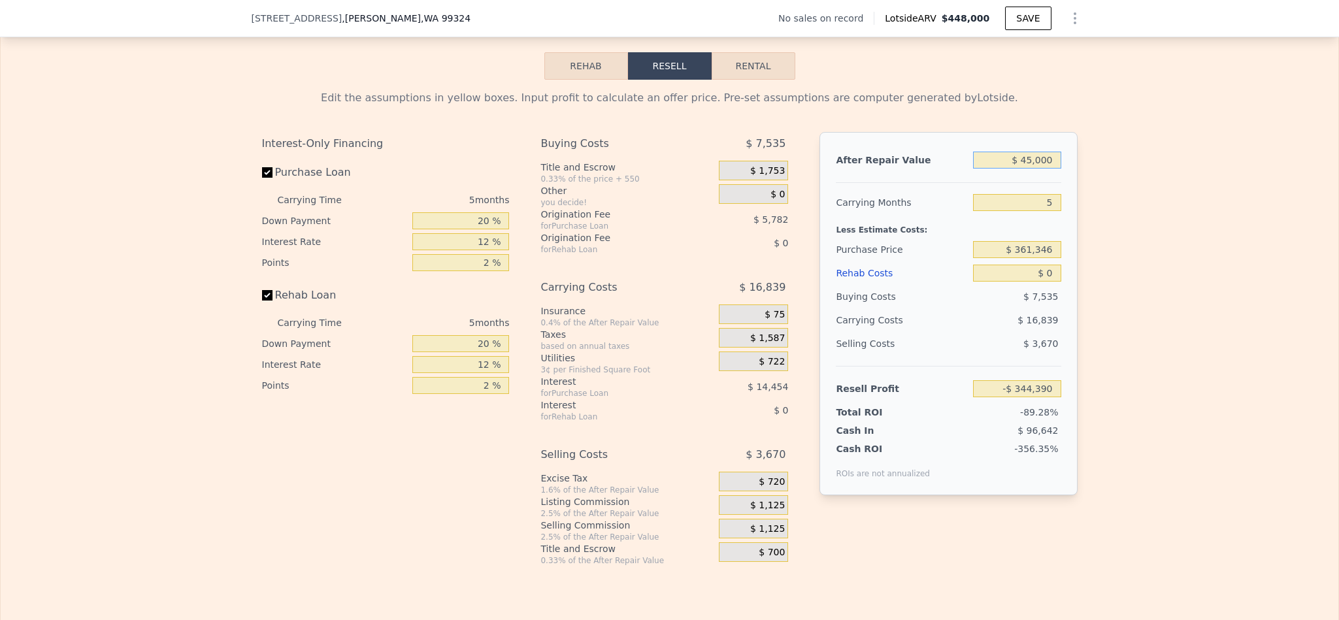
type input "$ 450,000"
type input "$ 31,856"
type input "$ 450,000"
drag, startPoint x: 1041, startPoint y: 218, endPoint x: 1024, endPoint y: 218, distance: 17.6
click at [1024, 211] on input "5" at bounding box center [1017, 202] width 88 height 17
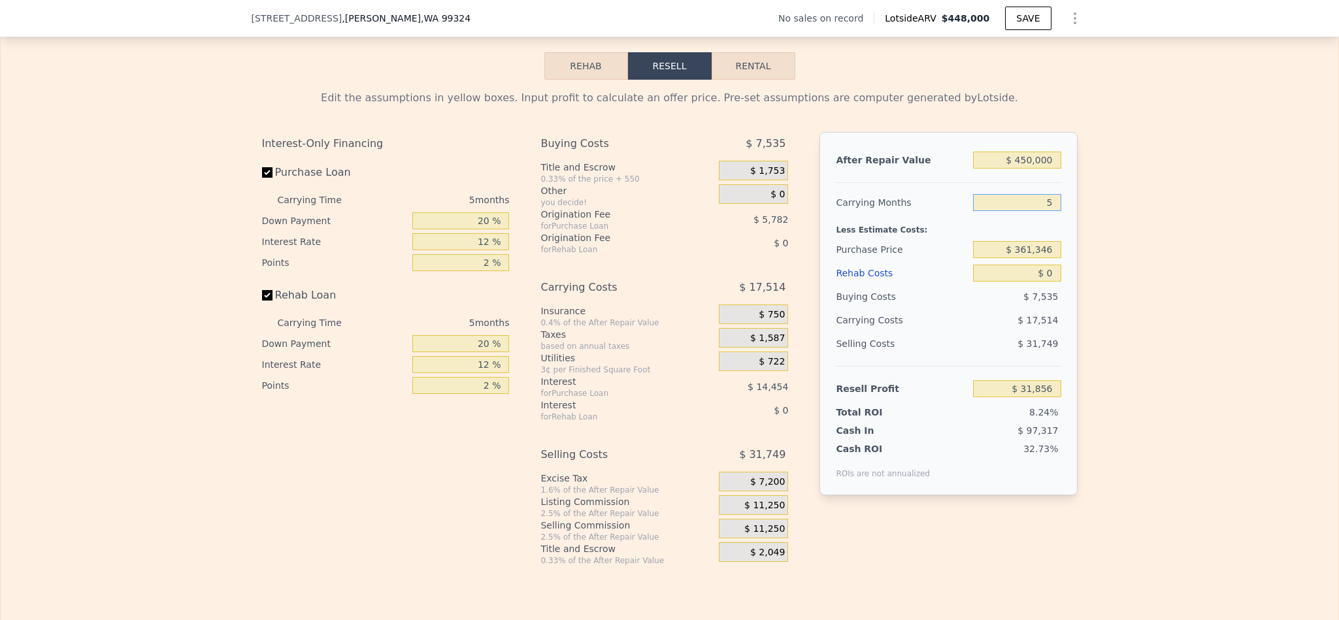
type input "4"
type input "$ 35,359"
type input "4"
type input "$ 295,000"
type input "$ 105,112"
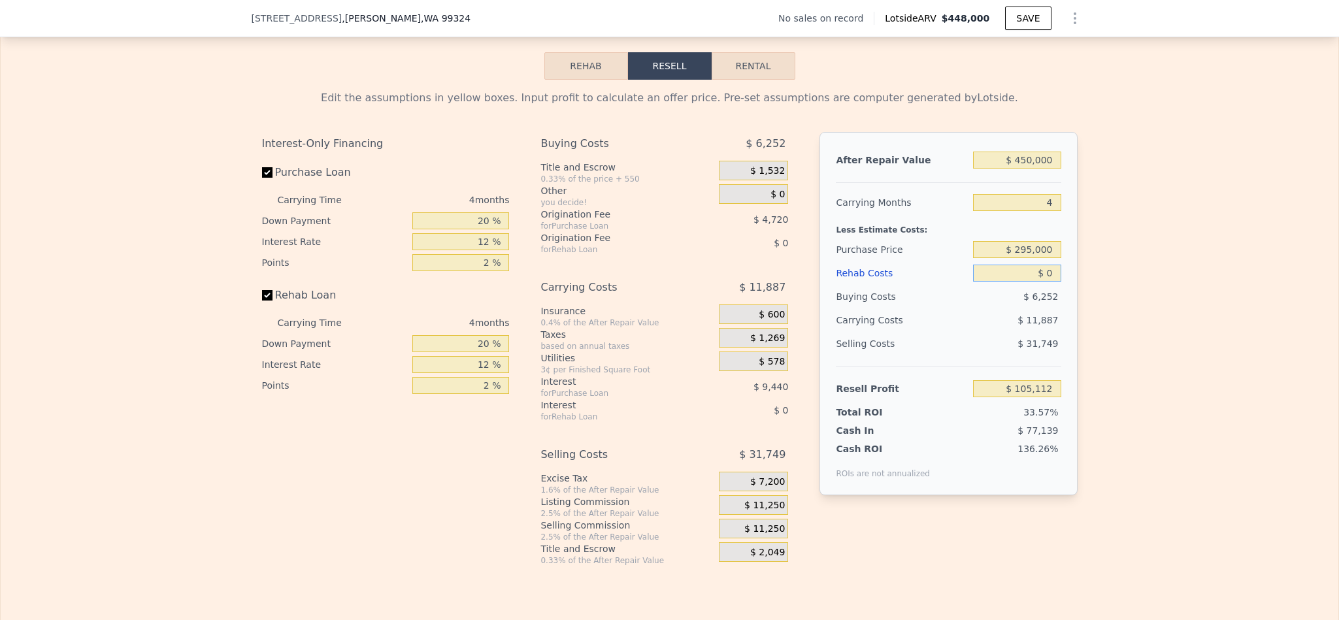
type input "$ 6"
type input "$ 105,106"
type input "$ 60"
type input "$ 105,051"
type input "$ 600"
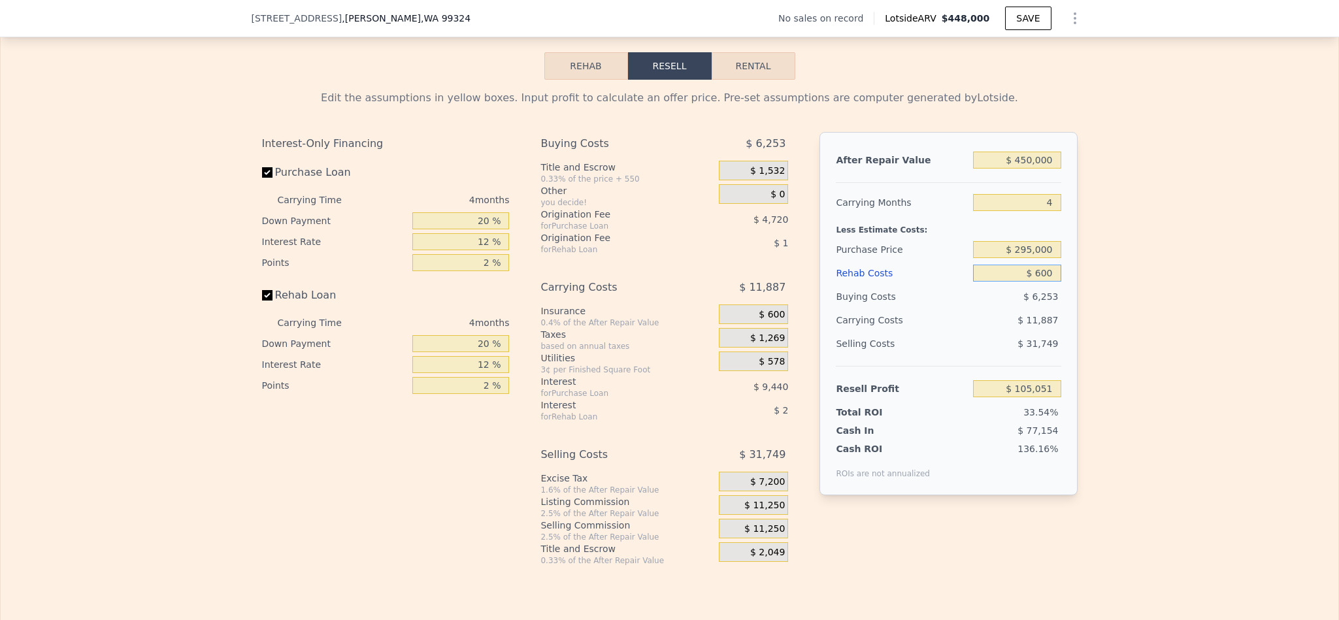
type input "$ 104,482"
type input "$ 6,000"
type input "$ 98,824"
type input "$ 60,000"
type input "$ 42,232"
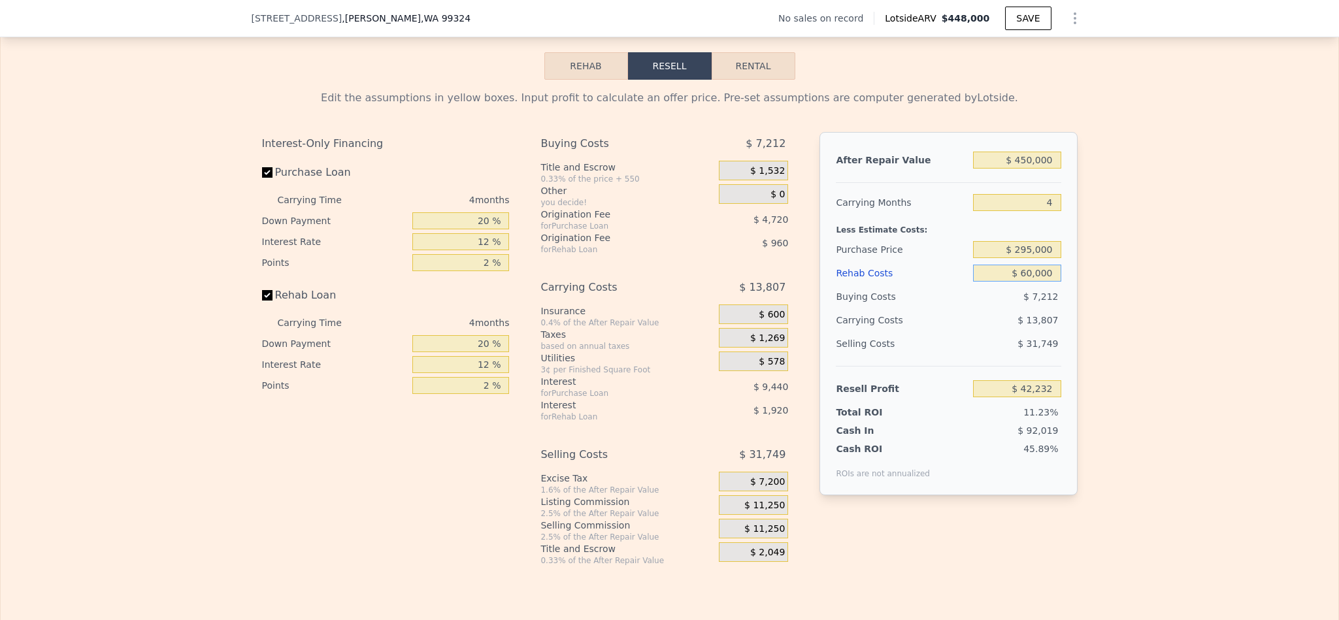
type input "$ 60,000"
drag, startPoint x: 476, startPoint y: 234, endPoint x: 463, endPoint y: 237, distance: 14.1
click at [463, 229] on input "20 %" at bounding box center [460, 220] width 97 height 17
type input "10 %"
type input "$ 40,462"
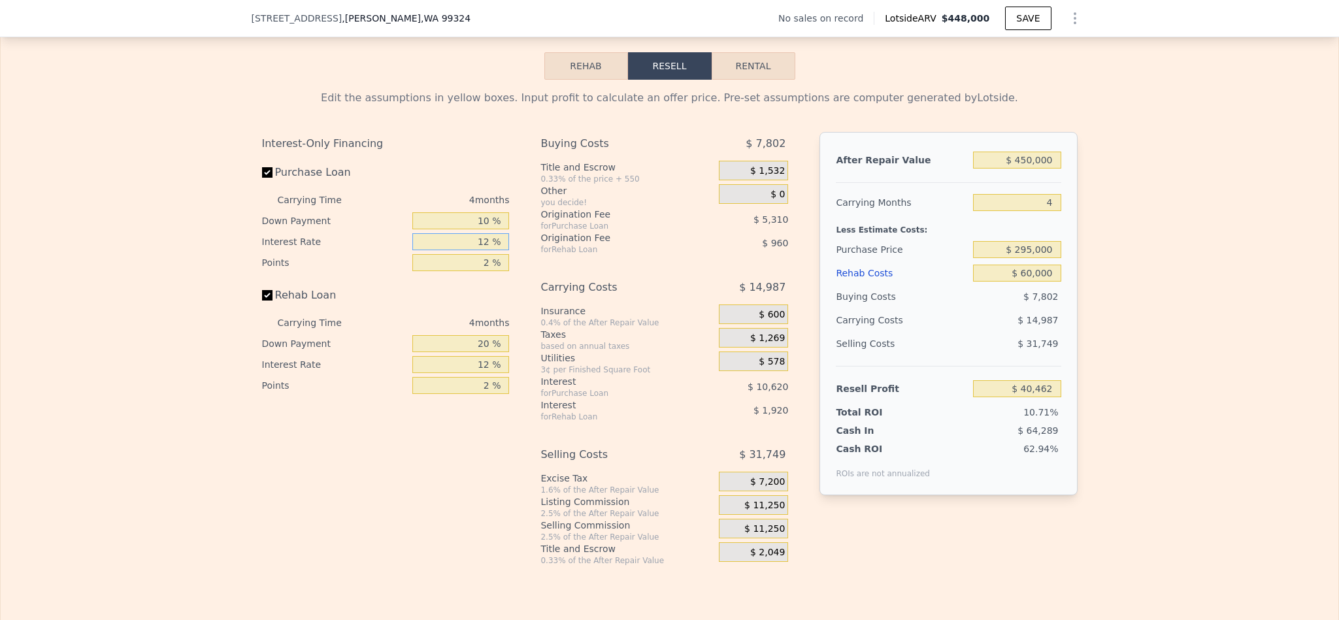
type input "1 %"
type input "$ 50,198"
type input "10 %"
type input "$ 42,230"
type input "10.5 %"
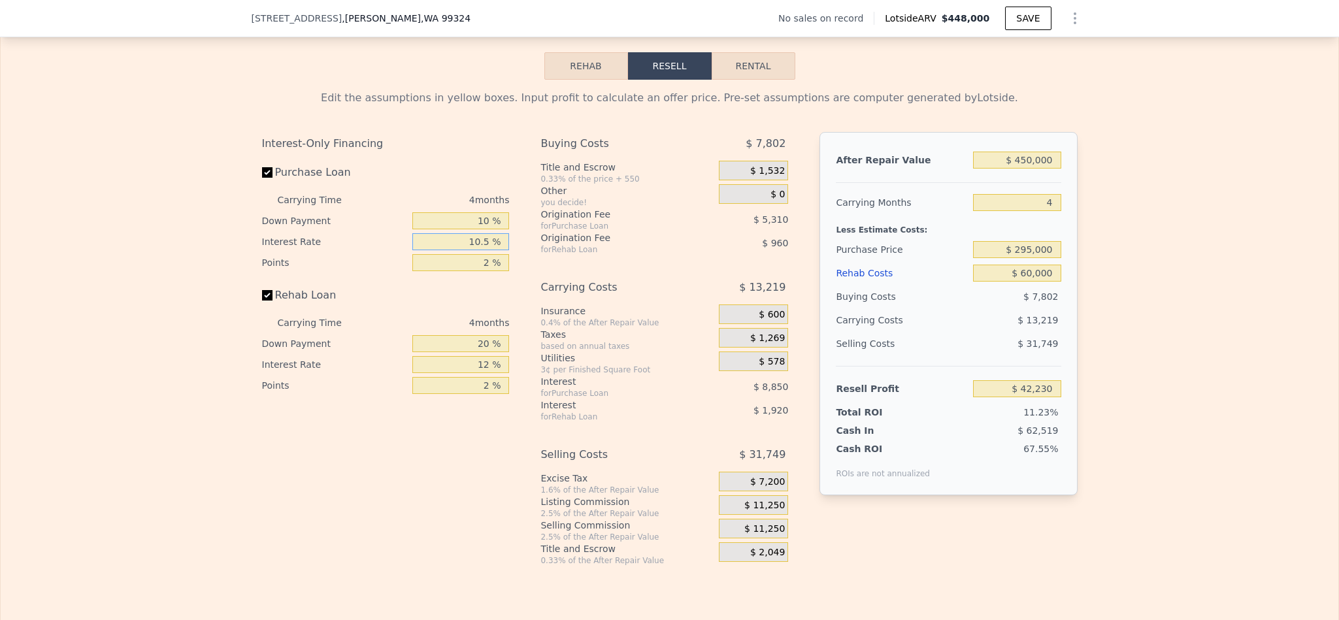
type input "$ 41,790"
type input "10.5 %"
type input "1 %"
type input "$ 44,445"
type input "1.5 %"
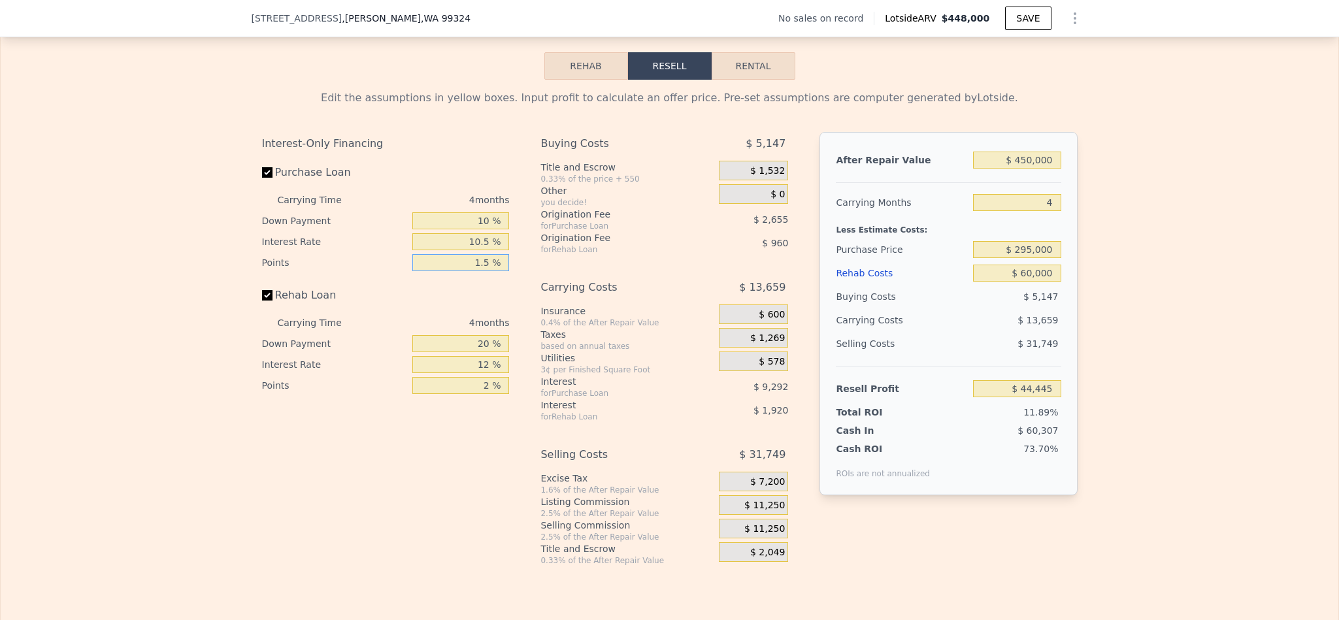
type input "$ 43,117"
type input "1.5 %"
type input "1 %"
type input "$ 42,433"
type input "10 %"
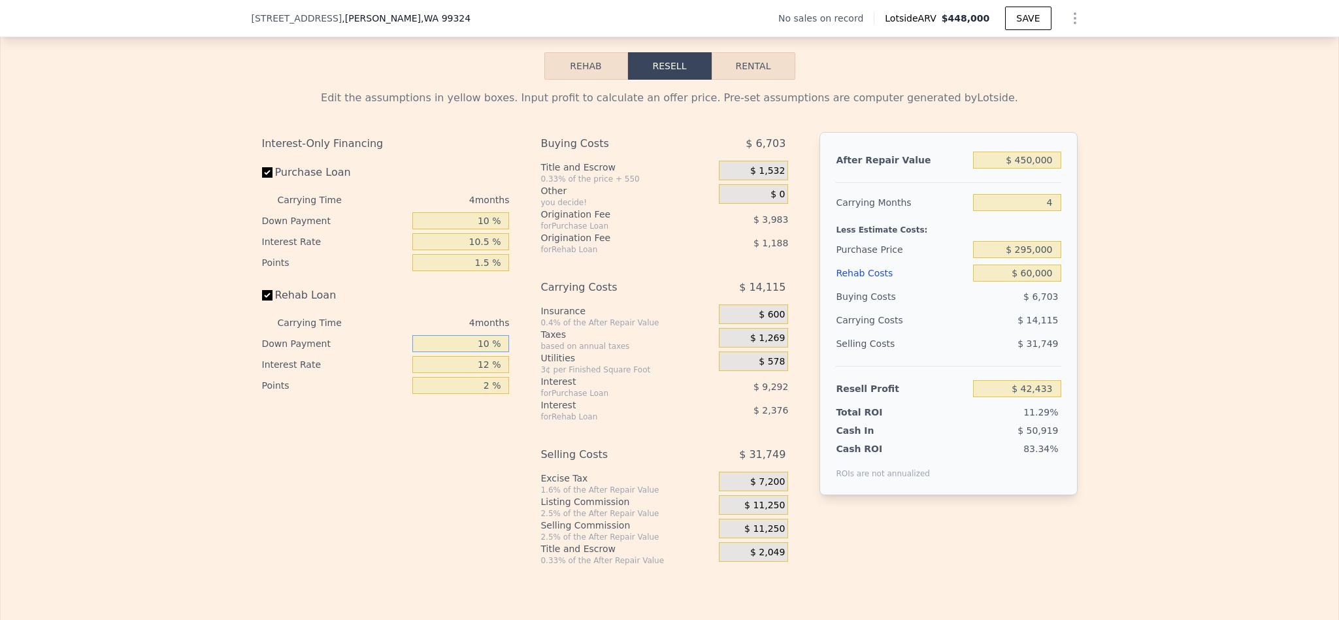
type input "$ 42,757"
type input "10 %"
type input "1 %"
type input "$ 44,737"
type input "10 %"
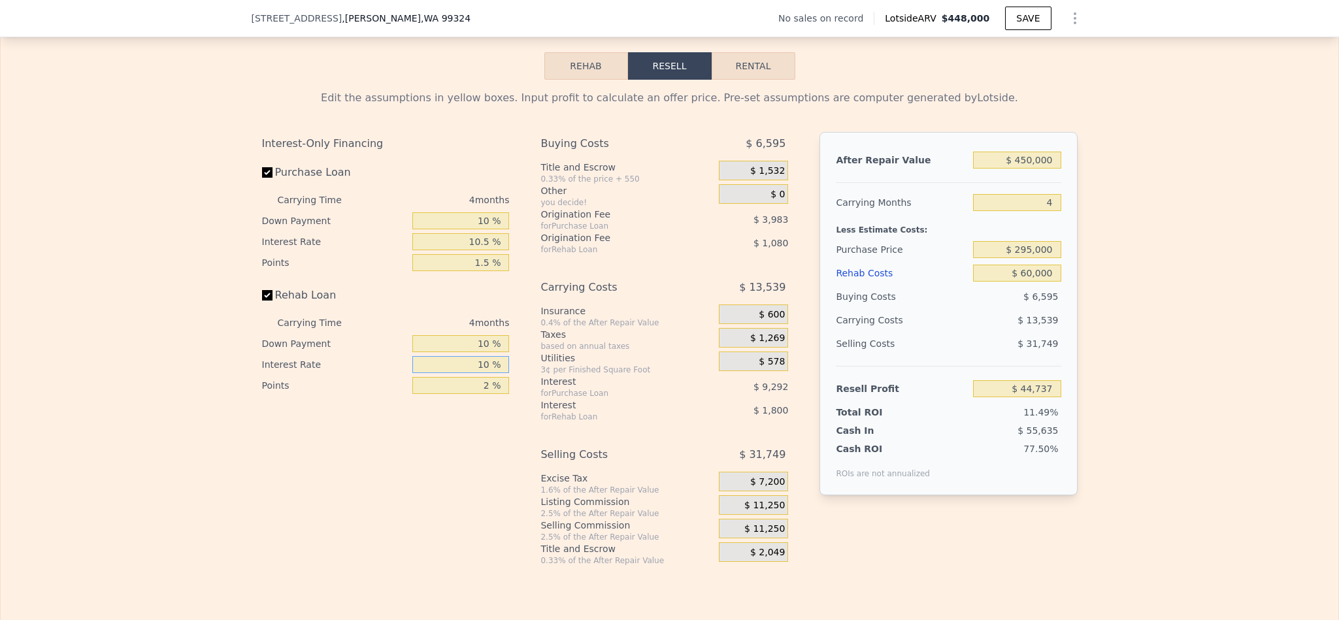
type input "$ 43,117"
type input "10.5 %"
type input "$ 43,029"
type input "10.5 %"
type input "1 %"
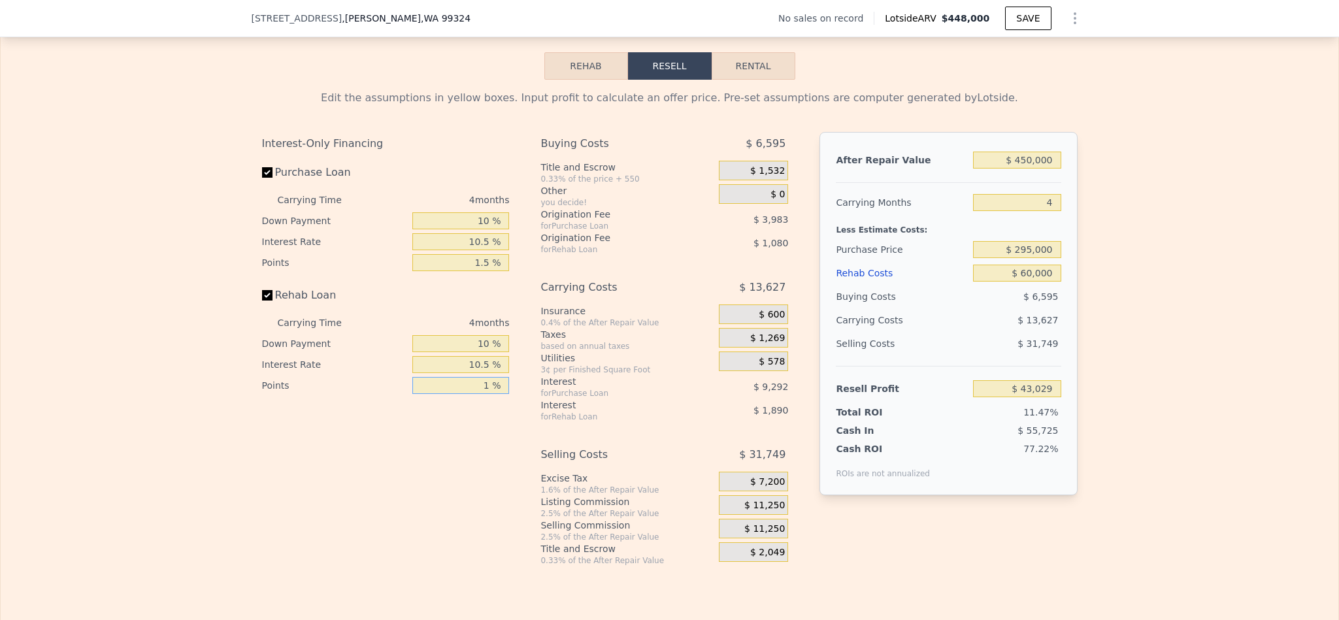
type input "$ 43,569"
type input "1.5 %"
type input "$ 43,299"
type input "1.5 %"
click at [773, 512] on span "$ 11,250" at bounding box center [764, 506] width 41 height 12
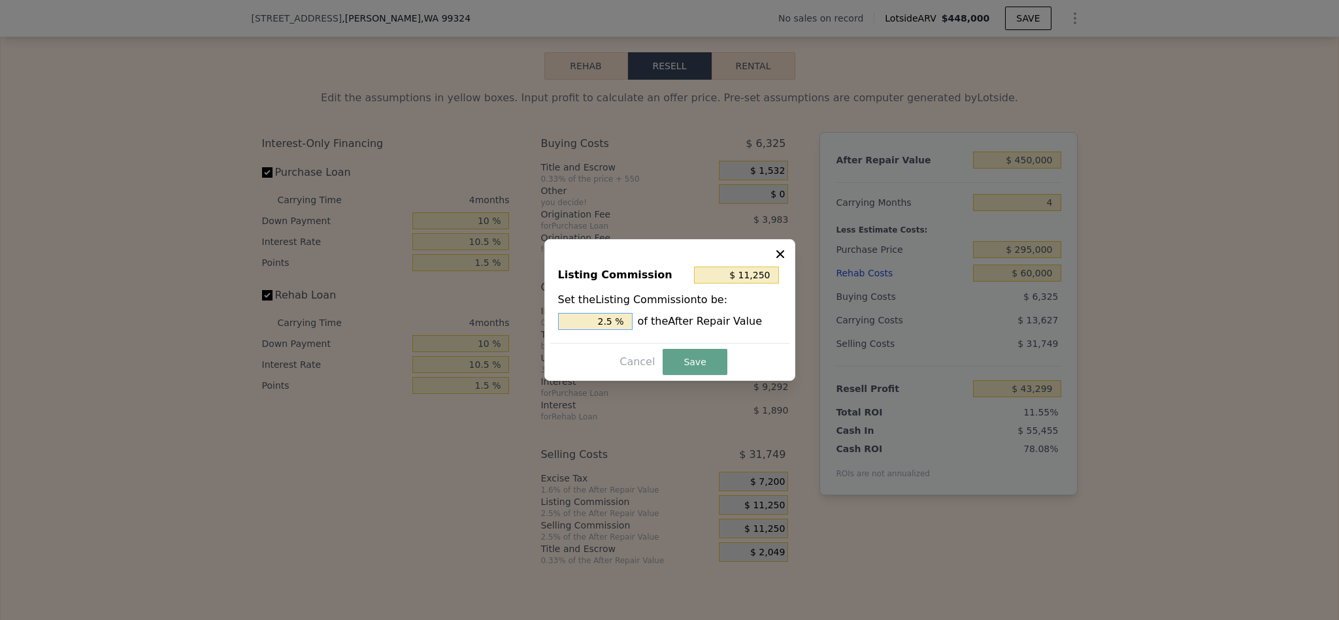
drag, startPoint x: 604, startPoint y: 319, endPoint x: 584, endPoint y: 320, distance: 20.3
click at [585, 320] on input "2.5 %" at bounding box center [595, 321] width 74 height 17
type input "1.5 %"
type input "$ 6,750"
type input "1.5 %"
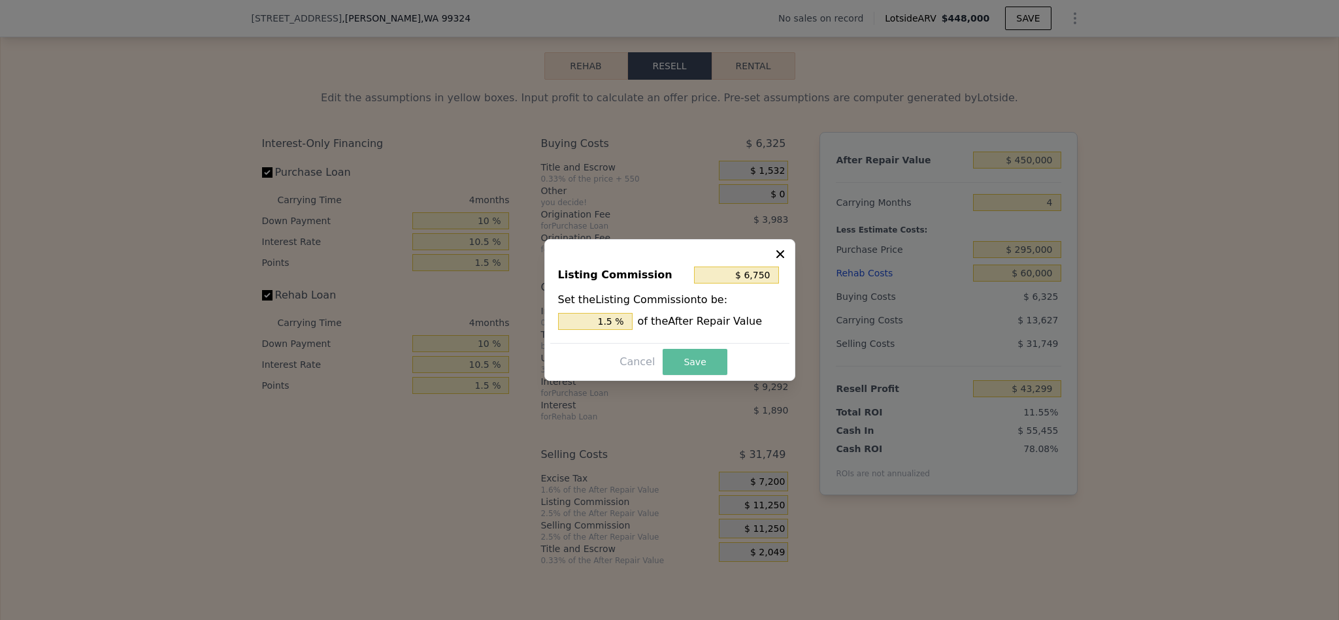
click at [700, 365] on button "Save" at bounding box center [694, 362] width 64 height 26
type input "$ 47,799"
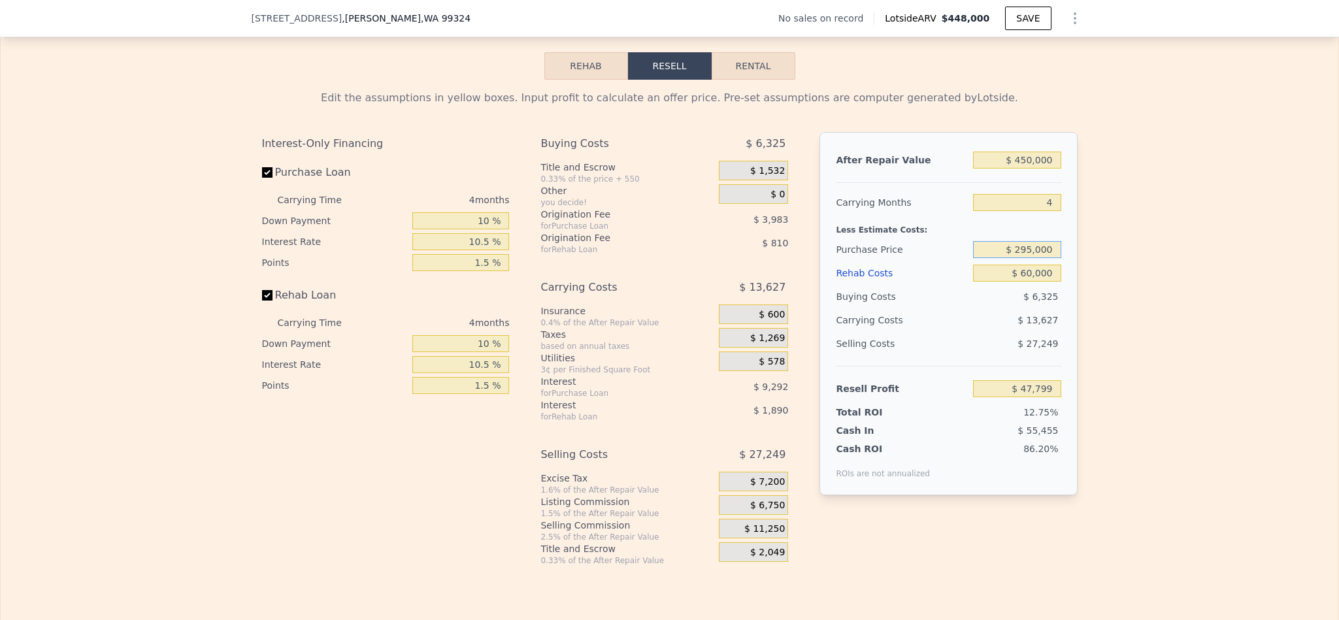
click at [1018, 258] on input "$ 295,000" at bounding box center [1017, 249] width 88 height 17
type input "$ 300,000"
click at [1088, 343] on div "Edit the assumptions in yellow boxes. Input profit to calculate an offer price.…" at bounding box center [669, 323] width 1337 height 486
type input "$ 42,559"
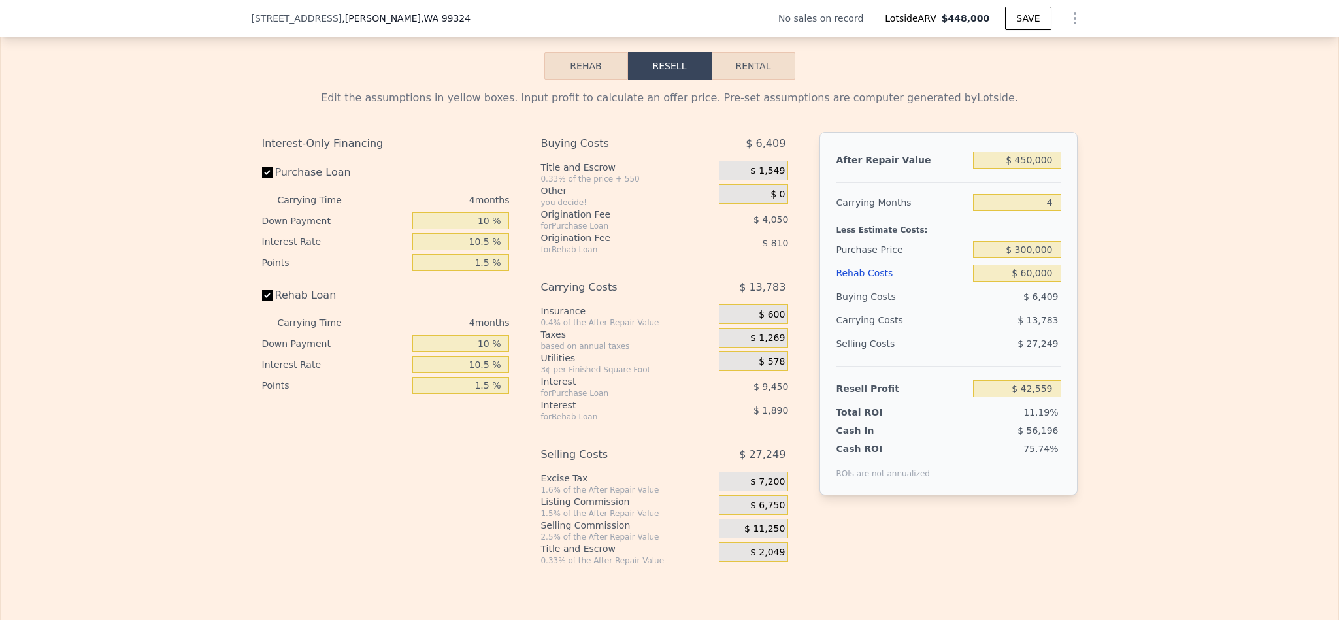
click at [1162, 282] on div "Edit the assumptions in yellow boxes. Input profit to calculate an offer price.…" at bounding box center [669, 323] width 1337 height 486
type input "$ 448,000"
type input "5"
type input "$ 0"
type input "$ 29,998"
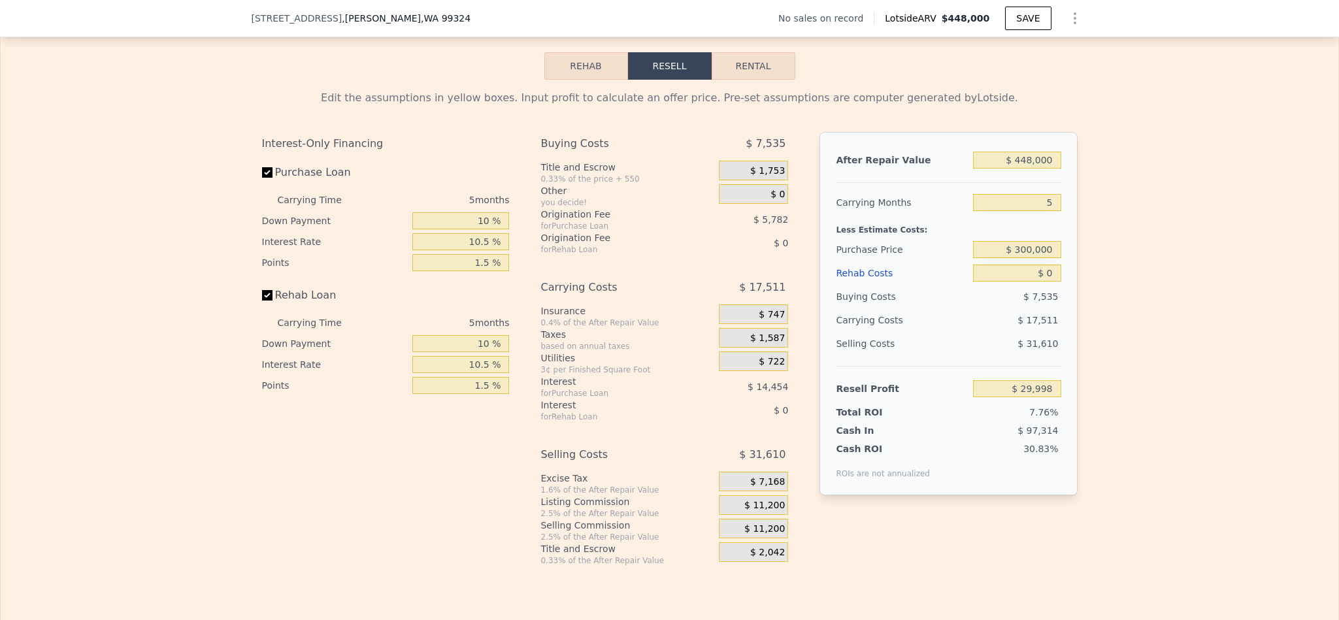
click at [1150, 329] on div "Edit the assumptions in yellow boxes. Input profit to calculate an offer price.…" at bounding box center [669, 323] width 1337 height 486
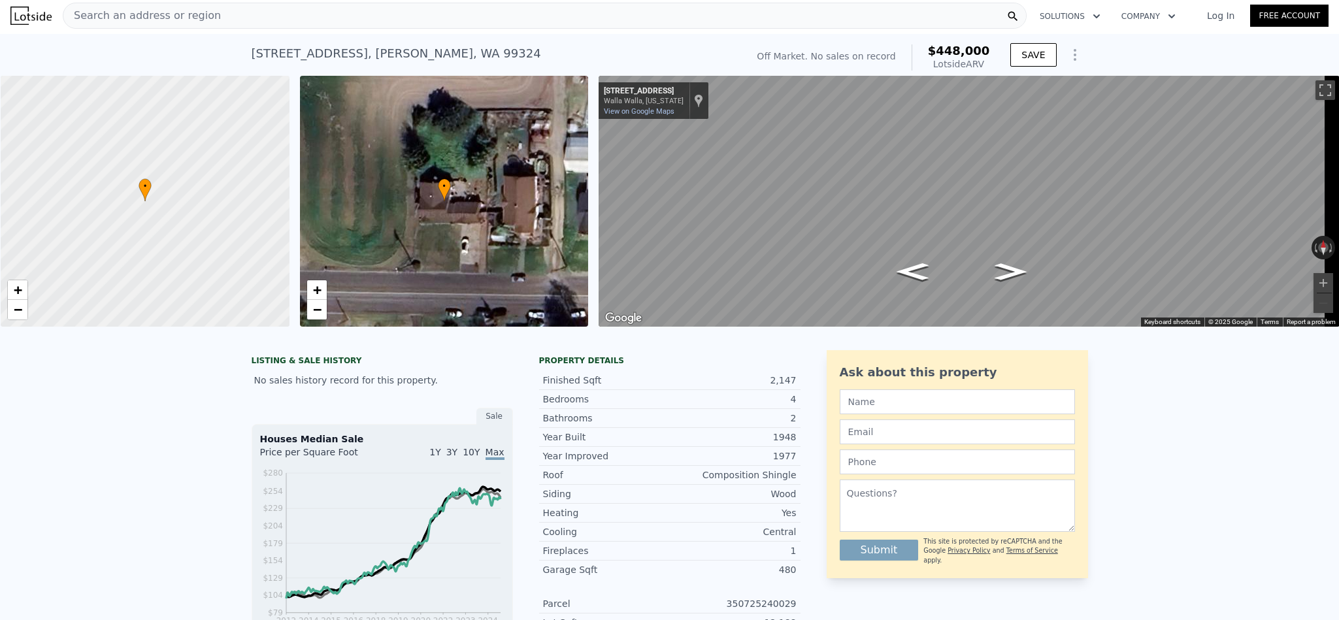
scroll to position [0, 0]
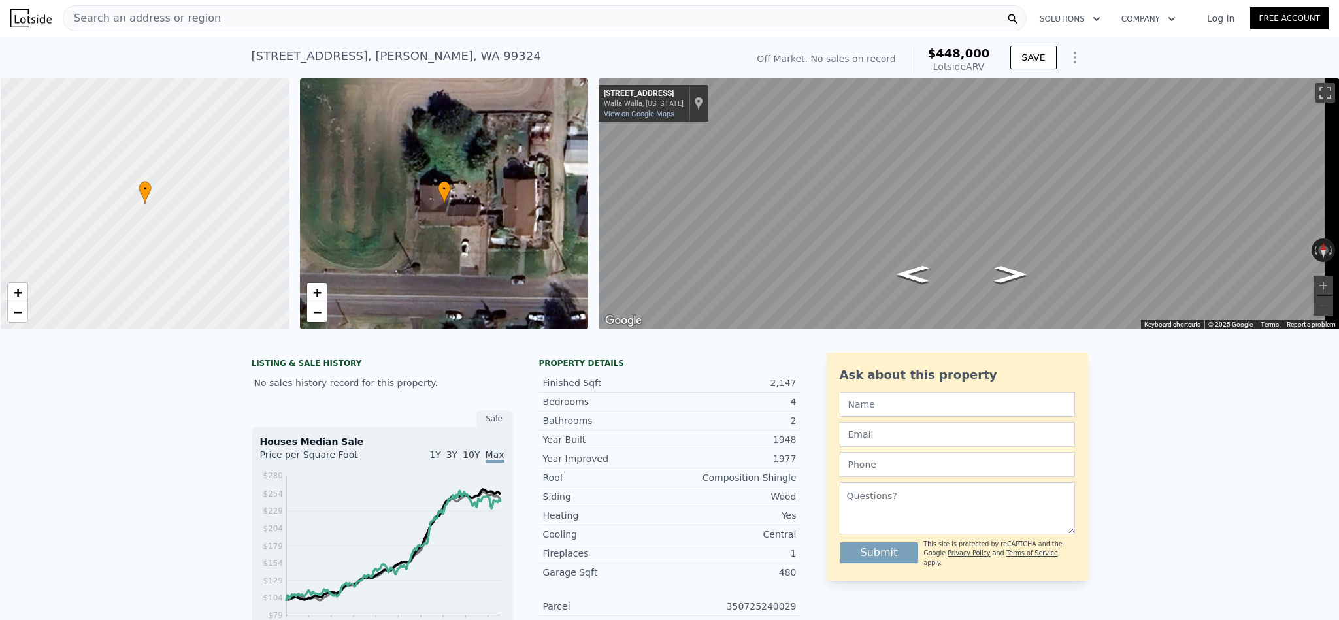
click at [314, 8] on div "Search an address or region" at bounding box center [545, 18] width 964 height 26
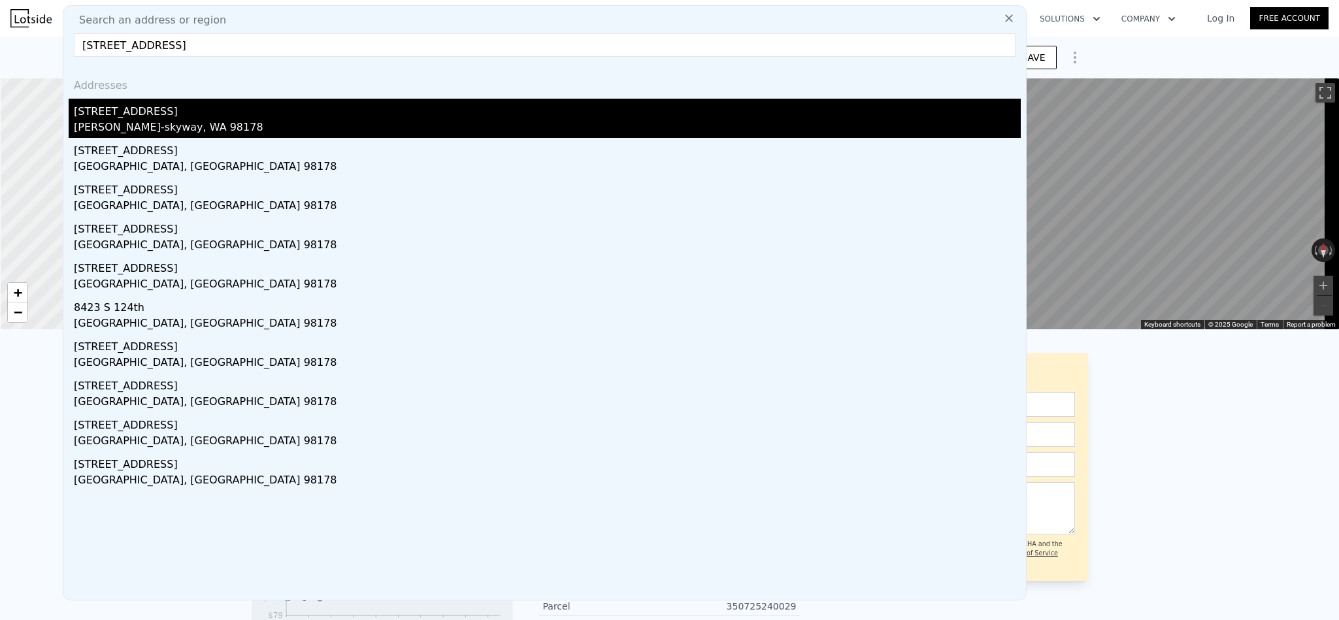
type input "[STREET_ADDRESS]"
click at [154, 128] on div "[PERSON_NAME]-skyway, WA 98178" at bounding box center [547, 129] width 947 height 18
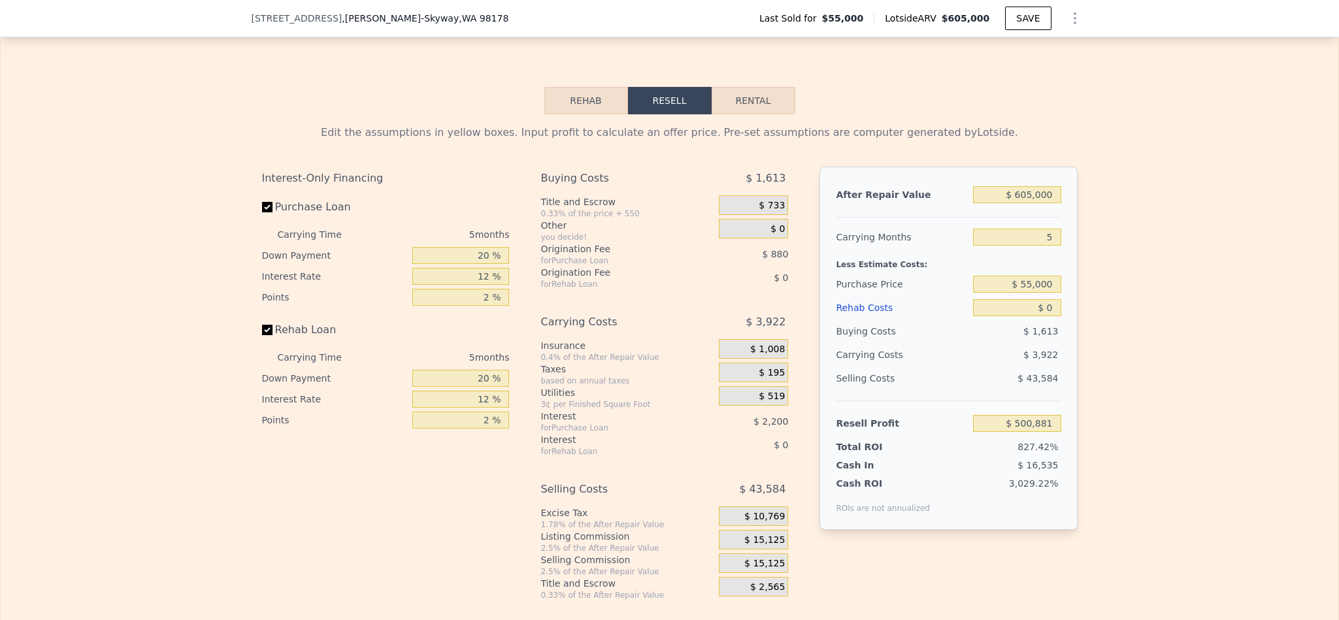
scroll to position [1760, 0]
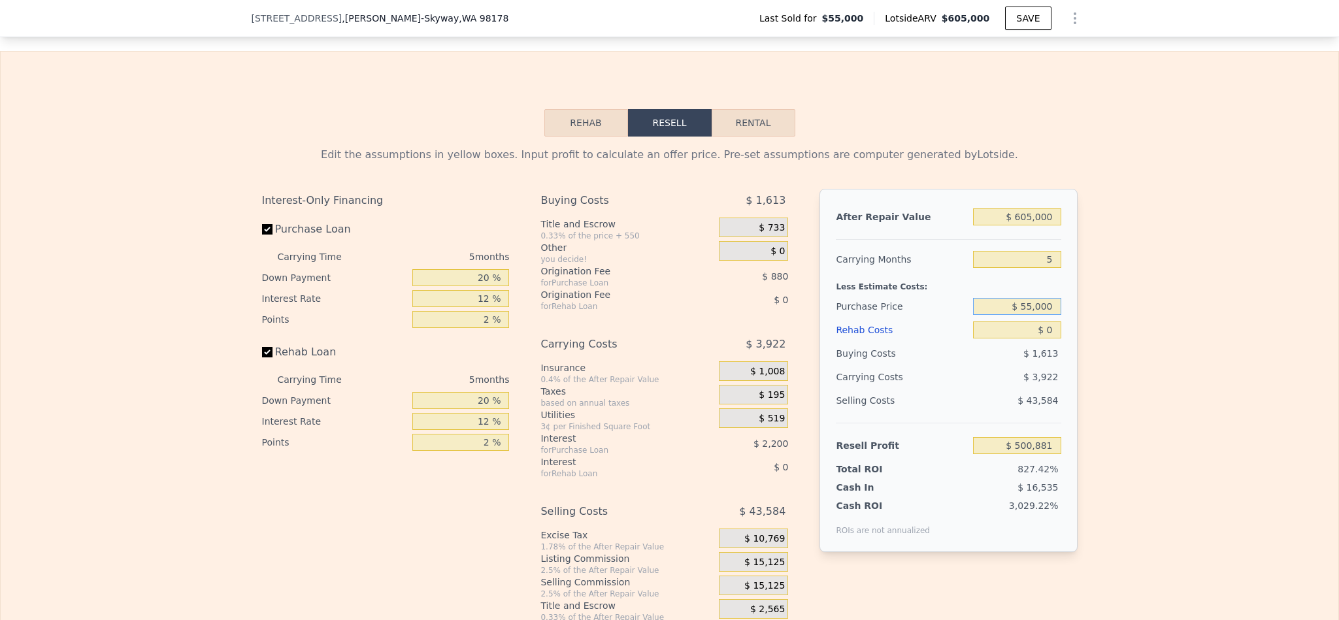
click at [1028, 315] on input "$ 55,000" at bounding box center [1017, 306] width 88 height 17
click at [1037, 315] on input "$ 55,000" at bounding box center [1017, 306] width 88 height 17
type input "$ 425,000"
click at [1092, 328] on div "Edit the assumptions in yellow boxes. Input profit to calculate an offer price.…" at bounding box center [669, 380] width 1337 height 486
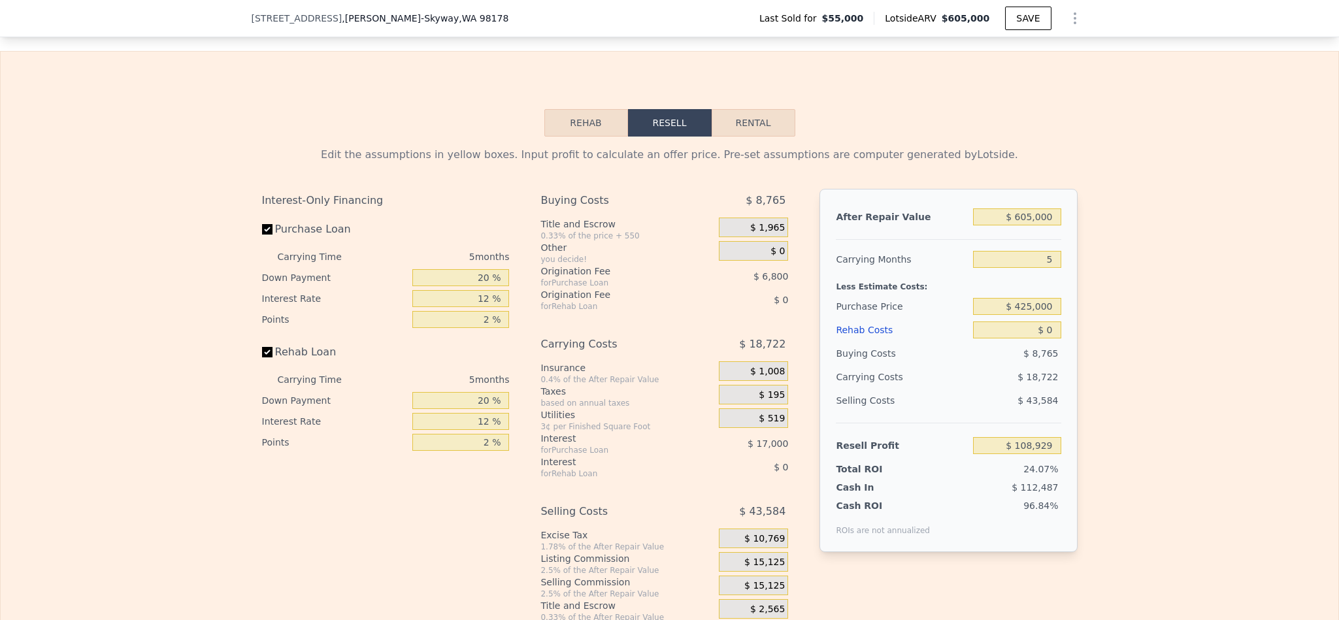
type input "$ 500,881"
